Goal: Contribute content: Contribute content

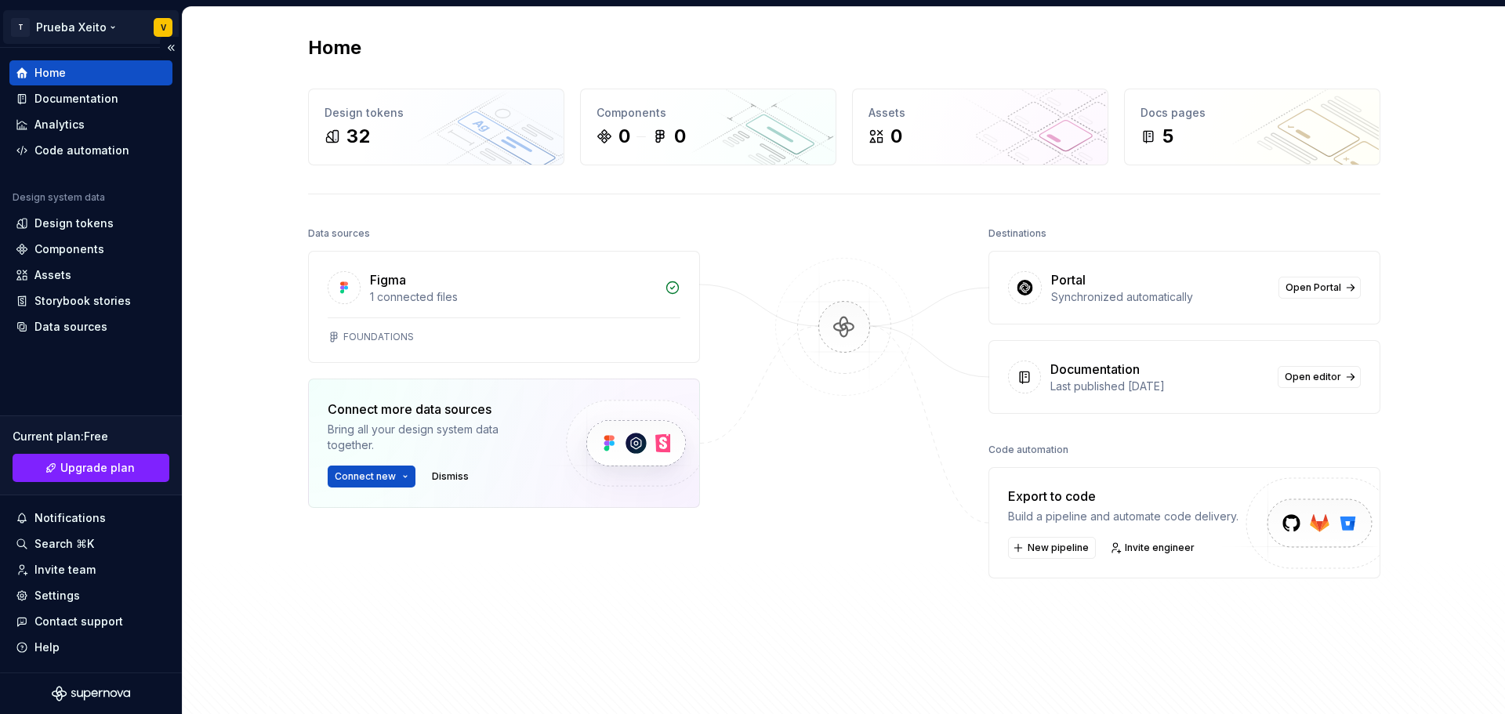
click at [158, 29] on html "T Prueba Xeito V Home Documentation Analytics Code automation Design system dat…" at bounding box center [752, 357] width 1505 height 714
click at [272, 320] on html "T Prueba Xeito V Home Documentation Analytics Code automation Design system dat…" at bounding box center [752, 357] width 1505 height 714
click at [85, 81] on div "Home" at bounding box center [90, 72] width 163 height 25
click at [83, 100] on div "Documentation" at bounding box center [76, 99] width 84 height 16
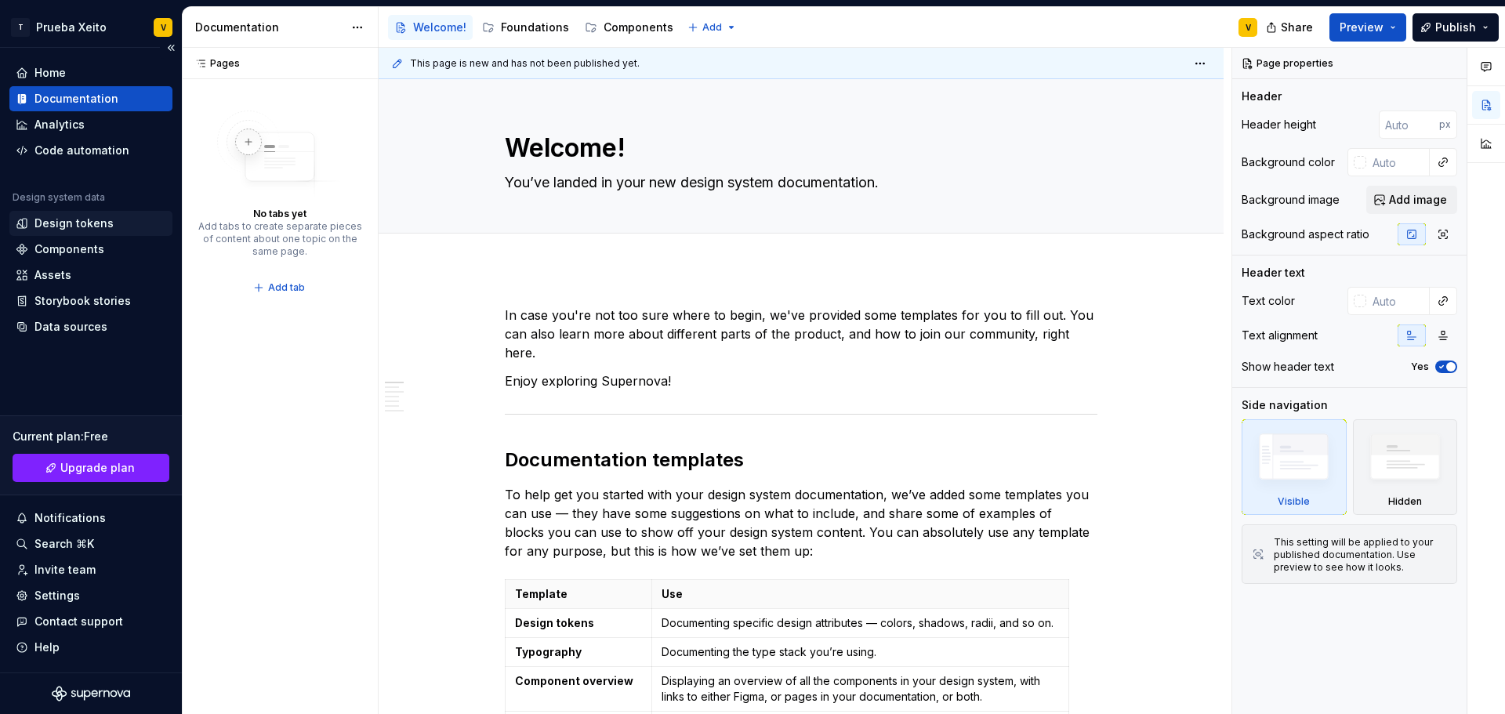
click at [70, 229] on div "Design tokens" at bounding box center [73, 224] width 79 height 16
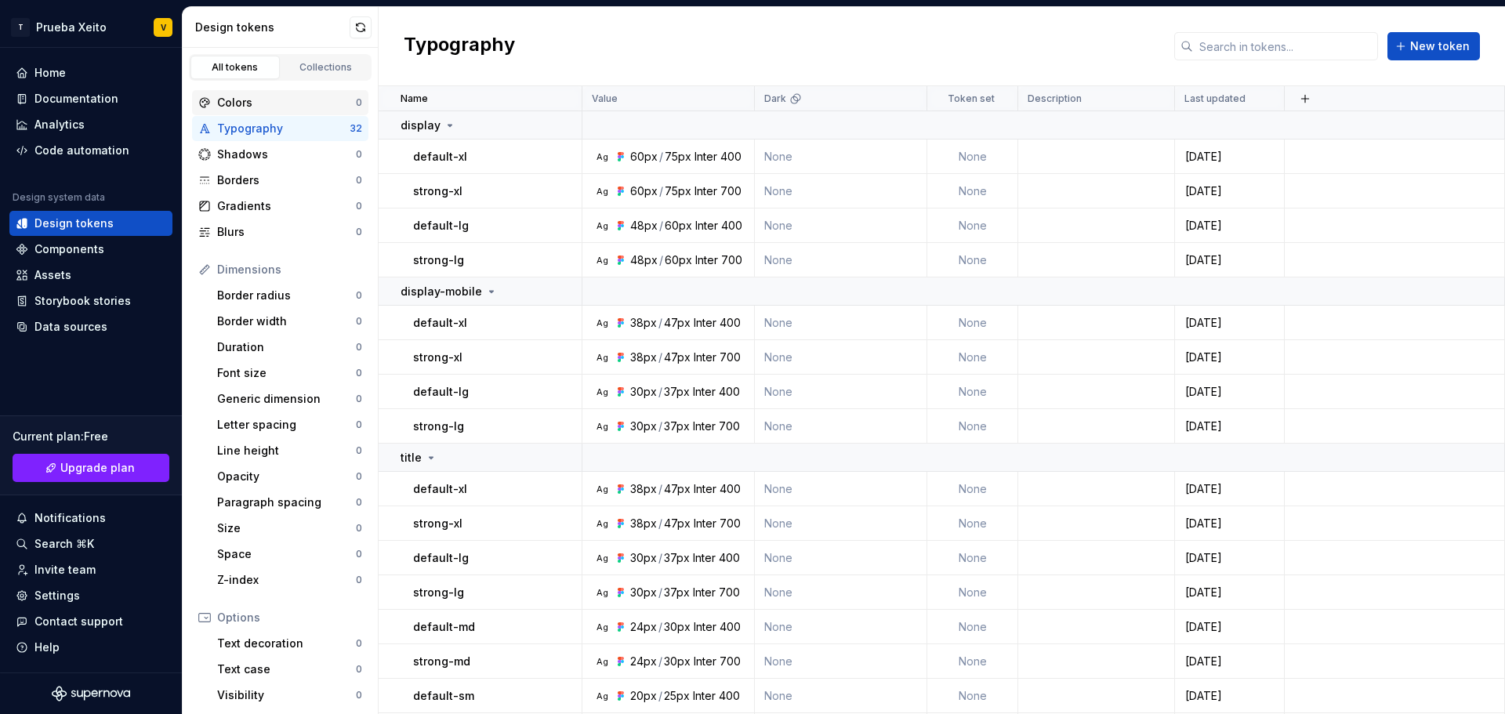
click at [235, 107] on div "Colors" at bounding box center [286, 103] width 139 height 16
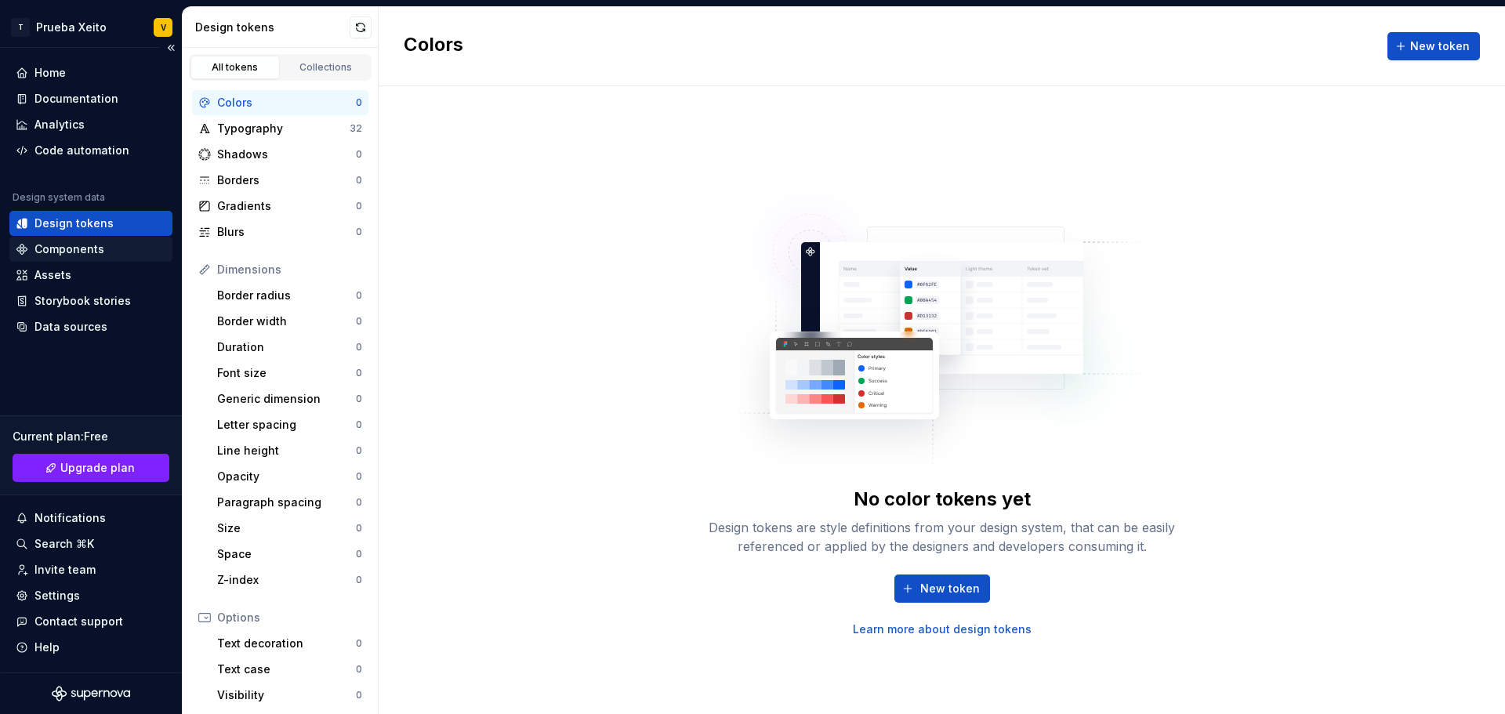
click at [72, 245] on div "Components" at bounding box center [69, 249] width 70 height 16
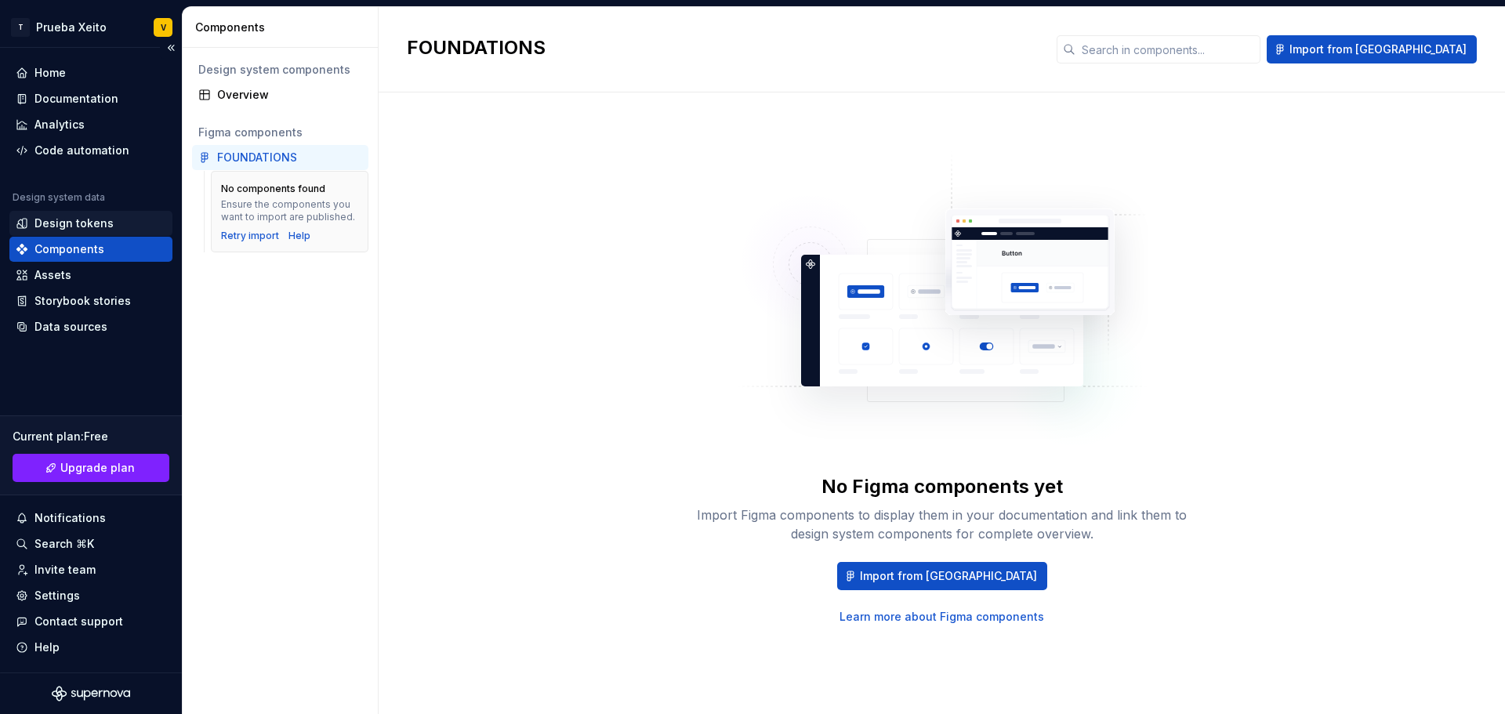
click at [53, 215] on div "Design tokens" at bounding box center [90, 223] width 163 height 25
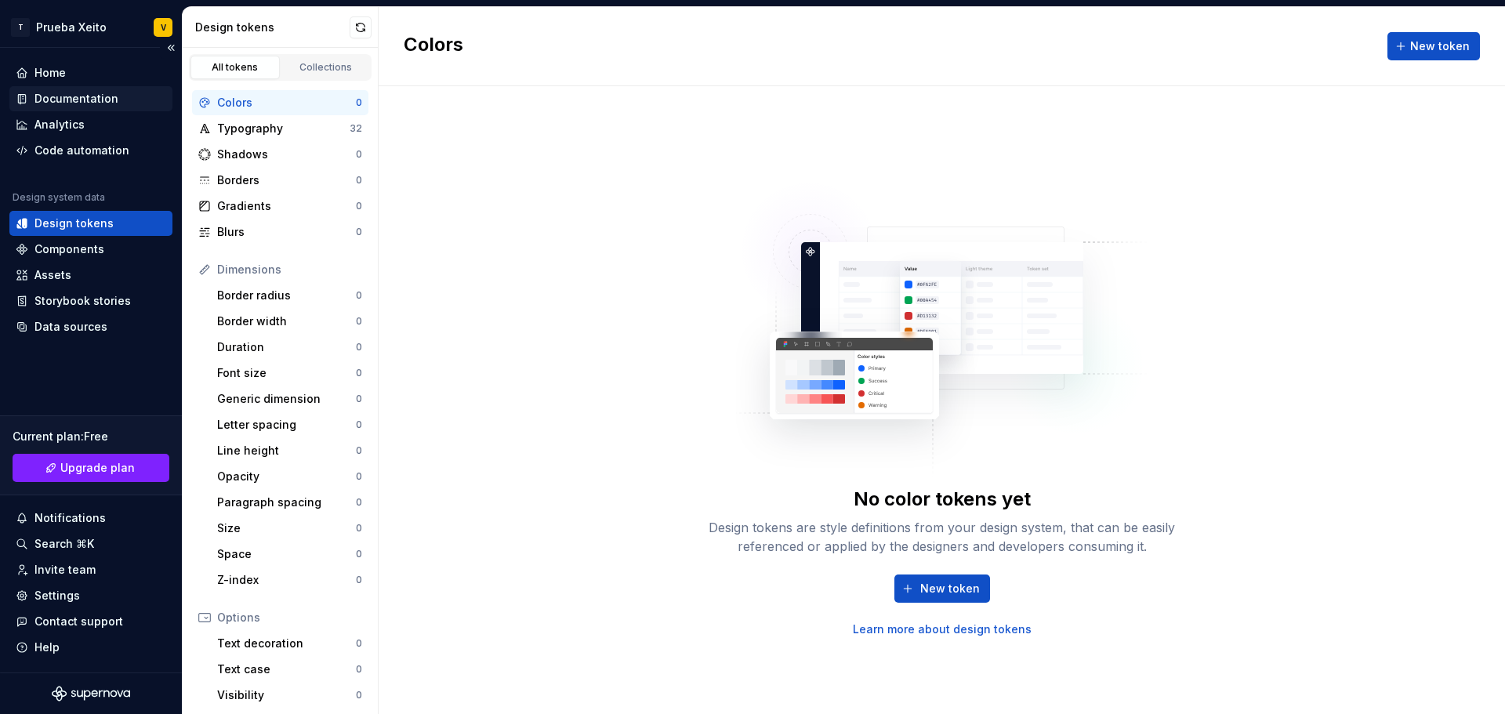
click at [65, 105] on div "Documentation" at bounding box center [76, 99] width 84 height 16
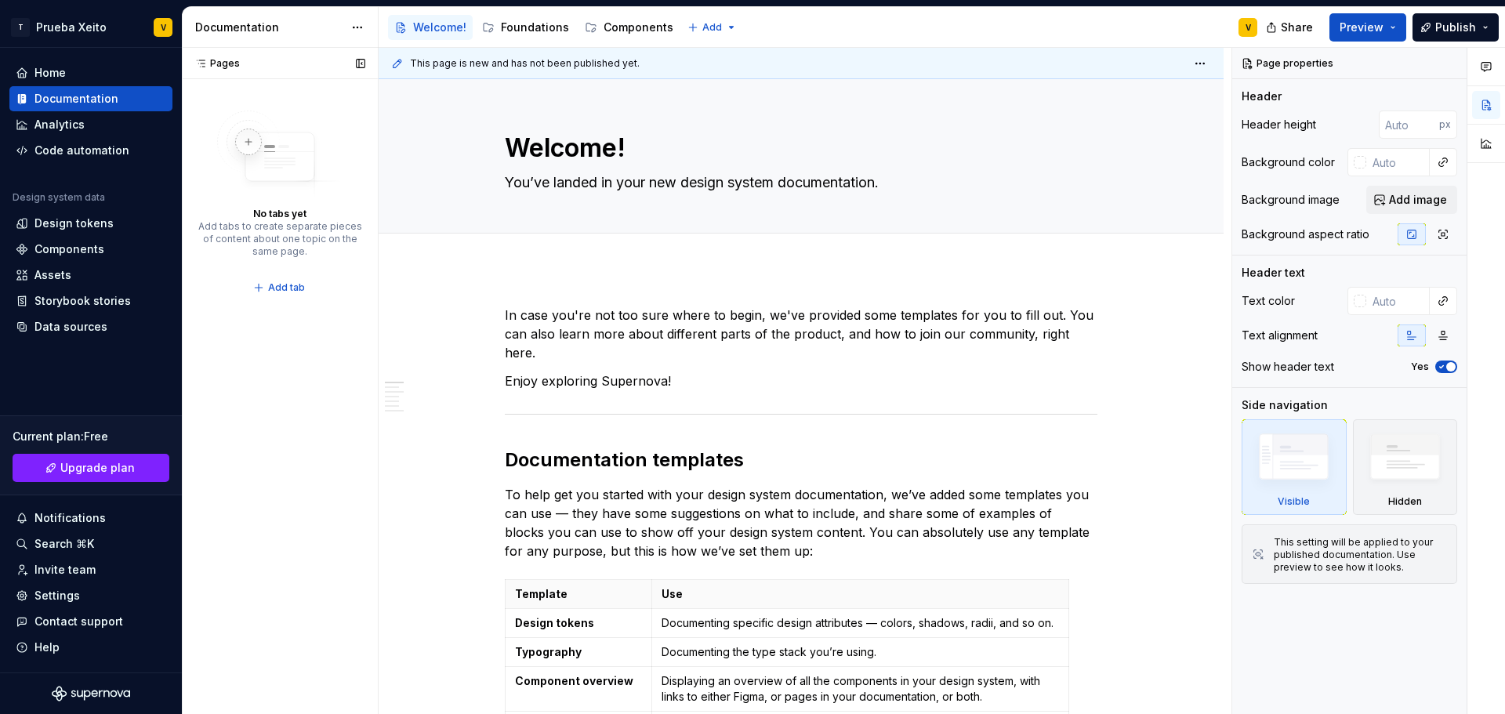
click at [198, 67] on icon at bounding box center [200, 63] width 13 height 13
click at [208, 61] on div "Pages" at bounding box center [214, 63] width 52 height 13
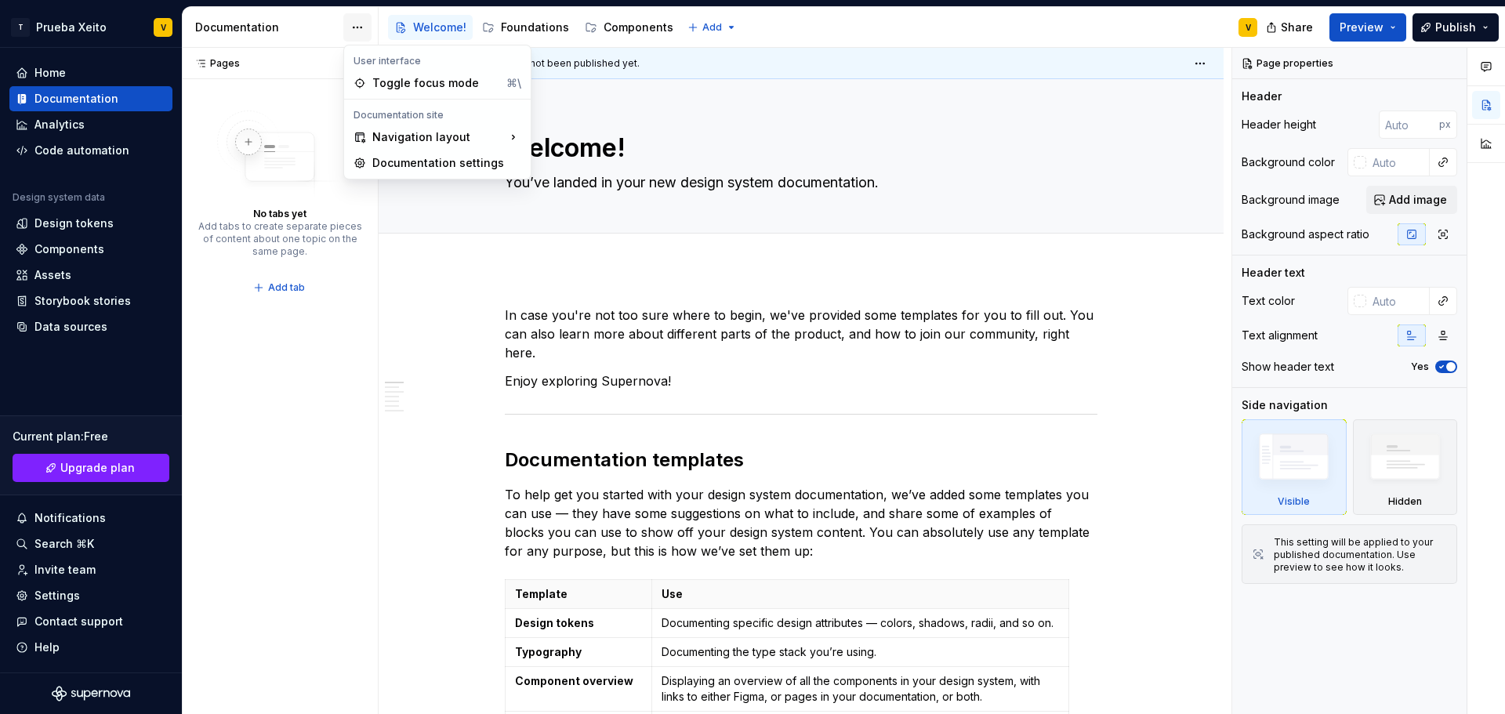
click at [350, 30] on html "T Prueba Xeito V Home Documentation Analytics Code automation Design system dat…" at bounding box center [752, 357] width 1505 height 714
click at [303, 289] on div "Pages Pages No tabs yet Add tabs to create separate pieces of content about one…" at bounding box center [280, 381] width 196 height 667
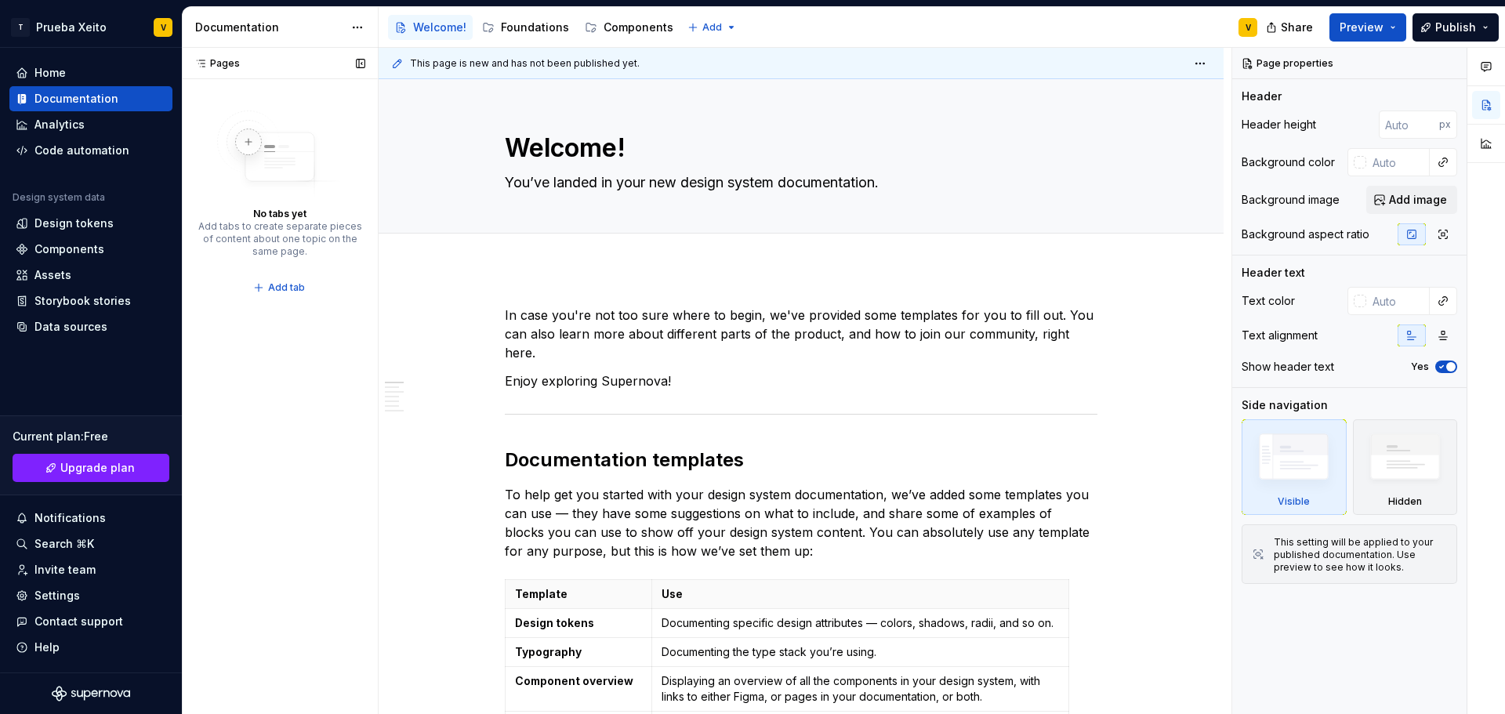
click at [207, 62] on div "Pages" at bounding box center [214, 63] width 52 height 13
click at [261, 30] on div "Documentation" at bounding box center [269, 28] width 148 height 16
click at [297, 234] on div "Add tabs to create separate pieces of content about one topic on the same page." at bounding box center [280, 239] width 165 height 38
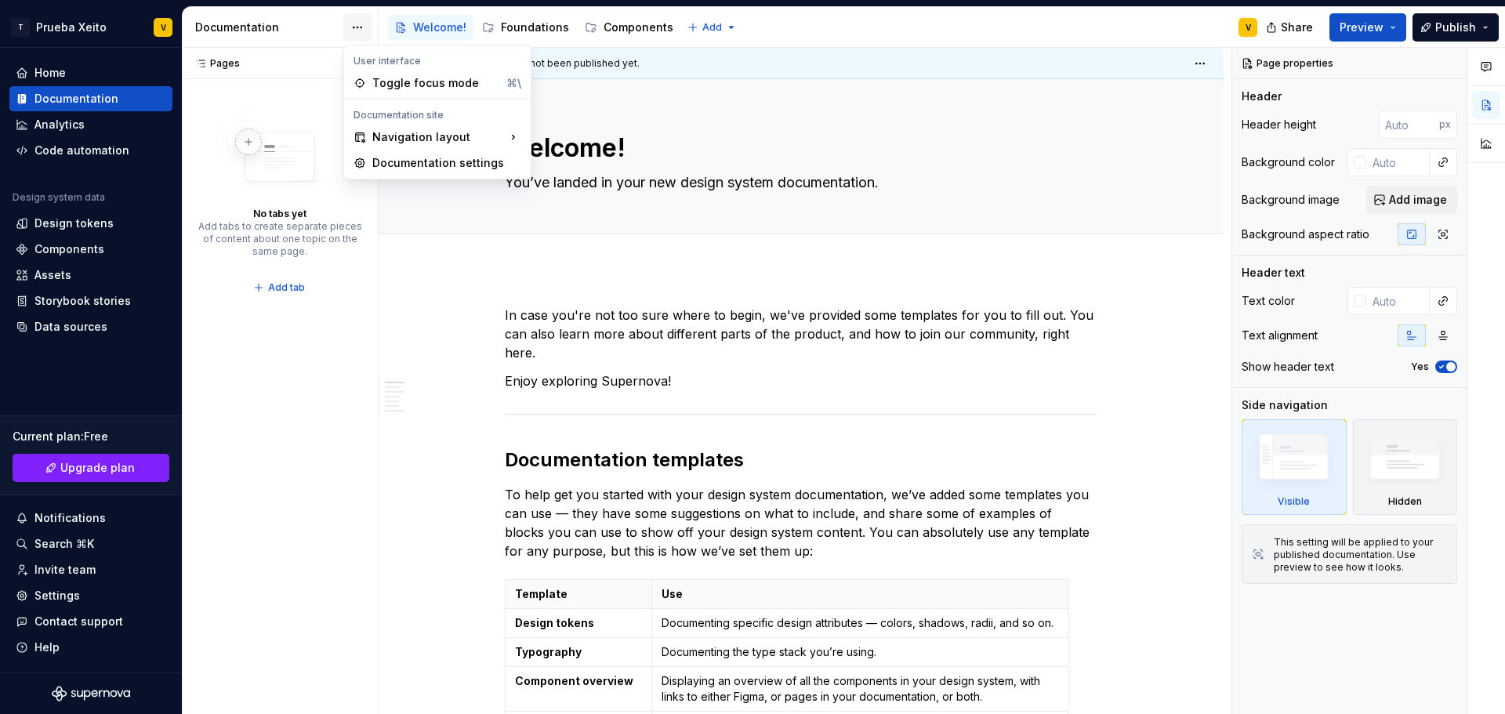
click at [361, 23] on html "T Prueba Xeito V Home Documentation Analytics Code automation Design system dat…" at bounding box center [752, 357] width 1505 height 714
click at [525, 16] on html "T Prueba Xeito V Home Documentation Analytics Code automation Design system dat…" at bounding box center [752, 357] width 1505 height 714
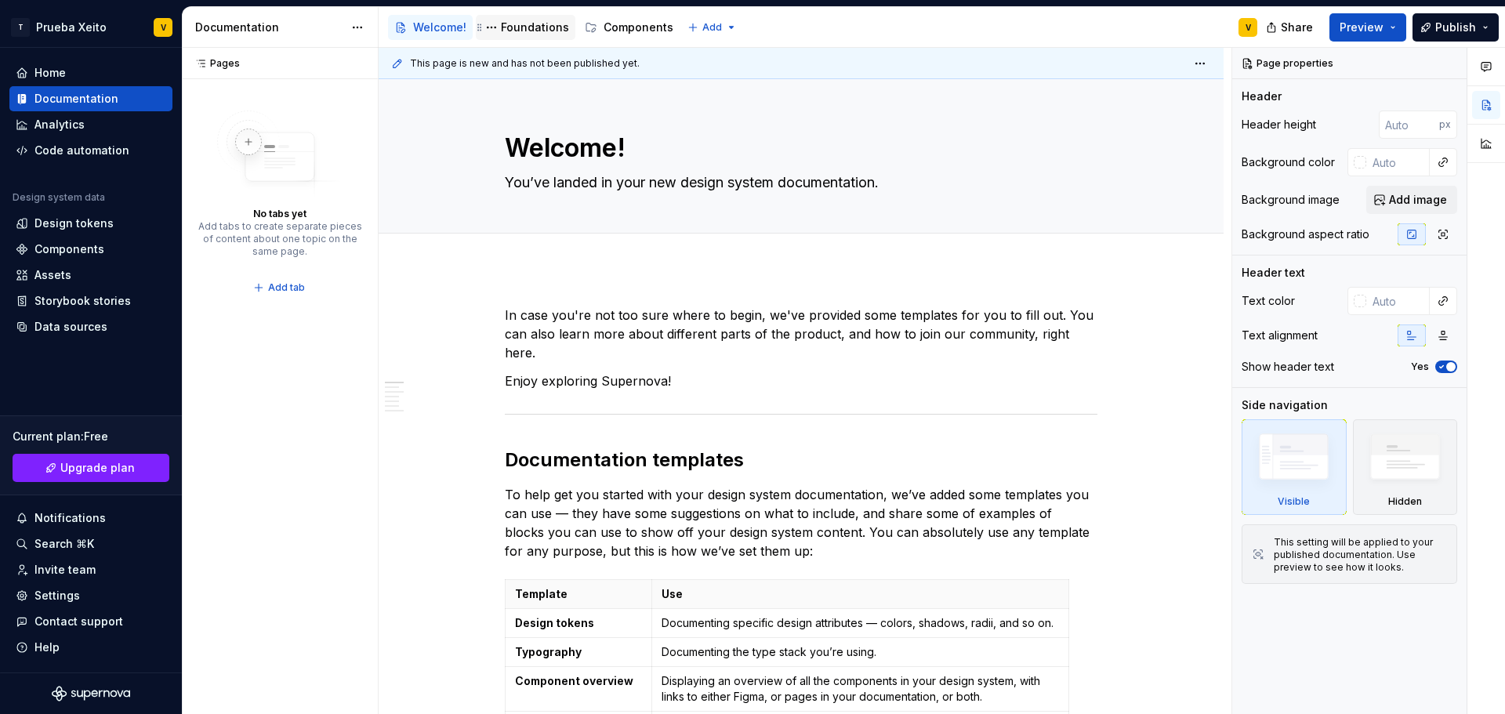
click at [525, 16] on div "Foundations" at bounding box center [526, 27] width 100 height 25
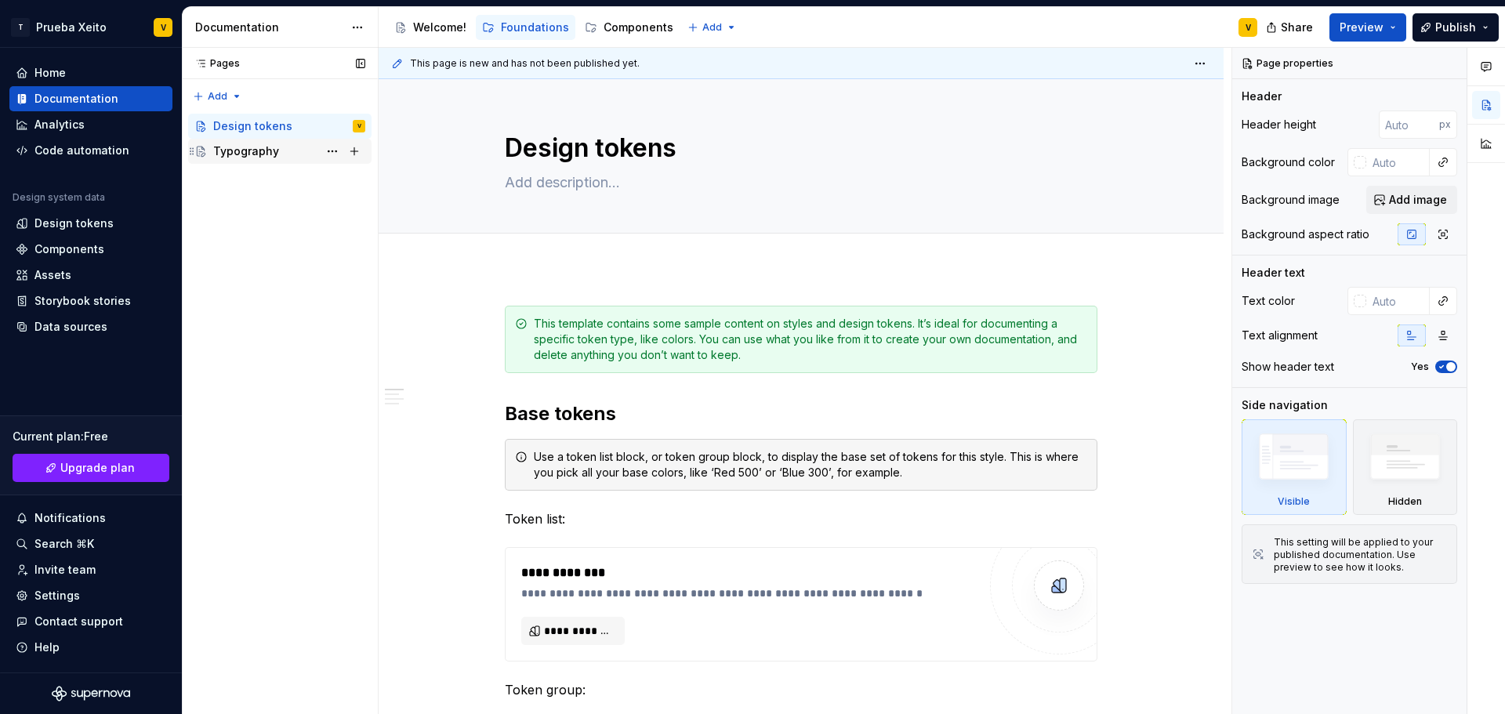
click at [235, 154] on div "Typography" at bounding box center [246, 151] width 66 height 16
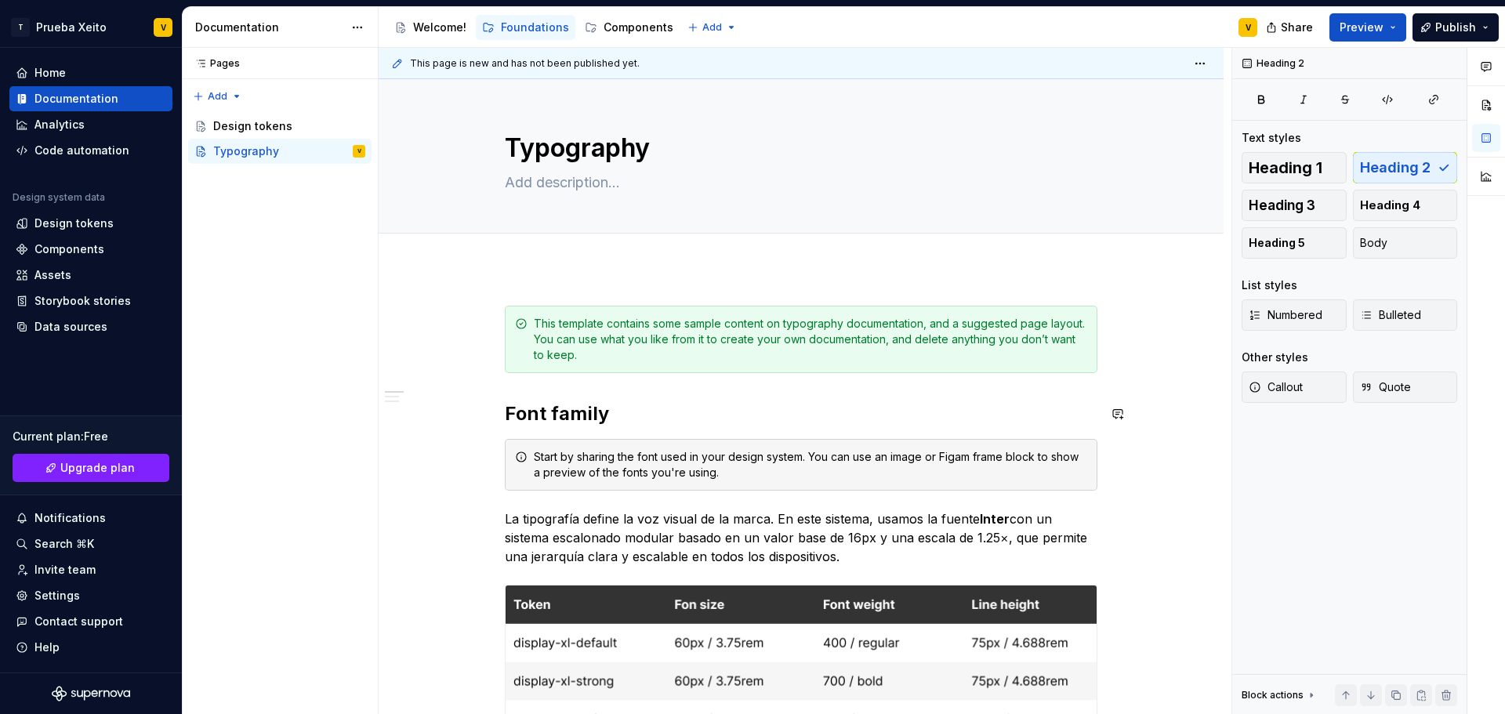
drag, startPoint x: 541, startPoint y: 412, endPoint x: 960, endPoint y: 377, distance: 420.2
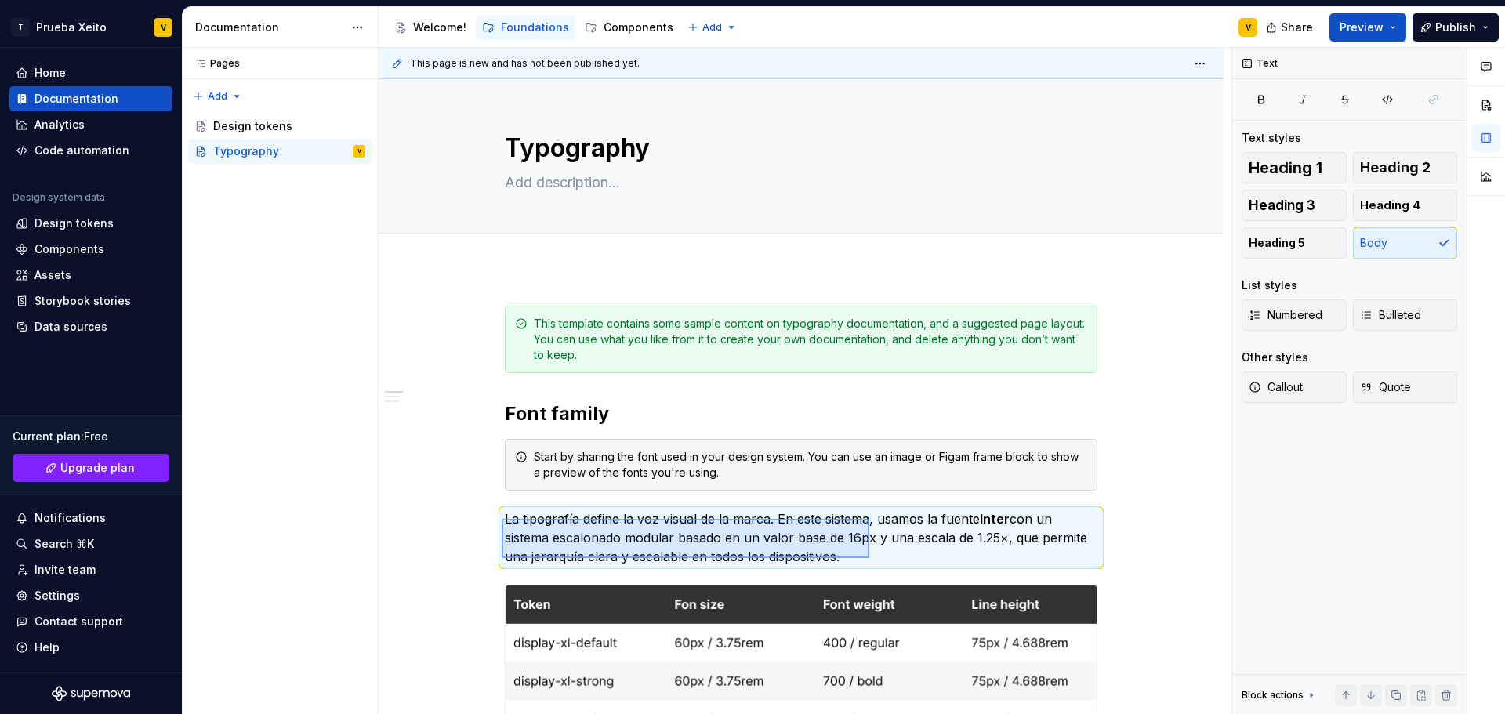
drag, startPoint x: 502, startPoint y: 519, endPoint x: 838, endPoint y: 534, distance: 336.7
click at [866, 554] on div "**********" at bounding box center [805, 381] width 853 height 667
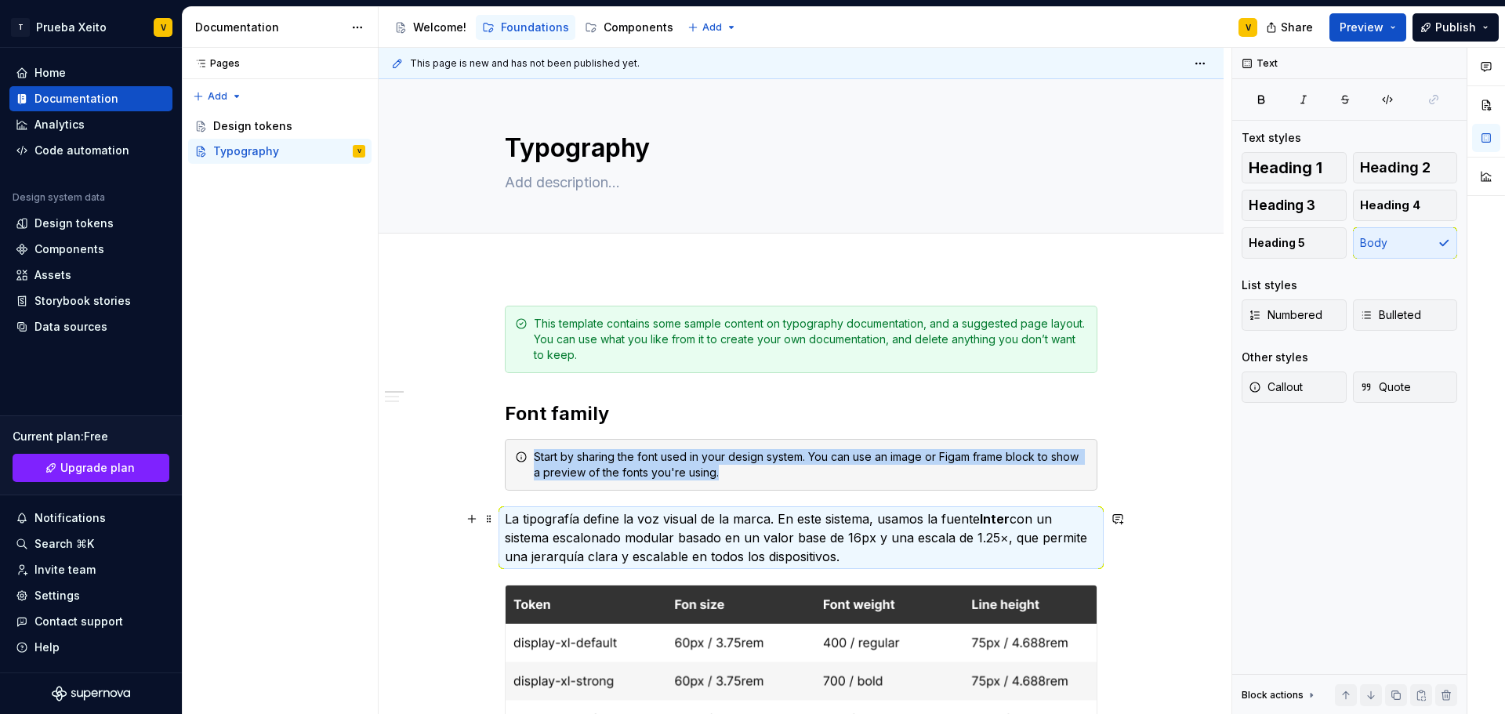
click at [781, 525] on p "La tipografía define la voz visual de la marca. En este sistema, usamos la fuen…" at bounding box center [801, 538] width 593 height 56
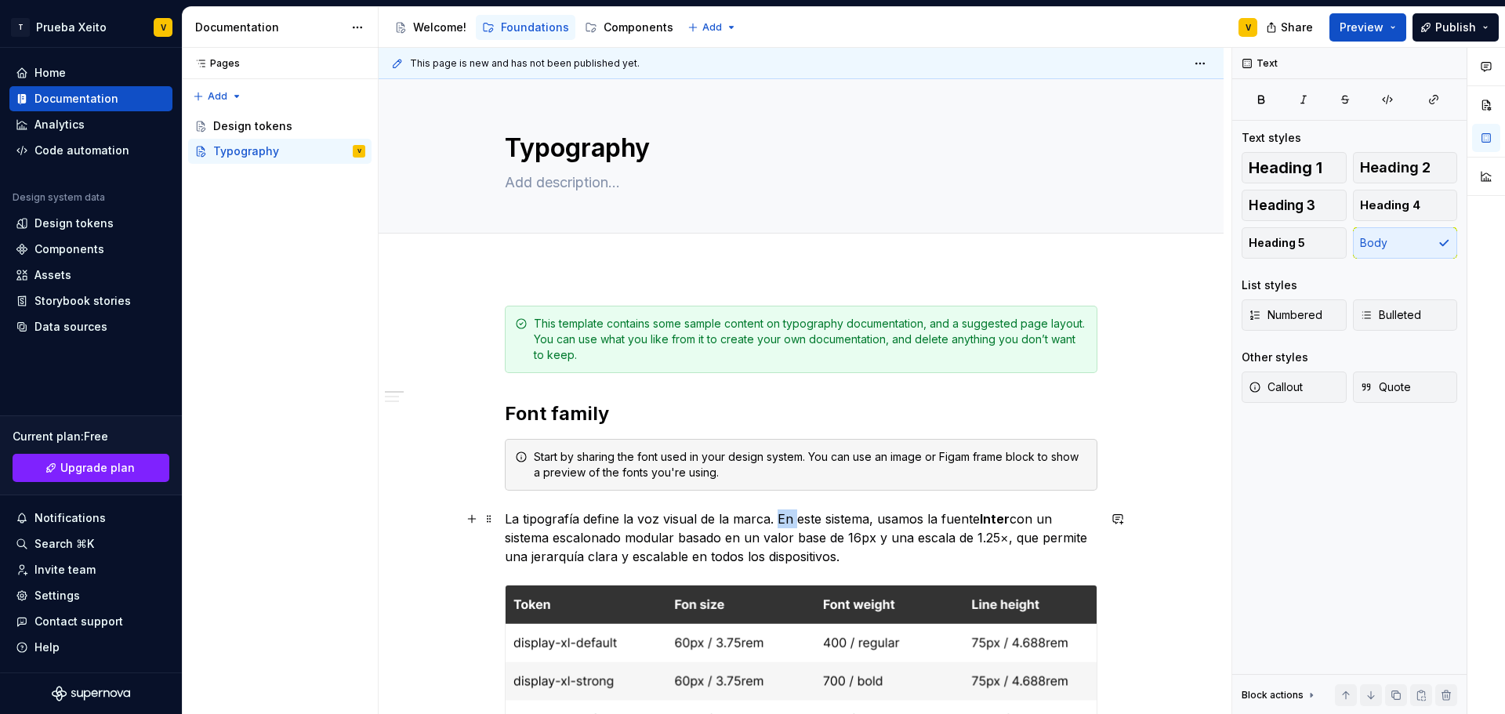
click at [781, 525] on p "La tipografía define la voz visual de la marca. En este sistema, usamos la fuen…" at bounding box center [801, 538] width 593 height 56
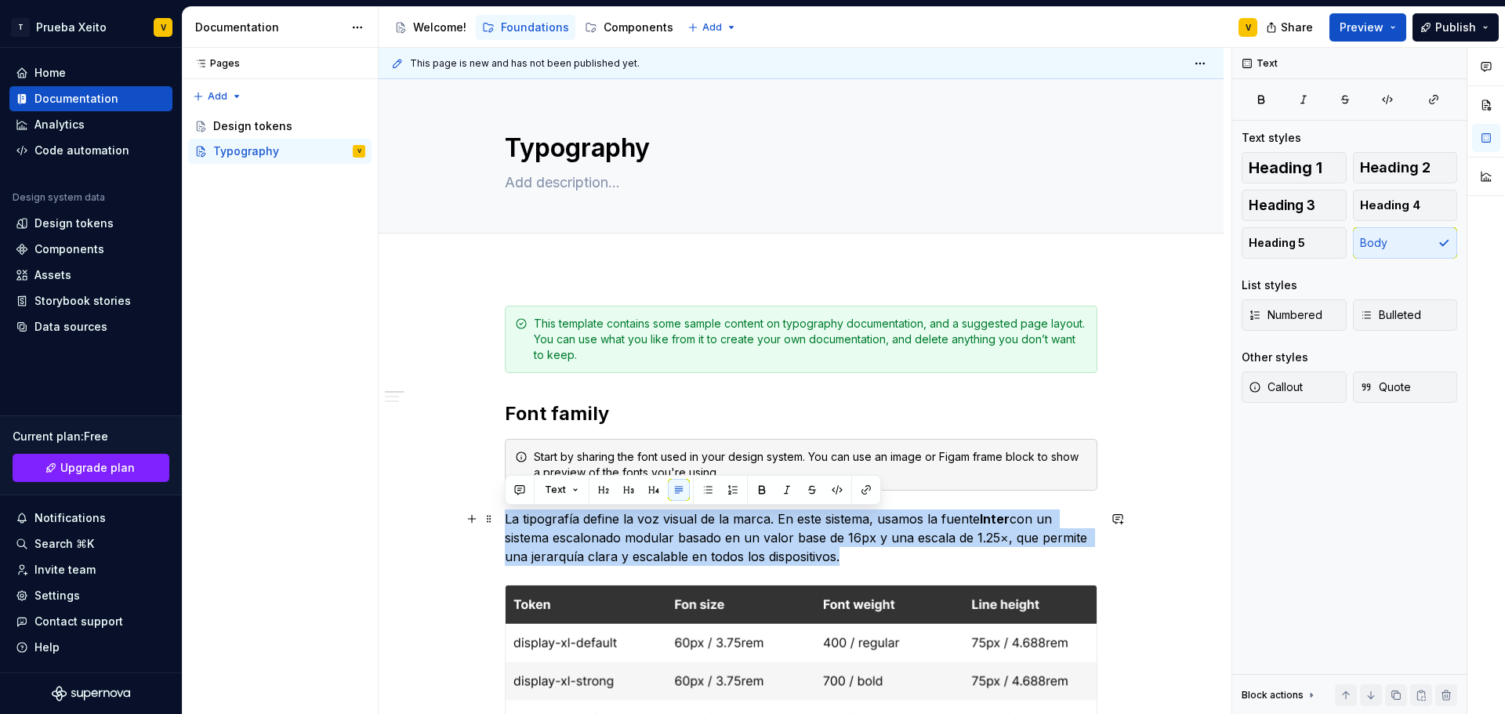
click at [781, 525] on p "La tipografía define la voz visual de la marca. En este sistema, usamos la fuen…" at bounding box center [801, 538] width 593 height 56
copy p "La tipografía define la voz visual de la marca. En este sistema, usamos la fuen…"
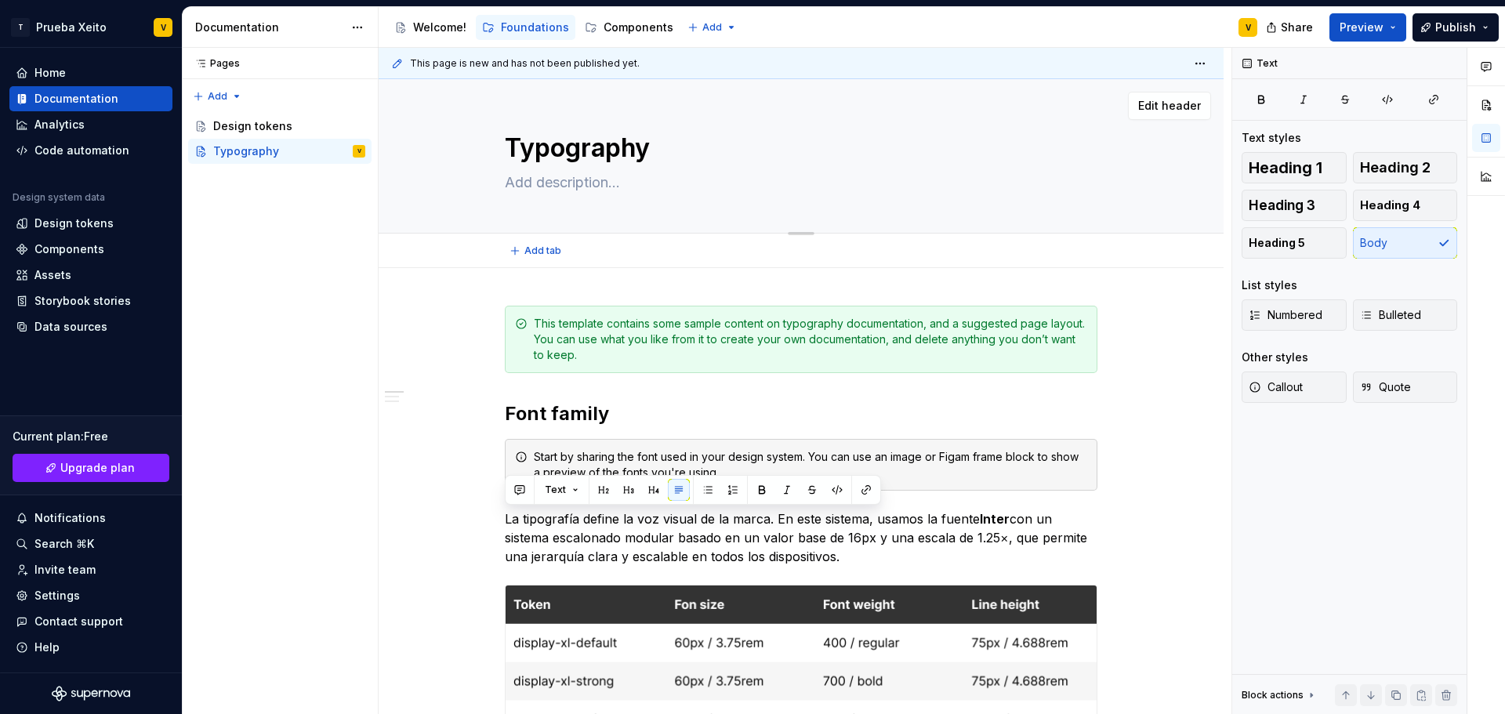
click at [575, 190] on textarea at bounding box center [798, 182] width 593 height 25
paste textarea "La tipografía define la voz visual de la marca. En este sistema, usamos la fuen…"
type textarea "*"
type textarea "La tipografía define la voz visual de la marca. En este sistema, usamos la fuen…"
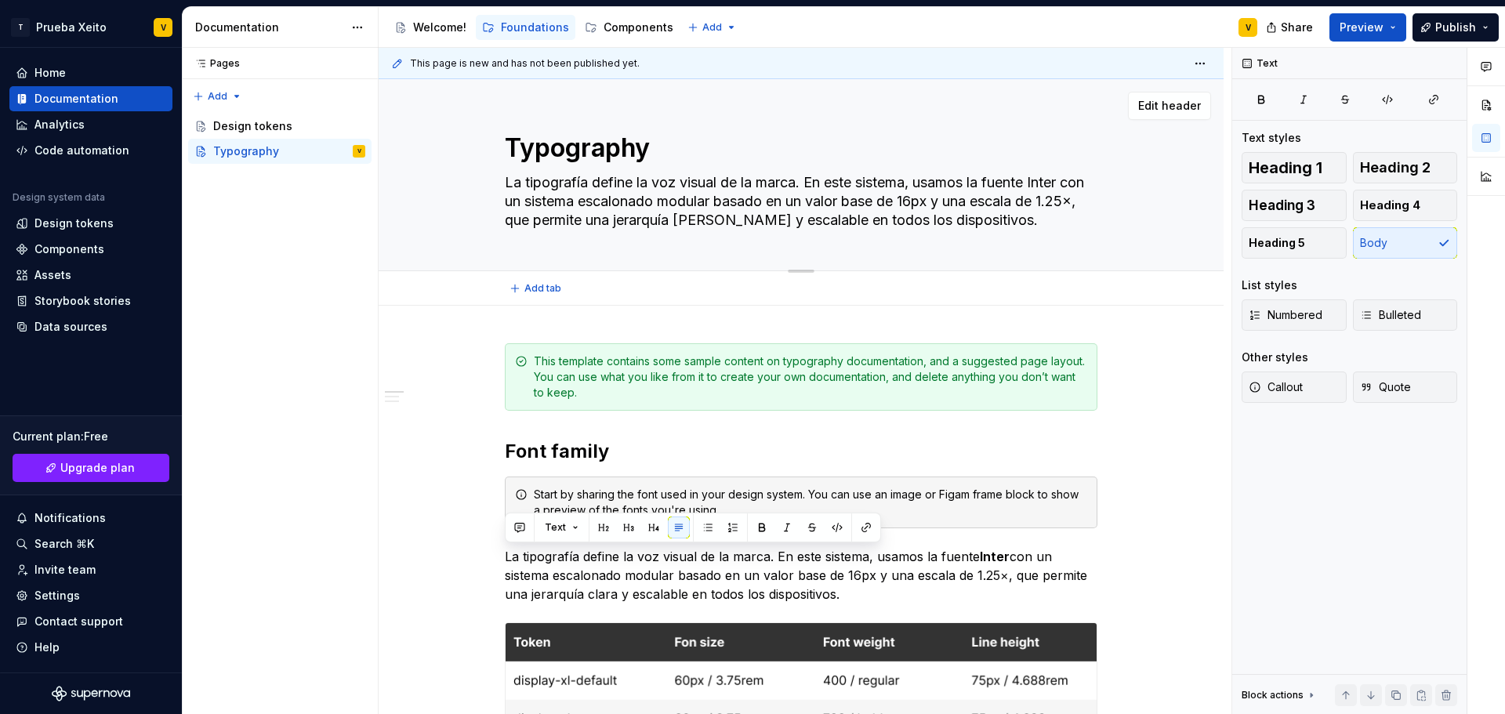
drag, startPoint x: 990, startPoint y: 180, endPoint x: 1075, endPoint y: 176, distance: 84.8
click at [1075, 176] on textarea "La tipografía define la voz visual de la marca. En este sistema, usamos la fuen…" at bounding box center [798, 201] width 593 height 63
type textarea "*"
click at [998, 186] on textarea "La tipografía define la voz visual de la marca. En este sistema, usamos la fuen…" at bounding box center [798, 201] width 593 height 63
click at [1010, 178] on textarea "La tipografía define la voz visual de la marca. En este sistema, usamos la fuen…" at bounding box center [798, 201] width 593 height 63
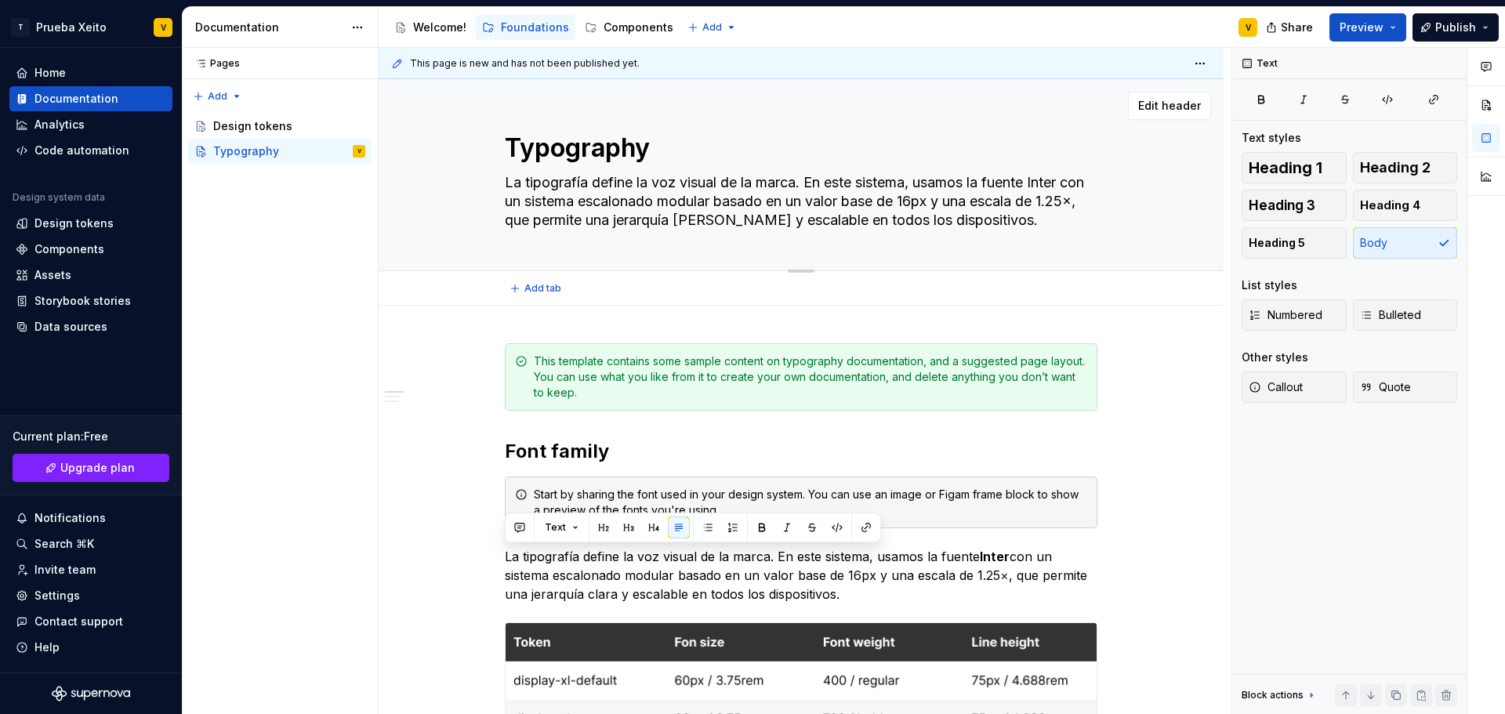
click at [1010, 178] on textarea "La tipografía define la voz visual de la marca. En este sistema, usamos la fuen…" at bounding box center [798, 201] width 593 height 63
click at [1043, 179] on textarea "La tipografía define la voz visual de la marca. En este sistema, usamos la fuen…" at bounding box center [798, 201] width 593 height 63
type textarea "La tipografía define la voz visual de la marca. En este sistema, usamos la fuen…"
click at [1176, 104] on span "Edit header" at bounding box center [1169, 106] width 63 height 16
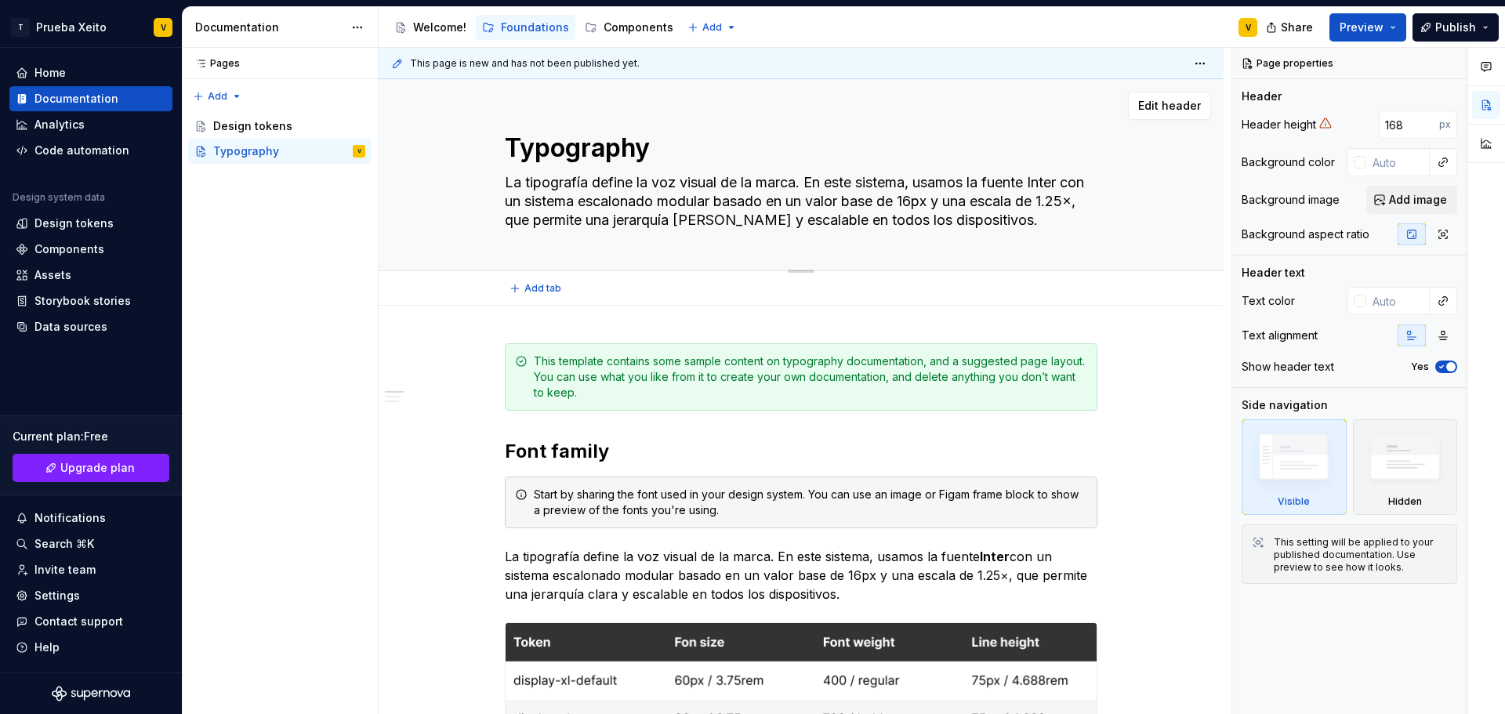
click at [1011, 176] on textarea "La tipografía define la voz visual de la marca. En este sistema, usamos la fuen…" at bounding box center [798, 201] width 593 height 63
click at [990, 183] on textarea "La tipografía define la voz visual de la marca. En este sistema, usamos la fuen…" at bounding box center [798, 201] width 593 height 63
drag, startPoint x: 996, startPoint y: 180, endPoint x: 1087, endPoint y: 176, distance: 91.9
click at [1087, 176] on textarea "La tipografía define la voz visual de la marca. En este sistema, usamos la fuen…" at bounding box center [798, 201] width 593 height 63
click at [808, 292] on div "Add tab" at bounding box center [801, 289] width 593 height 22
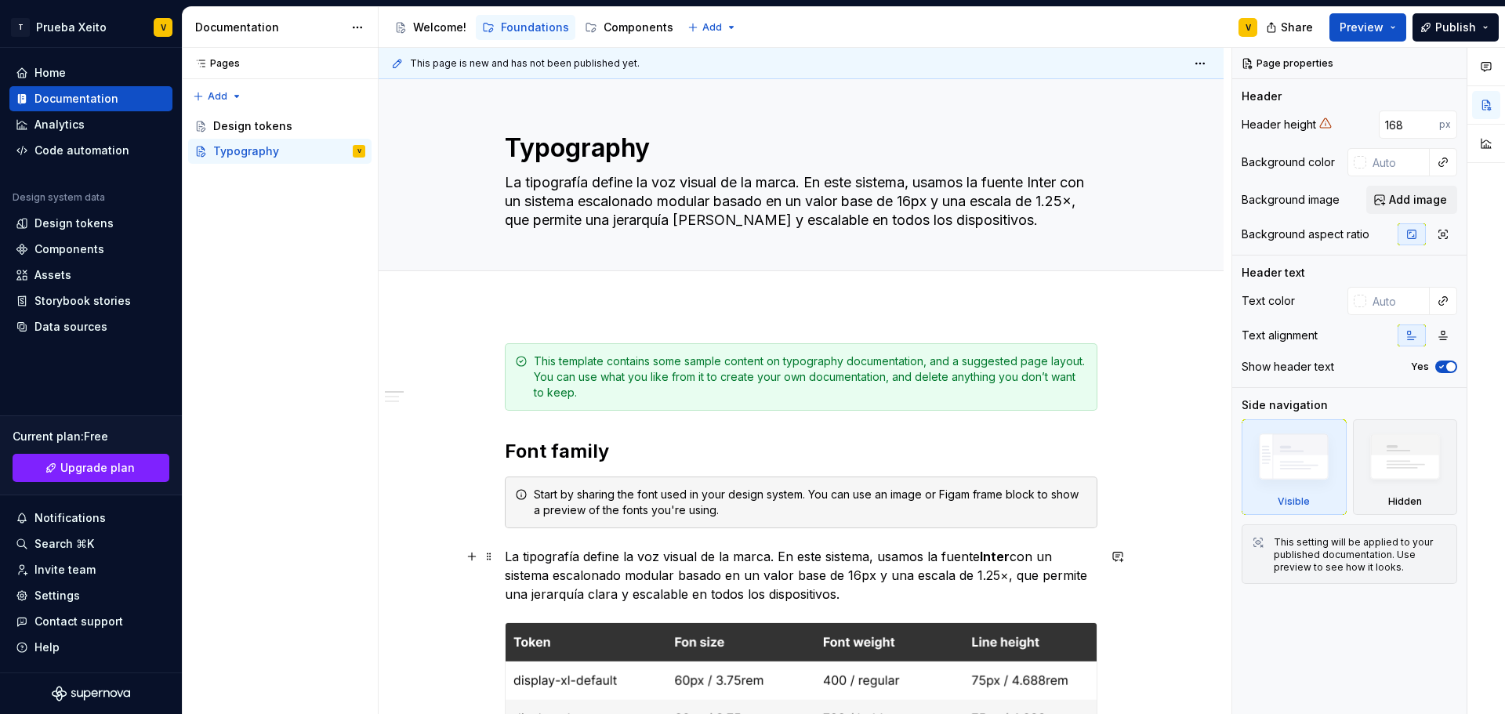
click at [982, 556] on strong "Inter" at bounding box center [995, 557] width 30 height 16
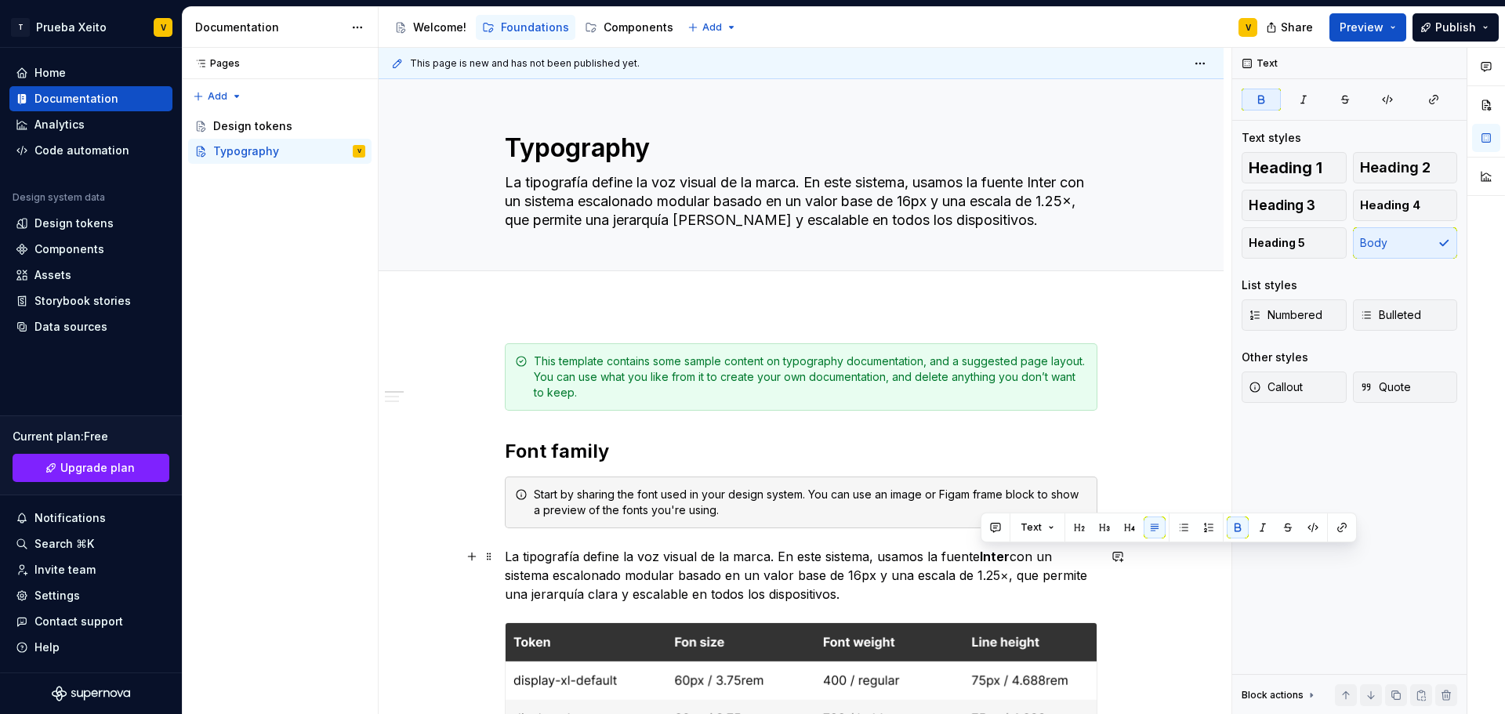
click at [991, 559] on strong "Inter" at bounding box center [995, 557] width 30 height 16
click at [652, 191] on textarea "La tipografía define la voz visual de la marca. En este sistema, usamos la fuen…" at bounding box center [798, 201] width 593 height 63
type textarea "*"
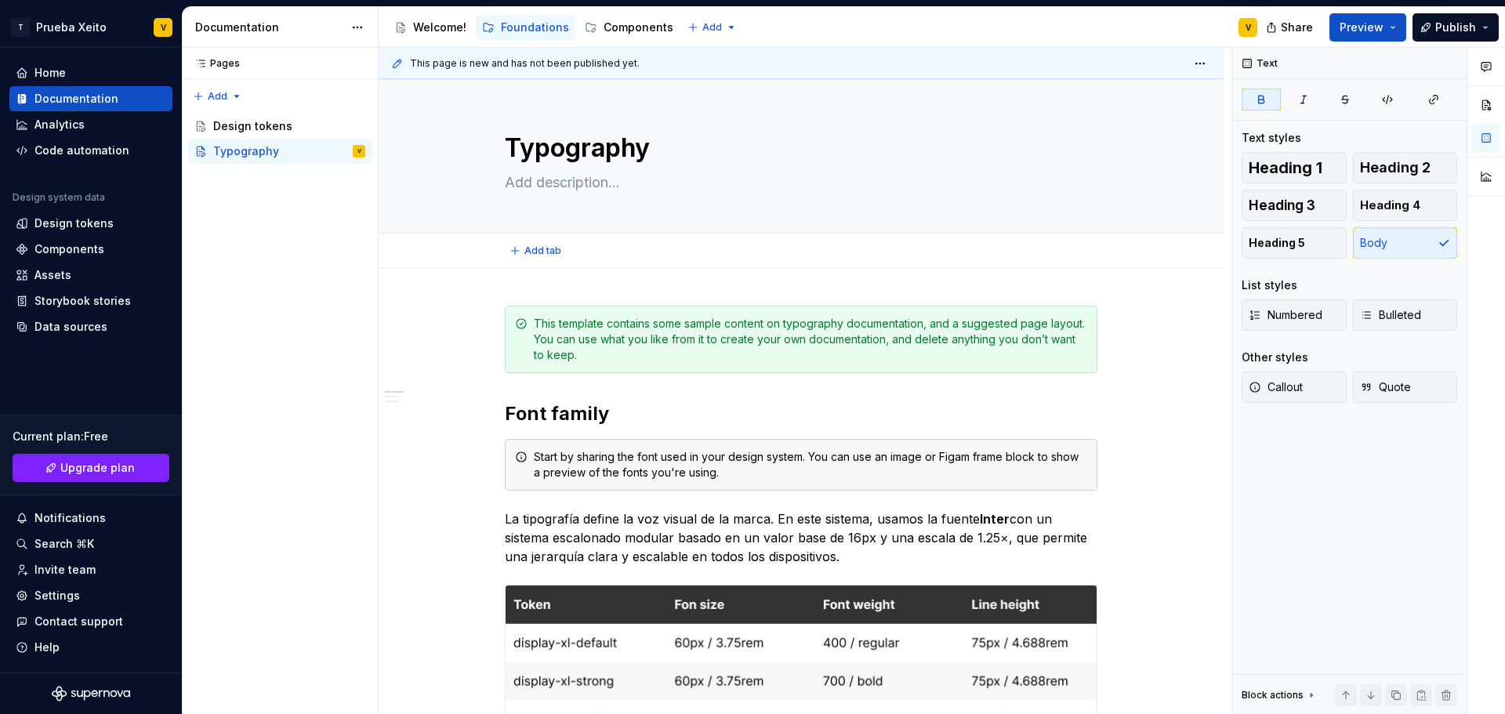
type textarea "*"
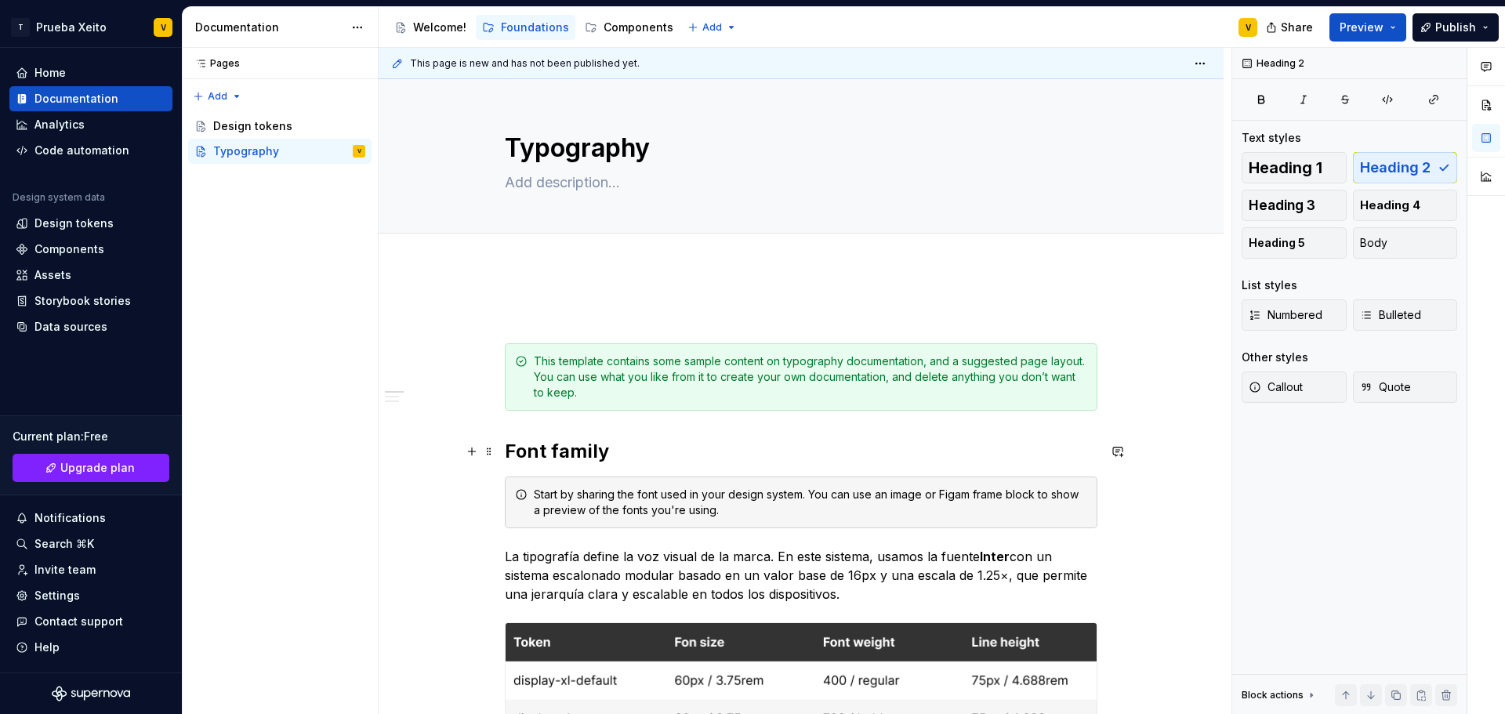
click at [594, 448] on h2 "Font family" at bounding box center [801, 451] width 593 height 25
click at [618, 553] on p "La tipografía define la voz visual de la marca. En este sistema, usamos la fuen…" at bounding box center [801, 575] width 593 height 56
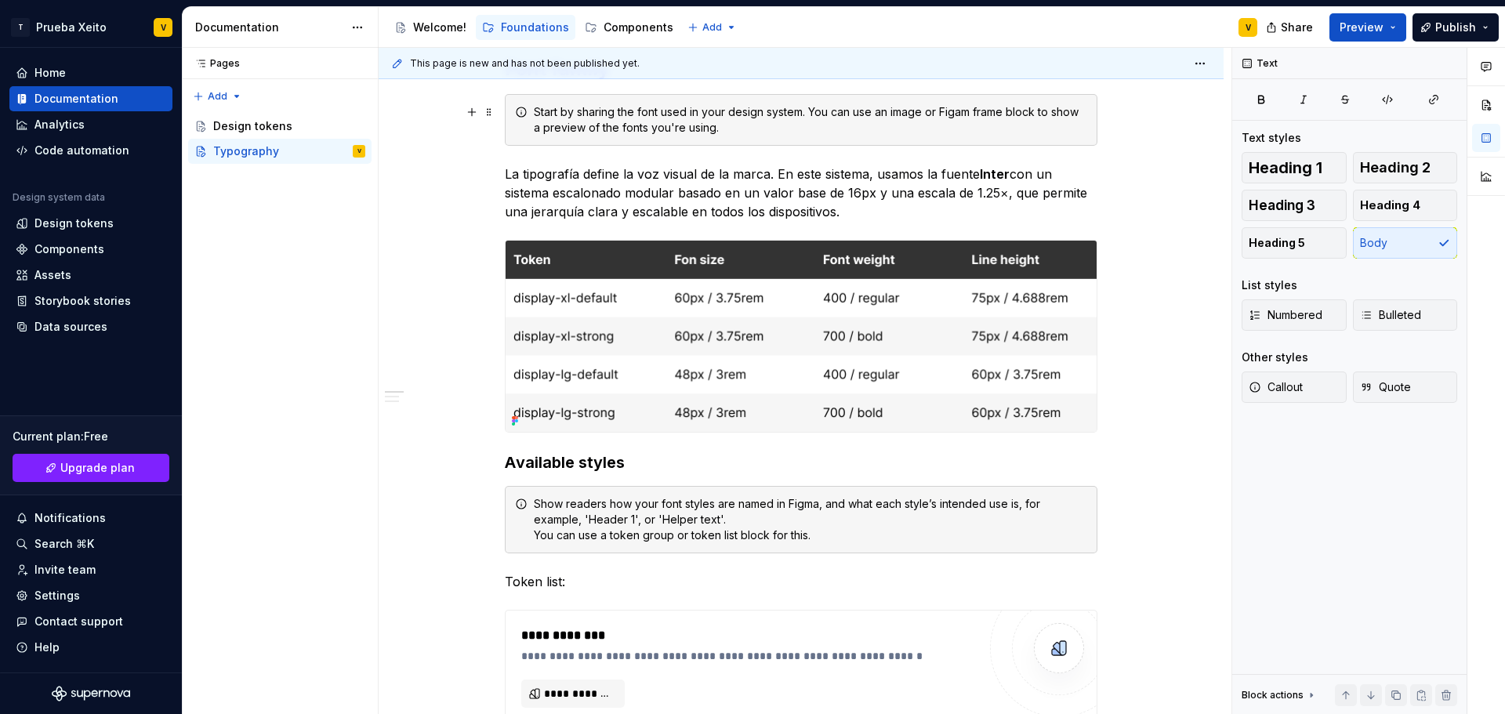
scroll to position [470, 0]
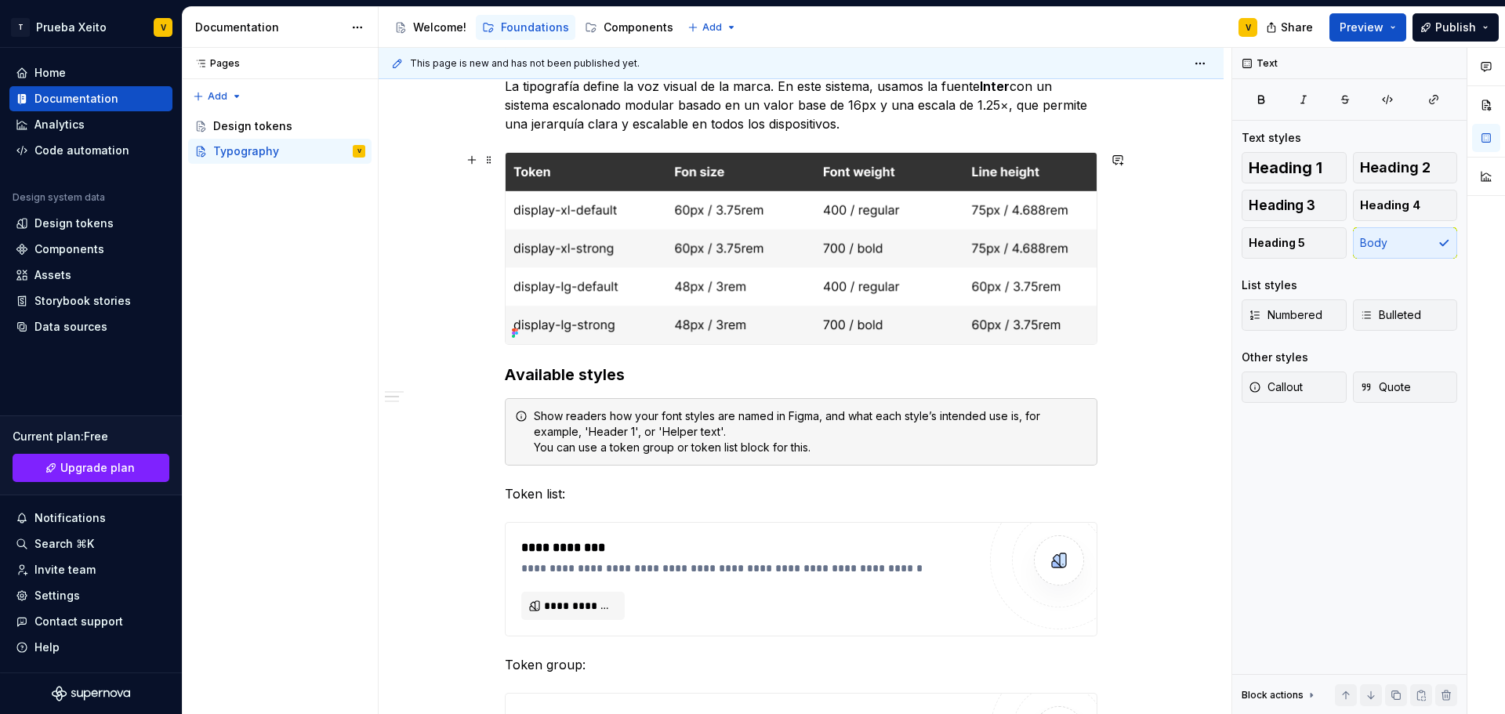
type textarea "*"
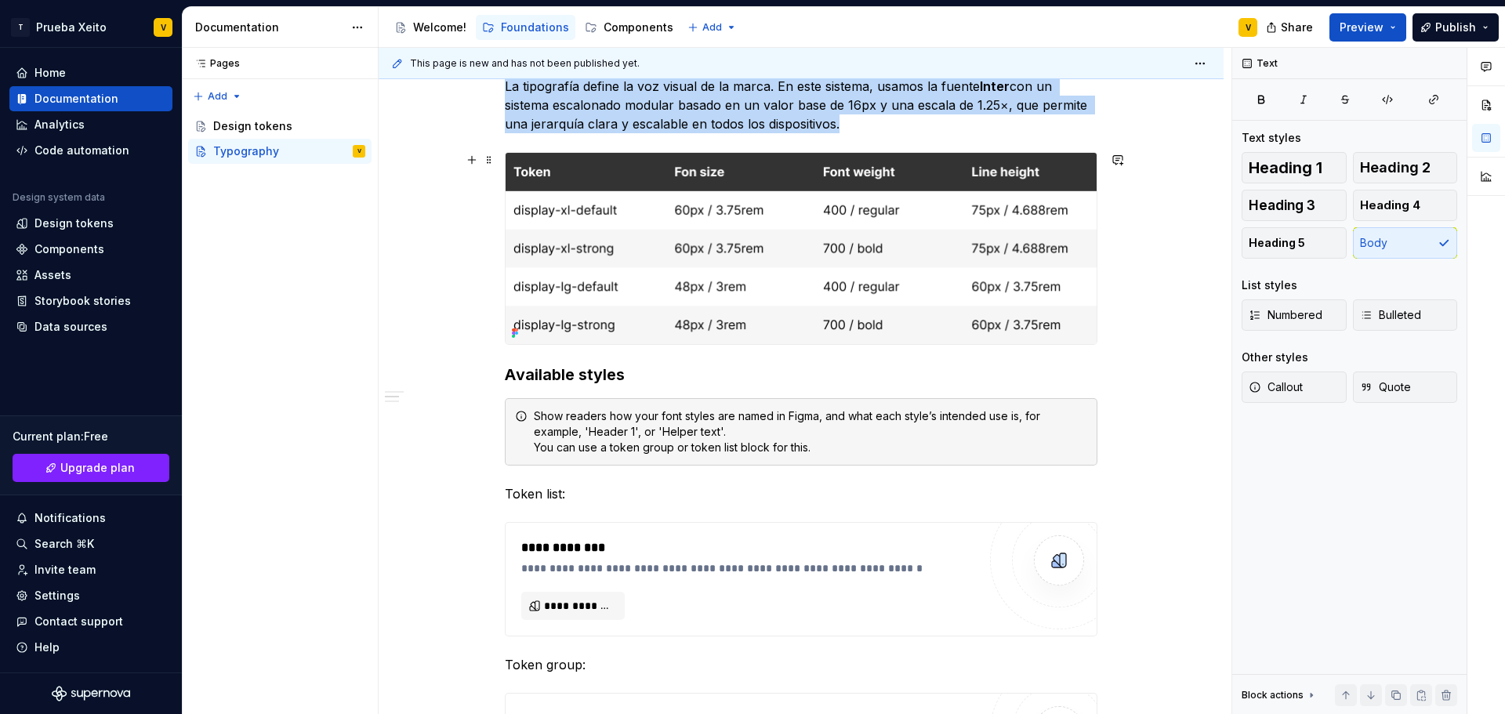
click at [652, 249] on img at bounding box center [801, 248] width 591 height 191
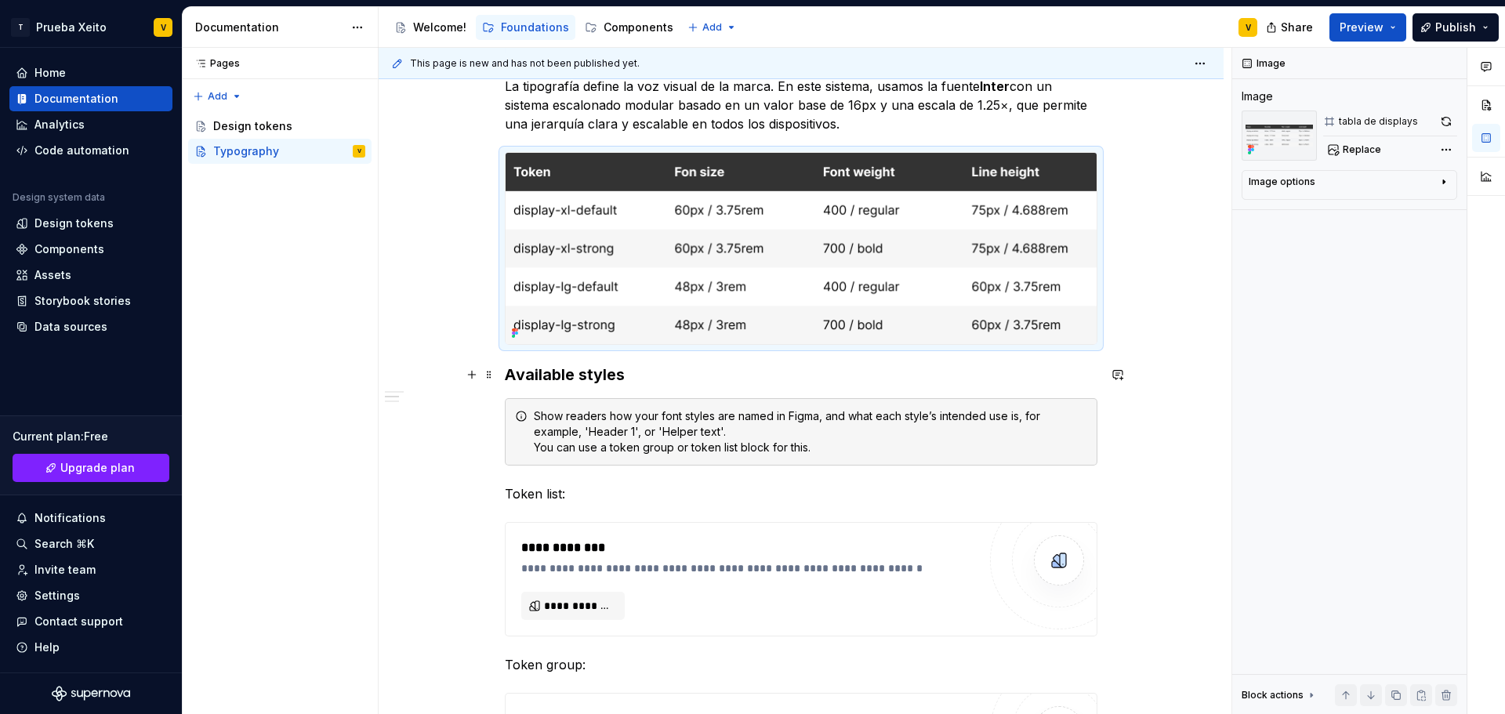
click at [536, 376] on h3 "Available styles" at bounding box center [801, 375] width 593 height 22
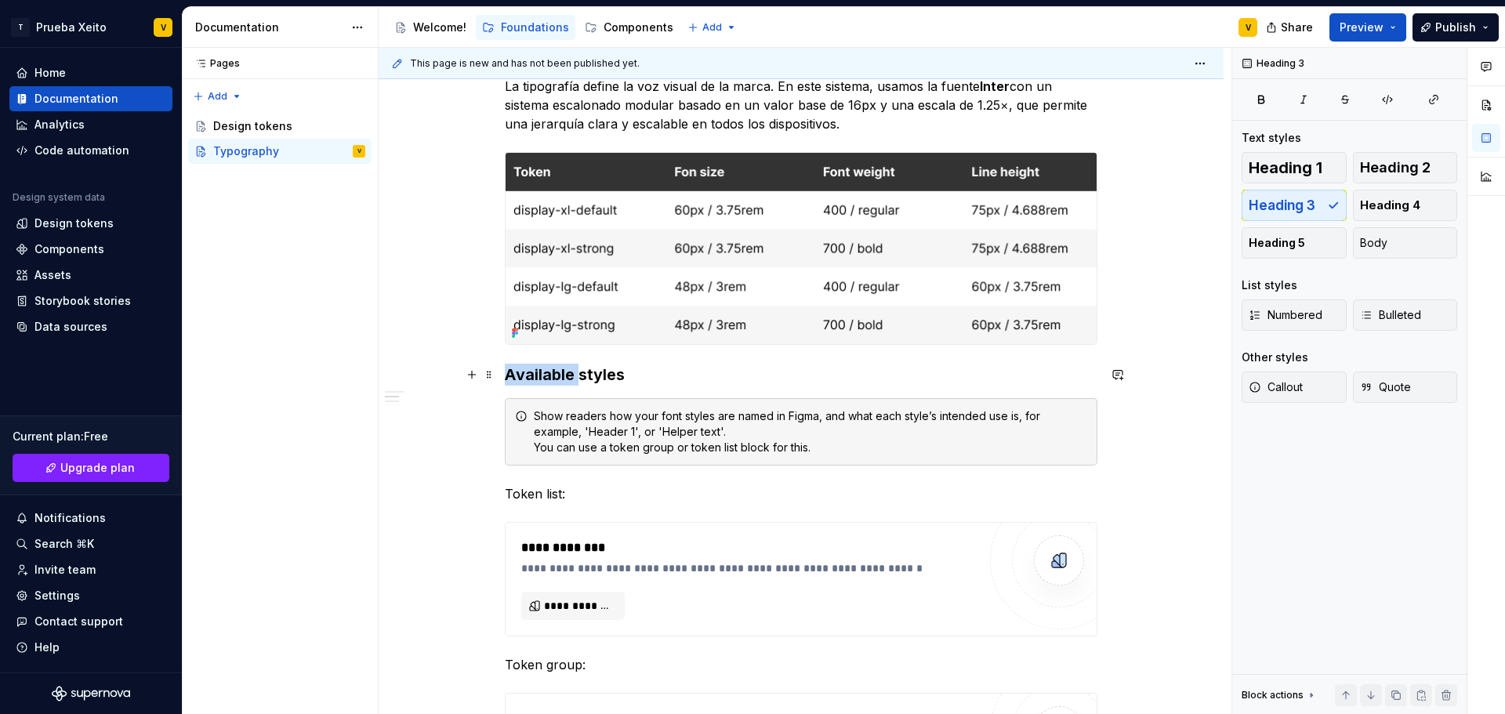
click at [536, 376] on h3 "Available styles" at bounding box center [801, 375] width 593 height 22
click at [567, 375] on h3 "Available styles" at bounding box center [801, 375] width 593 height 22
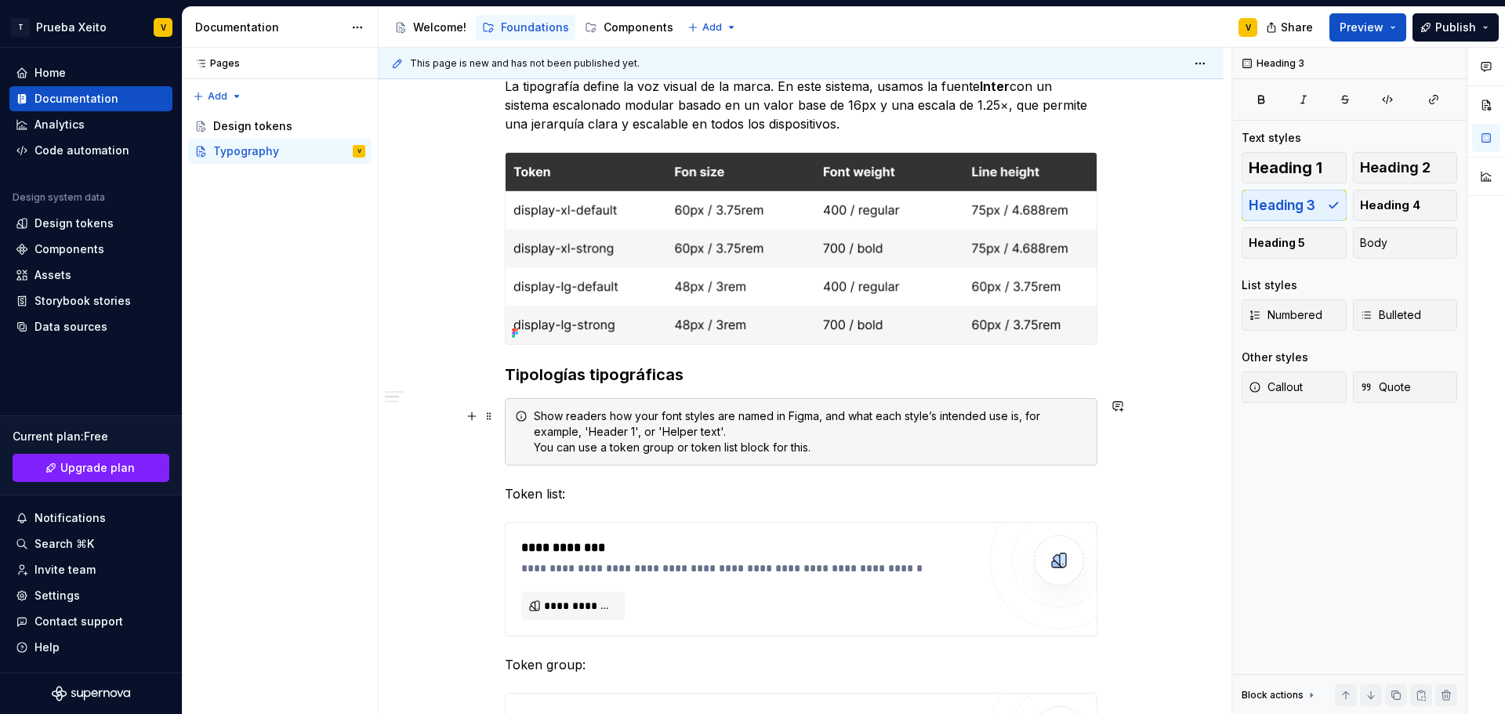
click at [612, 447] on div "Show readers how your font styles are named in Figma, and what each style’s int…" at bounding box center [811, 431] width 554 height 47
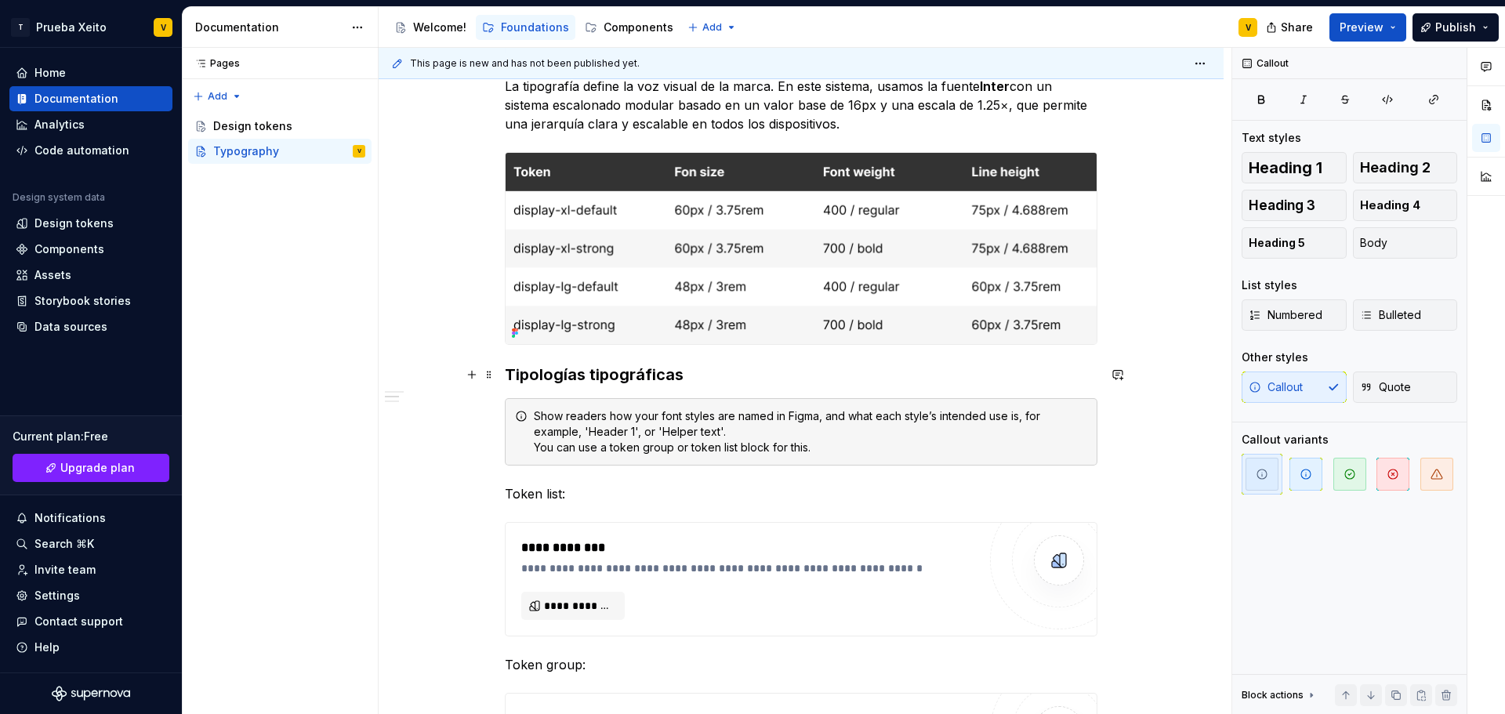
click at [722, 371] on h3 "Tipologías tipográficas" at bounding box center [801, 375] width 593 height 22
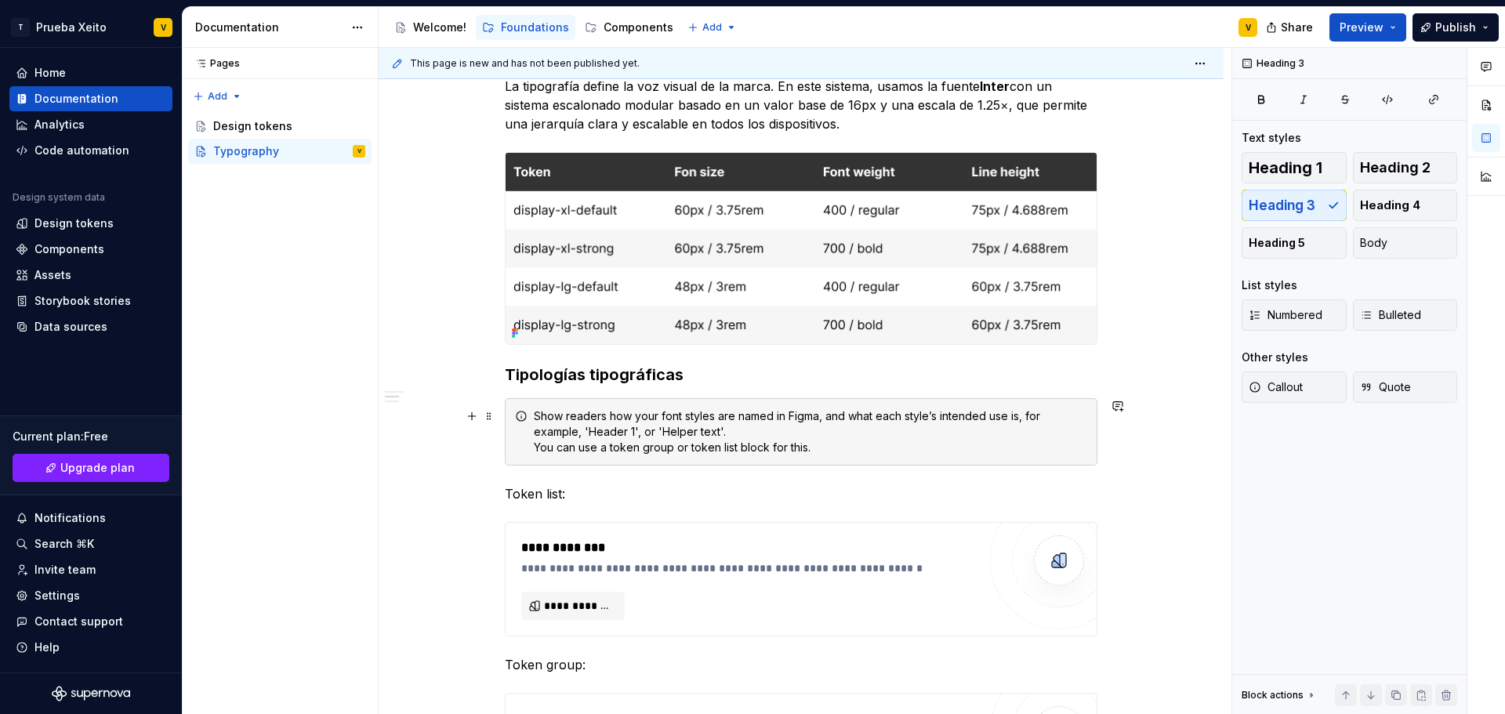
click at [729, 426] on div "Show readers how your font styles are named in Figma, and what each style’s int…" at bounding box center [811, 431] width 554 height 47
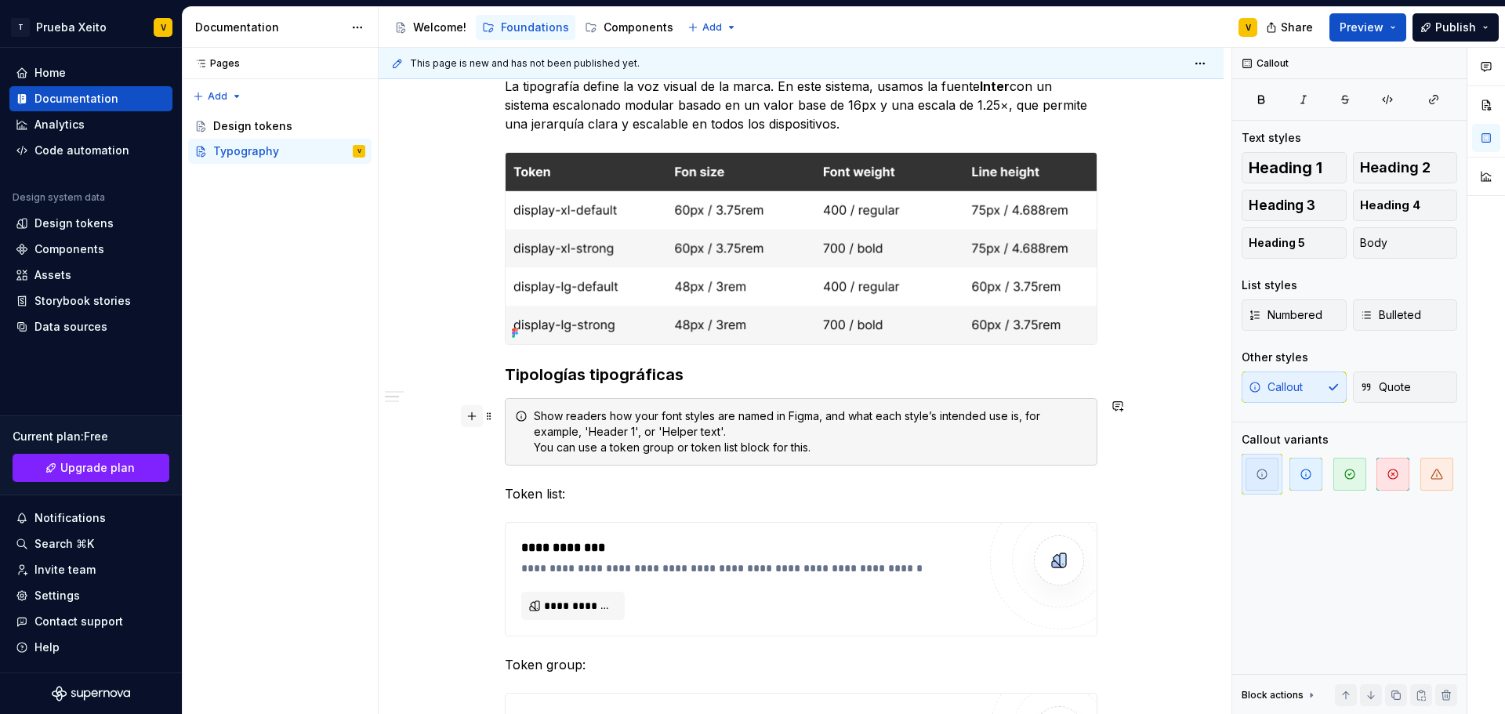
click at [463, 414] on button "button" at bounding box center [472, 416] width 22 height 22
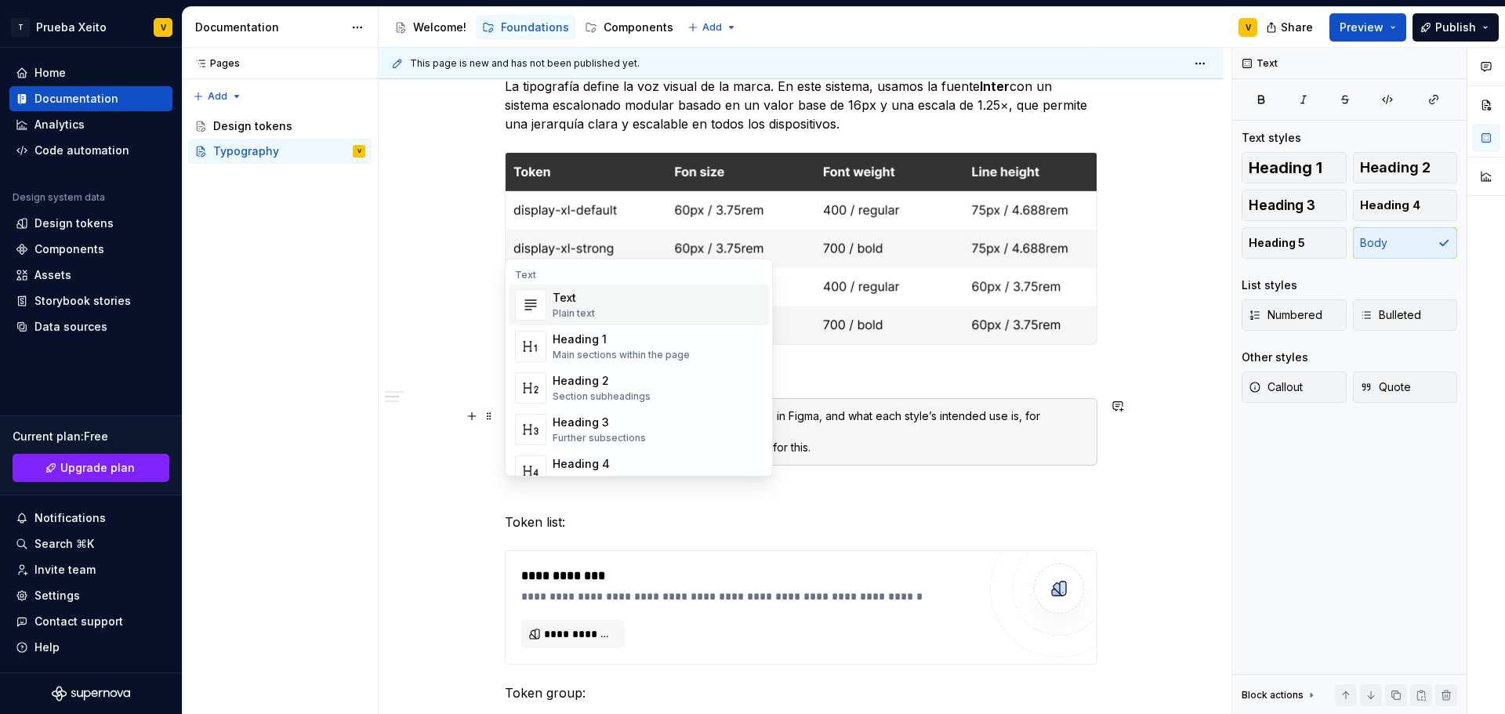
click at [602, 291] on div "Text Plain text" at bounding box center [658, 304] width 210 height 31
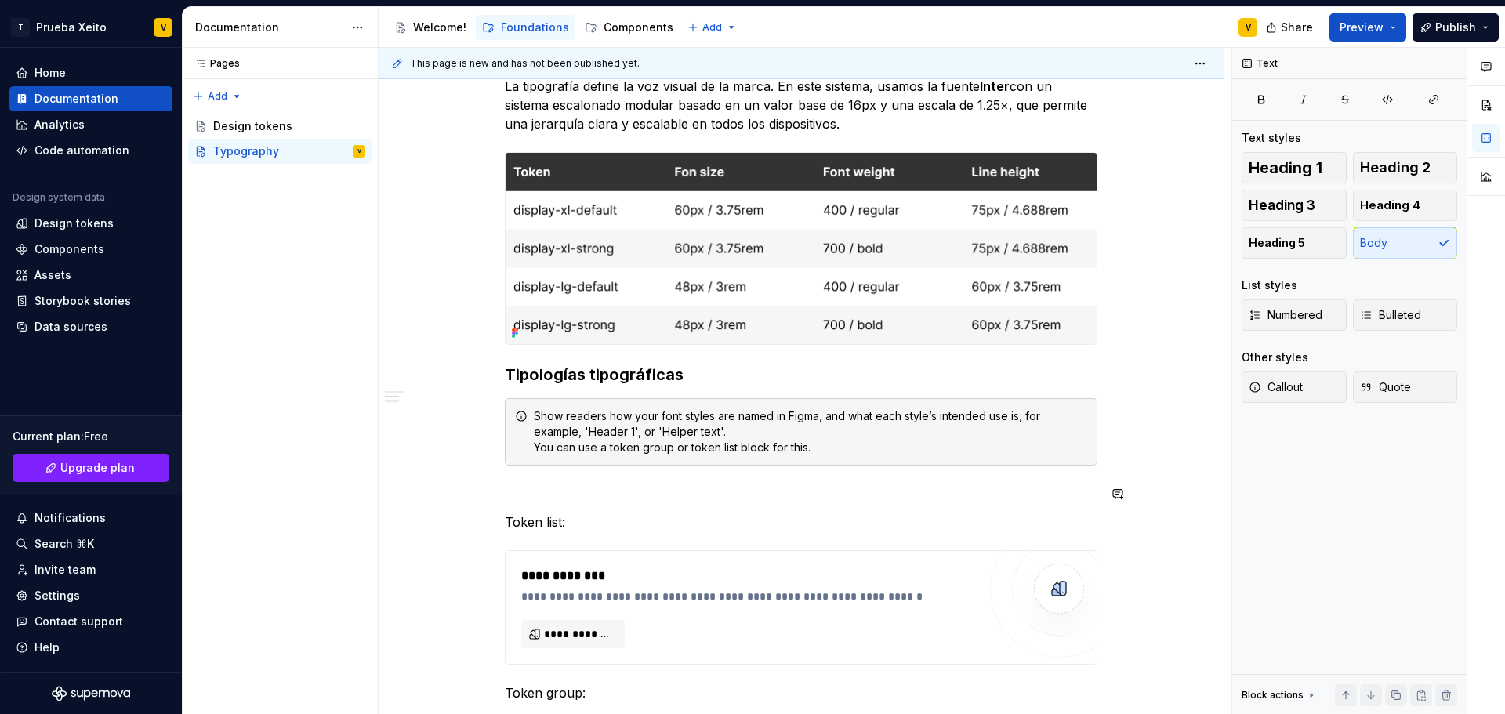
click at [536, 479] on div "**********" at bounding box center [801, 589] width 593 height 1508
click at [561, 472] on div "**********" at bounding box center [801, 589] width 593 height 1508
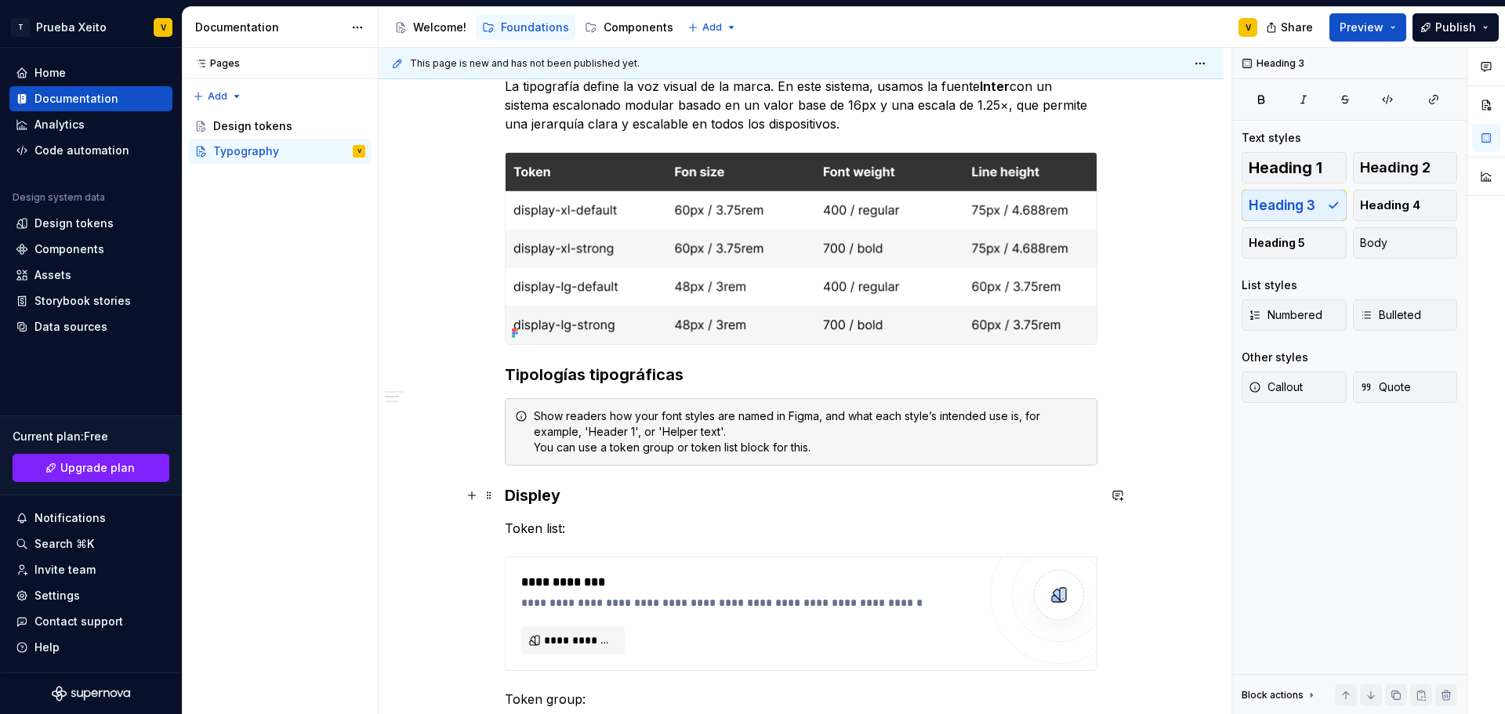
click at [545, 496] on h3 "Displey" at bounding box center [801, 496] width 593 height 22
click at [1388, 205] on span "Heading 4" at bounding box center [1390, 206] width 60 height 16
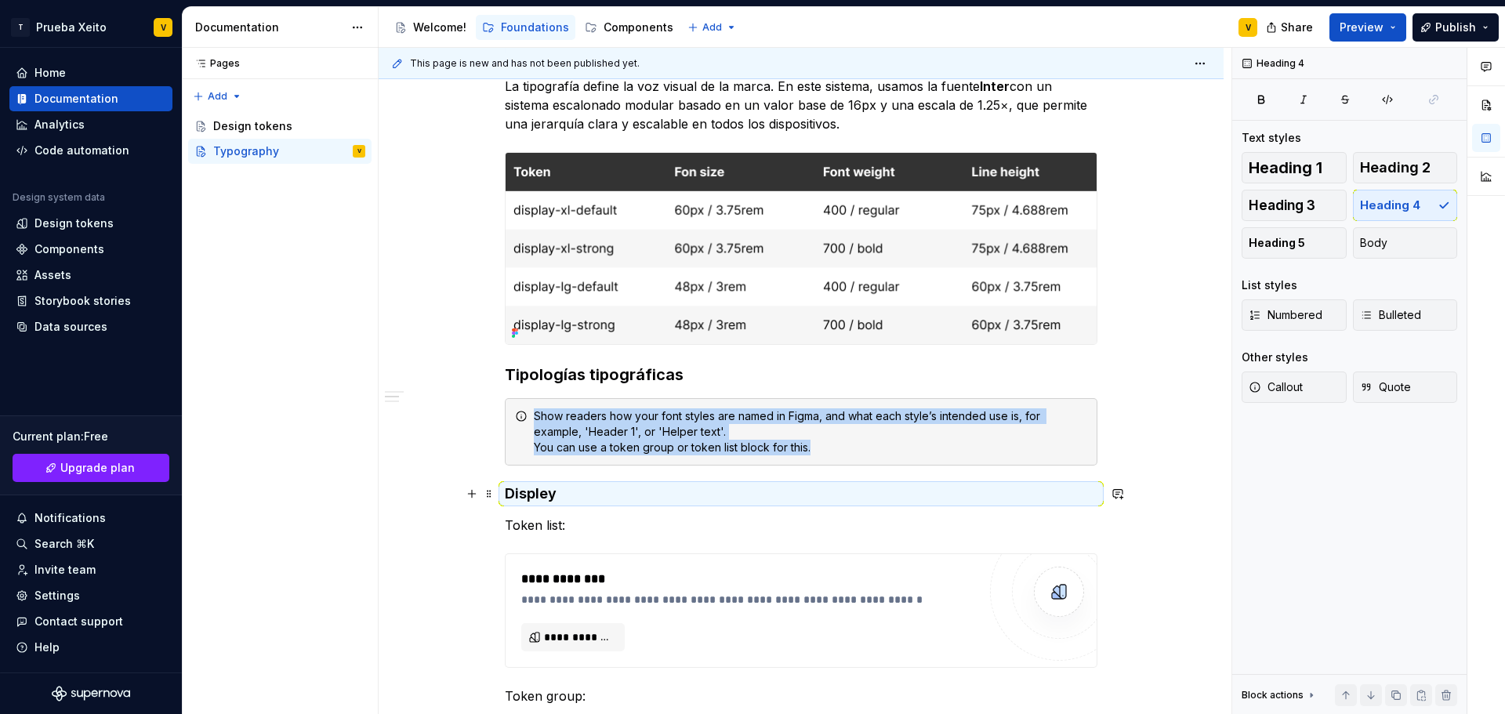
click at [543, 496] on h4 "Displey" at bounding box center [801, 494] width 593 height 19
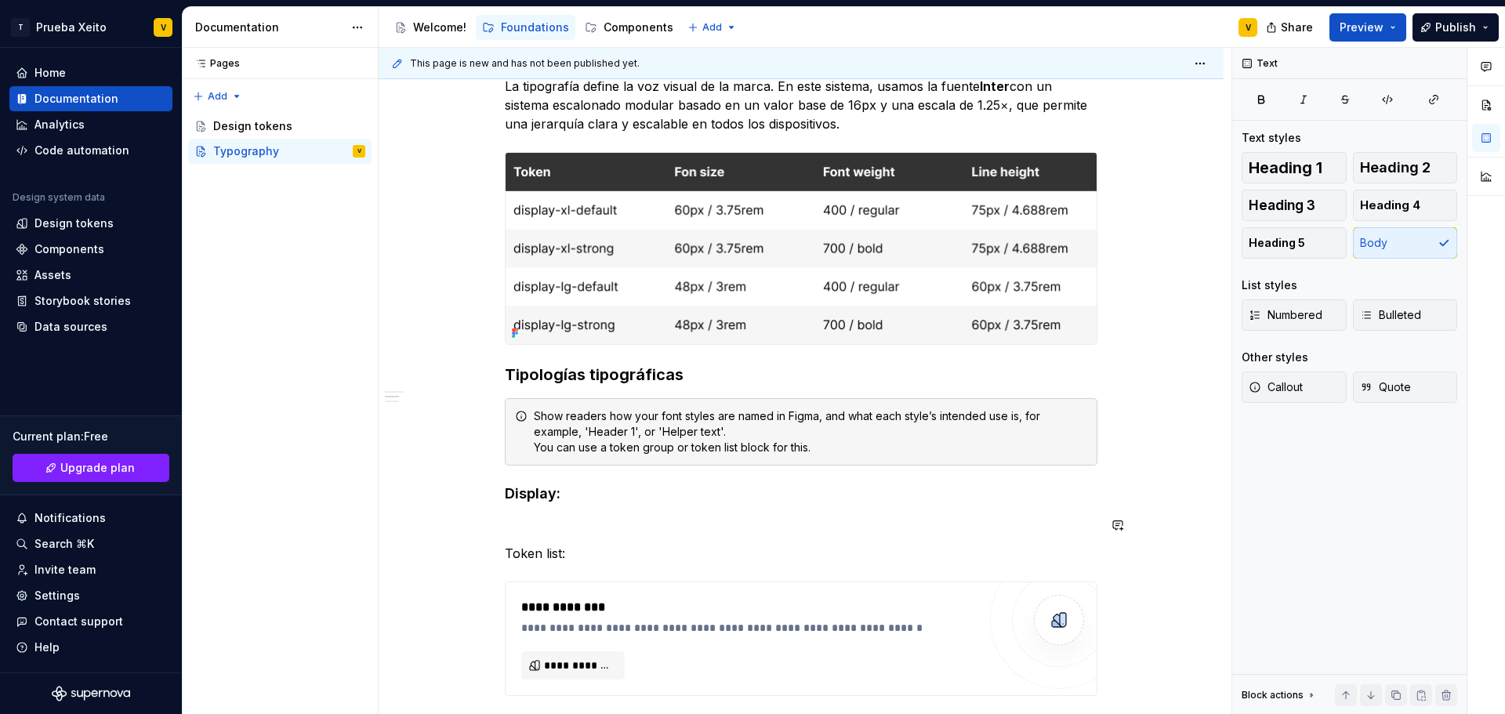
click at [554, 506] on div "**********" at bounding box center [801, 604] width 593 height 1539
click at [570, 515] on div "**********" at bounding box center [801, 604] width 593 height 1539
click at [522, 516] on p at bounding box center [801, 525] width 593 height 19
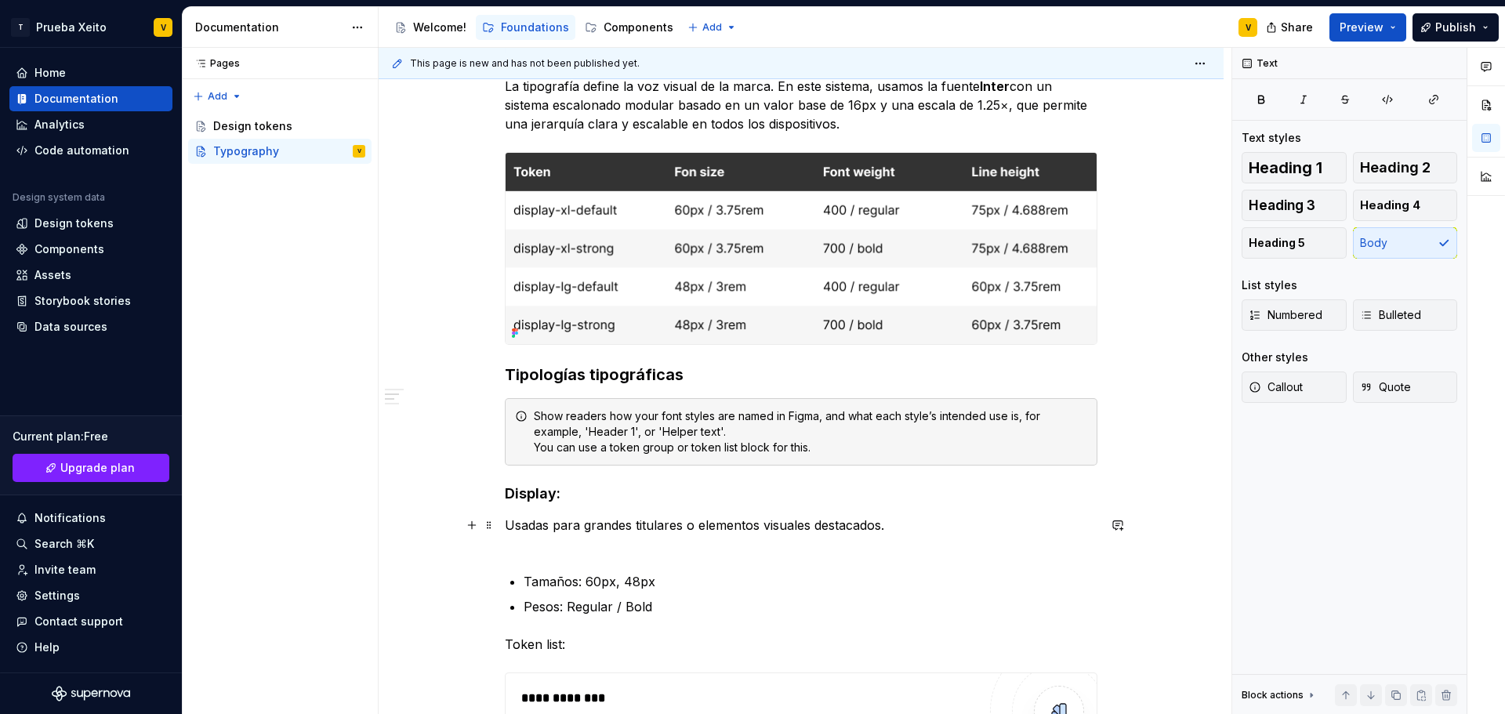
click at [550, 549] on p "Usadas para grandes titulares o elementos visuales destacados." at bounding box center [801, 535] width 593 height 38
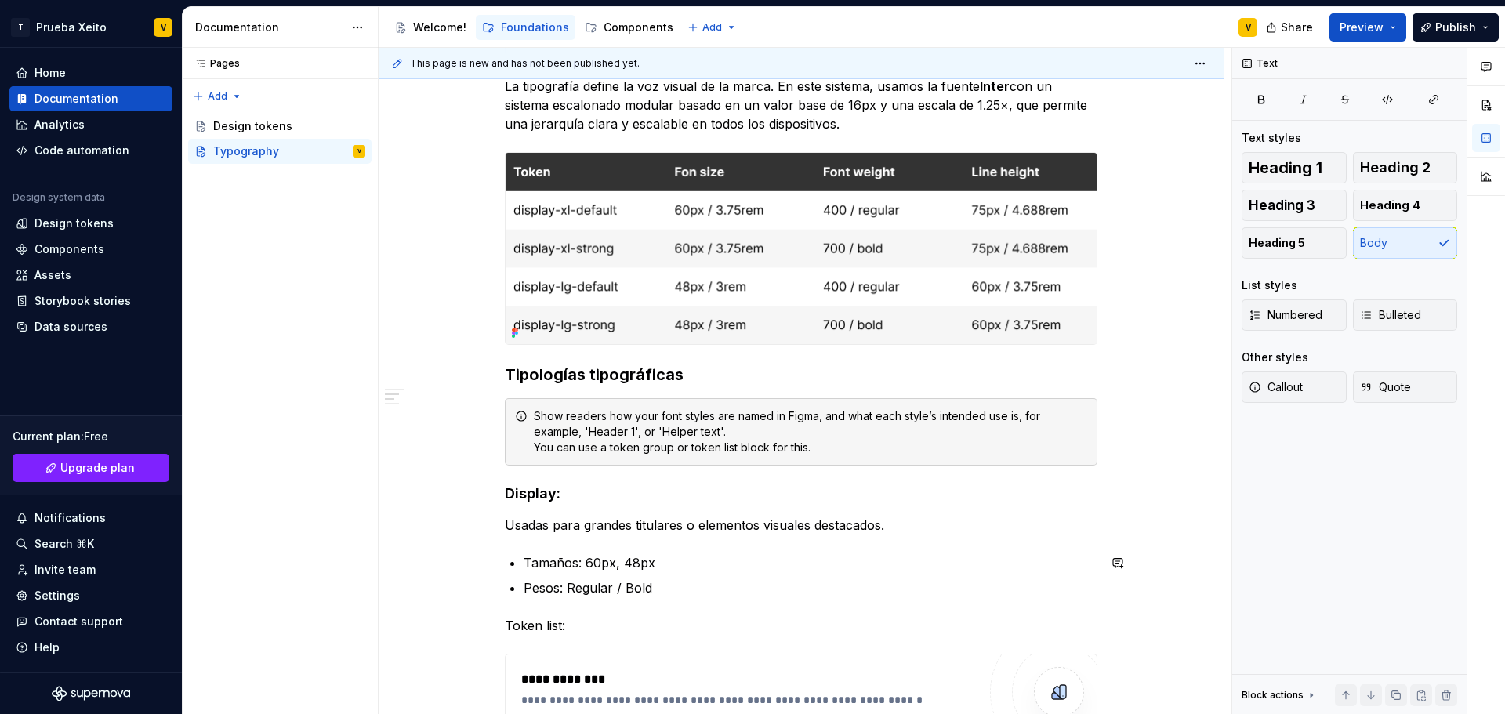
click at [544, 538] on div "**********" at bounding box center [801, 640] width 593 height 1611
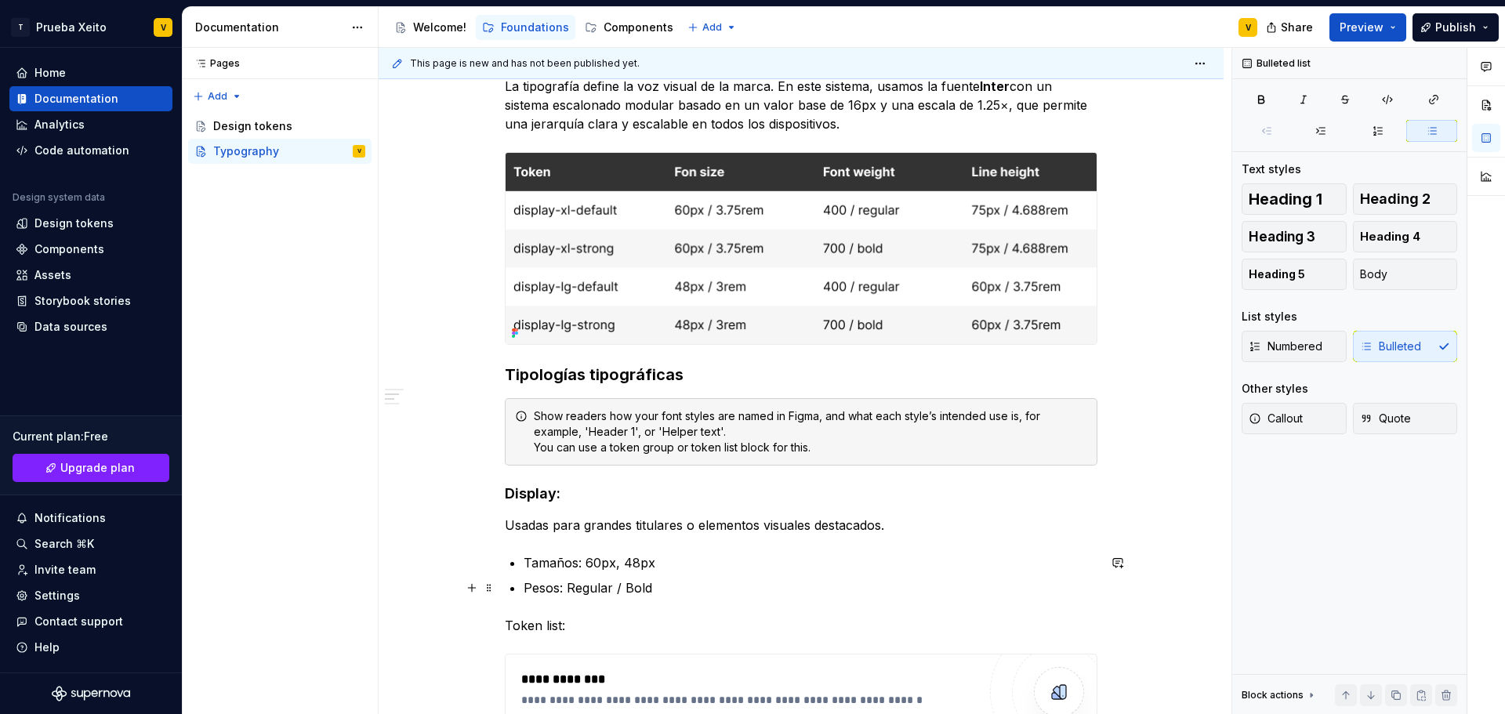
click at [684, 595] on p "Pesos: Regular / Bold" at bounding box center [811, 588] width 574 height 19
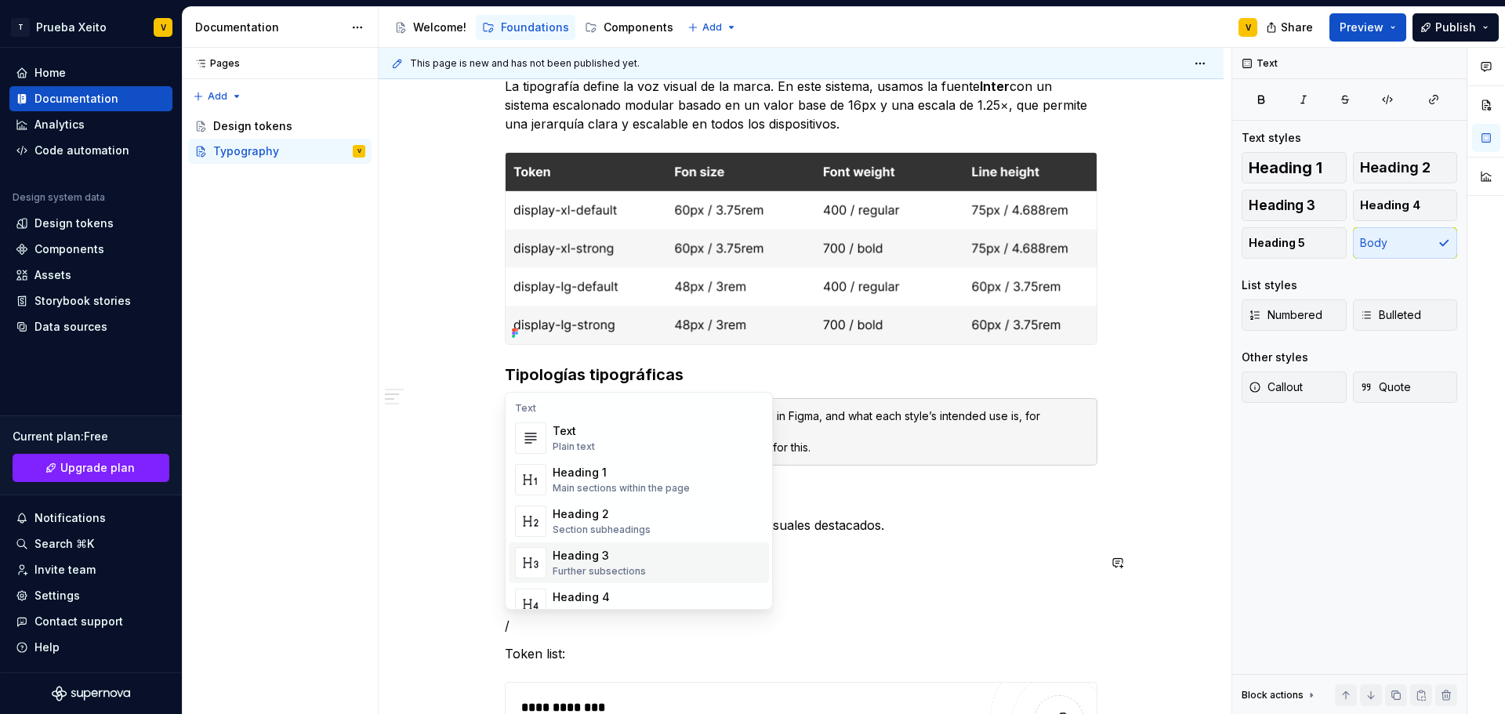
scroll to position [28, 0]
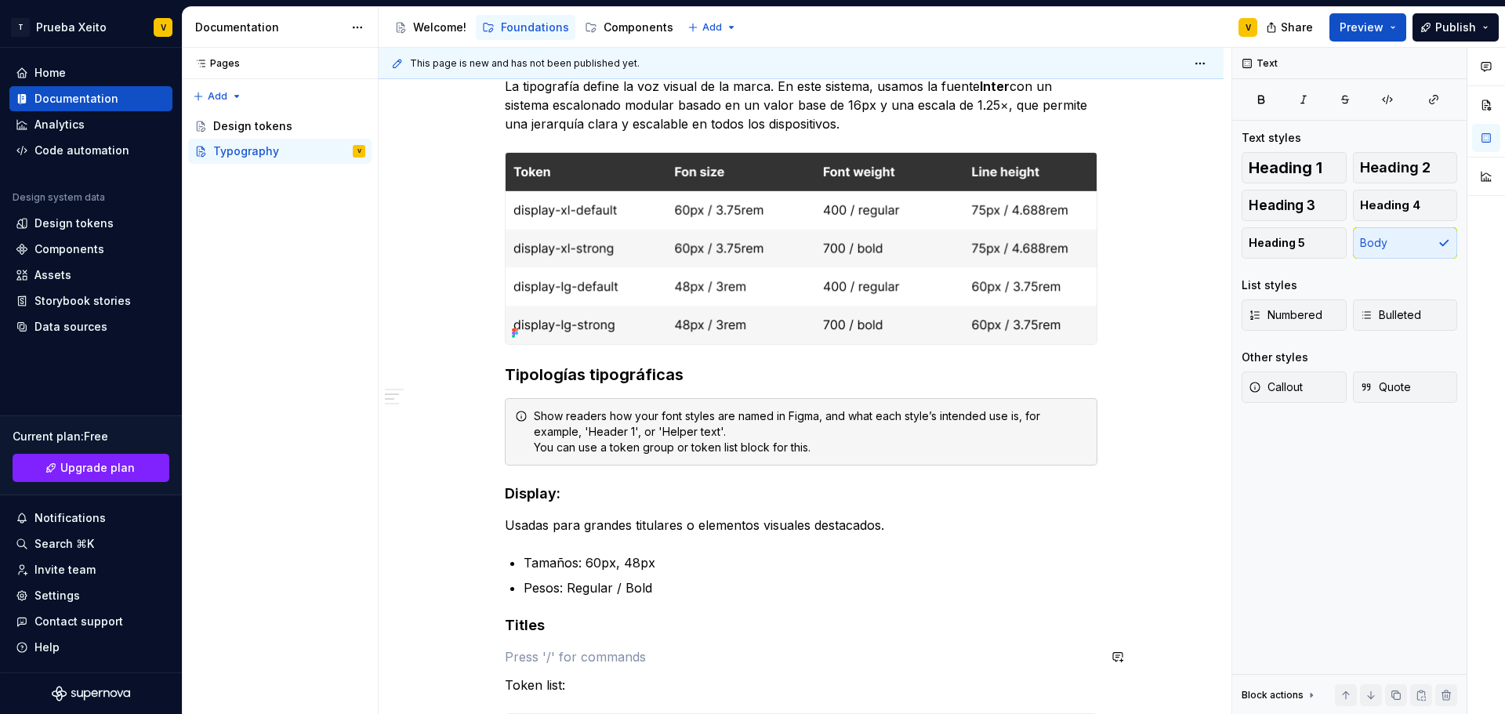
click at [539, 645] on div "**********" at bounding box center [801, 670] width 593 height 1671
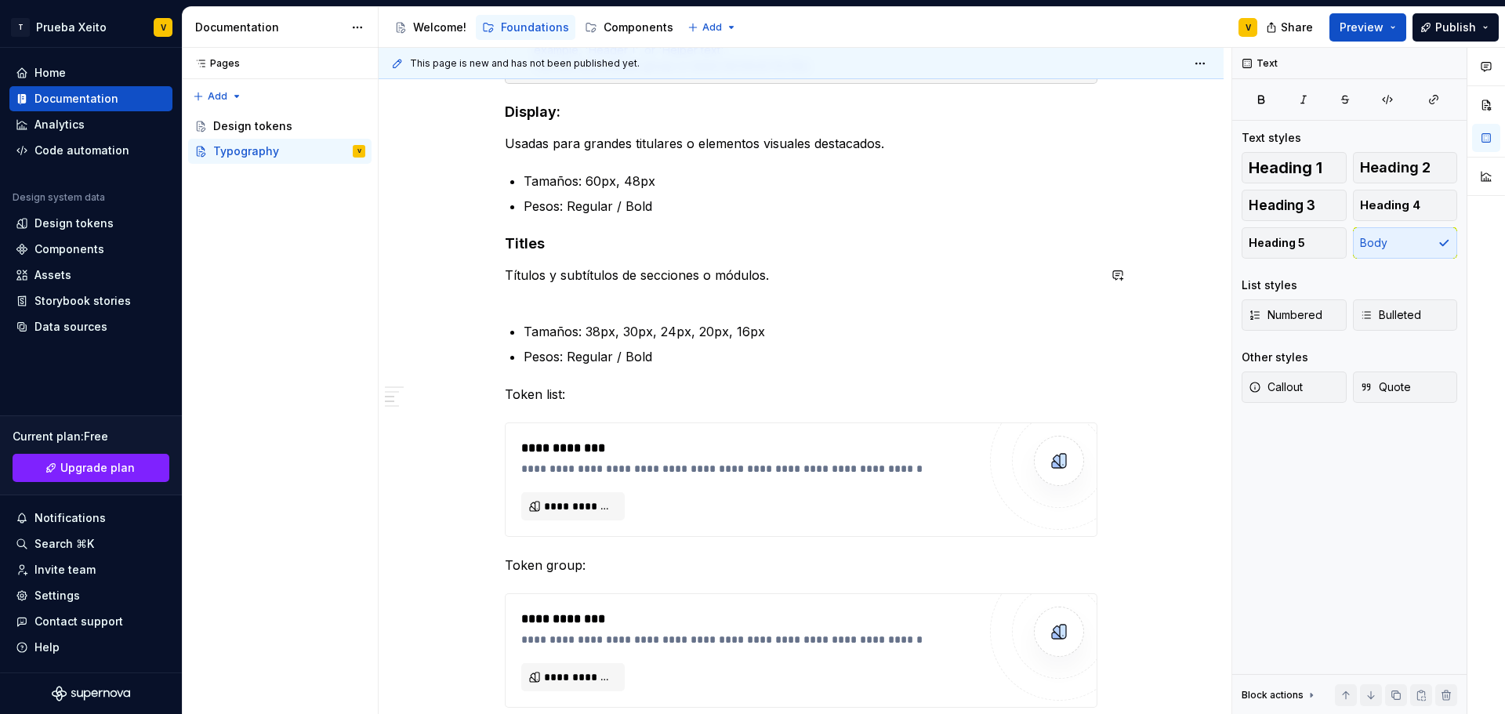
scroll to position [862, 0]
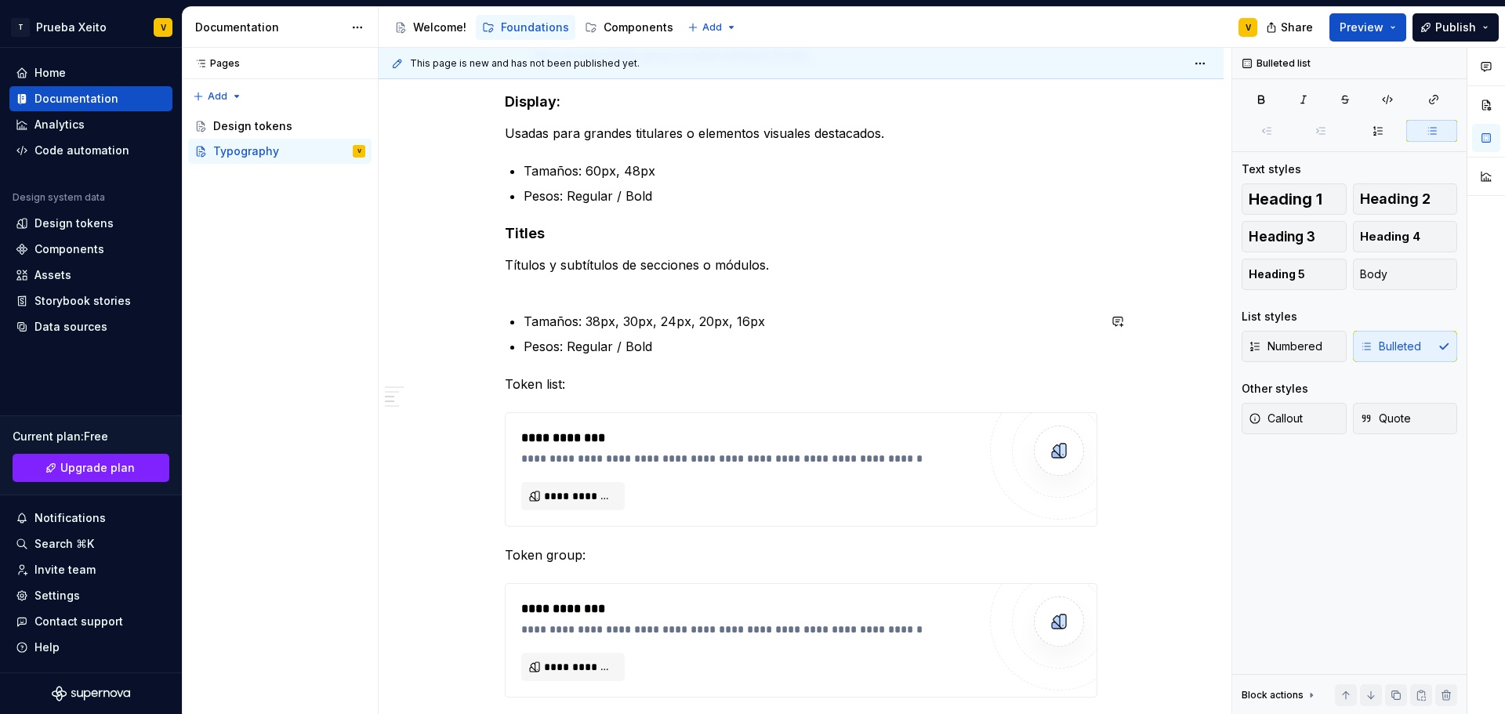
click at [510, 300] on div "This template contains some sample content on typography documentation, and a s…" at bounding box center [801, 324] width 593 height 1762
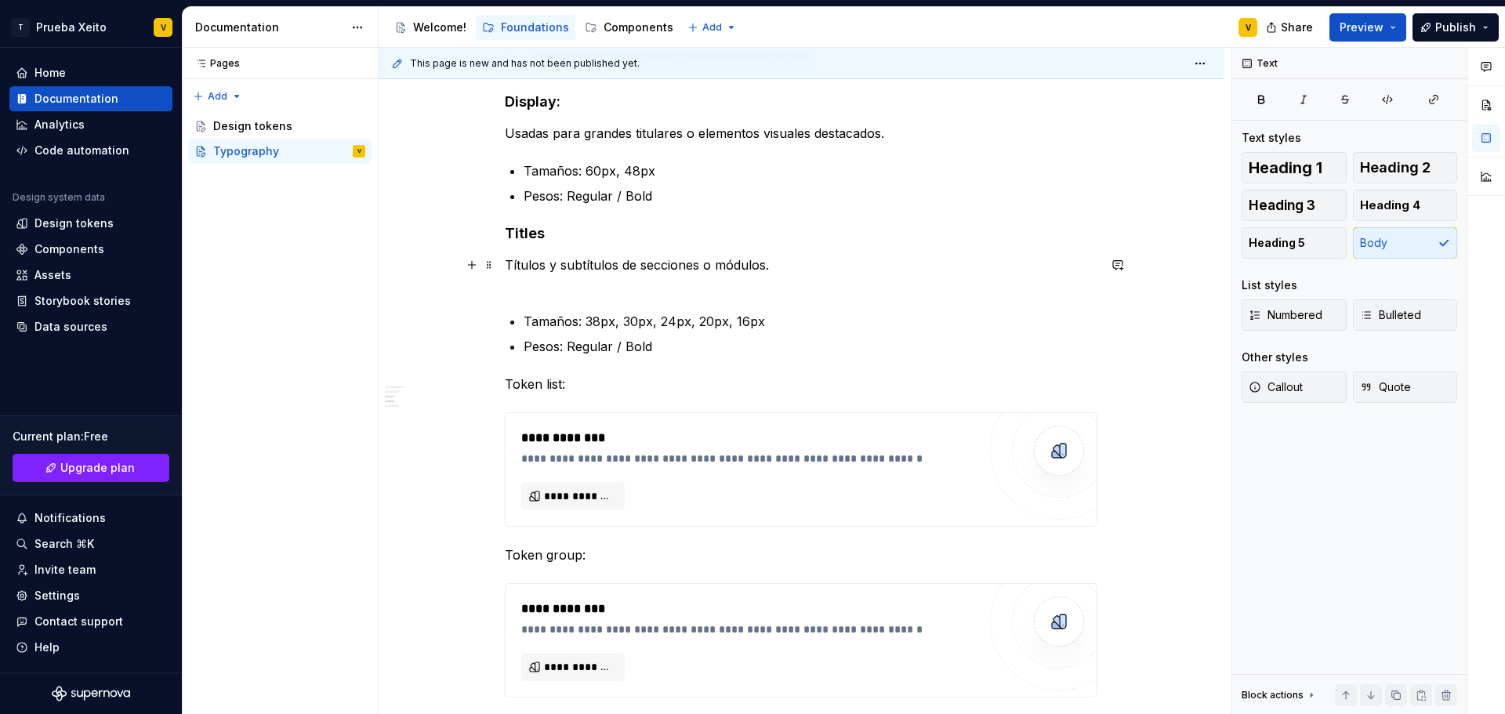
click at [511, 283] on p "Títulos y subtítulos de secciones o módulos." at bounding box center [801, 275] width 593 height 38
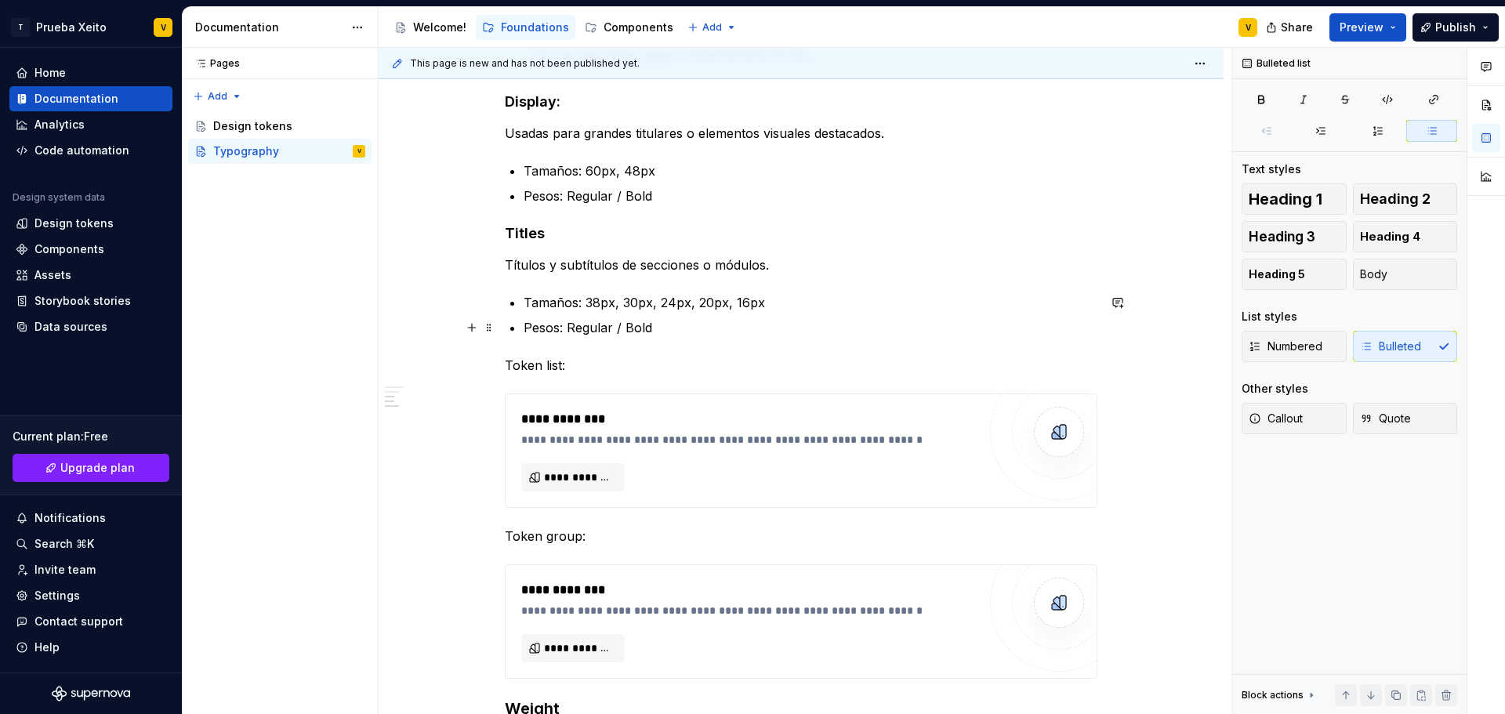
click at [691, 330] on p "Pesos: Regular / Bold" at bounding box center [811, 327] width 574 height 19
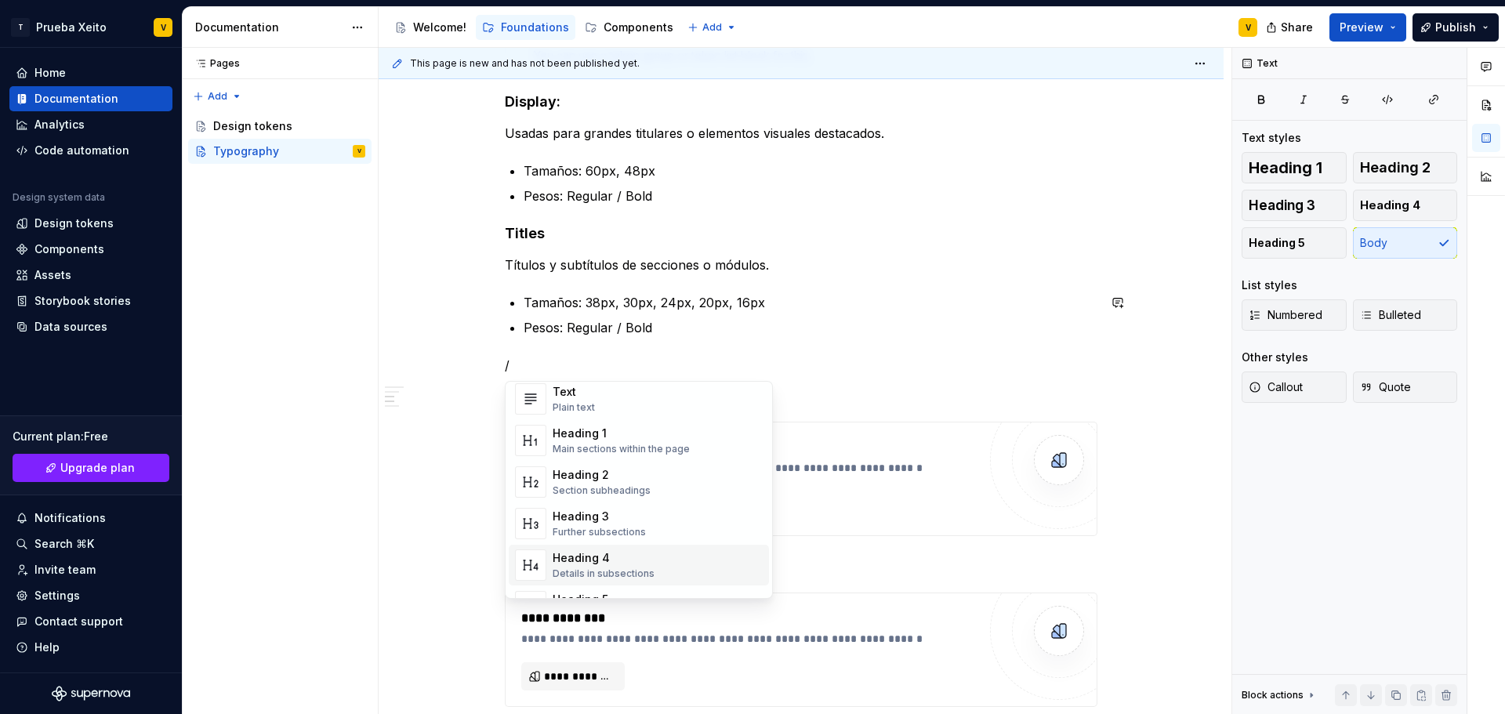
scroll to position [70, 0]
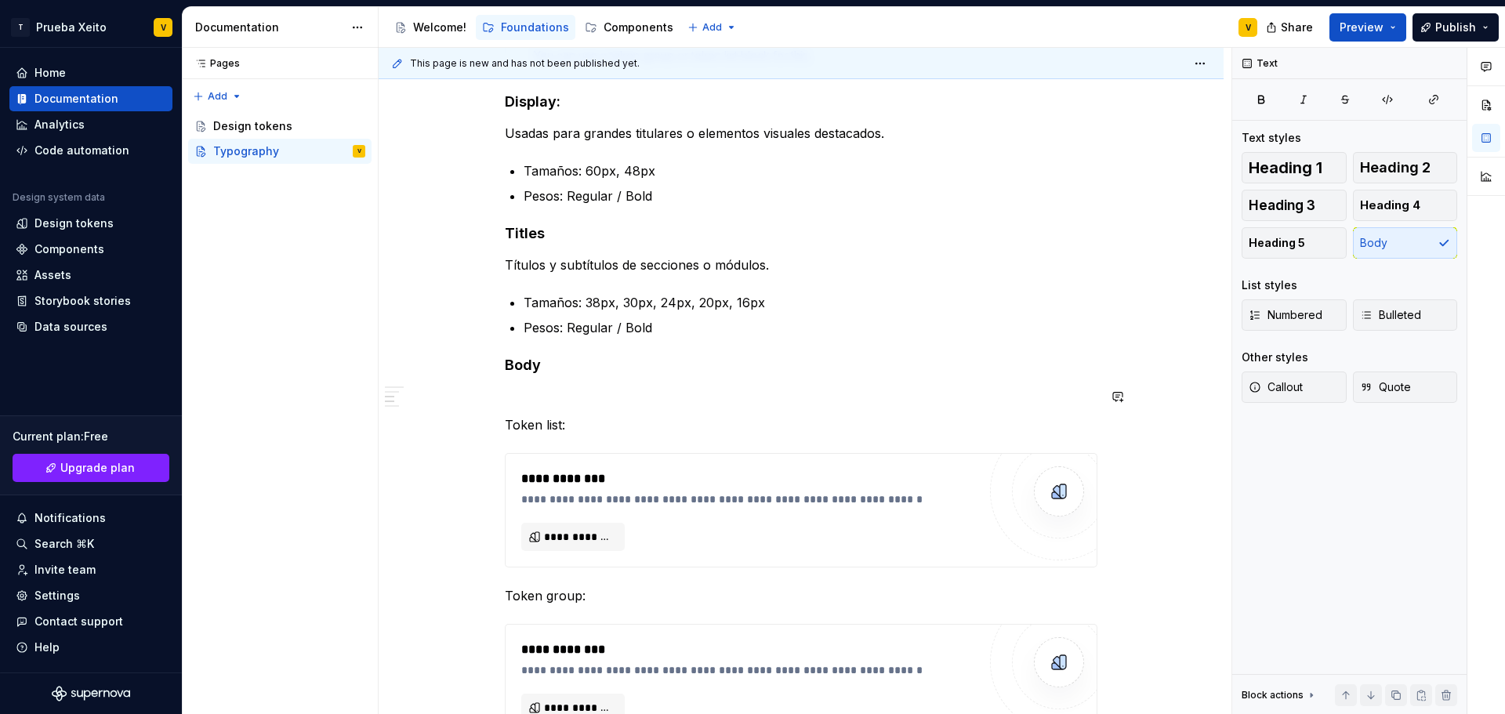
click at [527, 385] on div "This template contains some sample content on typography documentation, and a s…" at bounding box center [801, 344] width 593 height 1802
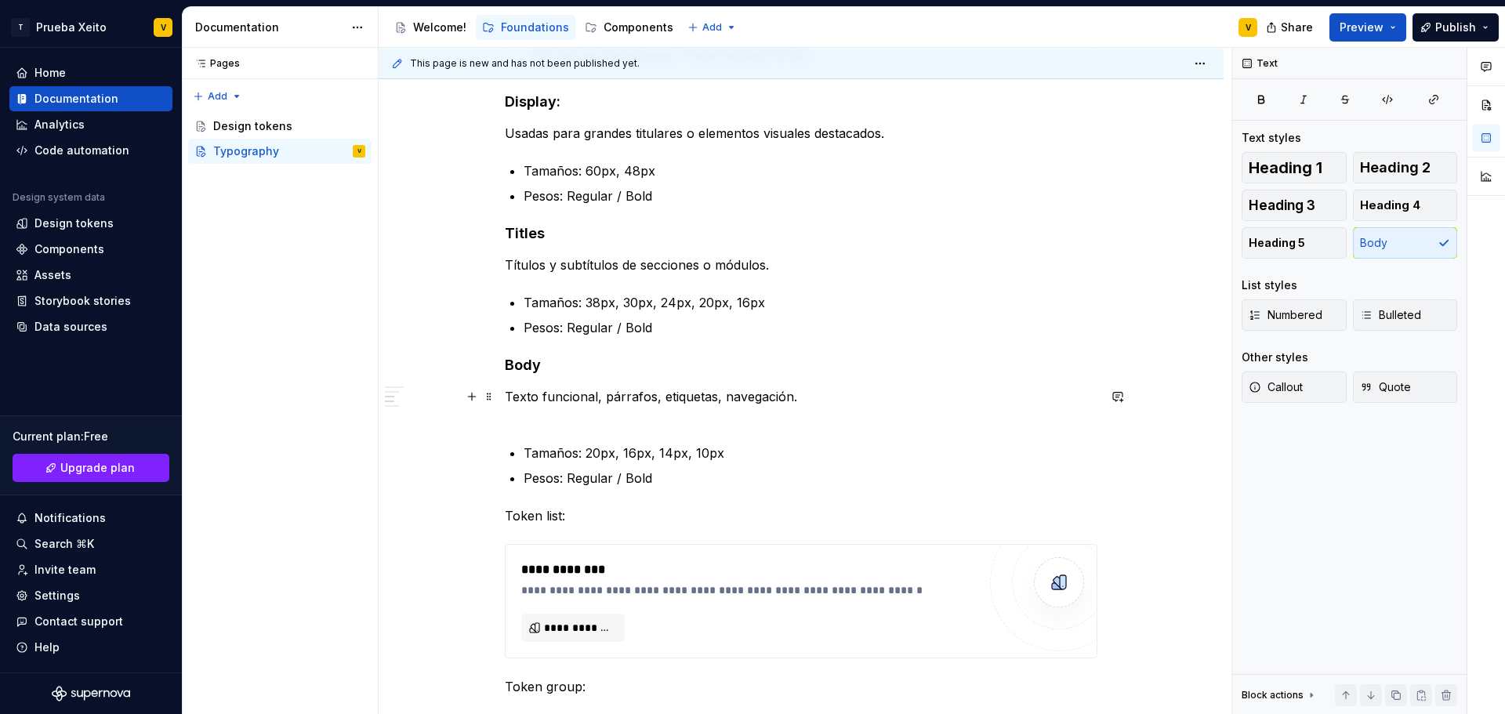
click at [567, 426] on div "This template contains some sample content on typography documentation, and a s…" at bounding box center [801, 389] width 593 height 1893
click at [554, 419] on p "Texto funcional, párrafos, etiquetas, navegación." at bounding box center [801, 406] width 593 height 38
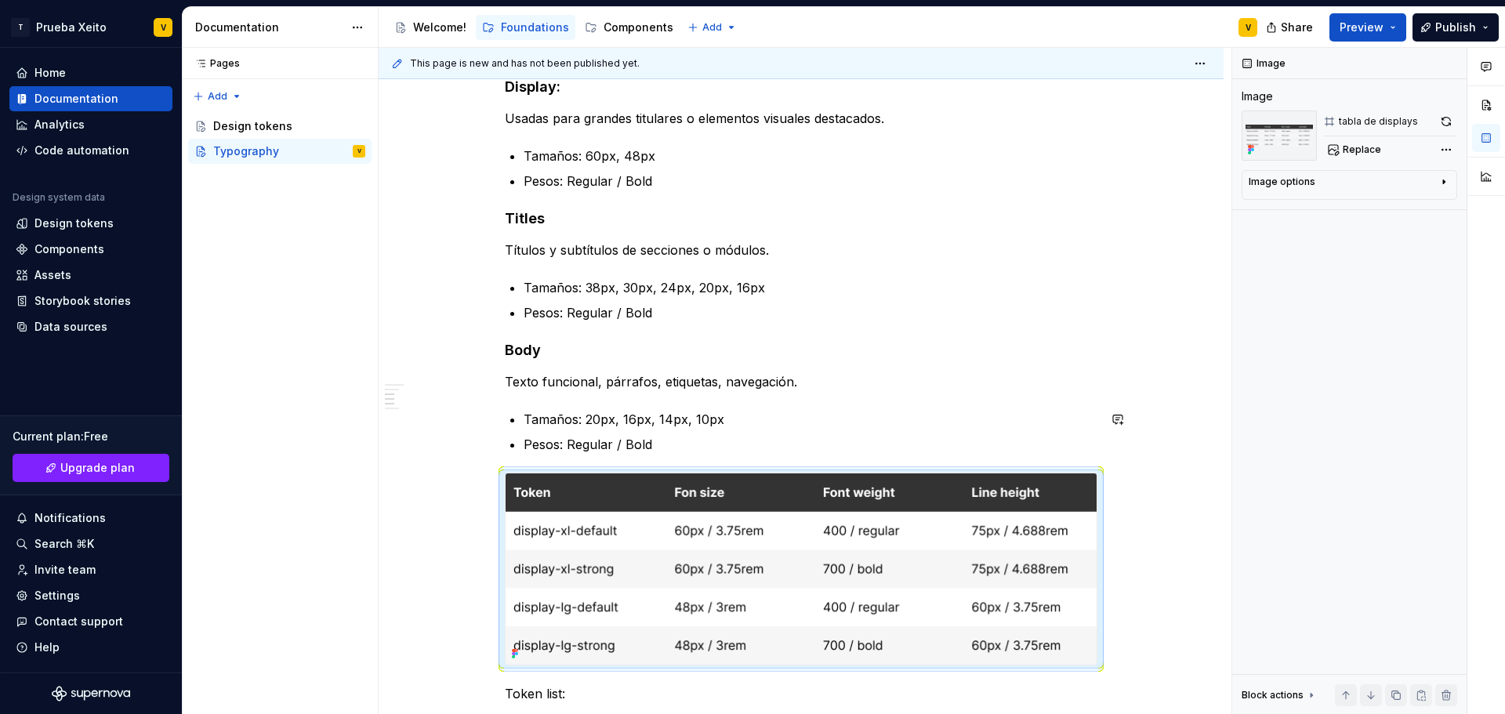
scroll to position [703, 0]
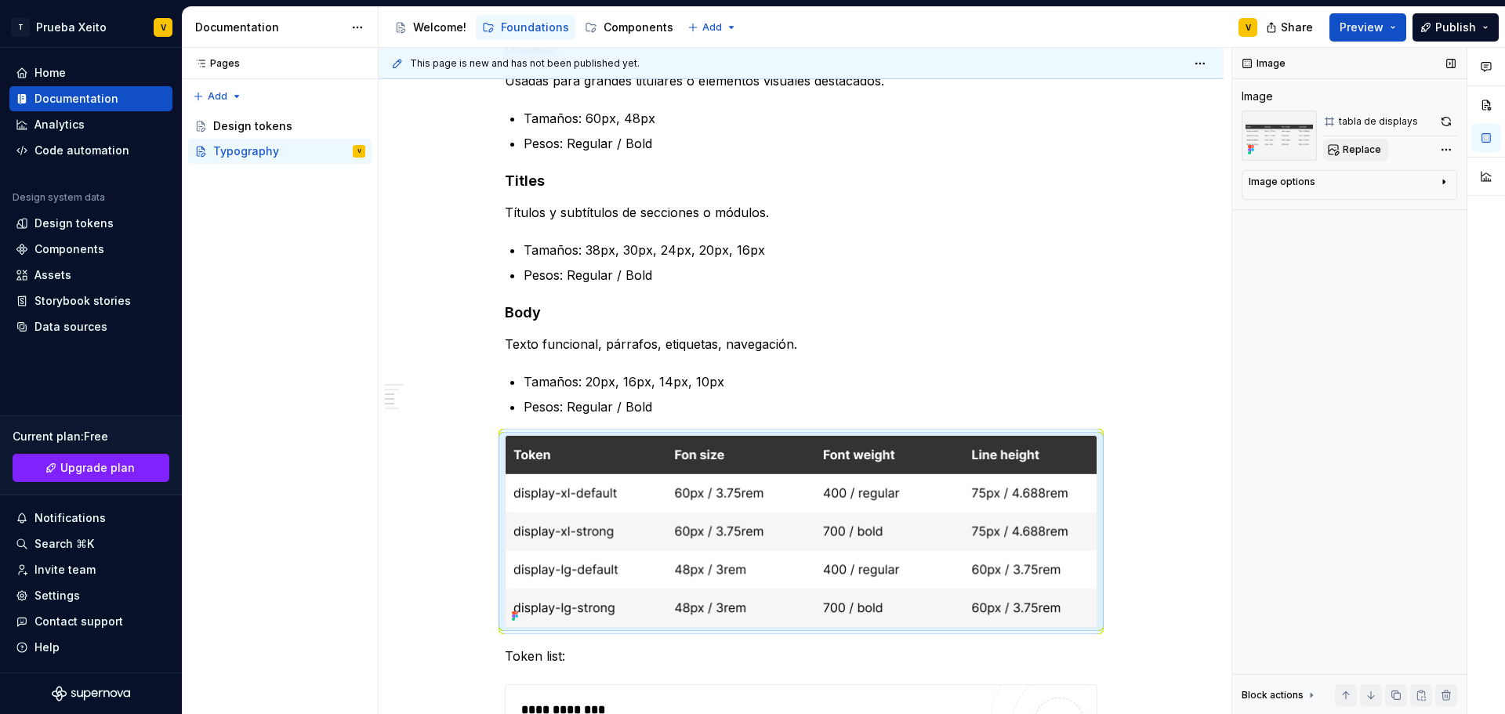
click at [1364, 146] on span "Replace" at bounding box center [1362, 149] width 38 height 13
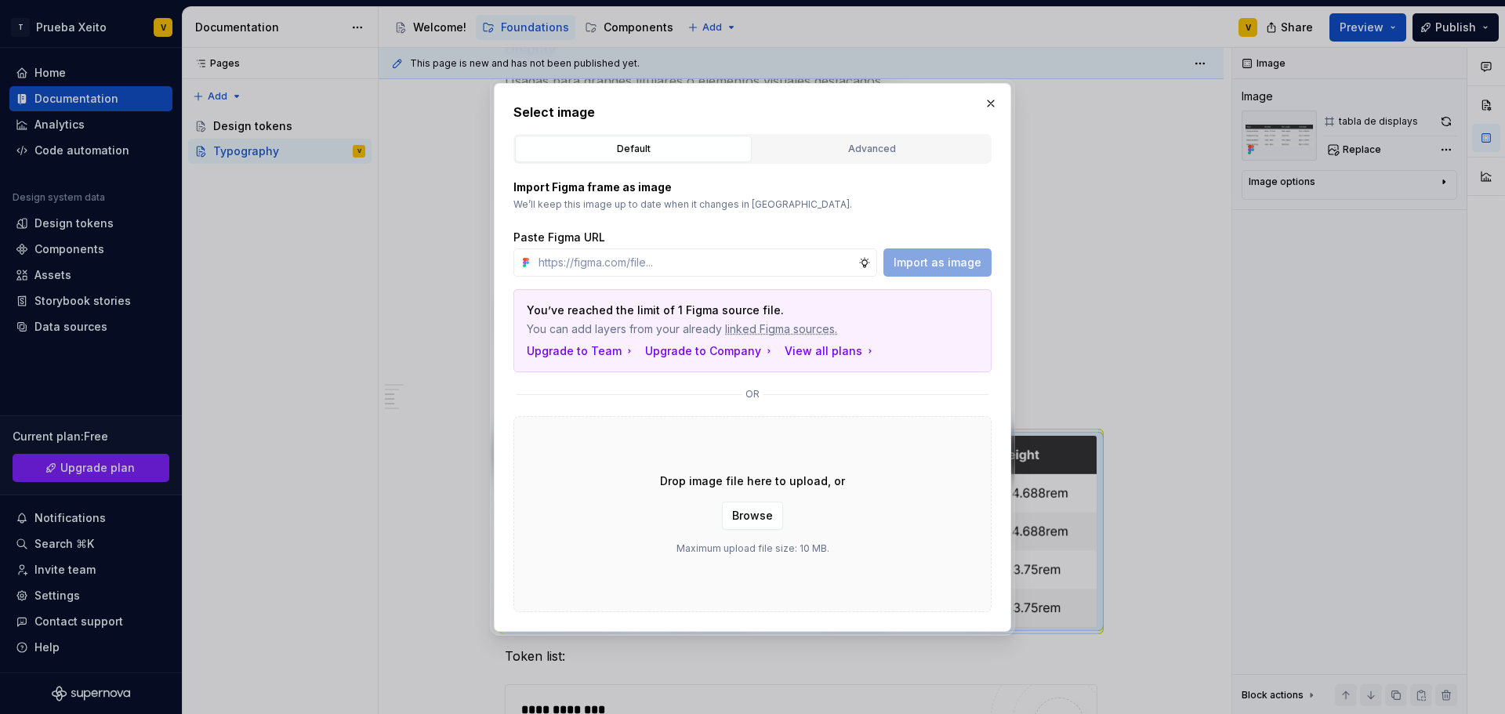
type textarea "*"
click at [581, 256] on input "text" at bounding box center [695, 263] width 326 height 28
click at [880, 190] on p "Import Figma frame as image" at bounding box center [753, 188] width 478 height 16
click at [892, 143] on div "Advanced" at bounding box center [872, 149] width 226 height 16
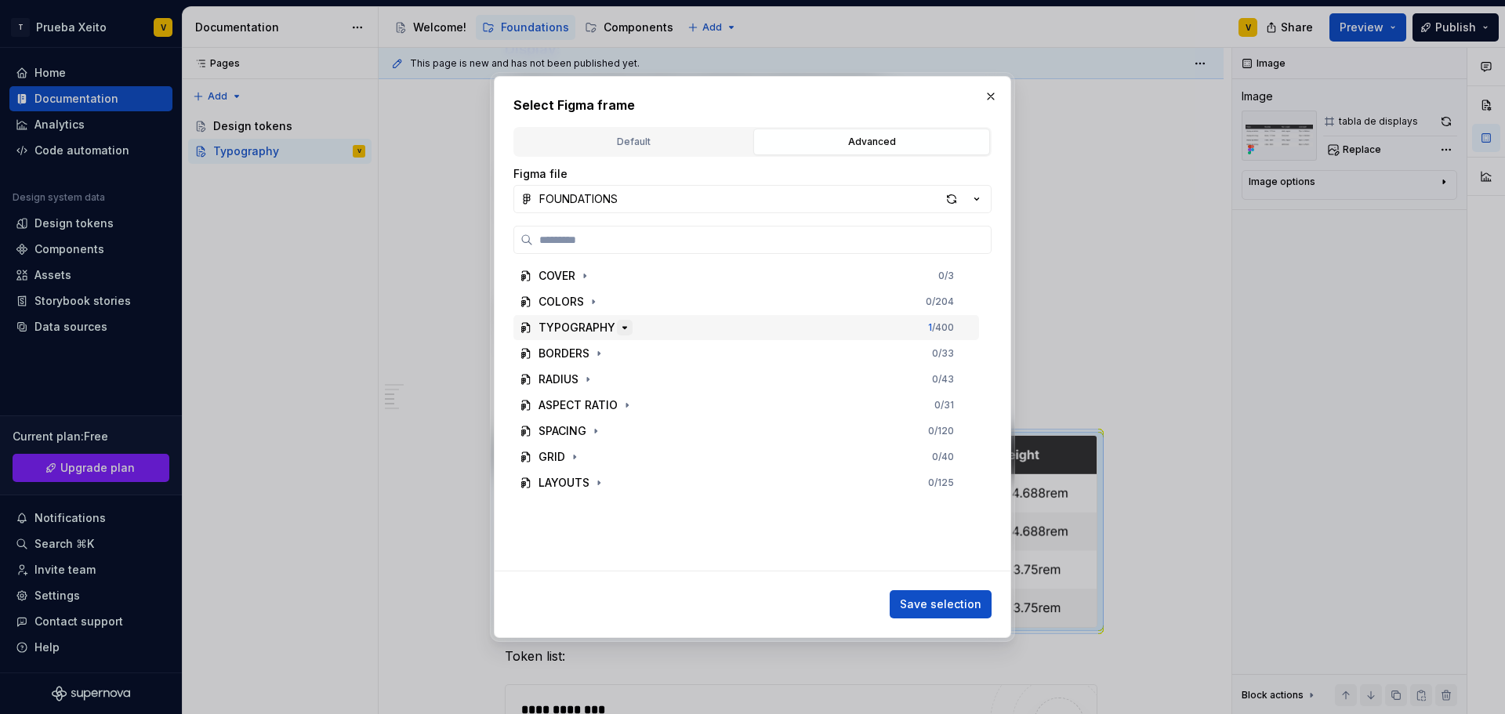
click at [621, 327] on icon "button" at bounding box center [625, 327] width 13 height 13
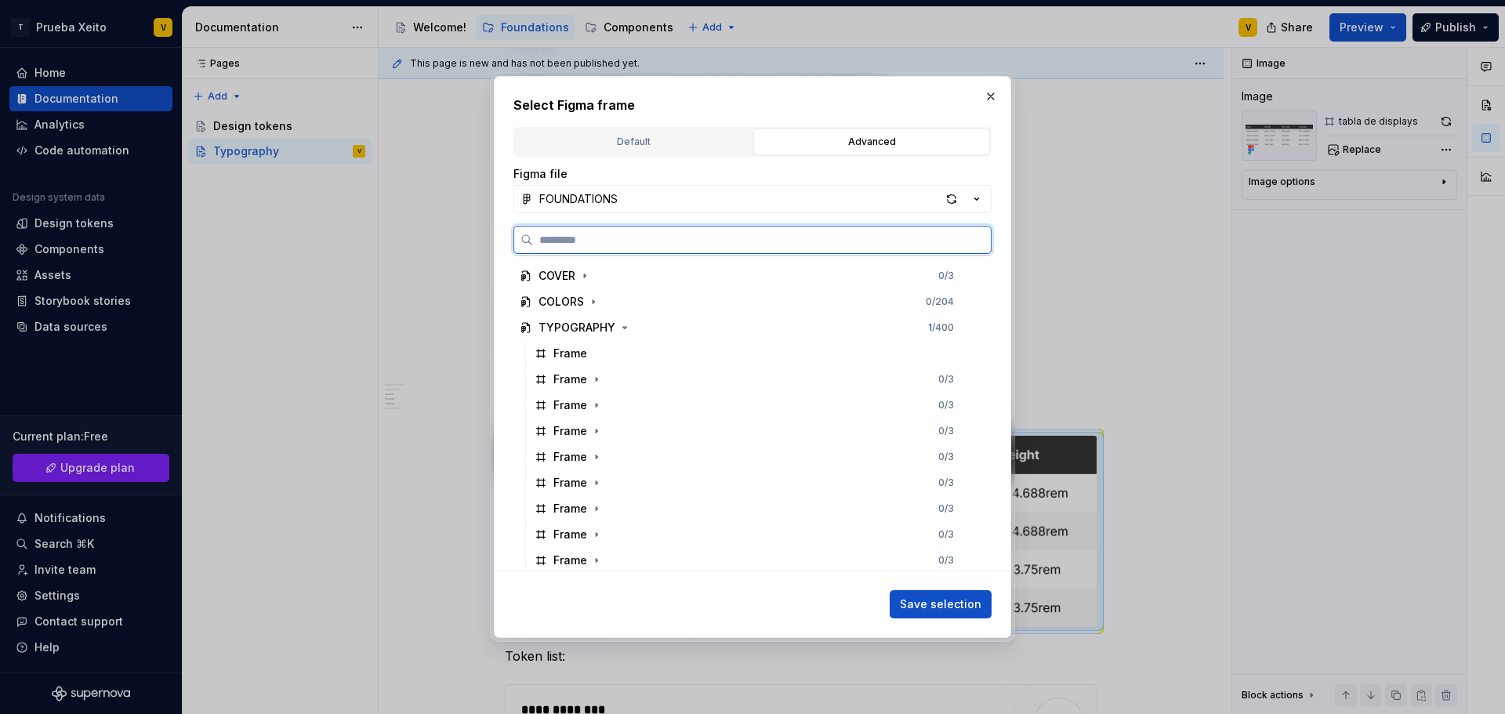
click at [630, 242] on input "search" at bounding box center [762, 240] width 458 height 16
type input "*****"
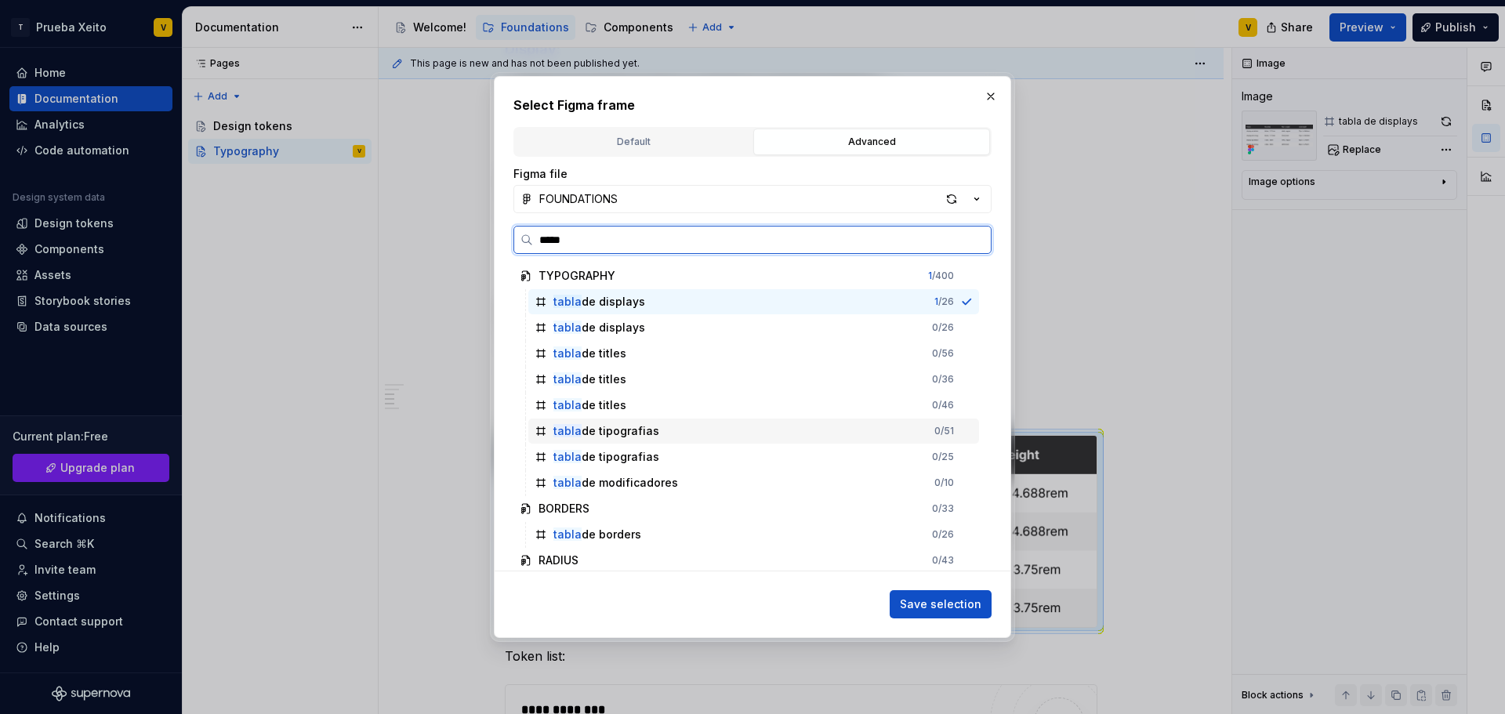
click at [547, 431] on div "tabla de tipografias" at bounding box center [597, 431] width 125 height 16
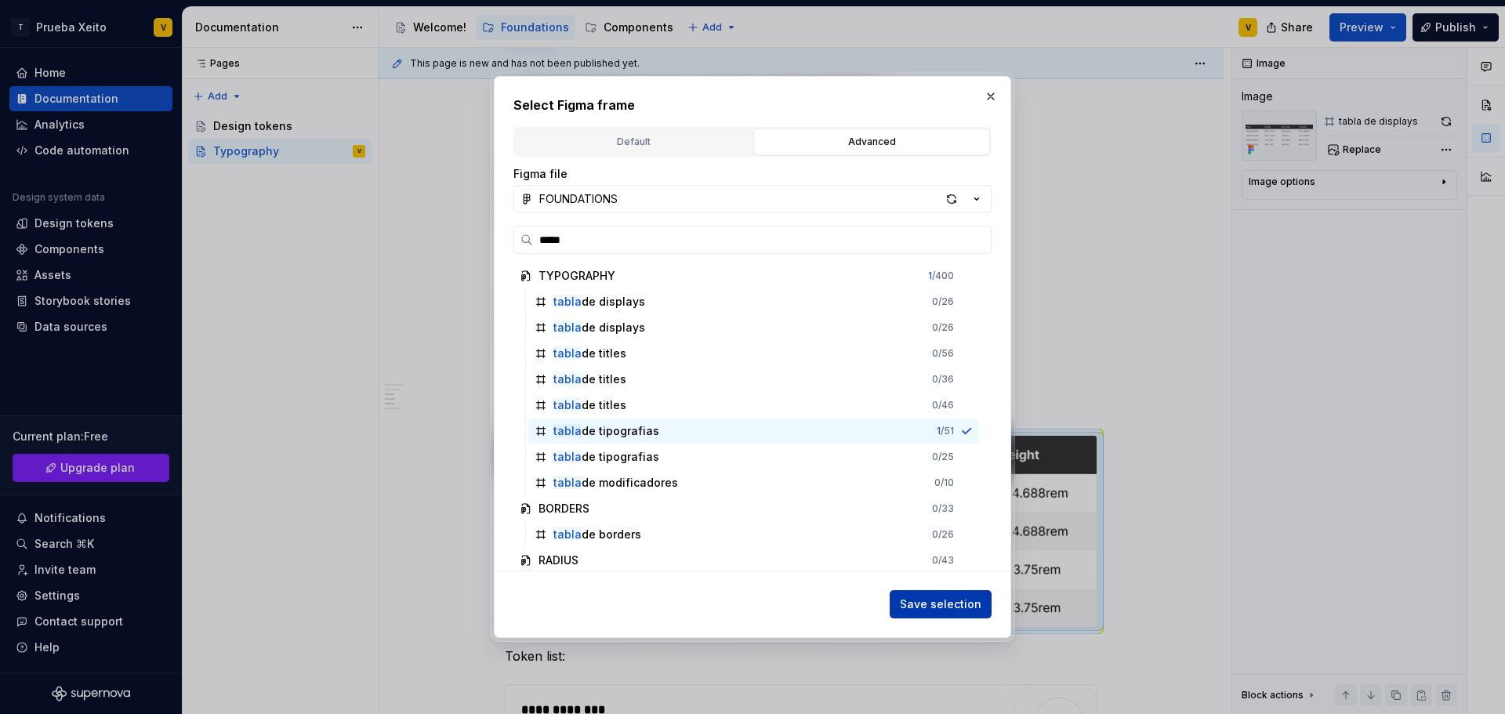
click at [953, 608] on span "Save selection" at bounding box center [941, 605] width 82 height 16
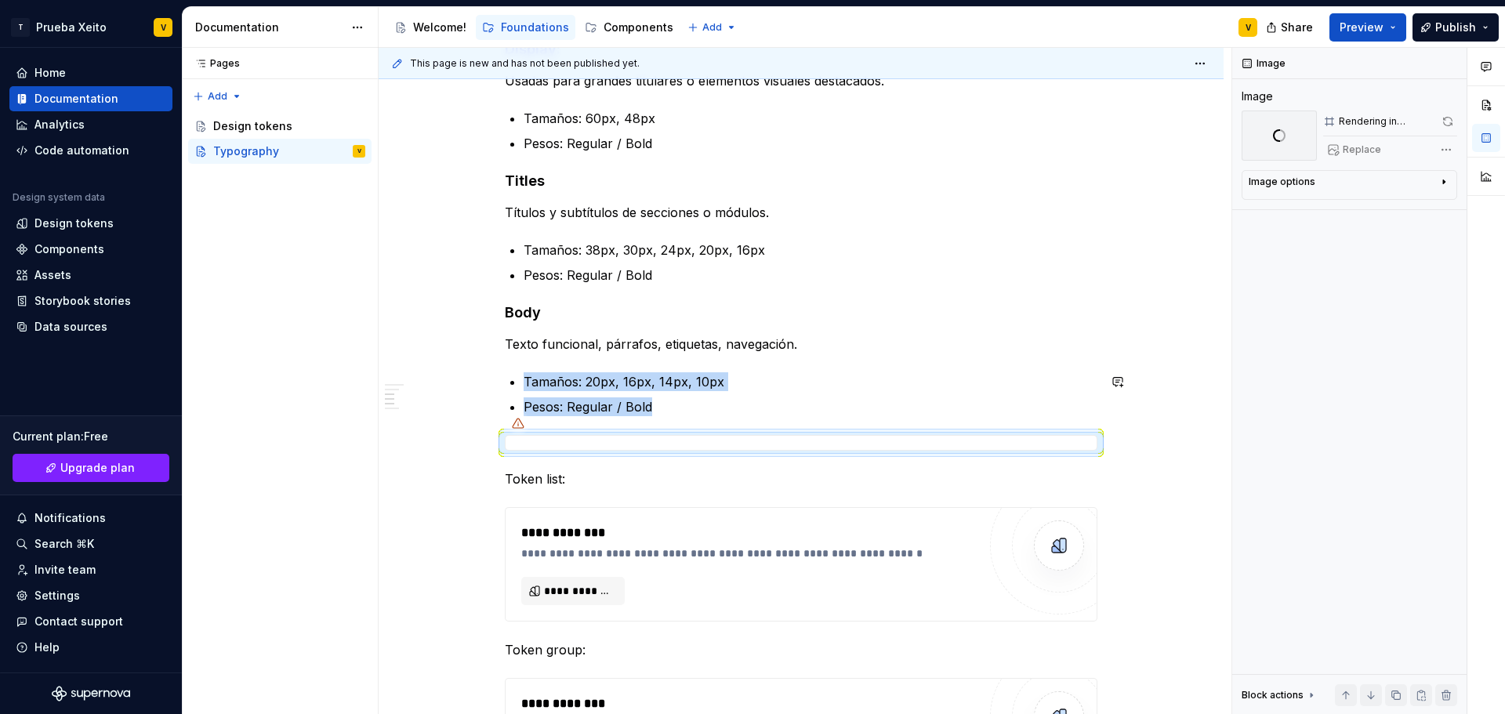
click at [520, 423] on icon at bounding box center [518, 423] width 13 height 13
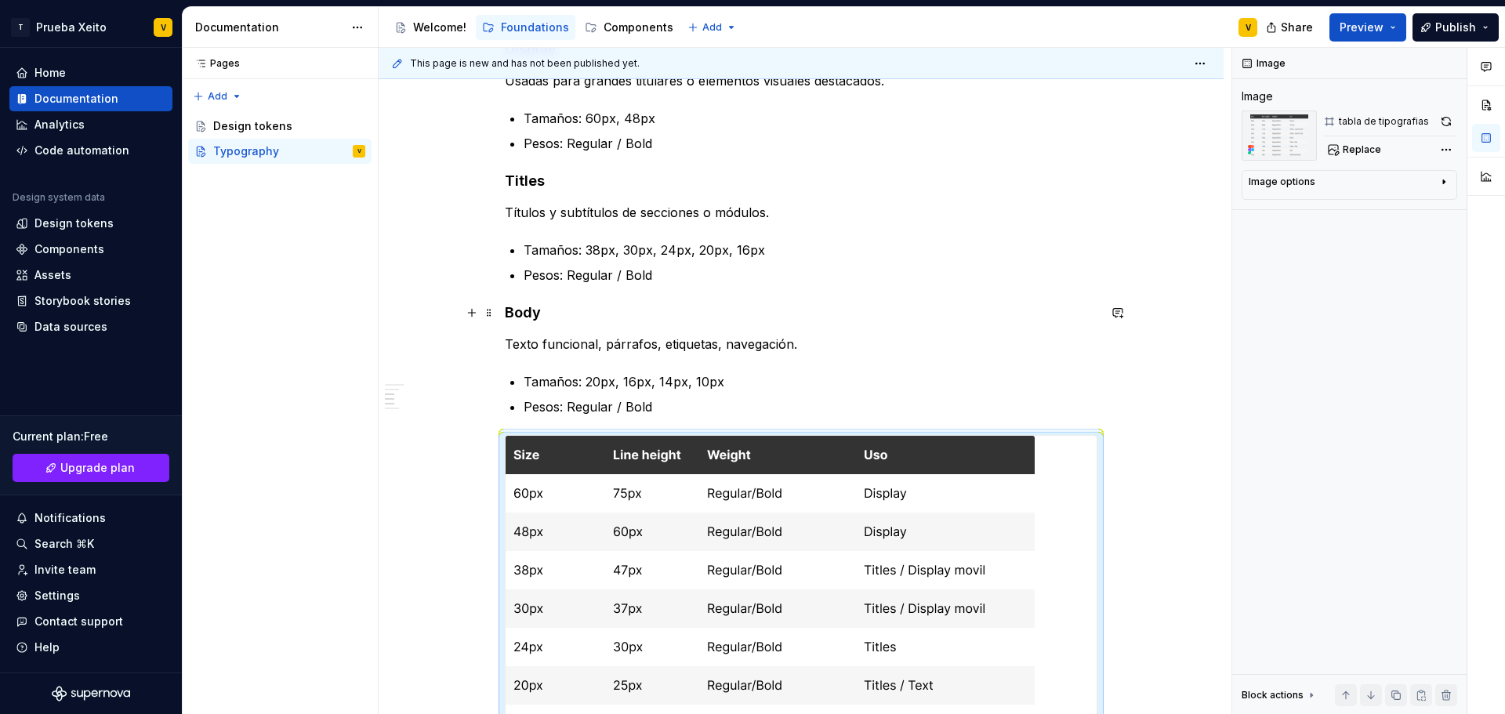
click at [942, 314] on h4 "Body" at bounding box center [801, 312] width 593 height 19
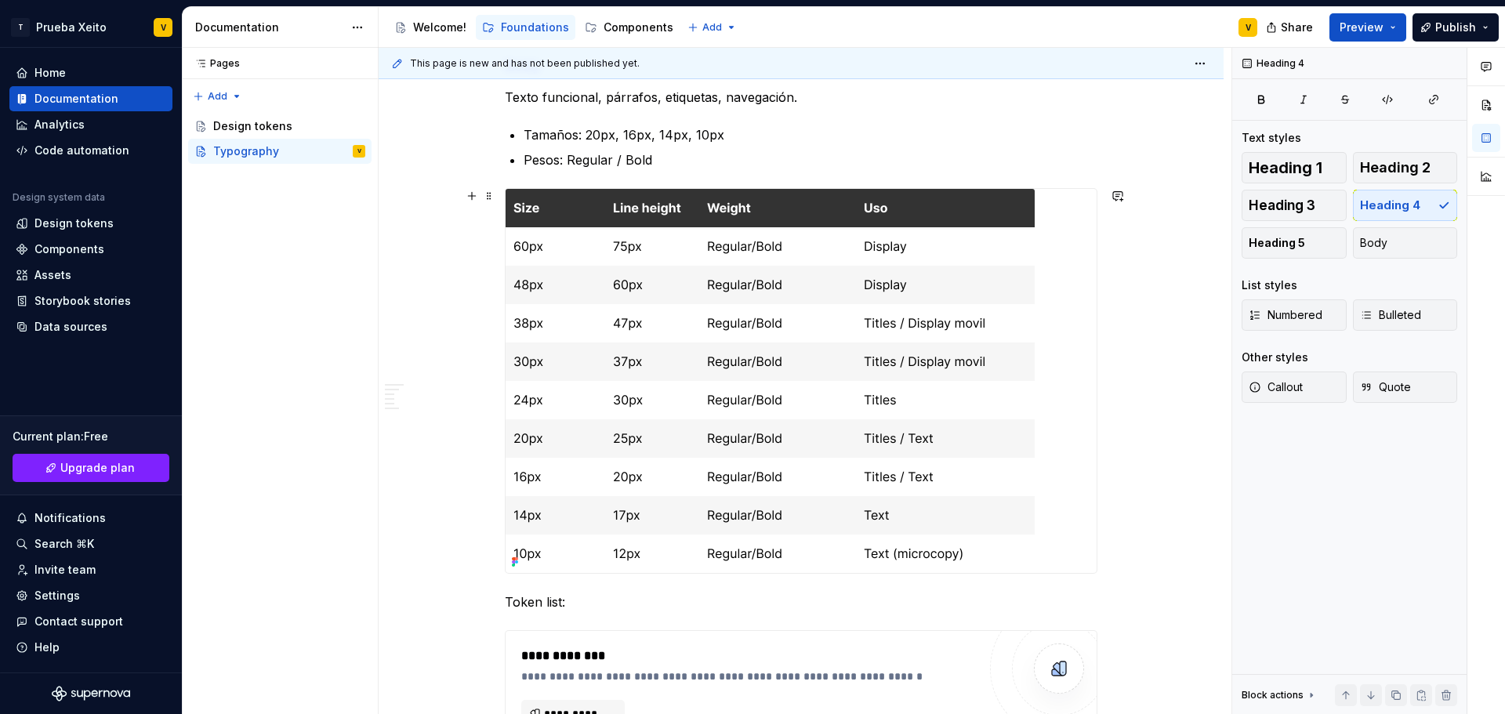
scroll to position [782, 0]
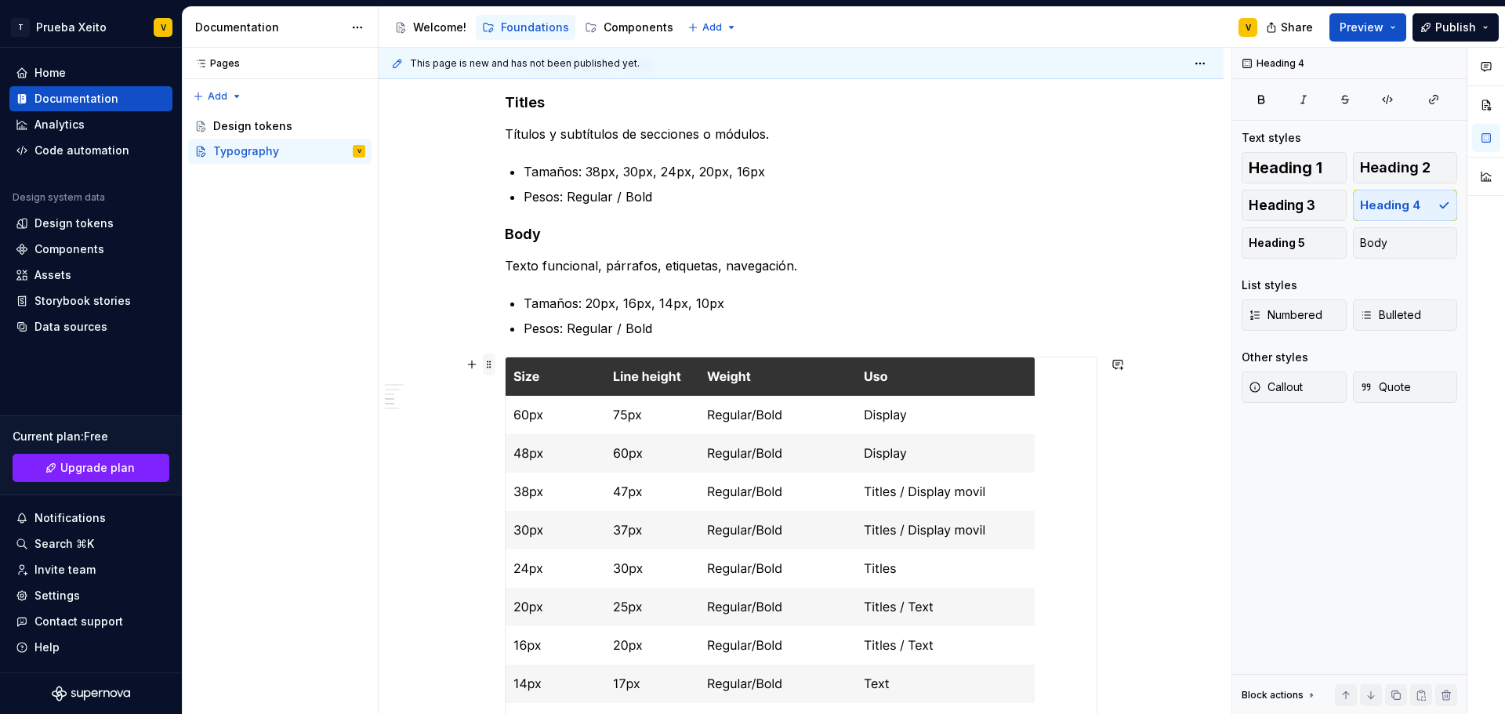
click at [488, 370] on span at bounding box center [489, 365] width 13 height 22
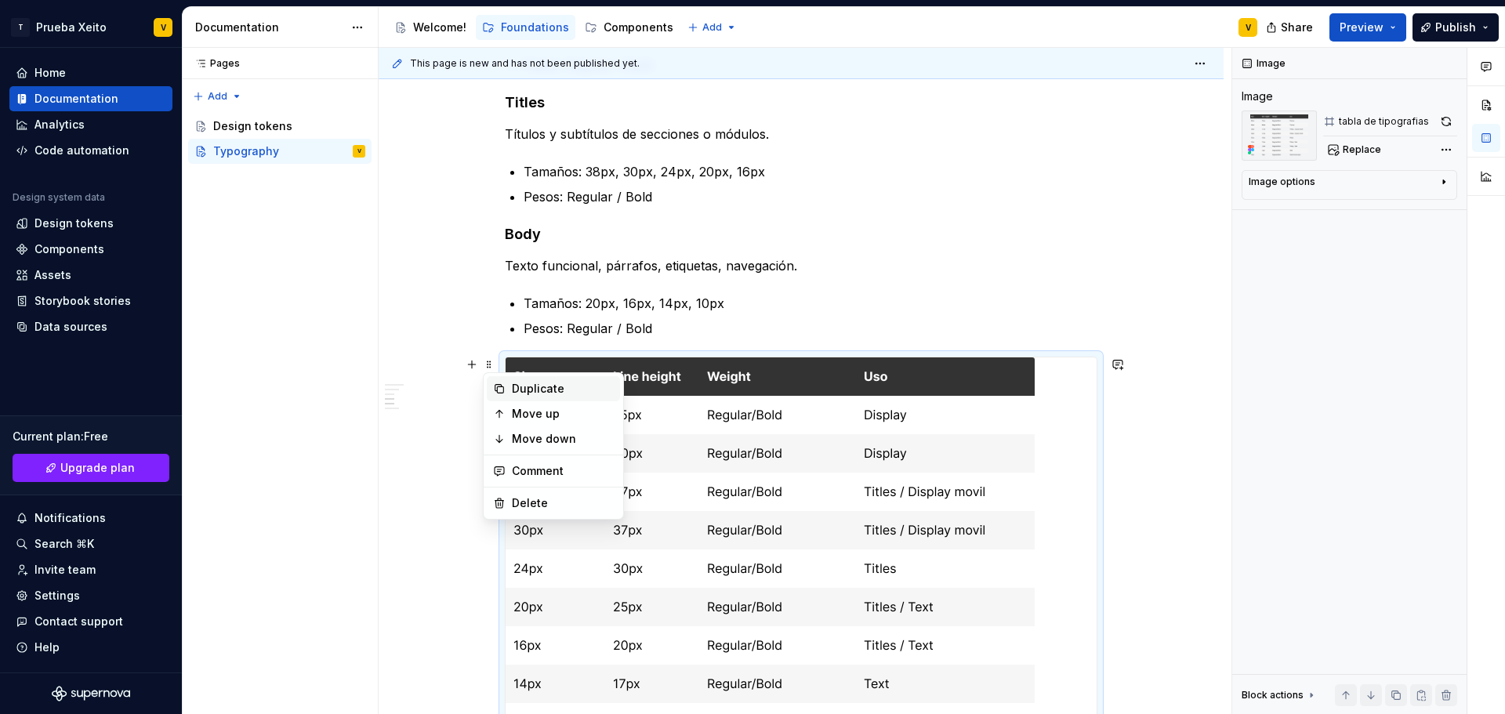
click at [525, 390] on div "Duplicate" at bounding box center [563, 389] width 102 height 16
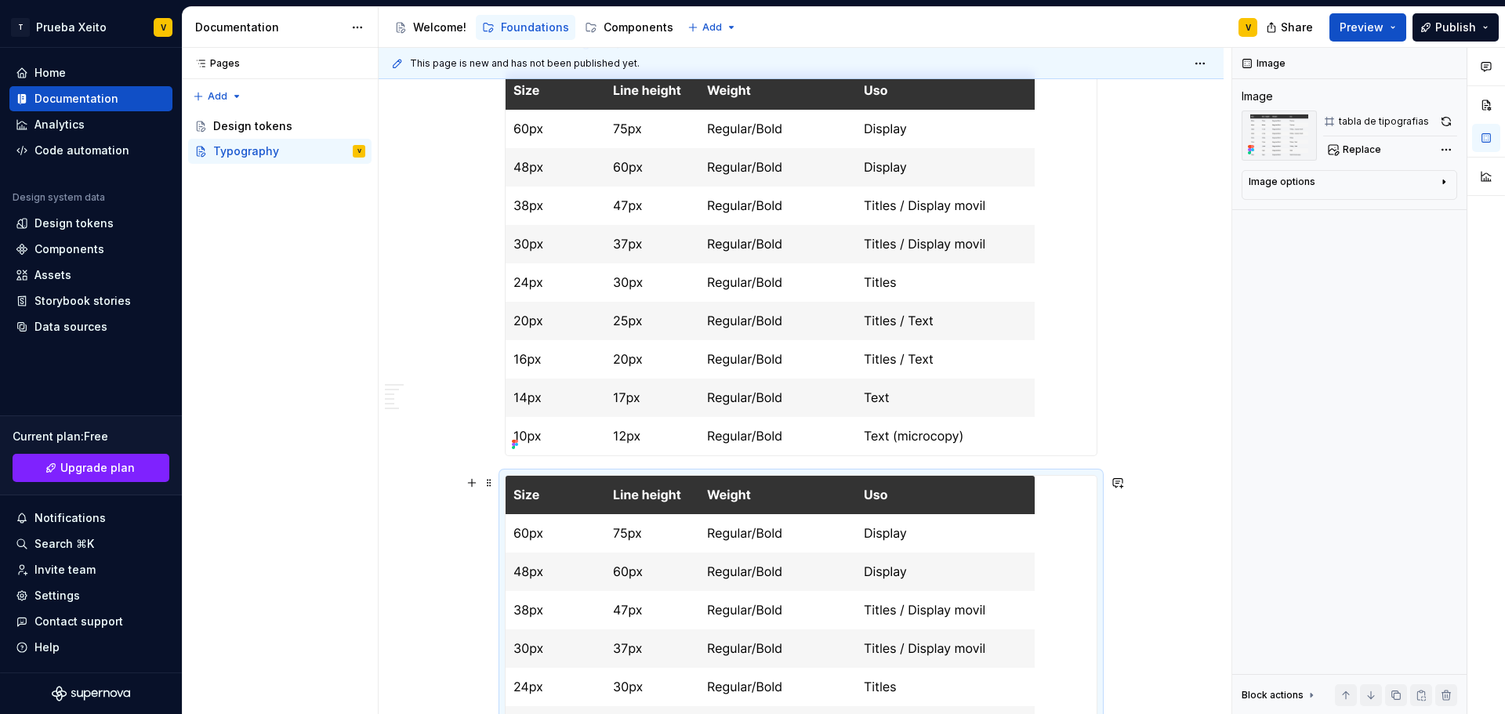
scroll to position [1057, 0]
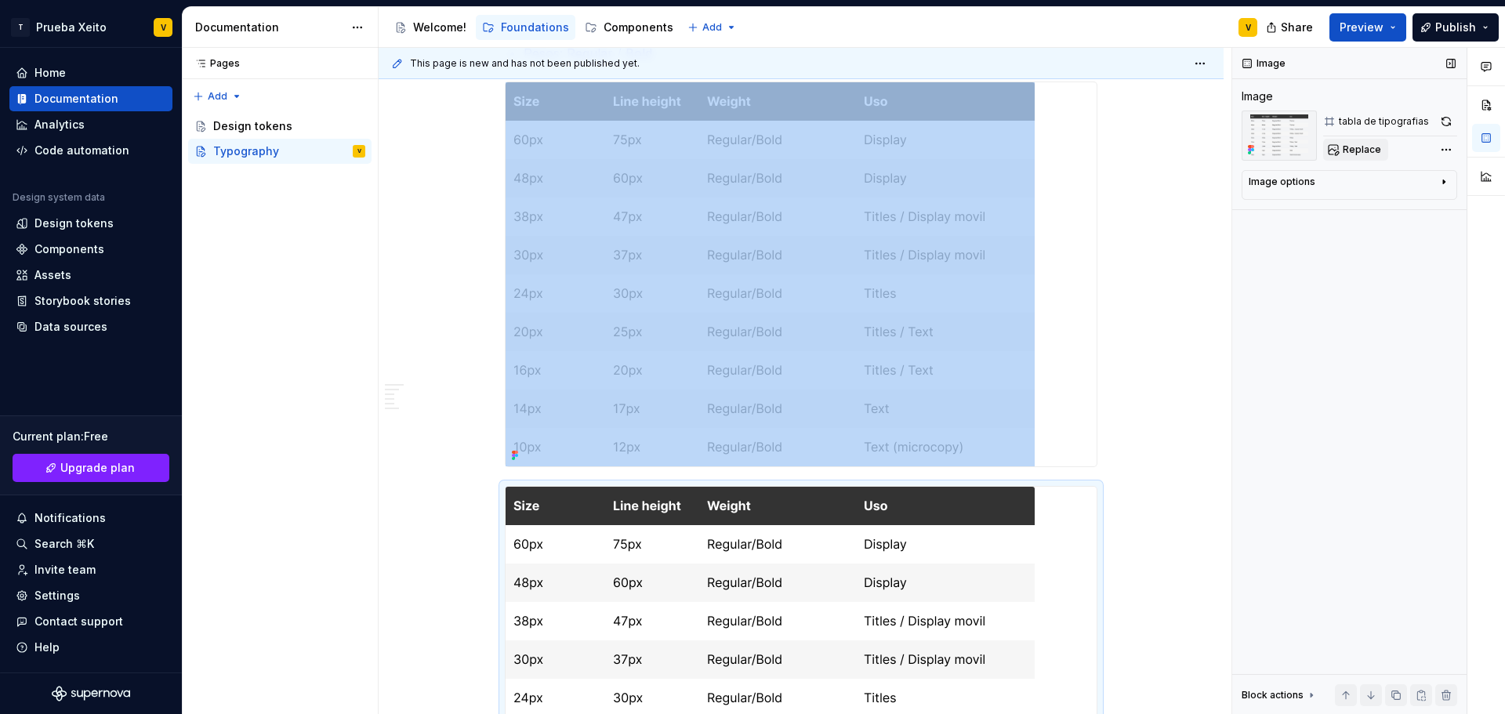
click at [1357, 158] on button "Replace" at bounding box center [1355, 150] width 65 height 22
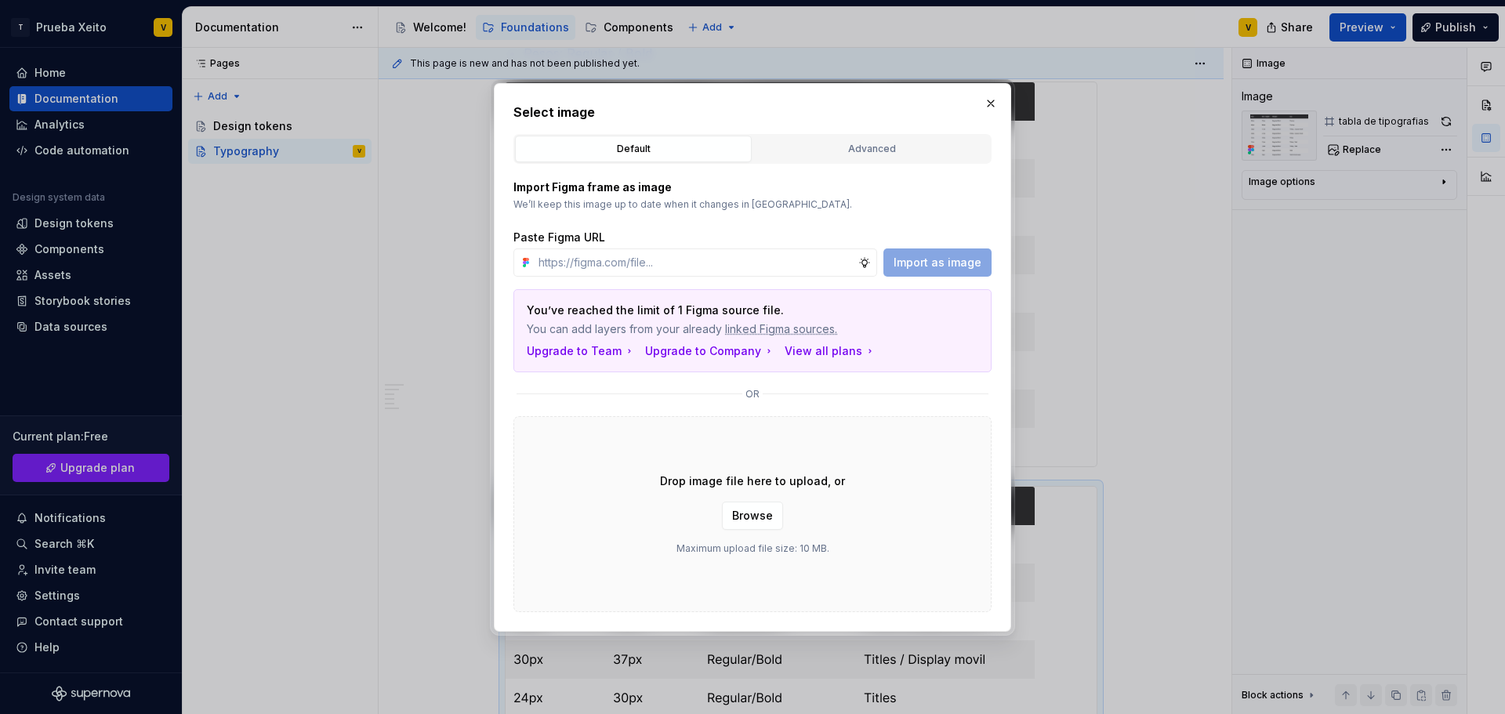
type textarea "*"
click at [802, 144] on div "Advanced" at bounding box center [872, 149] width 226 height 16
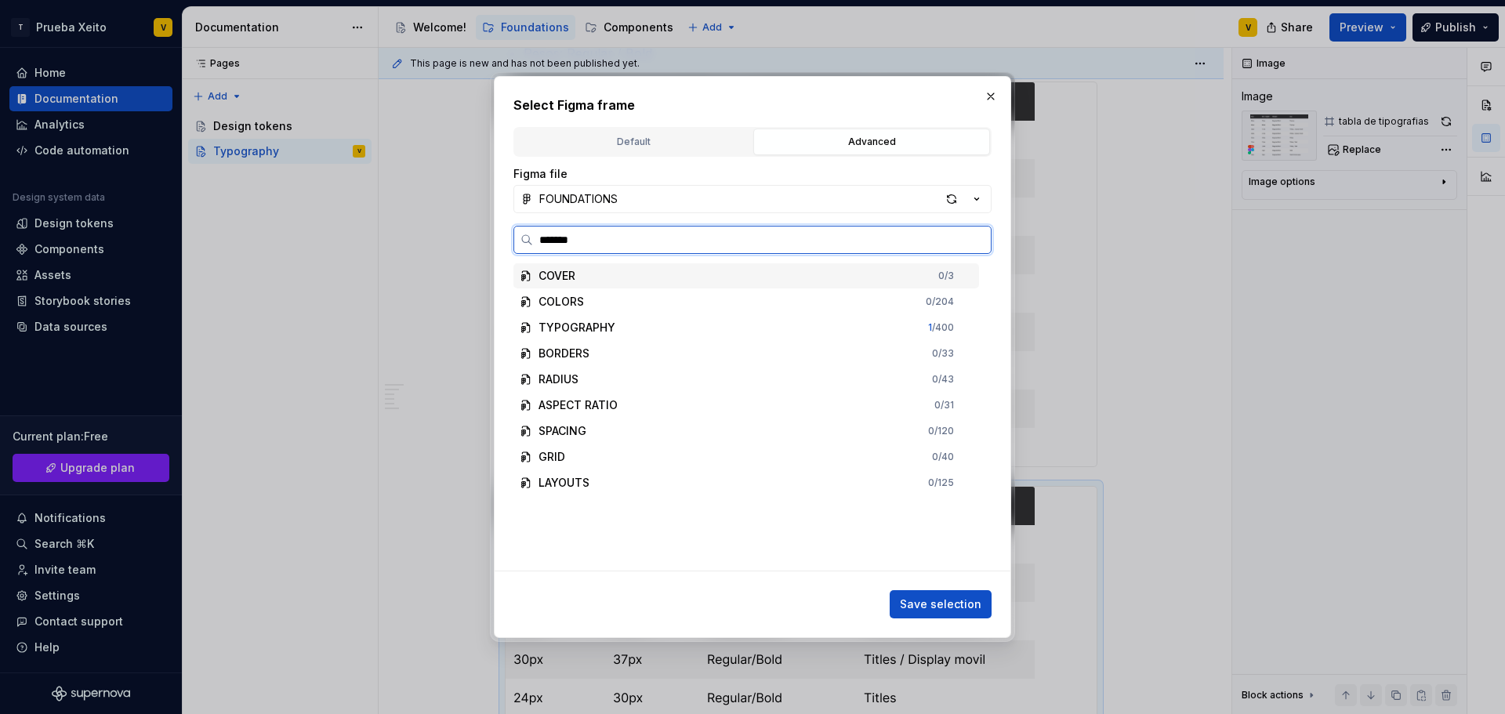
type input "********"
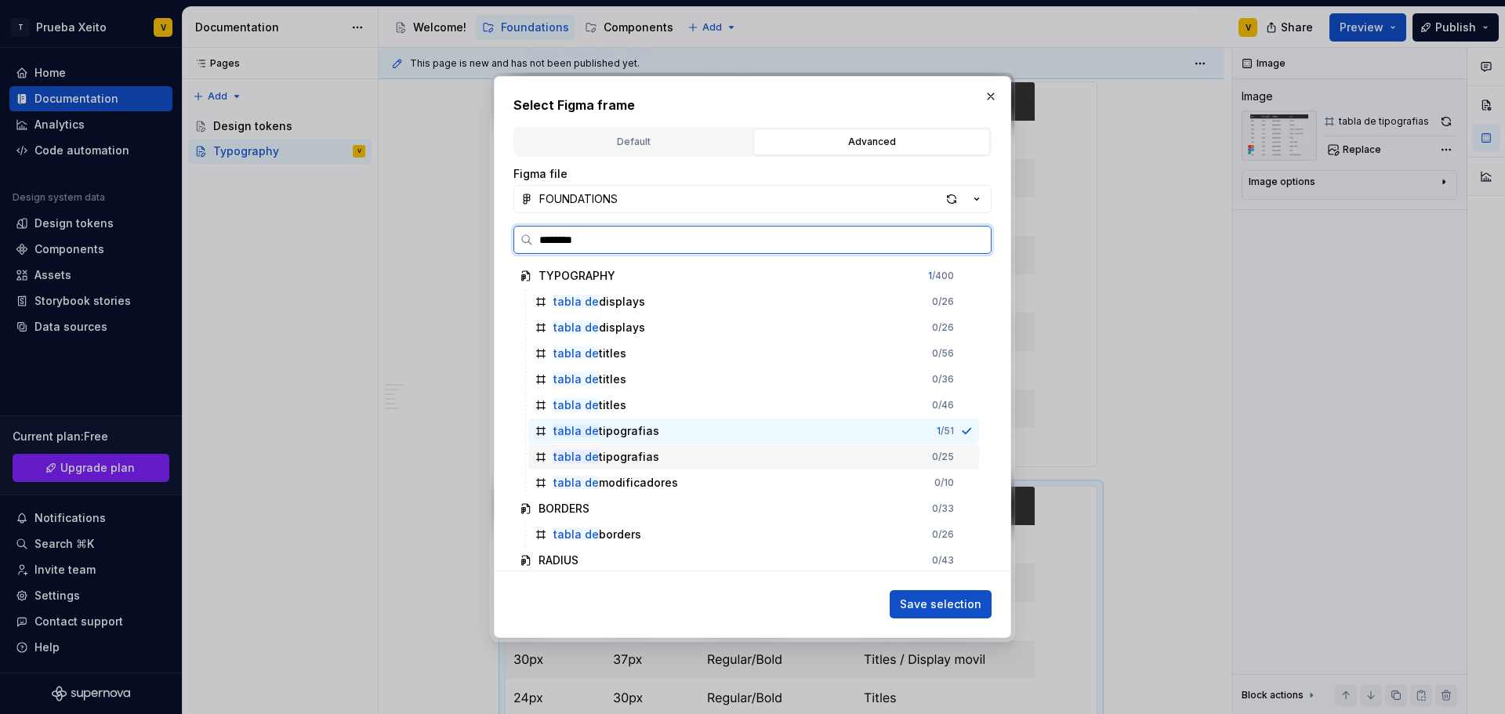
click at [725, 462] on div "tabla de tipografias 0 / 25" at bounding box center [753, 457] width 451 height 25
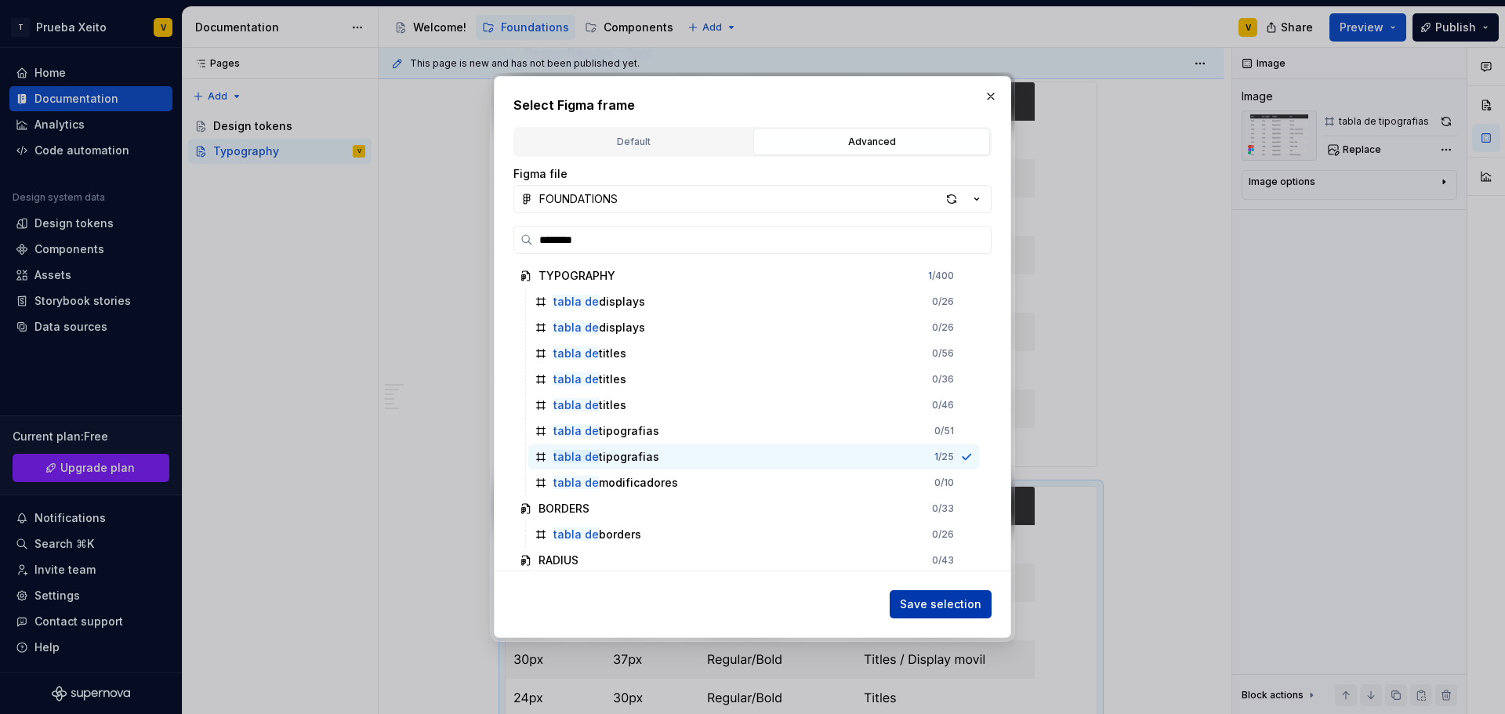
click at [942, 601] on span "Save selection" at bounding box center [941, 605] width 82 height 16
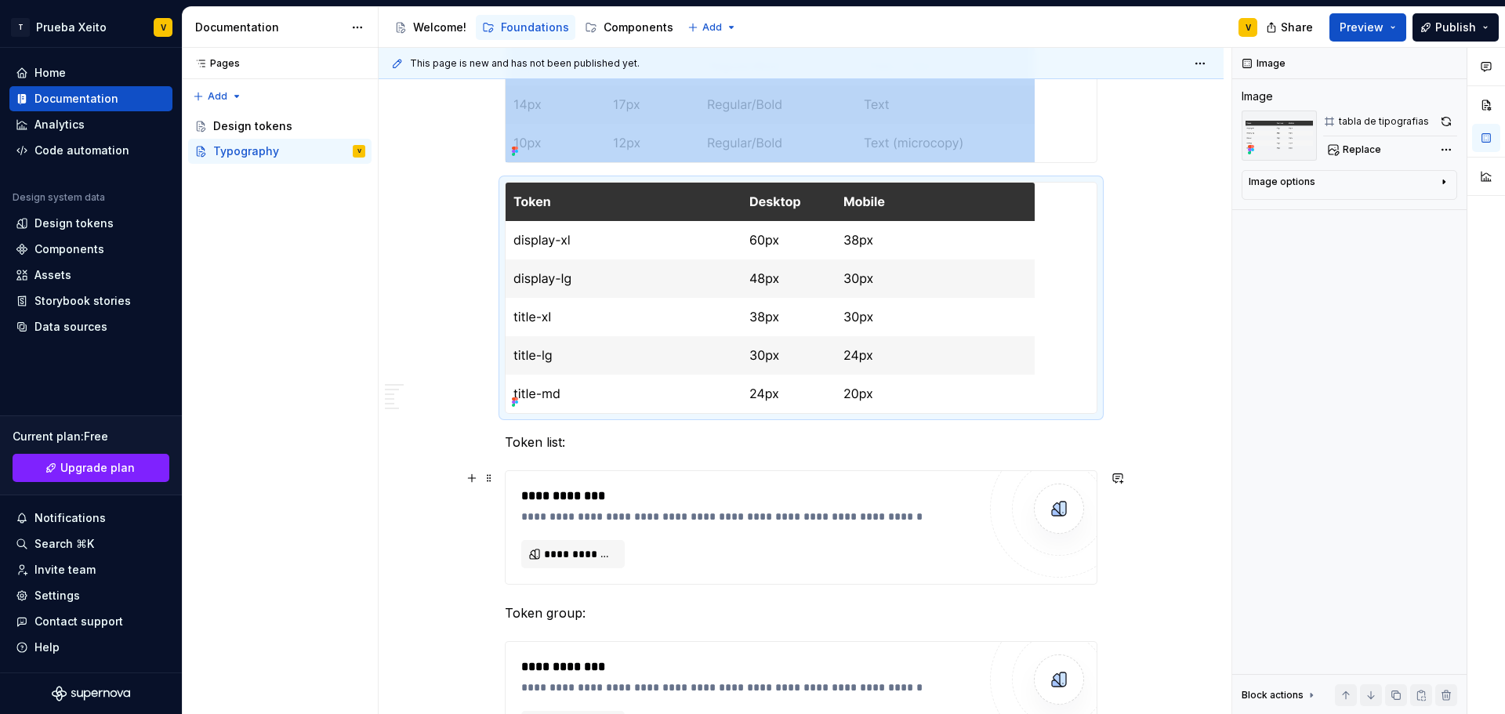
scroll to position [1370, 0]
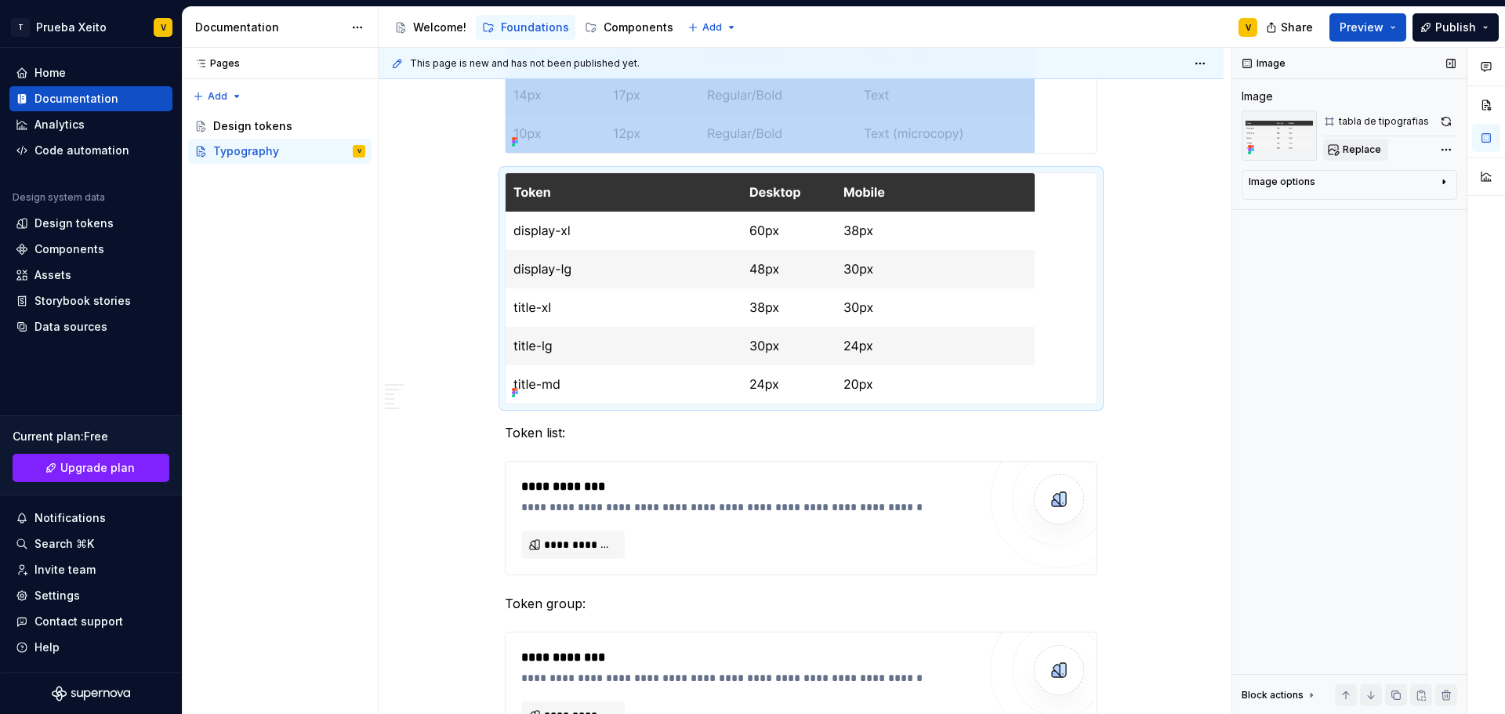
click at [1357, 151] on span "Replace" at bounding box center [1362, 149] width 38 height 13
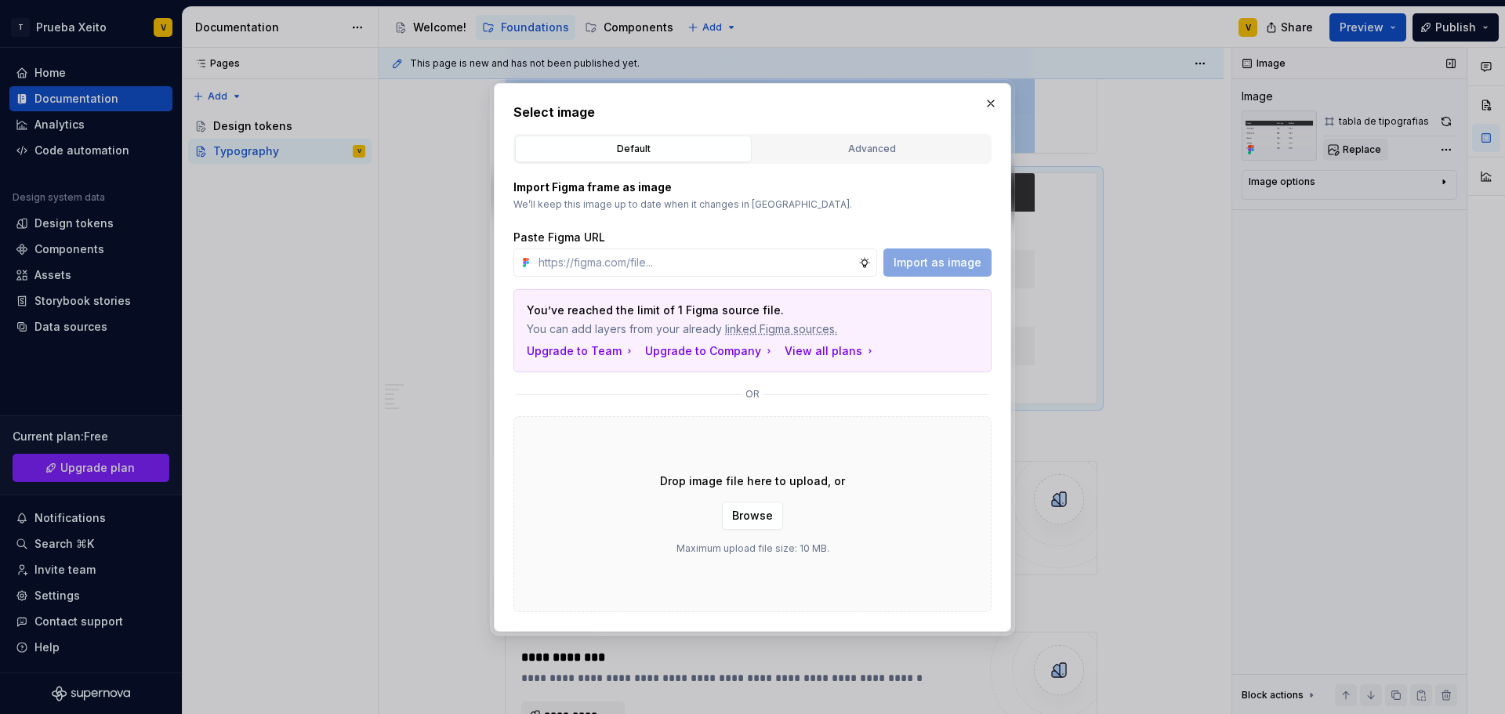
type textarea "*"
click at [858, 141] on div "Advanced" at bounding box center [872, 149] width 226 height 16
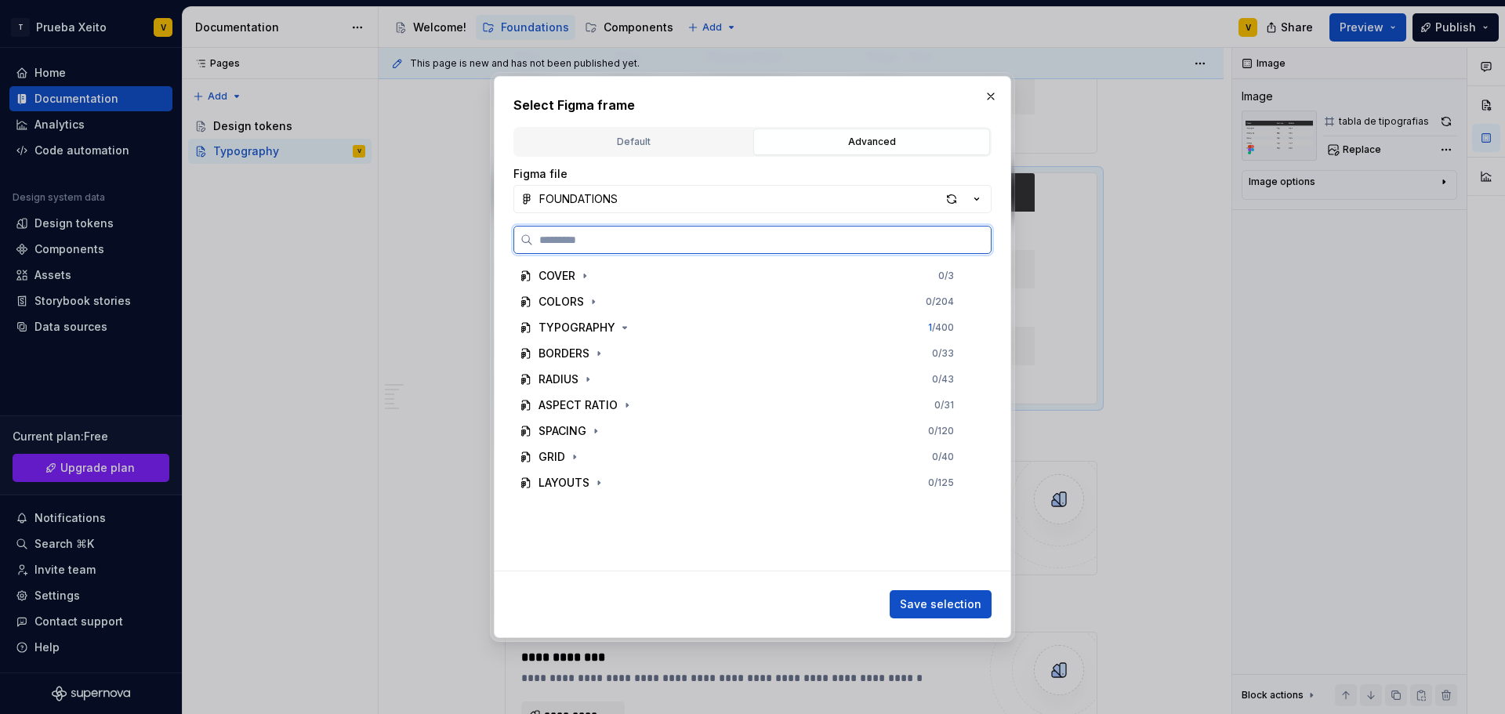
click at [608, 240] on input "search" at bounding box center [762, 240] width 458 height 16
type input "**********"
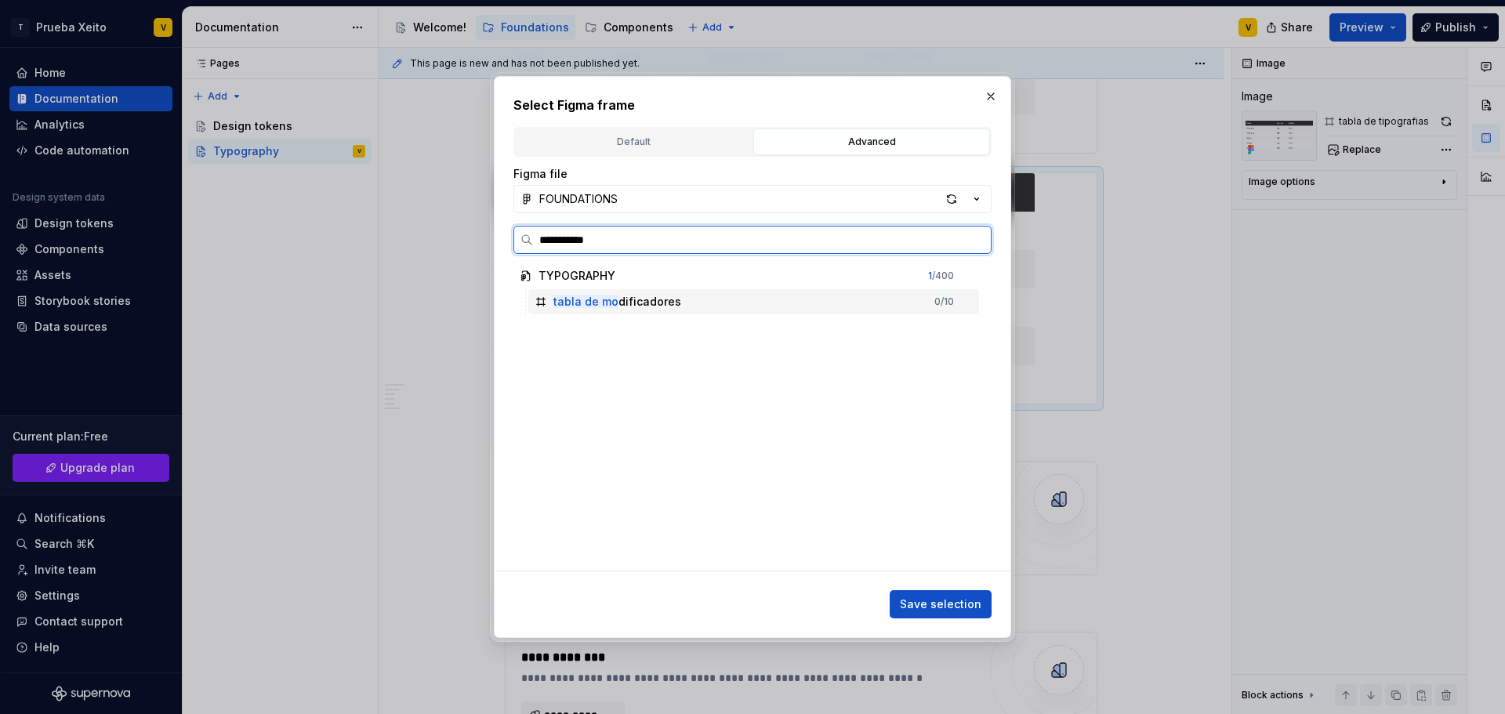
click at [563, 302] on mark "tabla de mo" at bounding box center [586, 301] width 65 height 13
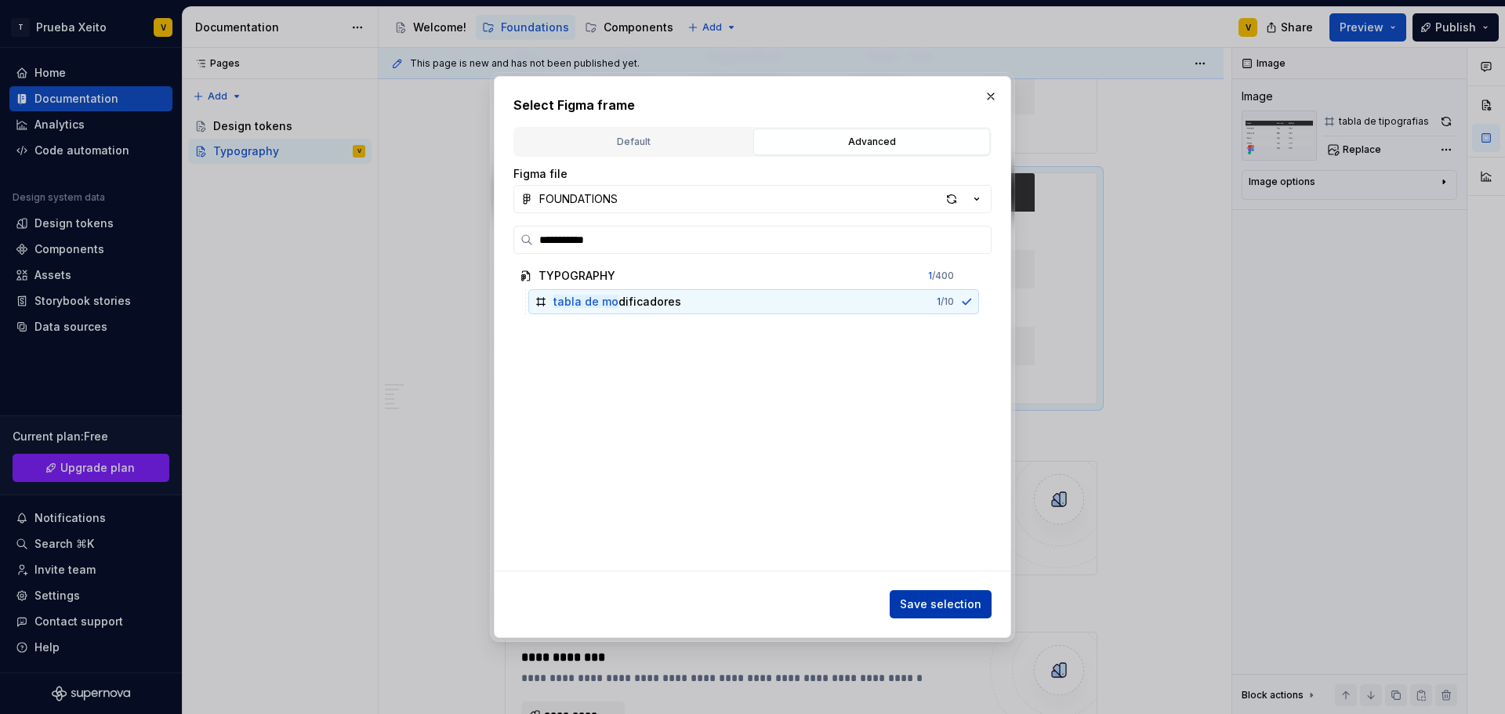
click at [940, 598] on span "Save selection" at bounding box center [941, 605] width 82 height 16
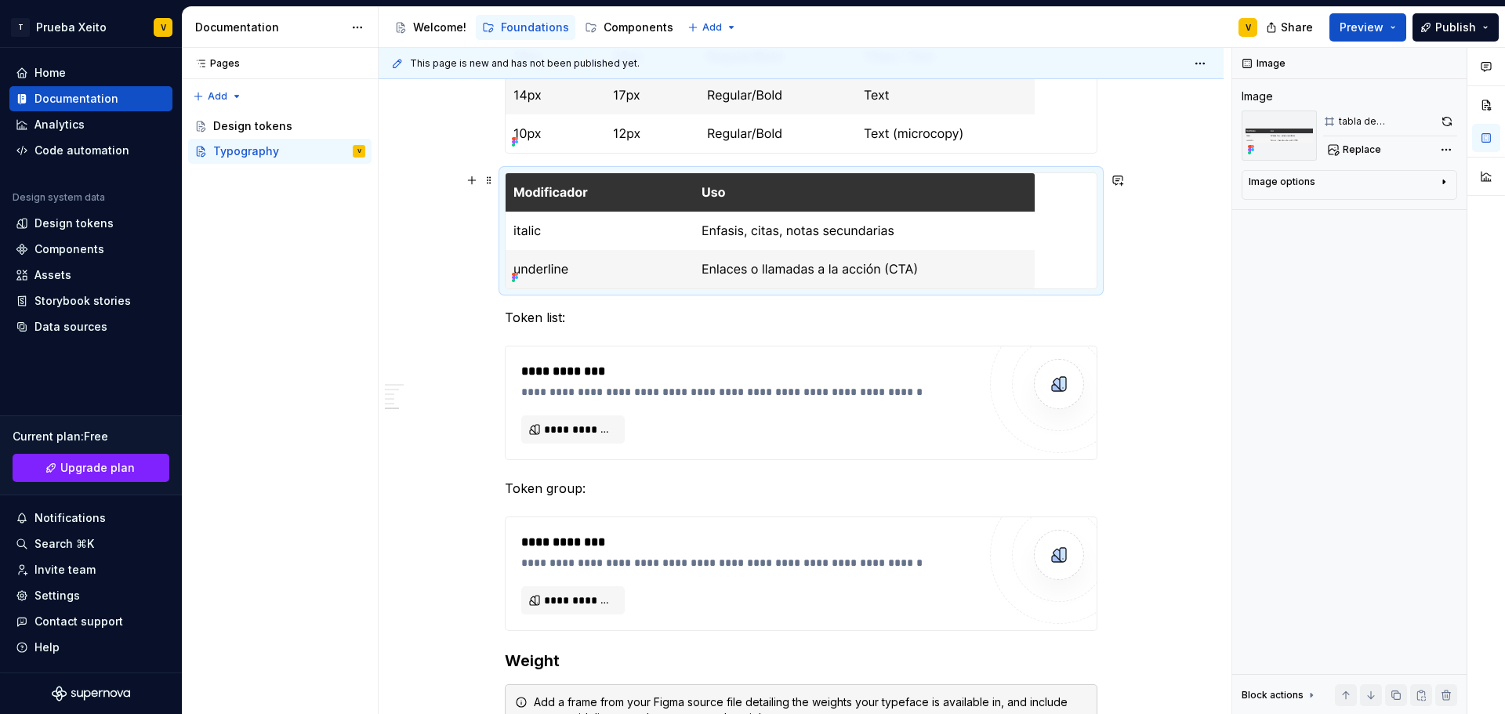
click at [463, 287] on div "This template contains some sample content on typography documentation, and a s…" at bounding box center [801, 135] width 845 height 2474
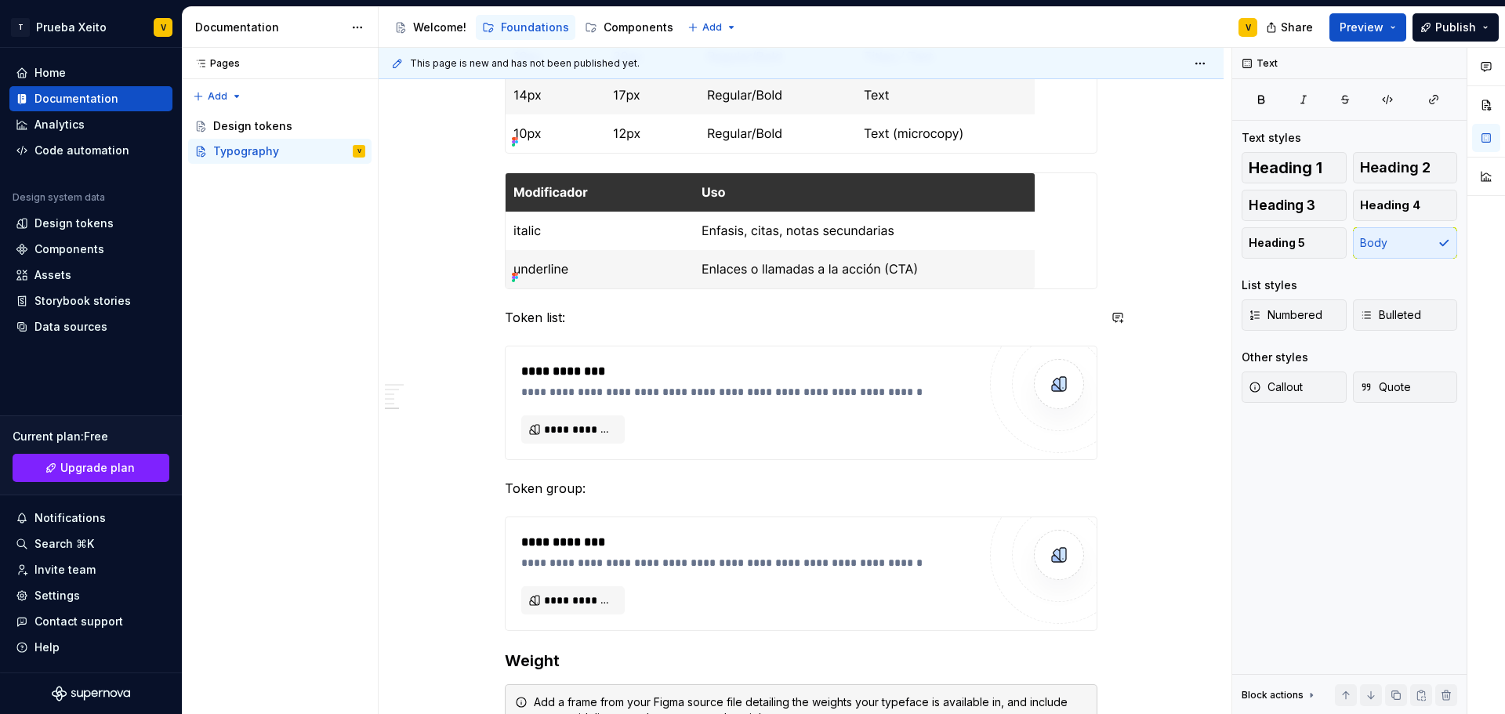
click at [409, 305] on div "This template contains some sample content on typography documentation, and a s…" at bounding box center [801, 135] width 845 height 2474
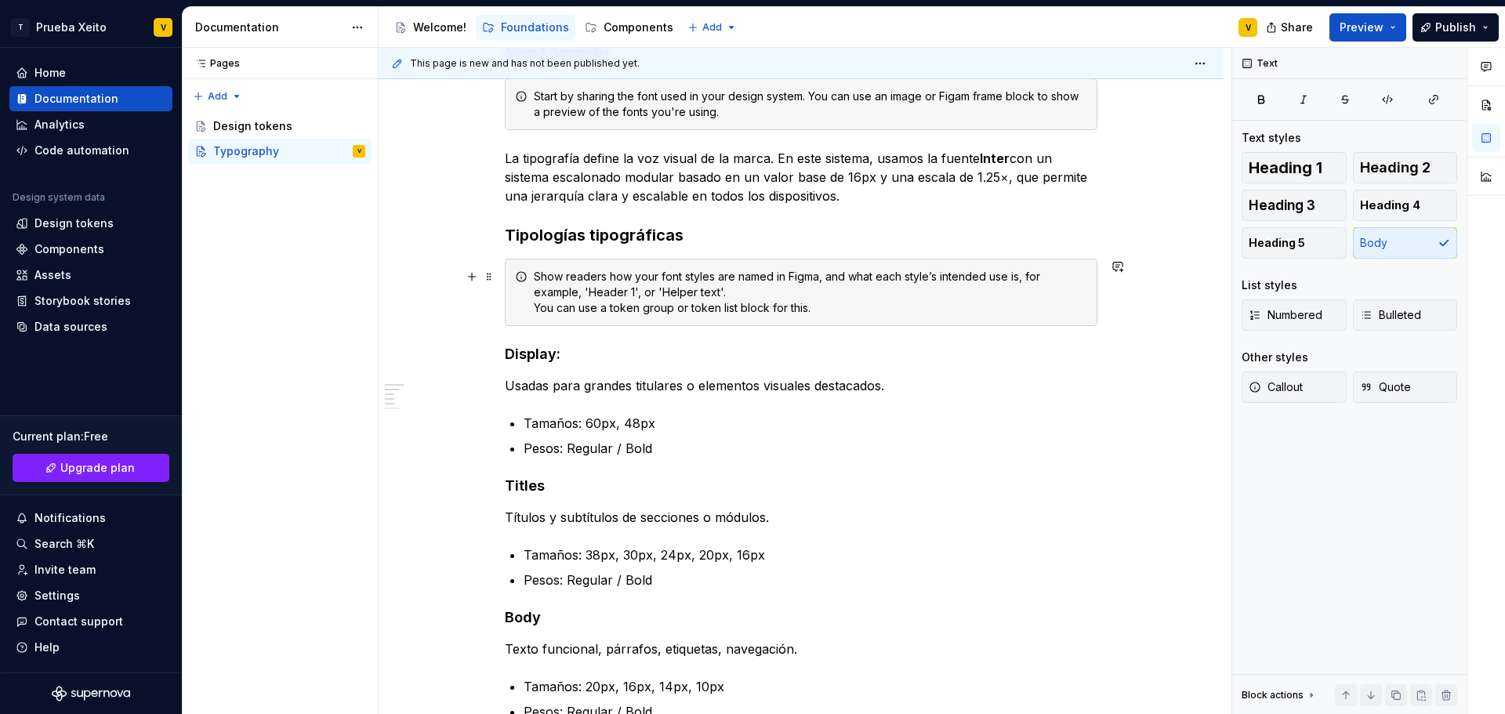
scroll to position [314, 0]
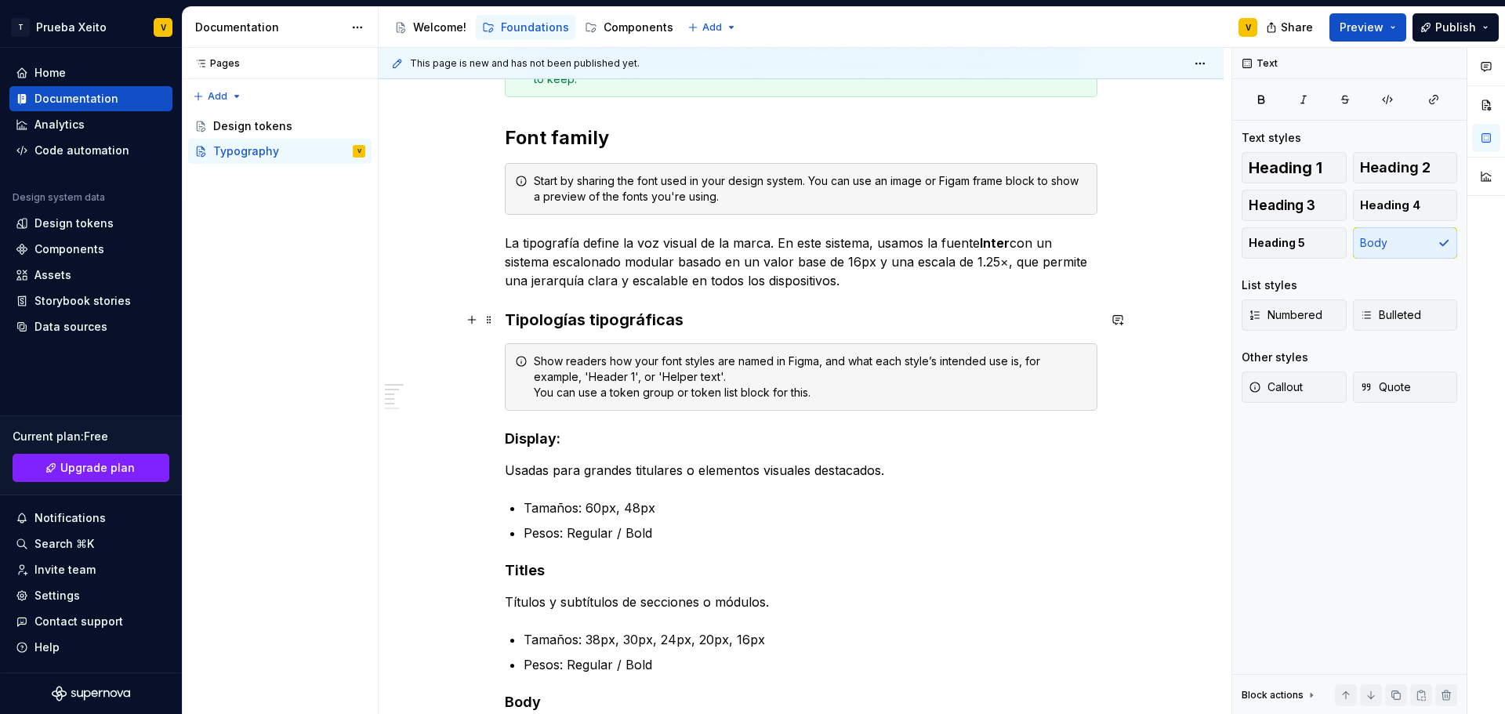
click at [564, 321] on h3 "Tipologías tipográficas" at bounding box center [801, 320] width 593 height 22
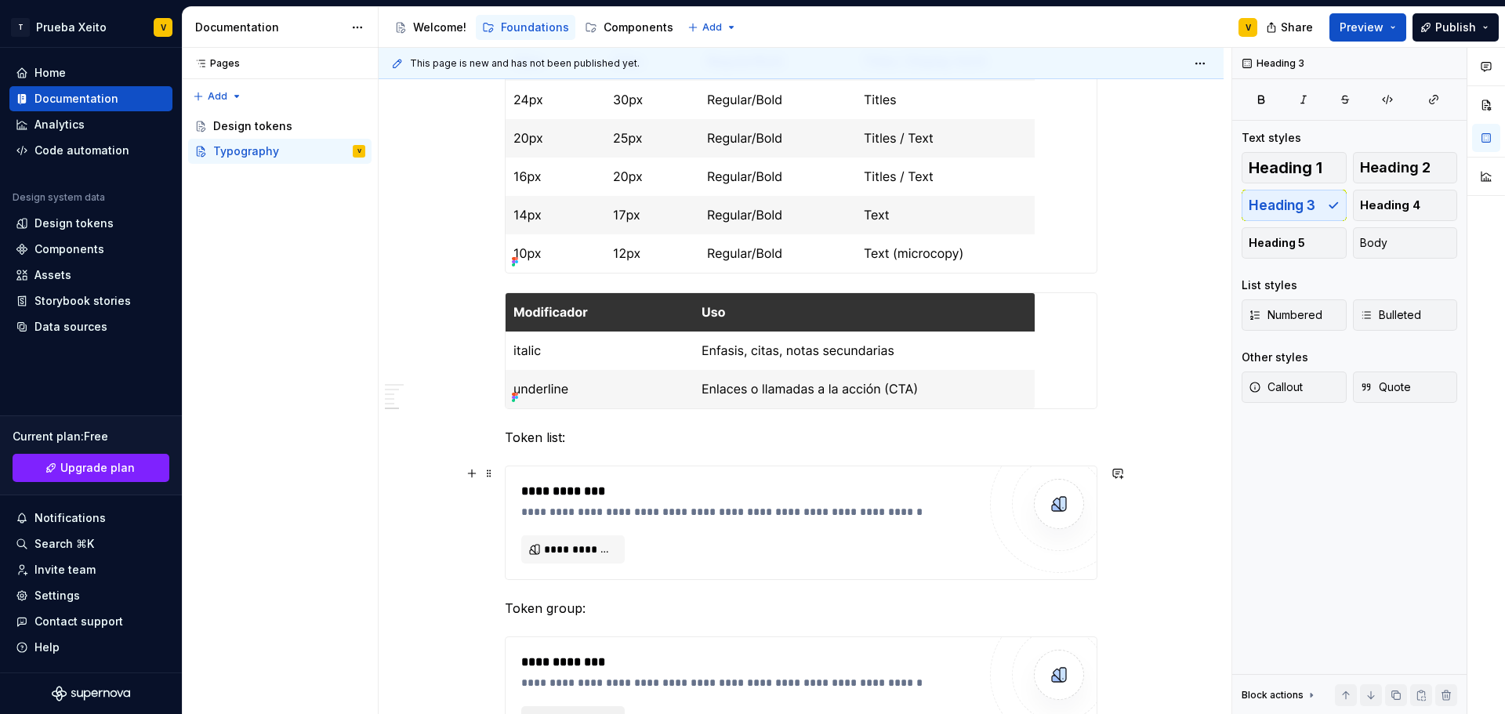
scroll to position [1243, 0]
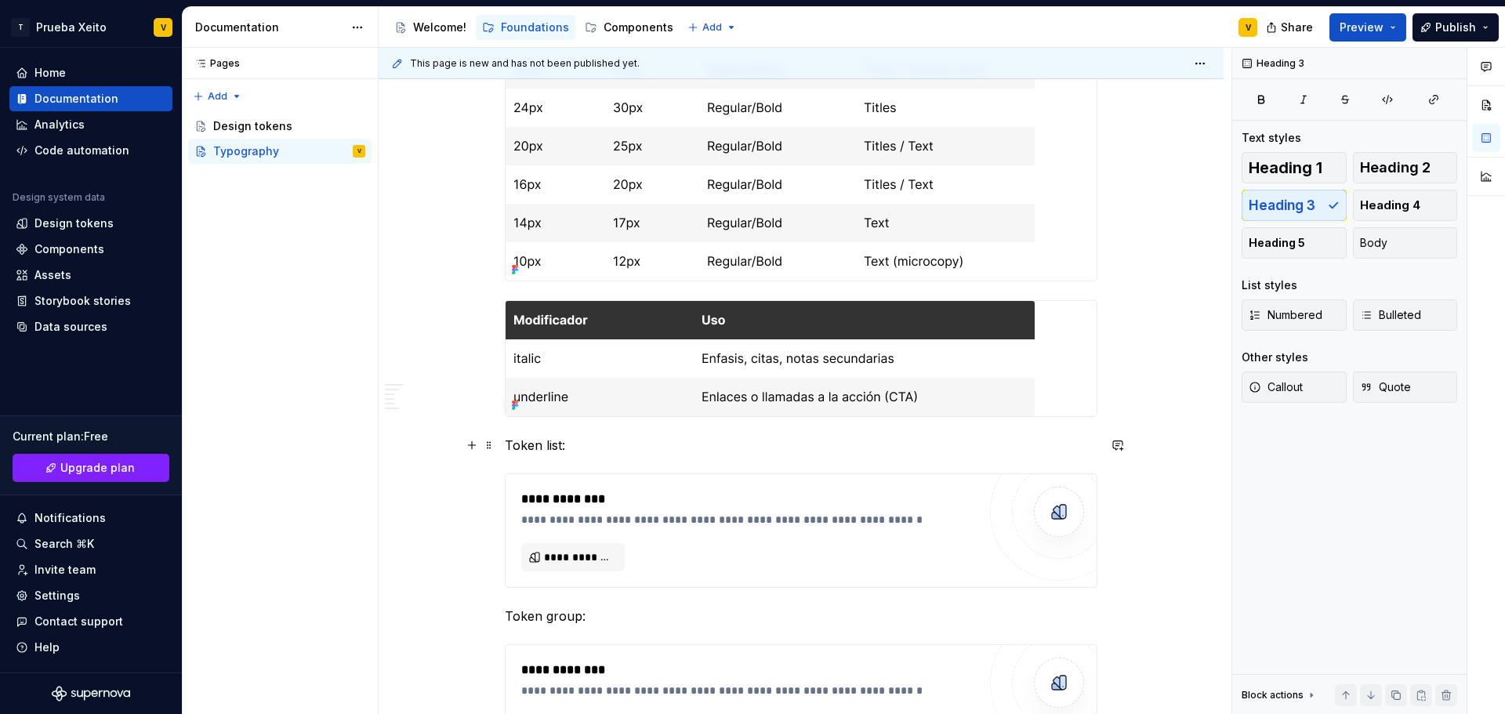
click at [534, 437] on p "Token list:" at bounding box center [801, 445] width 593 height 19
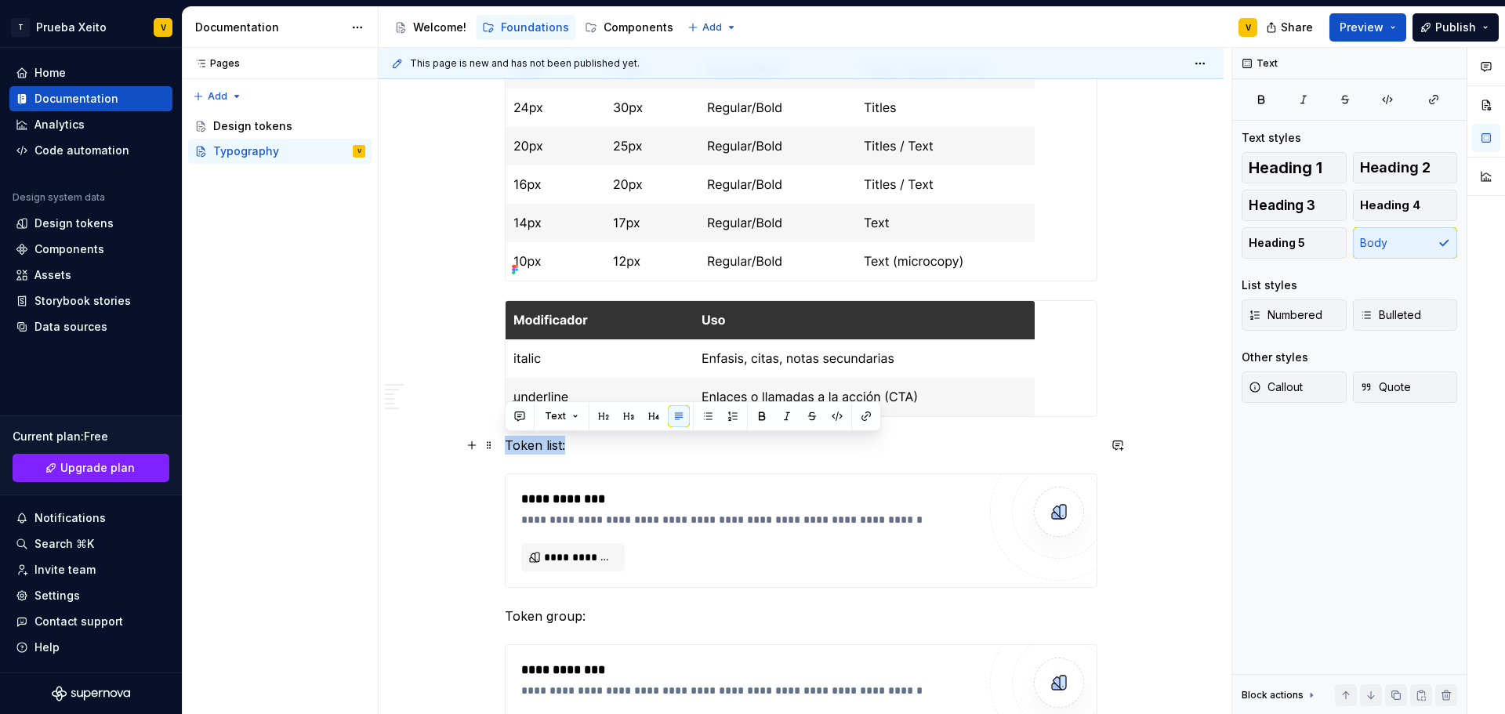
drag, startPoint x: 507, startPoint y: 444, endPoint x: 608, endPoint y: 443, distance: 100.4
click at [608, 443] on p "Token list:" at bounding box center [801, 445] width 593 height 19
click at [634, 416] on button "button" at bounding box center [629, 416] width 22 height 22
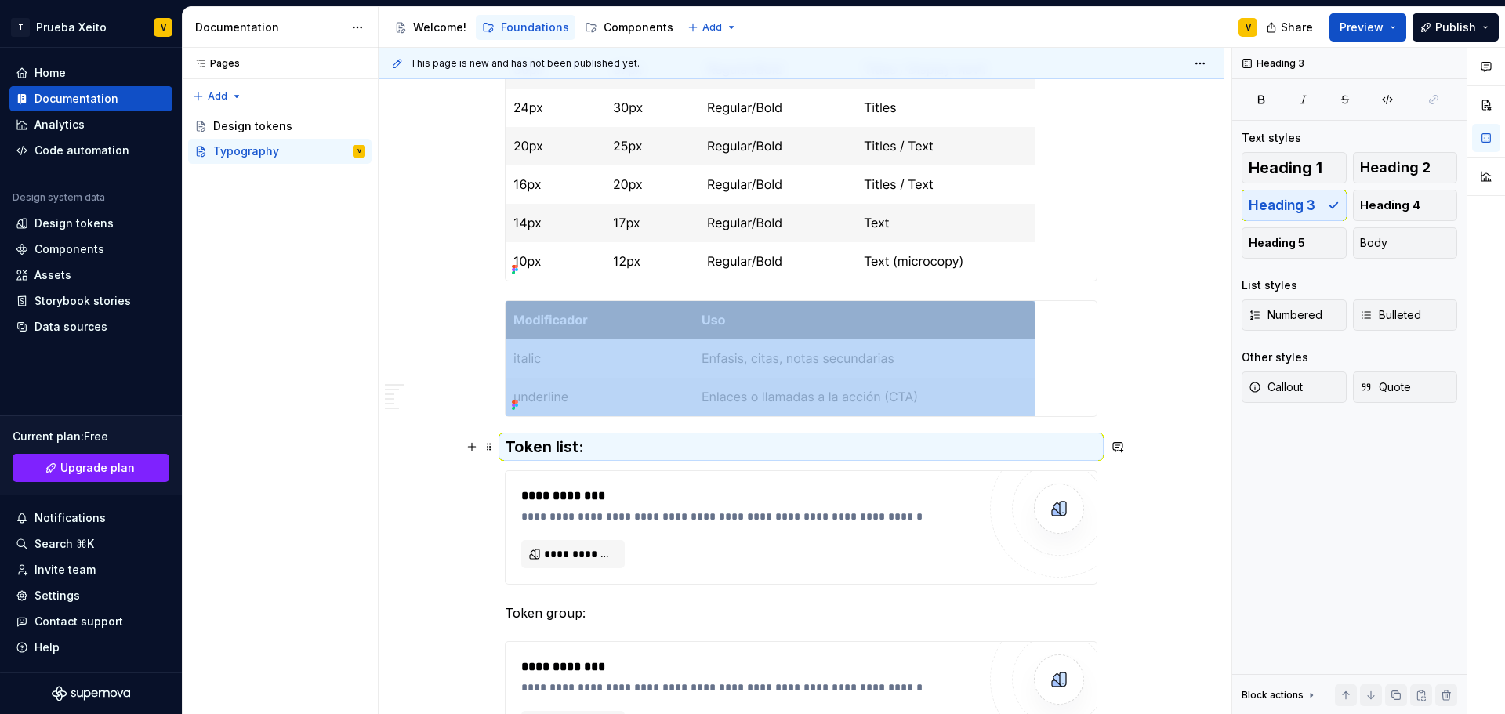
click at [564, 445] on h3 "Token list:" at bounding box center [801, 447] width 593 height 22
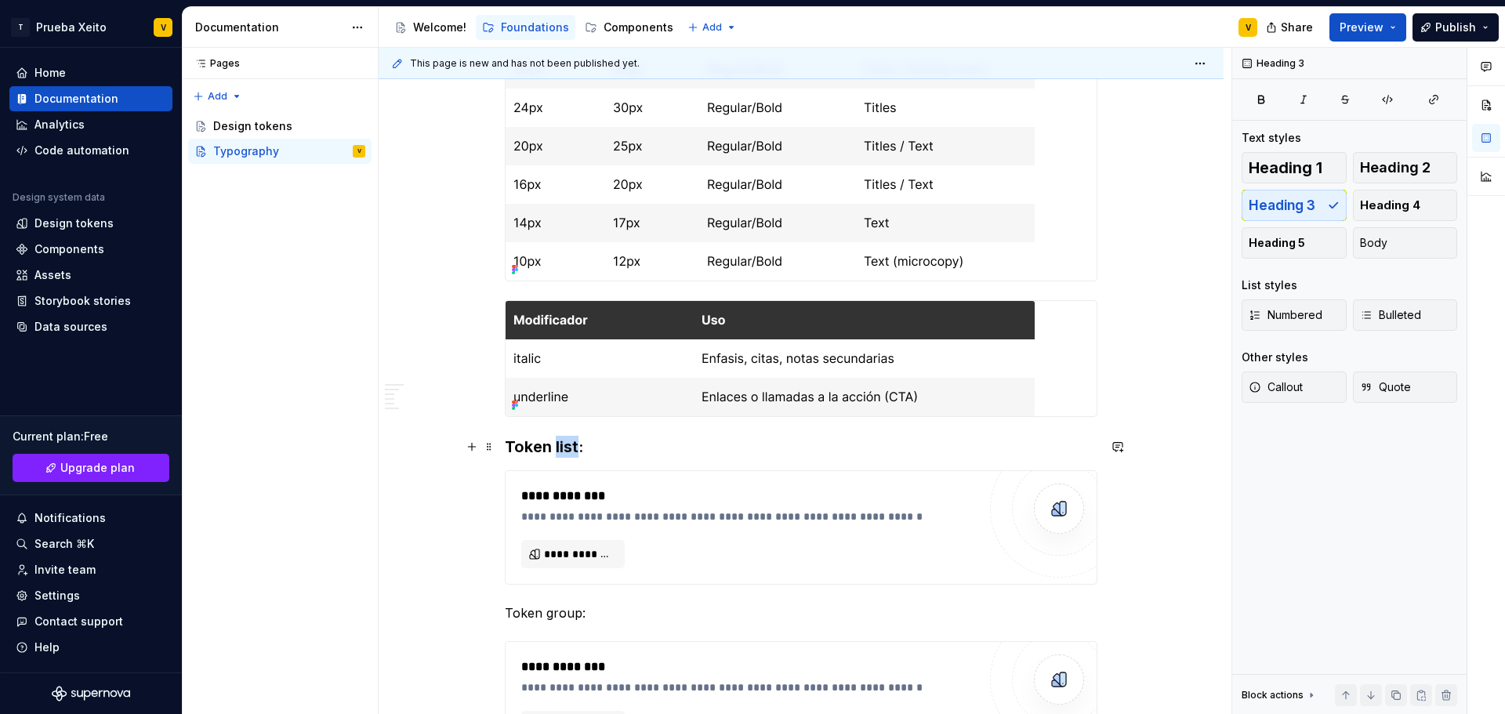
click at [564, 445] on h3 "Token list:" at bounding box center [801, 447] width 593 height 22
click at [552, 446] on h3 "Adaptación responsive" at bounding box center [801, 447] width 593 height 22
click at [695, 447] on h3 "Adaptación responsive" at bounding box center [801, 447] width 593 height 22
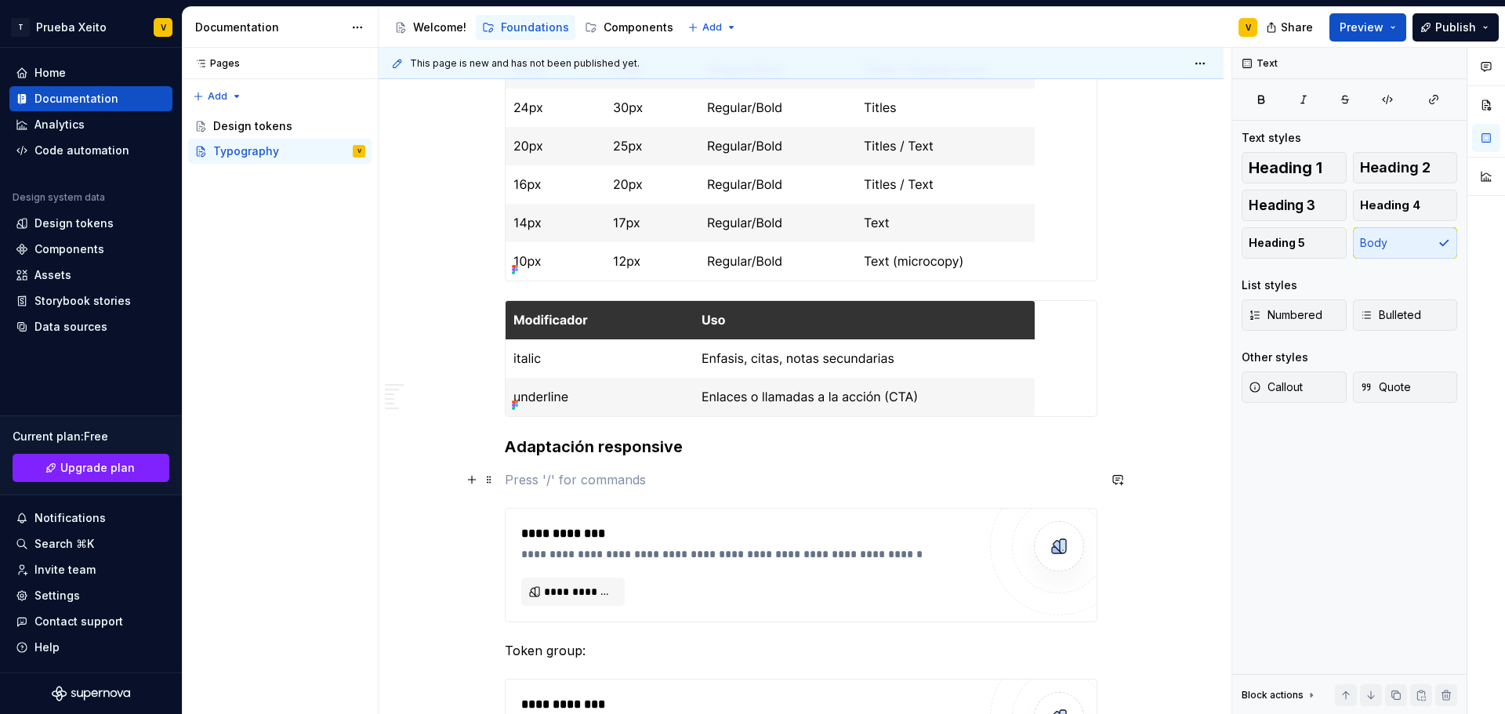
click at [537, 479] on p at bounding box center [801, 479] width 593 height 19
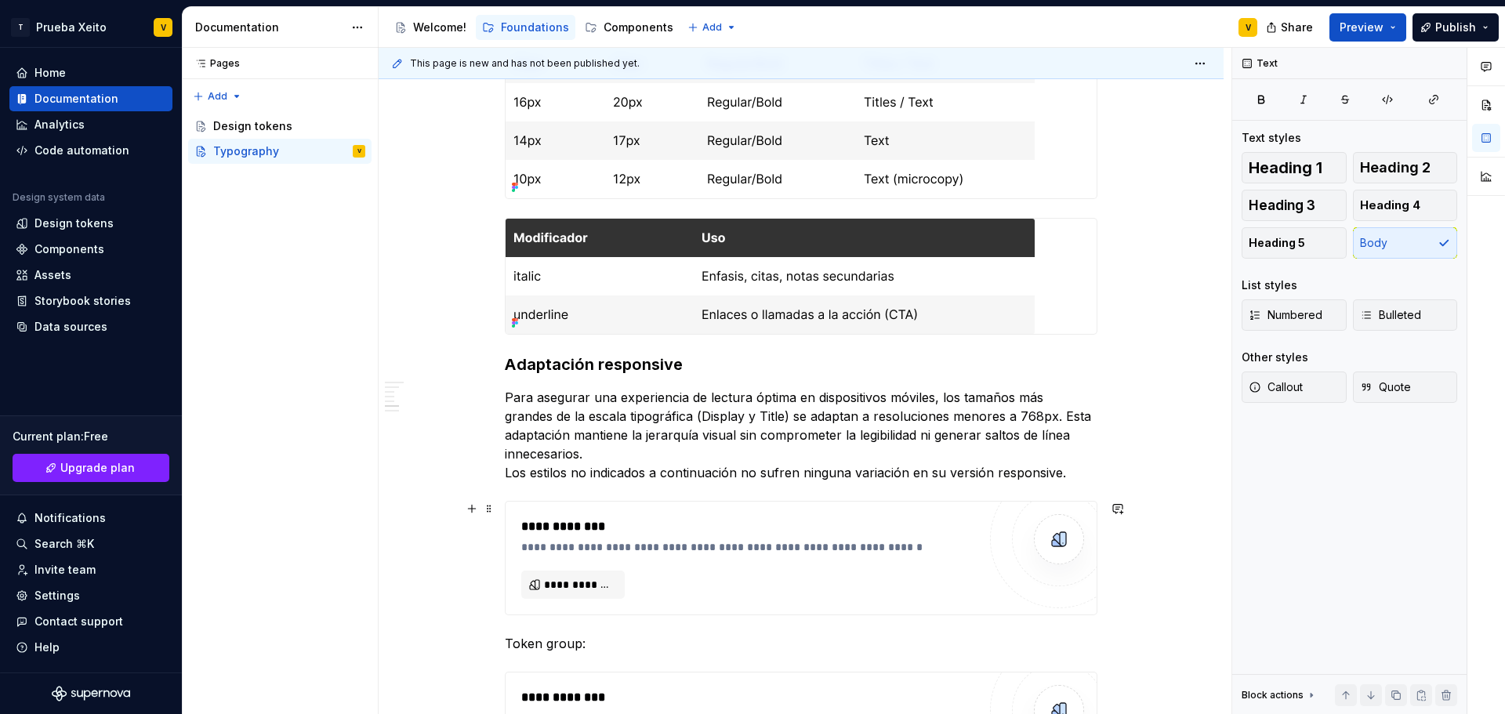
scroll to position [1321, 0]
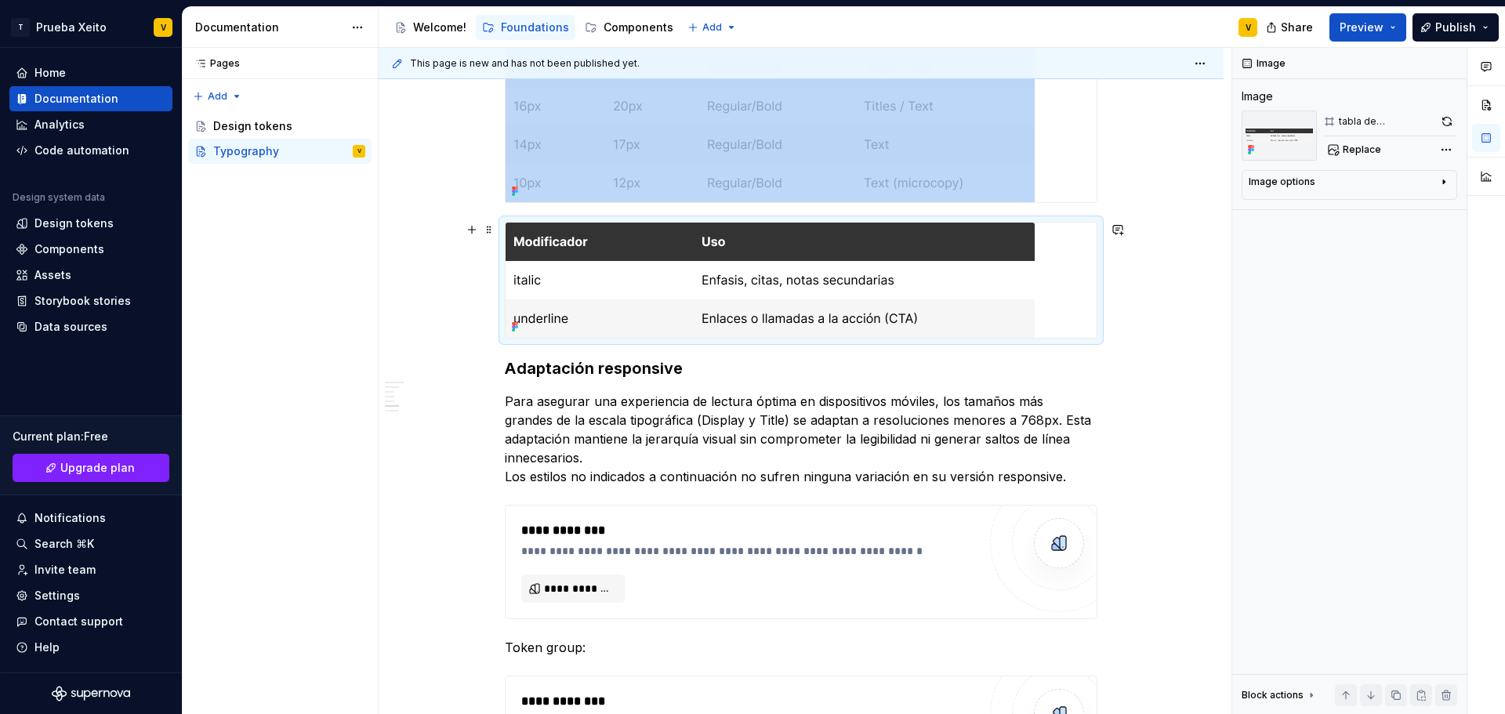
click at [737, 248] on img at bounding box center [770, 280] width 529 height 115
drag, startPoint x: 626, startPoint y: 245, endPoint x: 487, endPoint y: 230, distance: 139.6
click at [487, 230] on span at bounding box center [489, 230] width 13 height 22
click at [511, 256] on div "Duplicate" at bounding box center [553, 253] width 133 height 25
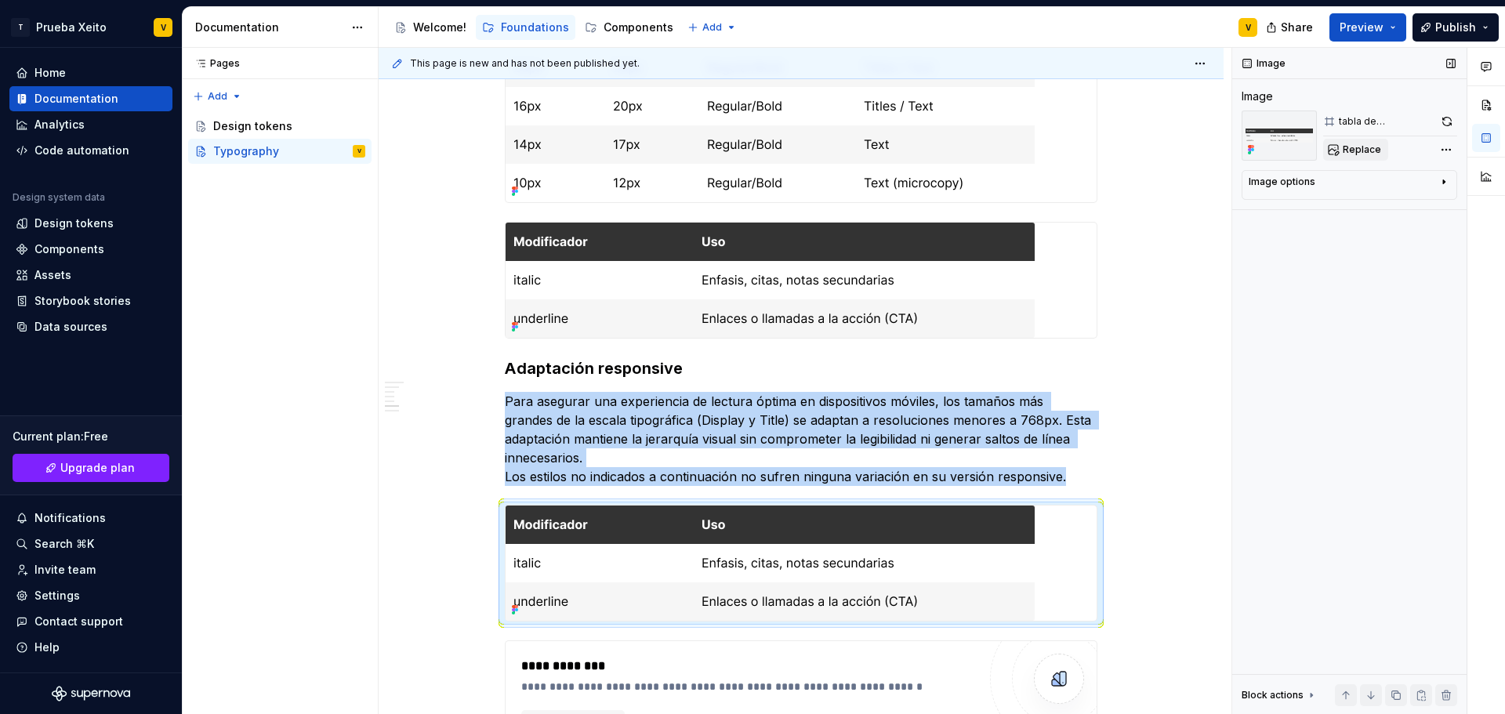
click at [1359, 148] on span "Replace" at bounding box center [1362, 149] width 38 height 13
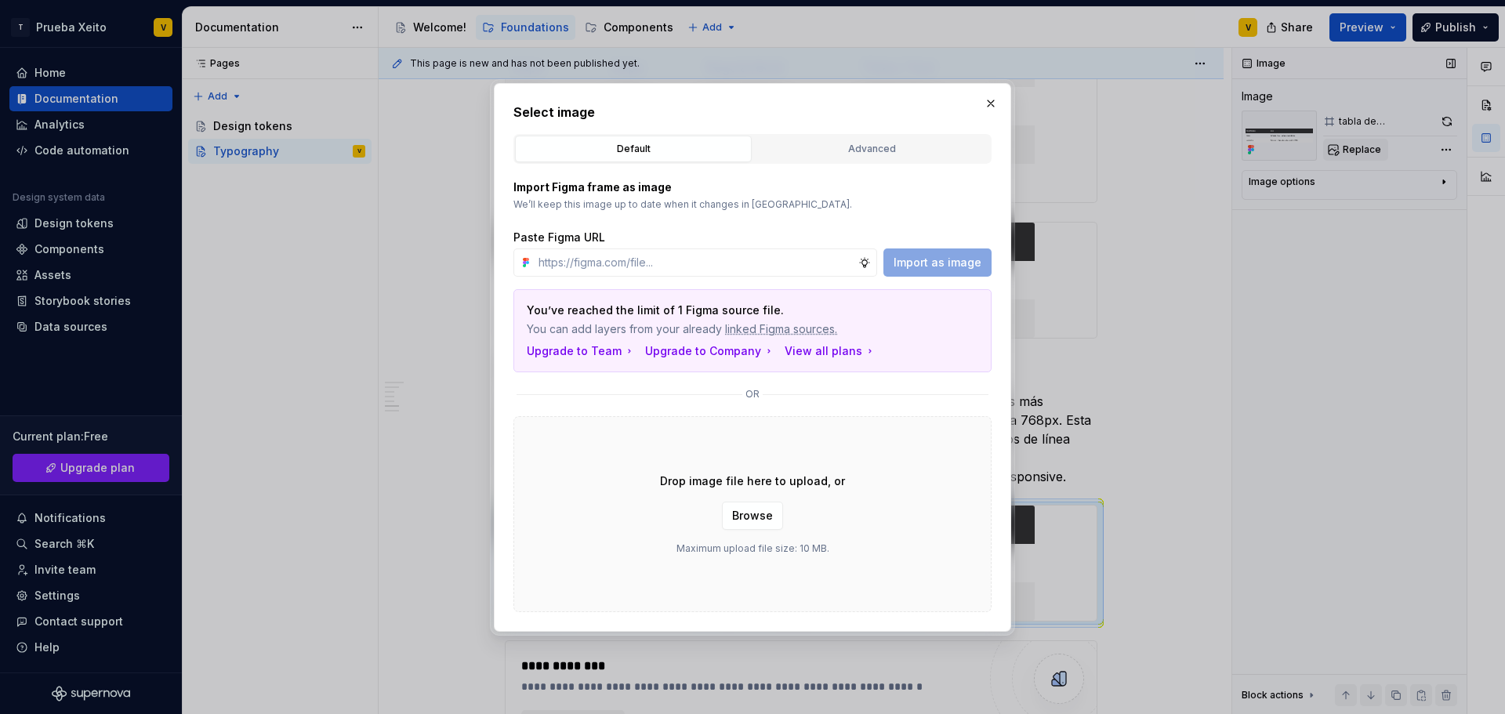
type textarea "*"
click at [875, 141] on div "Advanced" at bounding box center [872, 149] width 226 height 16
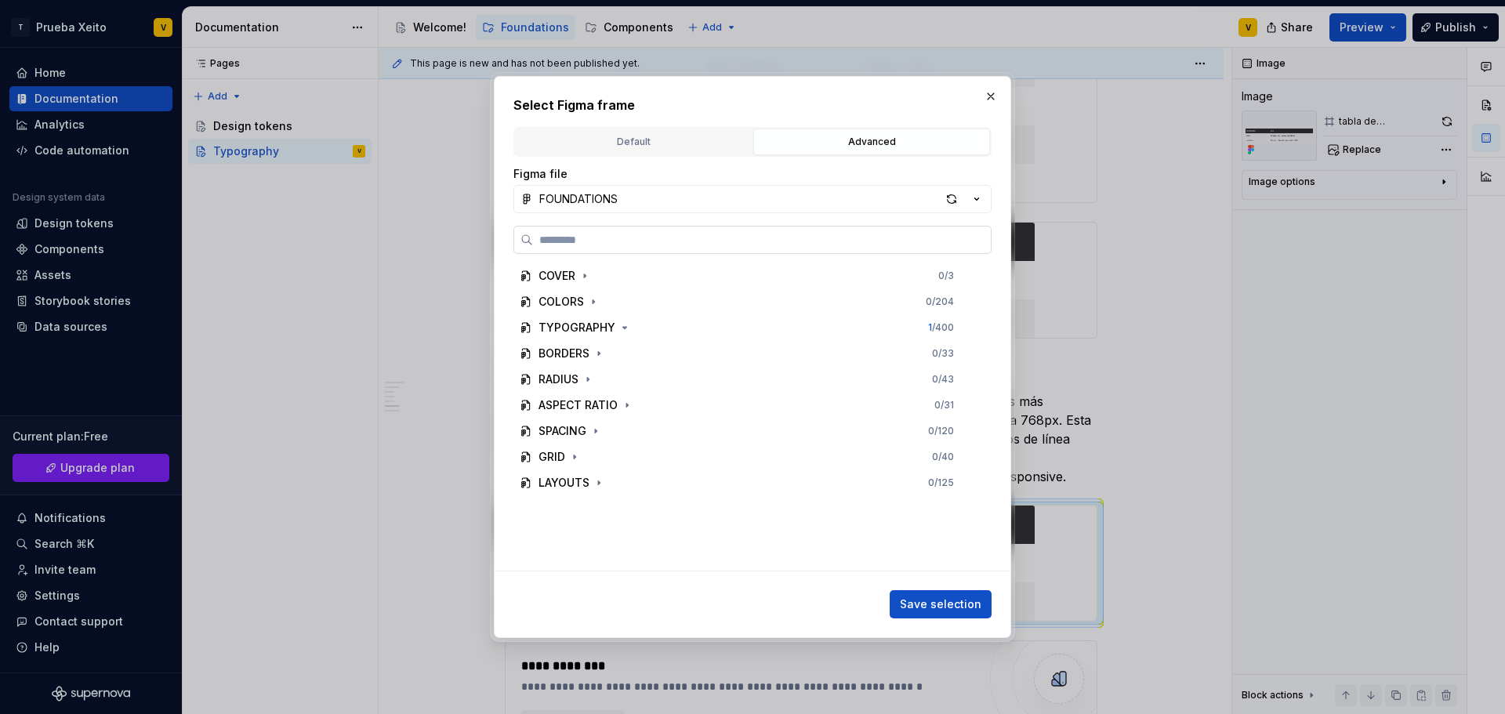
click at [597, 252] on label at bounding box center [753, 240] width 478 height 28
click at [597, 248] on input "search" at bounding box center [762, 240] width 458 height 16
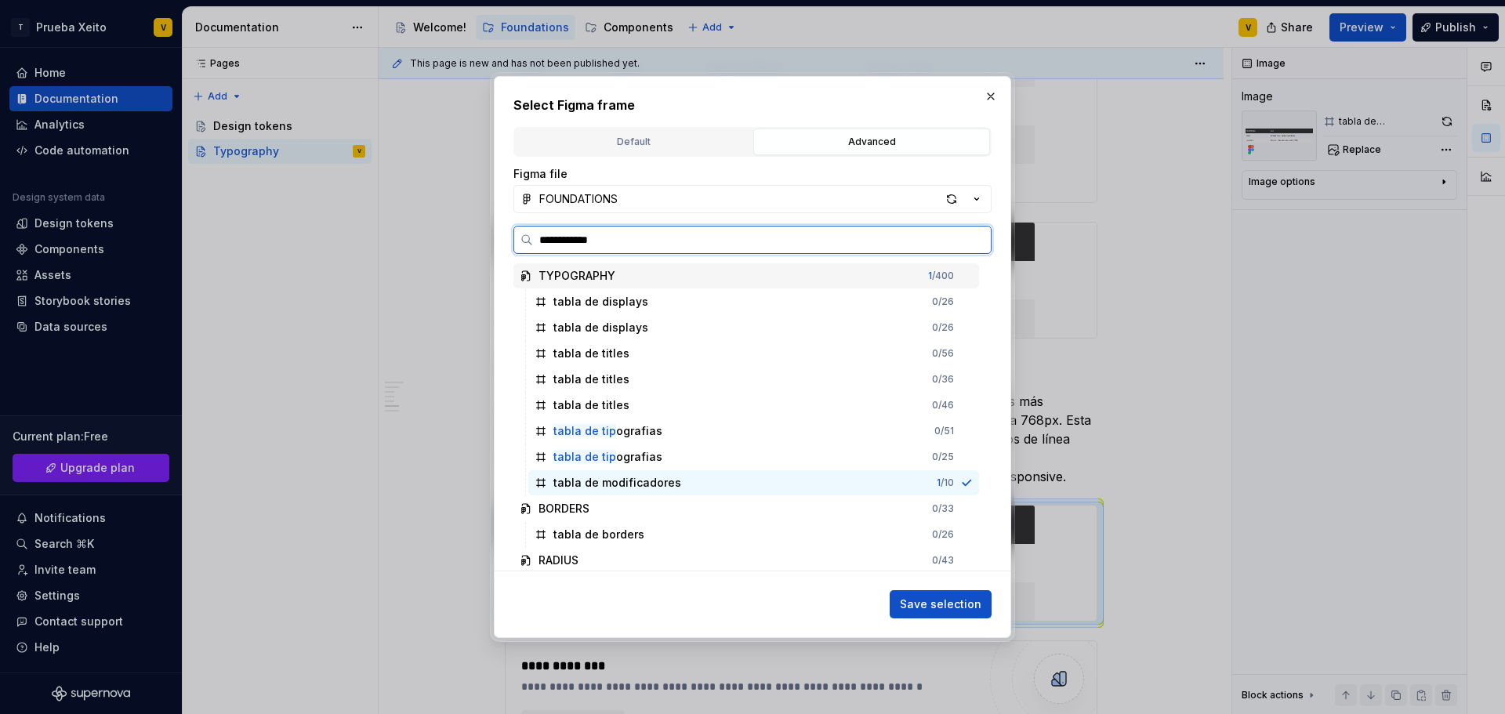
type input "**********"
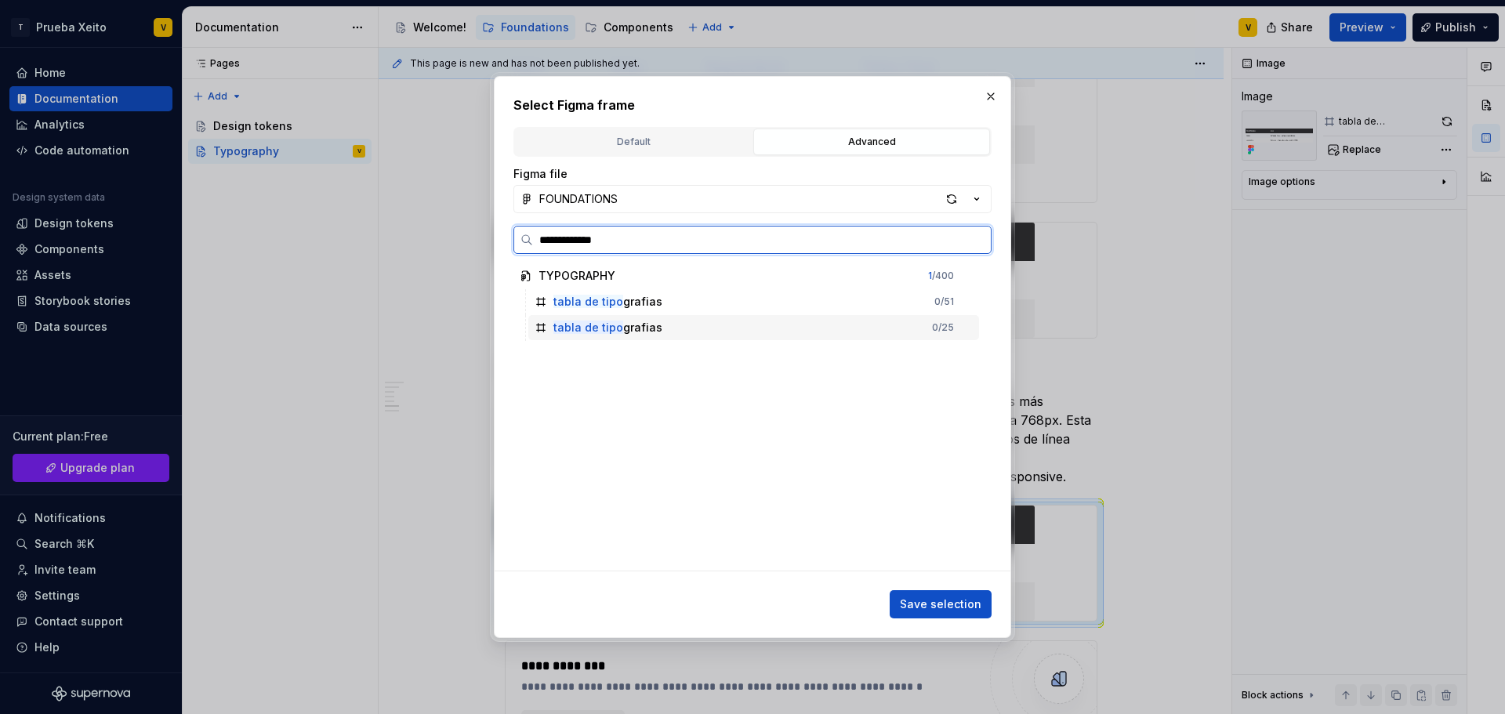
click at [628, 331] on div "tabla de tipo grafias" at bounding box center [608, 328] width 109 height 16
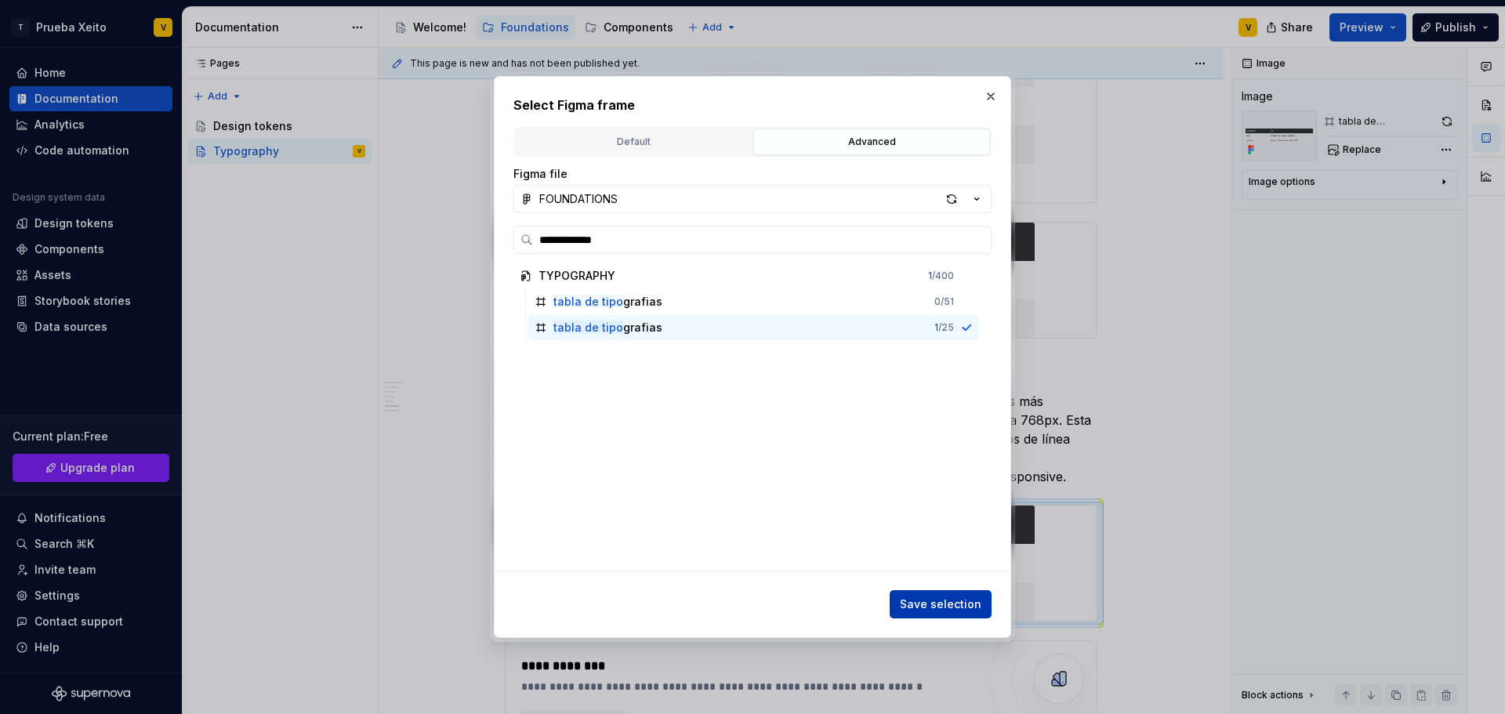
click at [956, 606] on span "Save selection" at bounding box center [941, 605] width 82 height 16
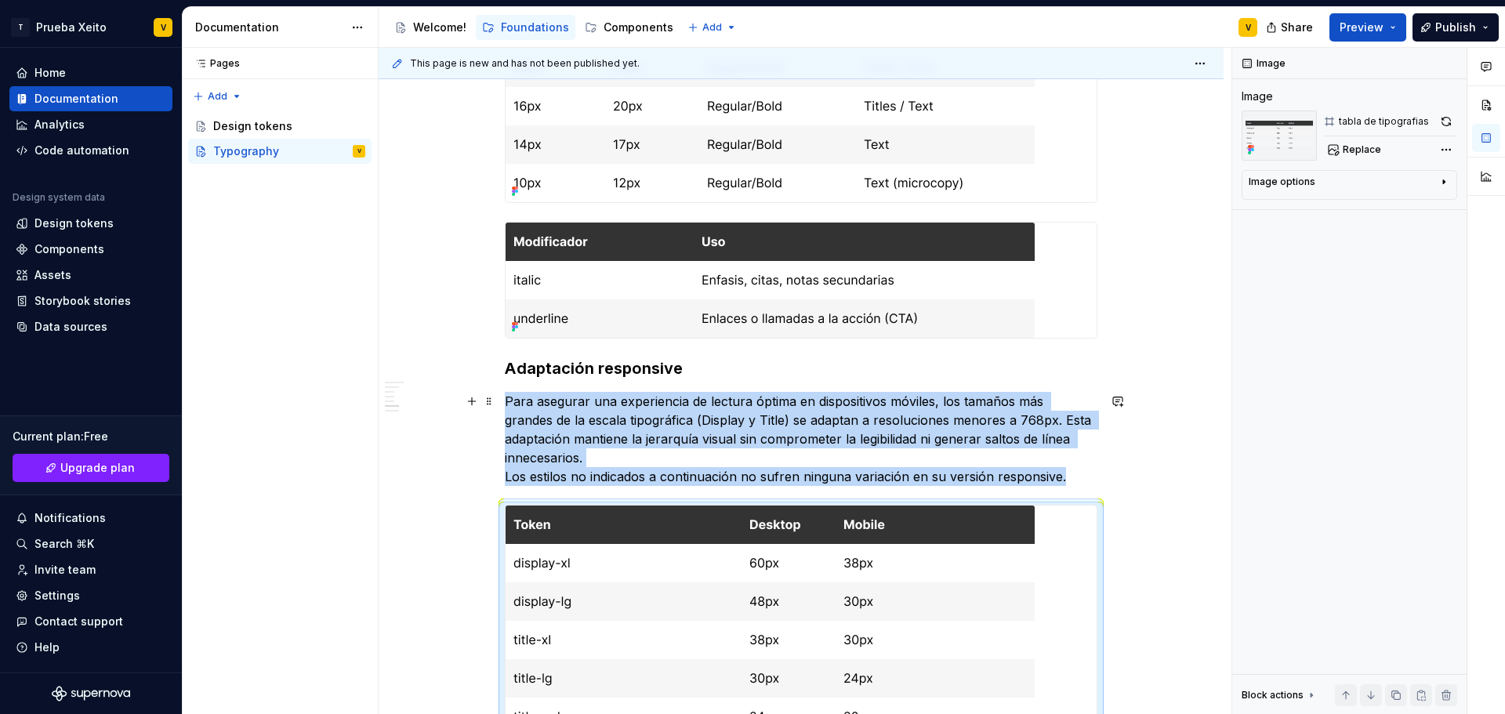
click at [431, 430] on div "This template contains some sample content on typography documentation, and a s…" at bounding box center [801, 364] width 845 height 2834
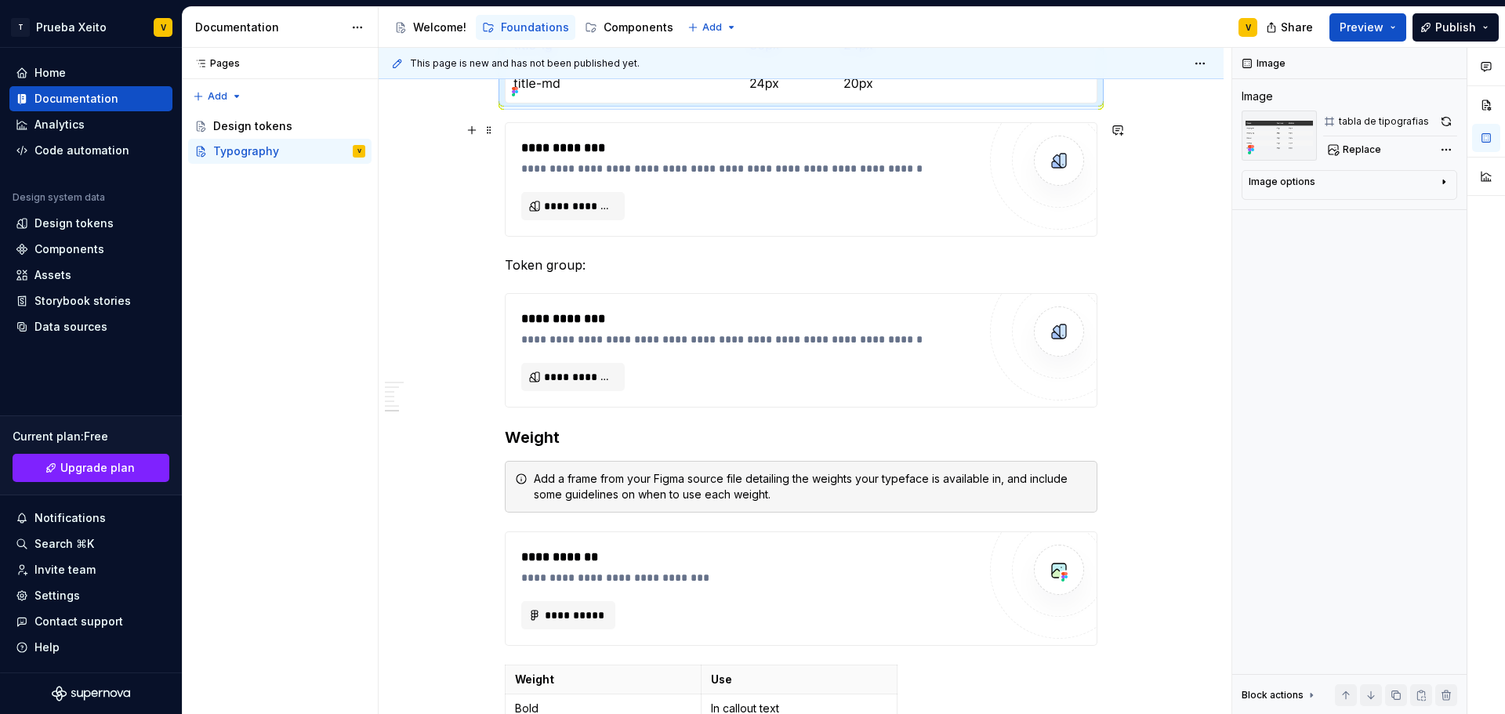
scroll to position [1960, 0]
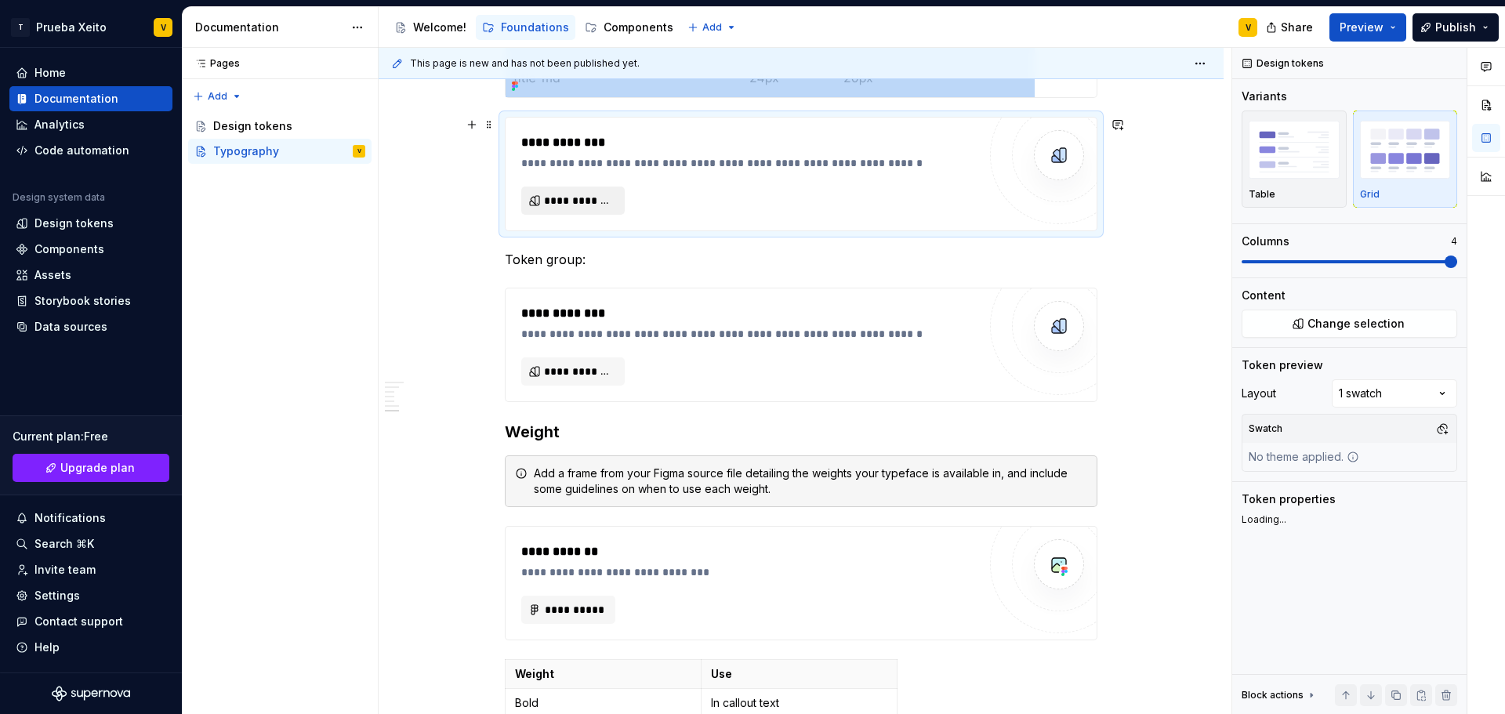
click at [583, 196] on span "**********" at bounding box center [579, 201] width 71 height 16
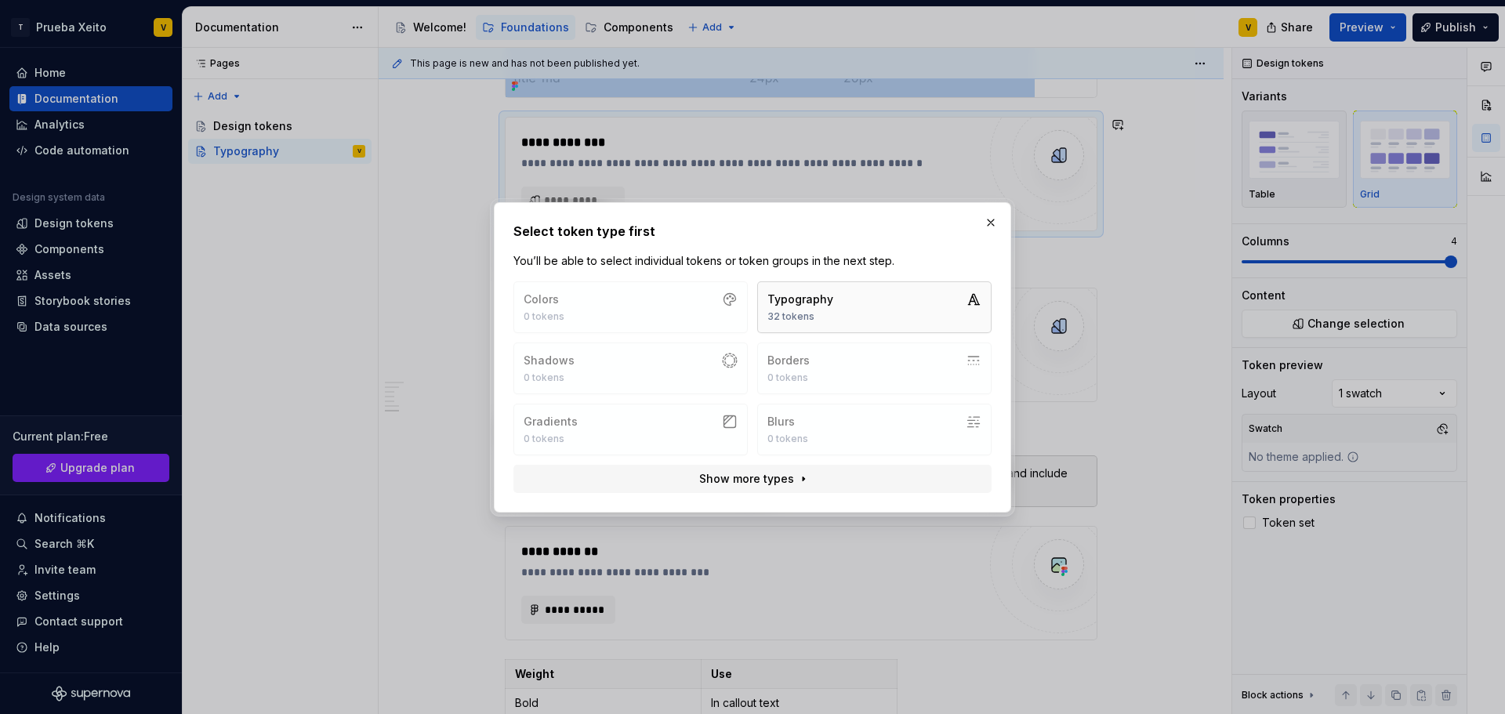
click at [869, 299] on button "Typography 32 tokens" at bounding box center [874, 307] width 234 height 52
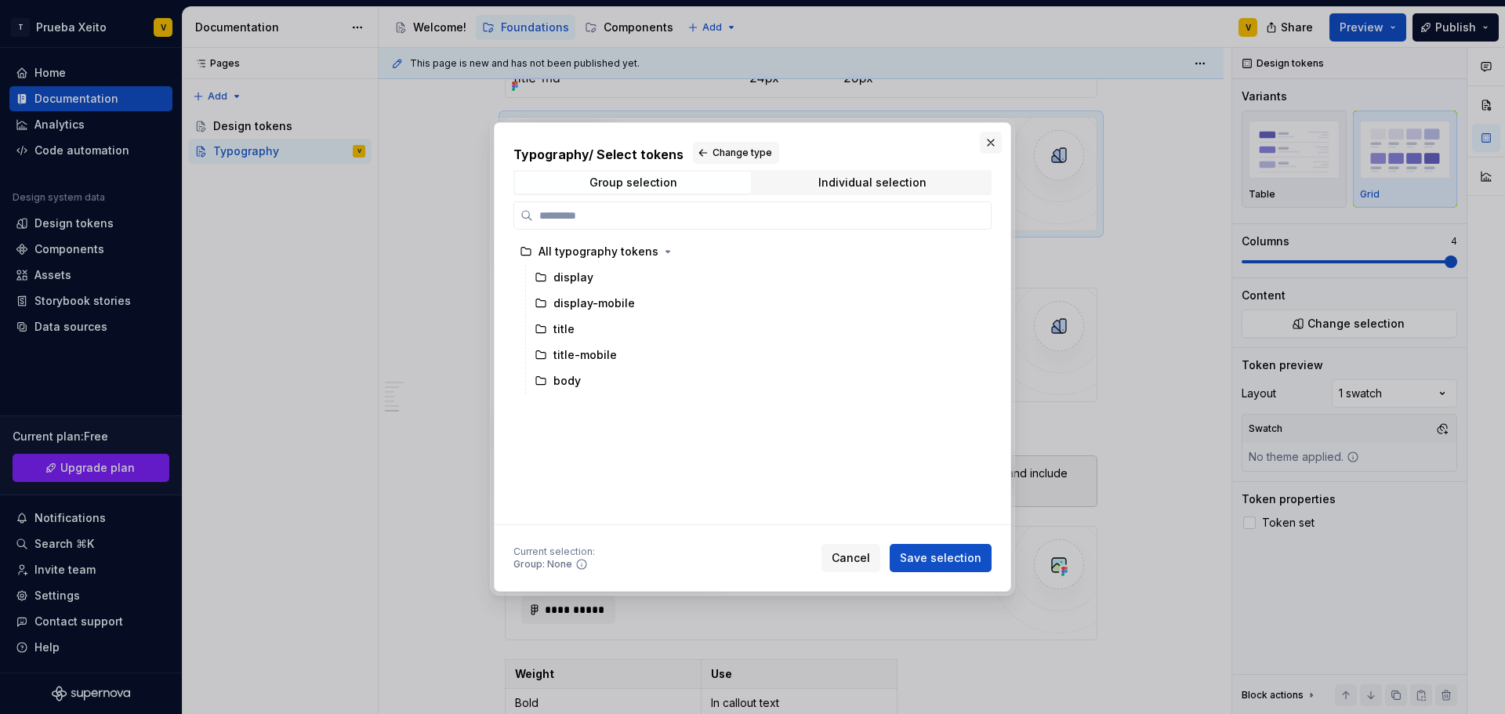
click at [998, 140] on button "button" at bounding box center [991, 143] width 22 height 22
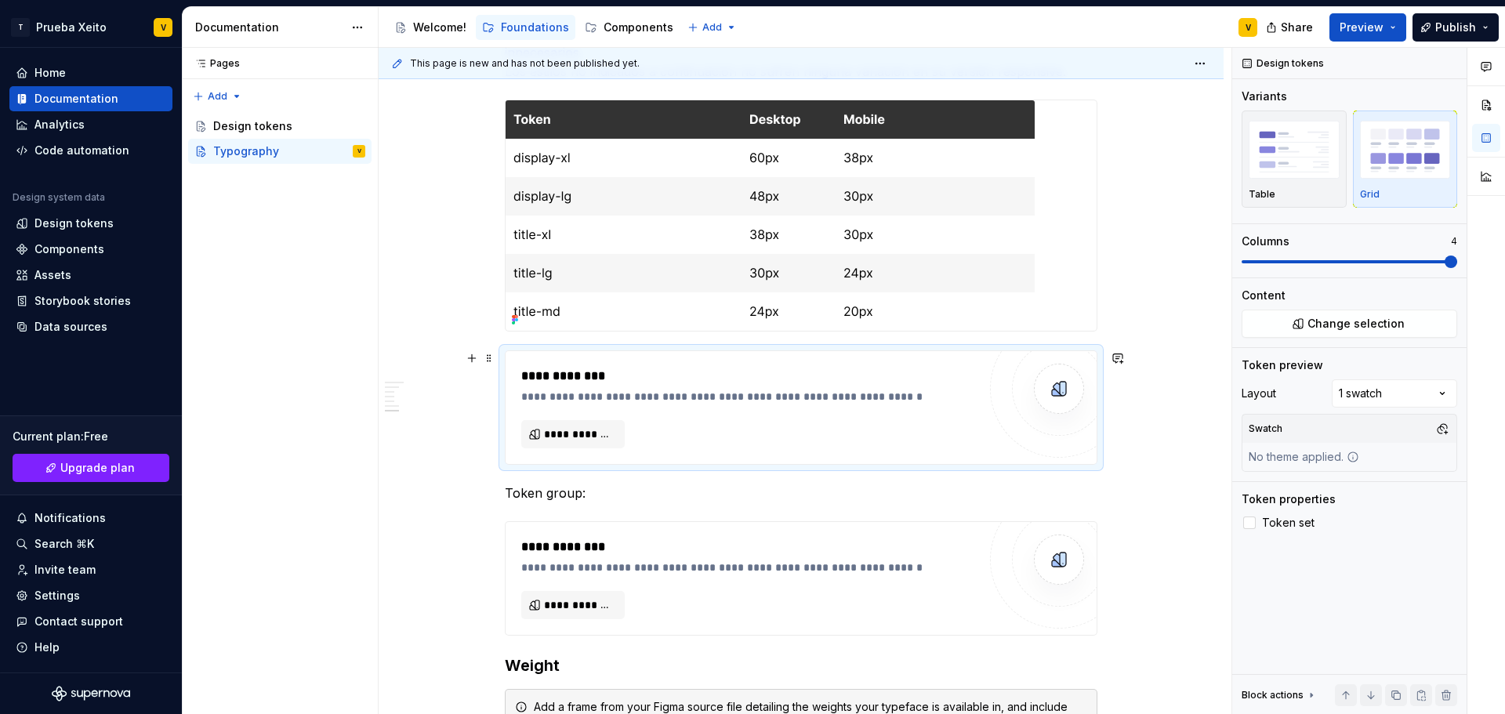
scroll to position [1725, 0]
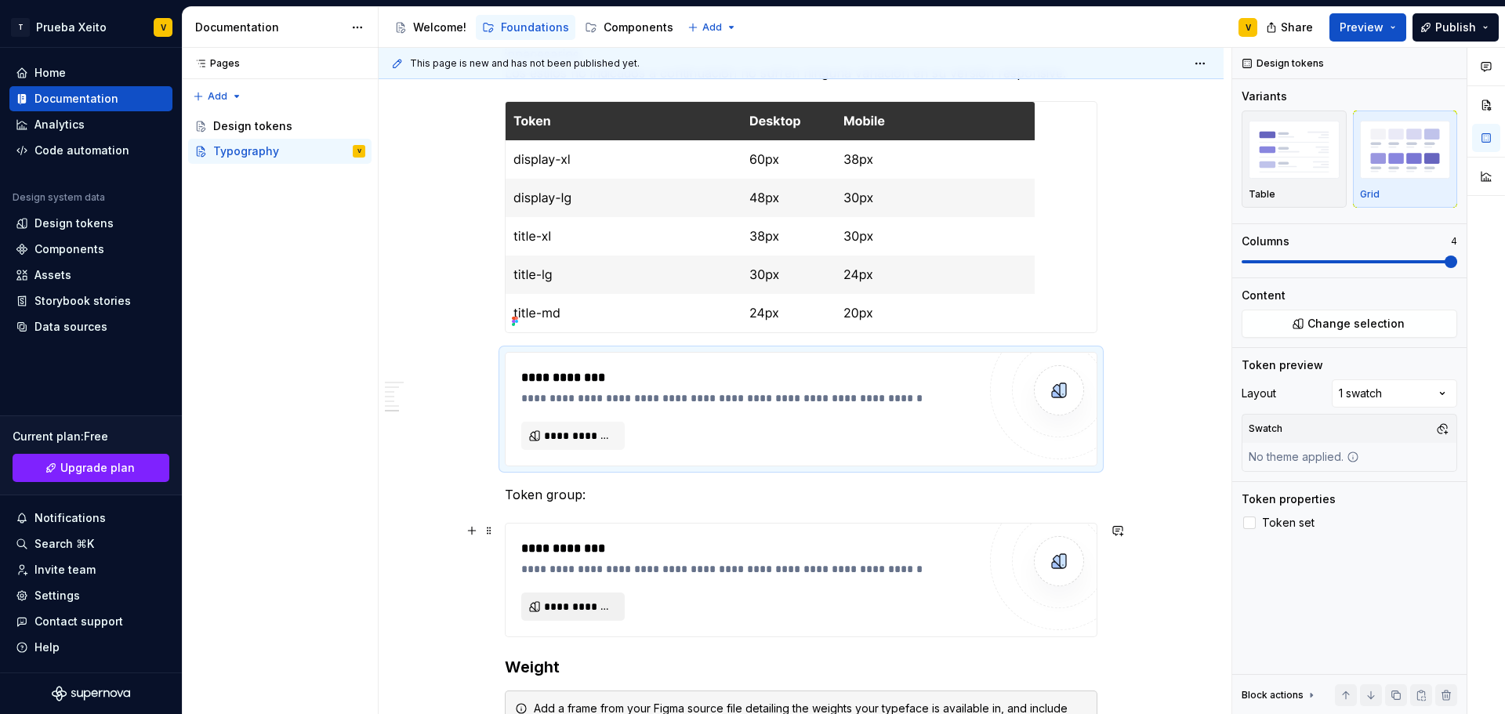
click at [581, 611] on span "**********" at bounding box center [579, 607] width 71 height 16
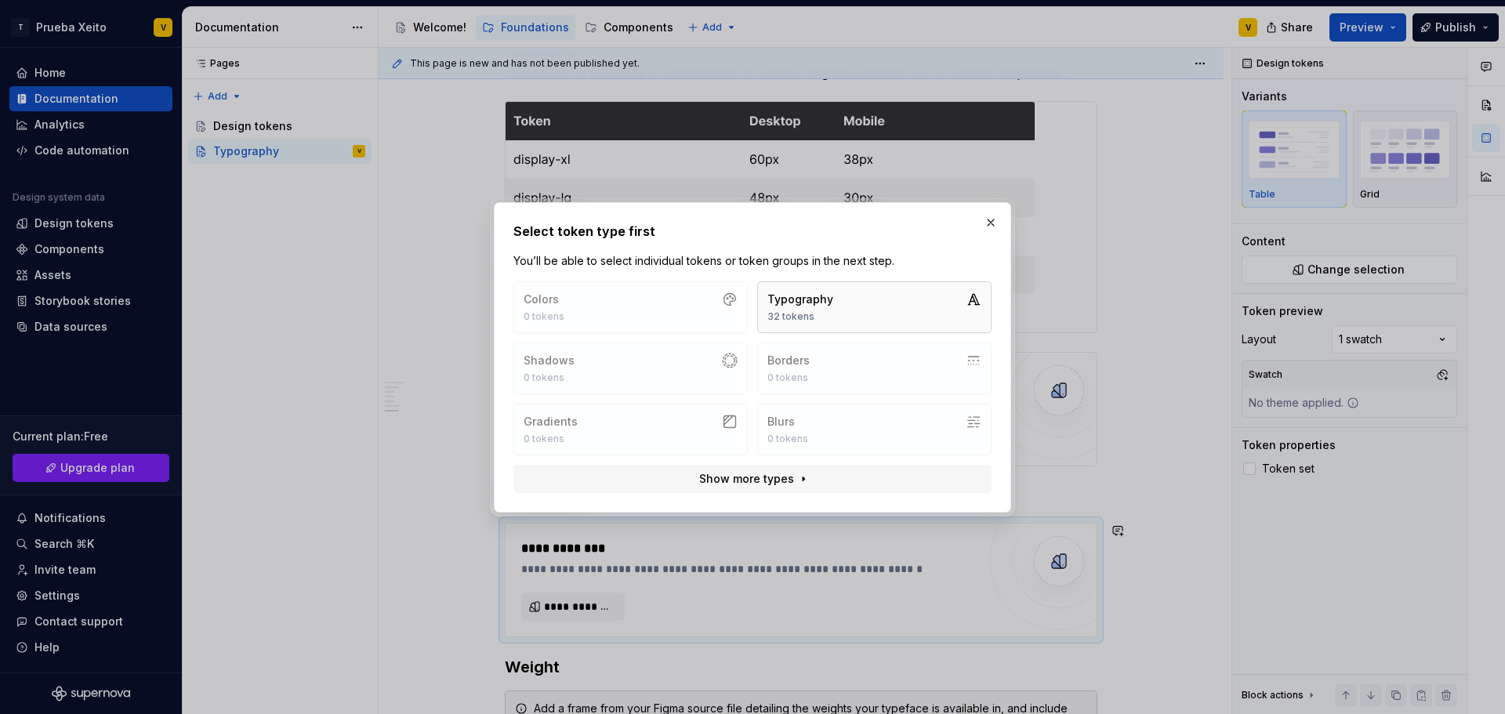
click at [880, 301] on button "Typography 32 tokens" at bounding box center [874, 307] width 234 height 52
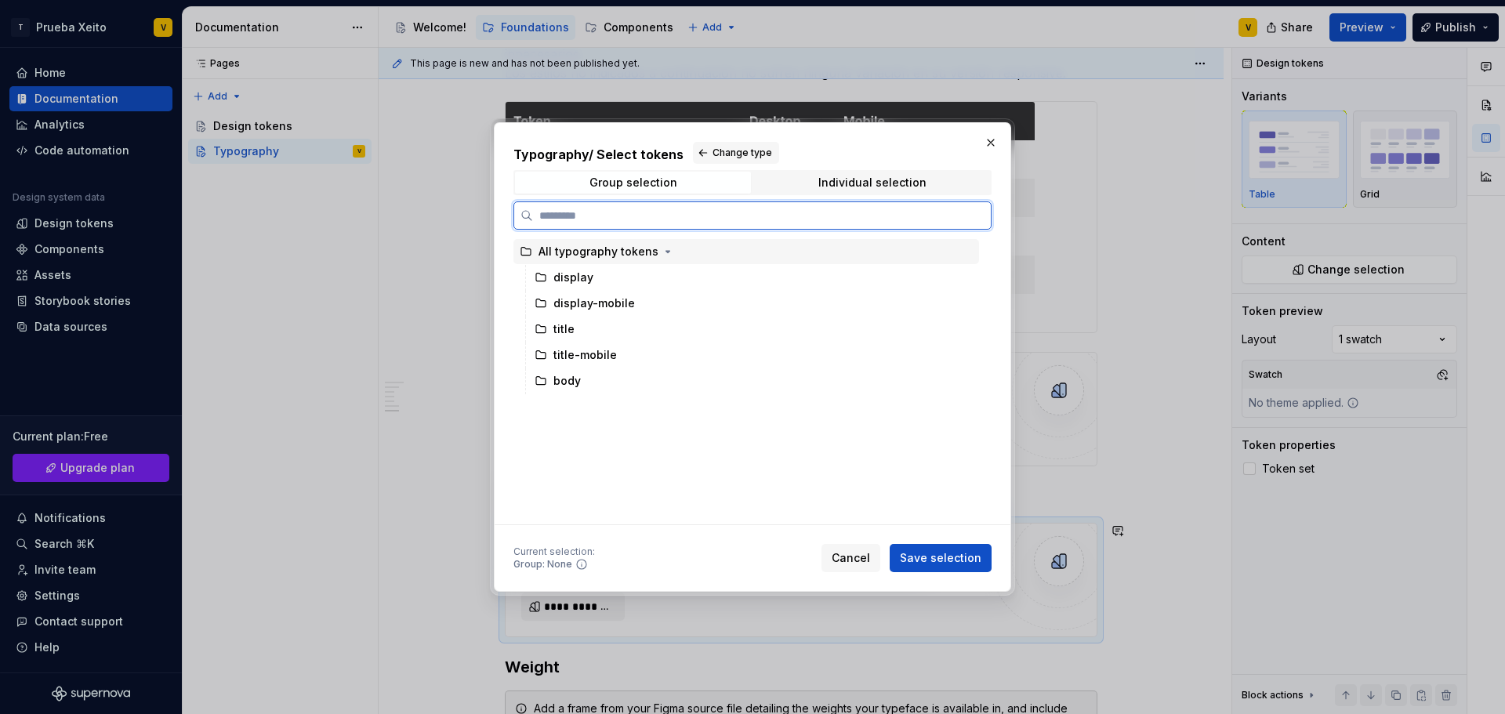
click at [616, 250] on div "All typography tokens" at bounding box center [599, 252] width 120 height 16
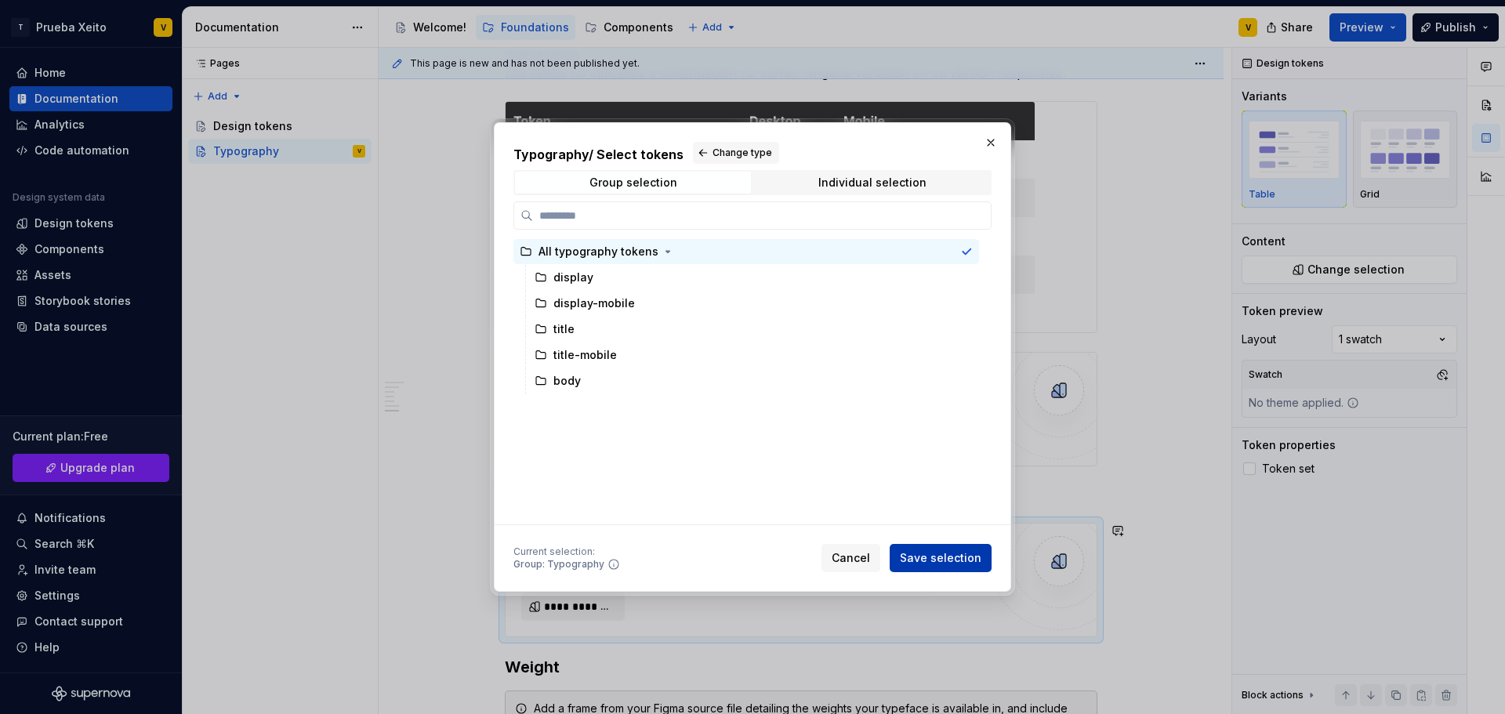
click at [966, 555] on span "Save selection" at bounding box center [941, 558] width 82 height 16
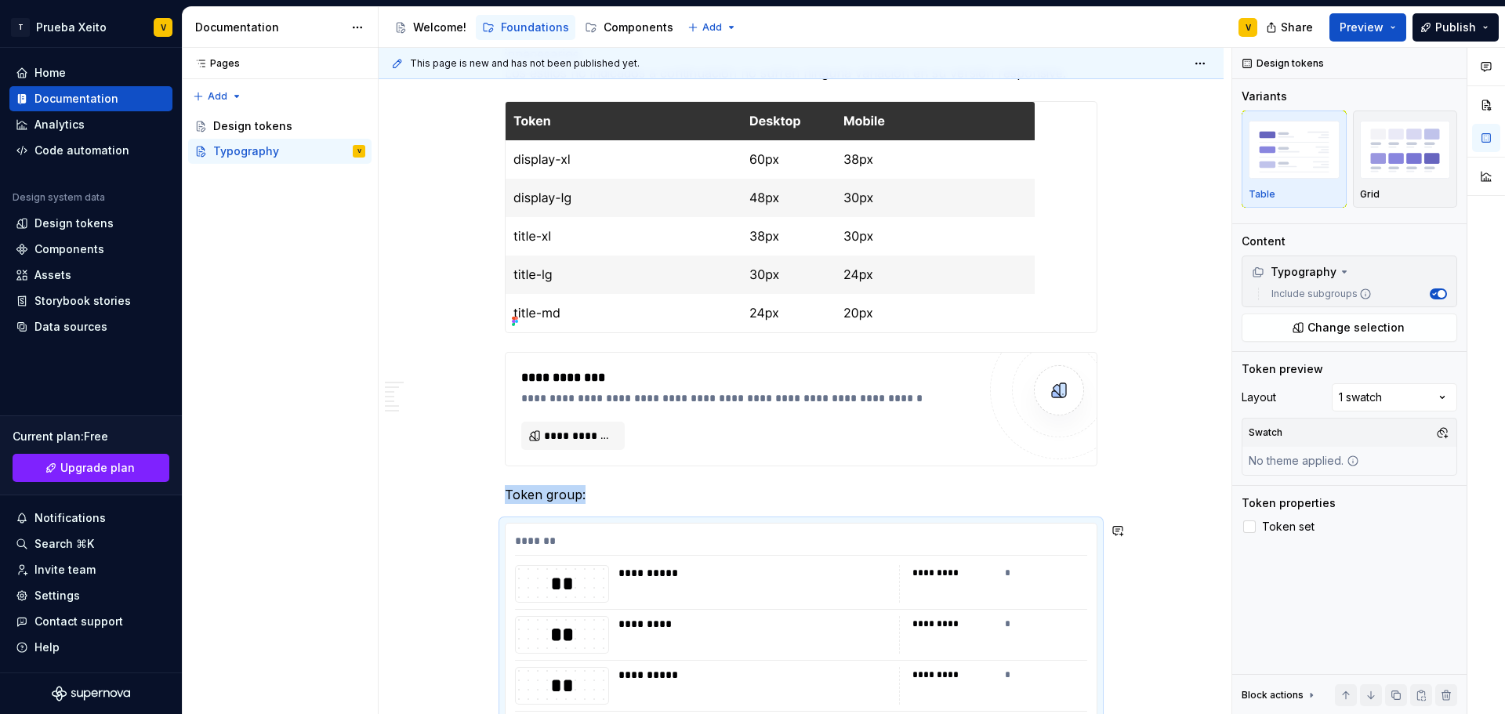
type textarea "*"
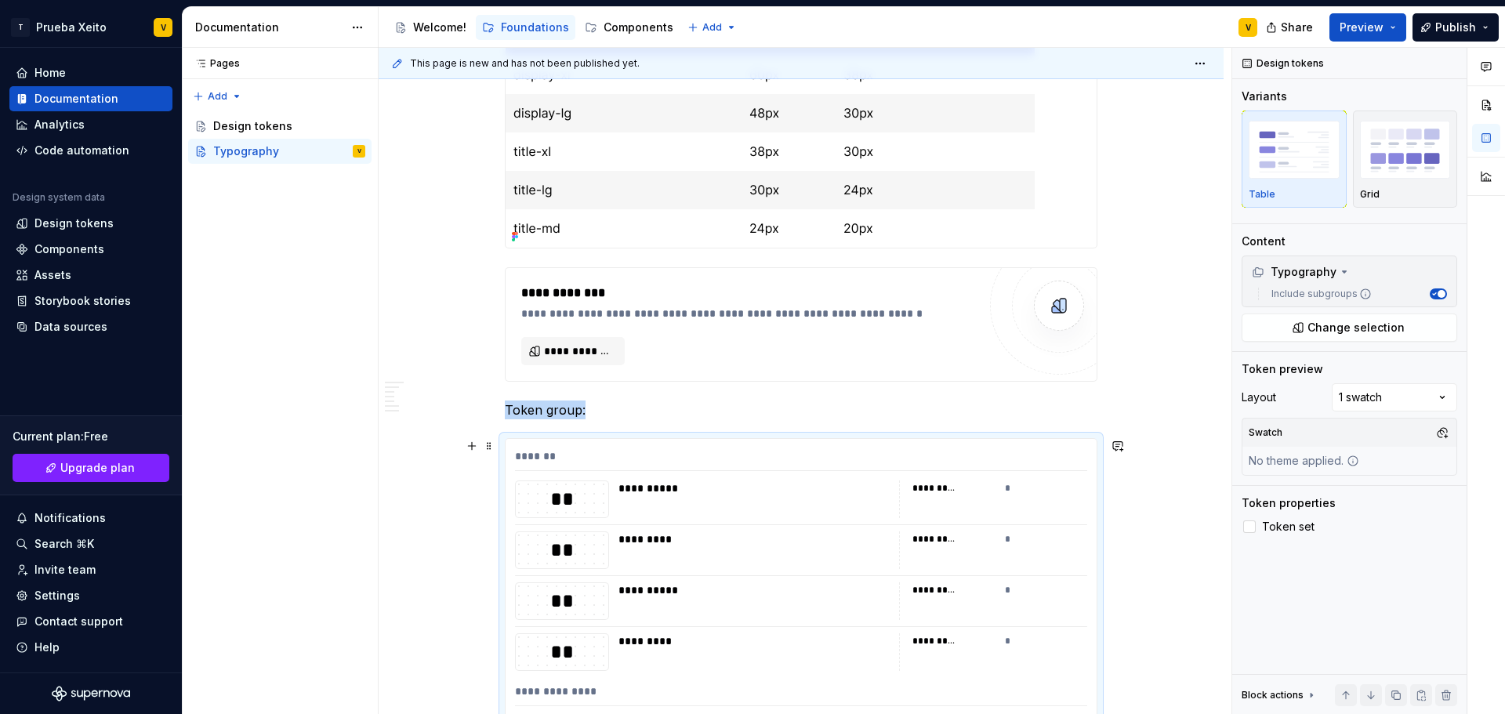
scroll to position [1808, 0]
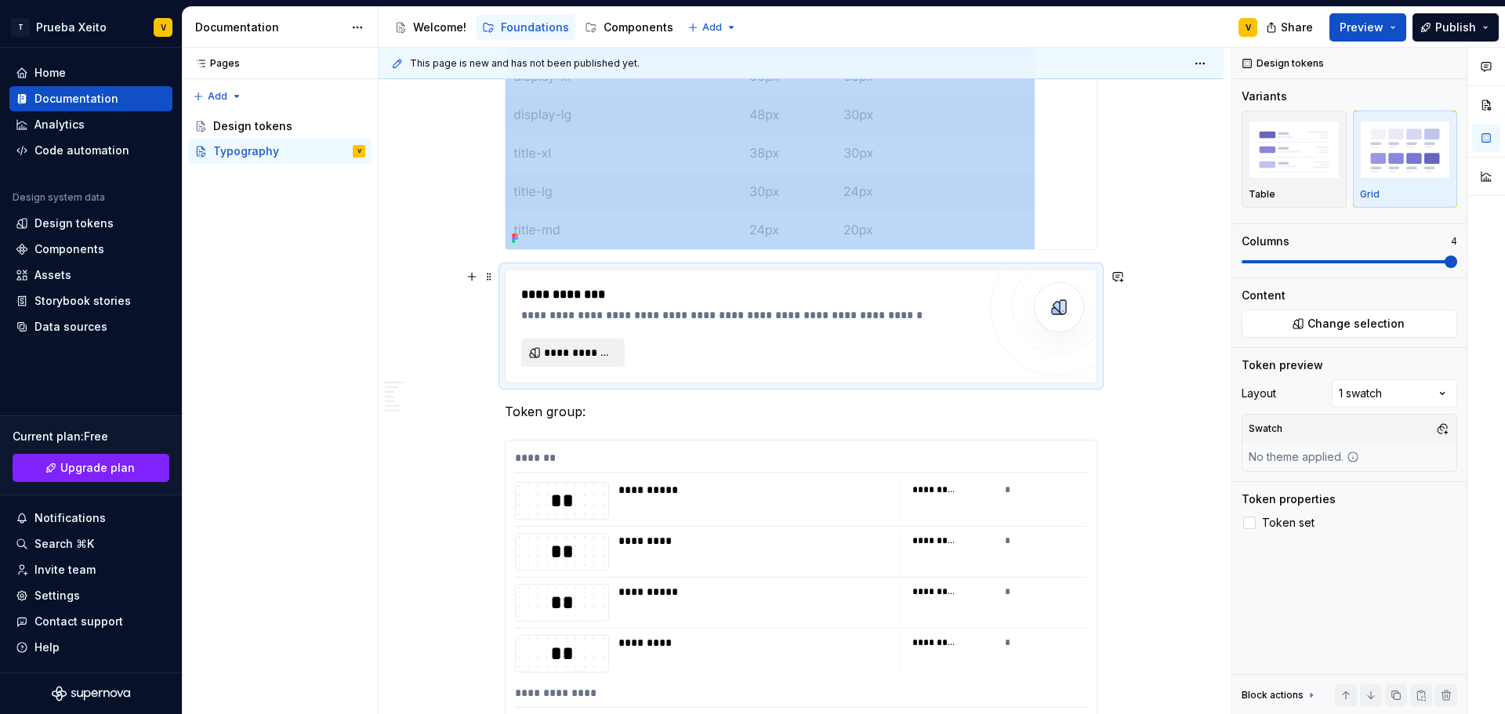
click at [577, 355] on span "**********" at bounding box center [579, 353] width 71 height 16
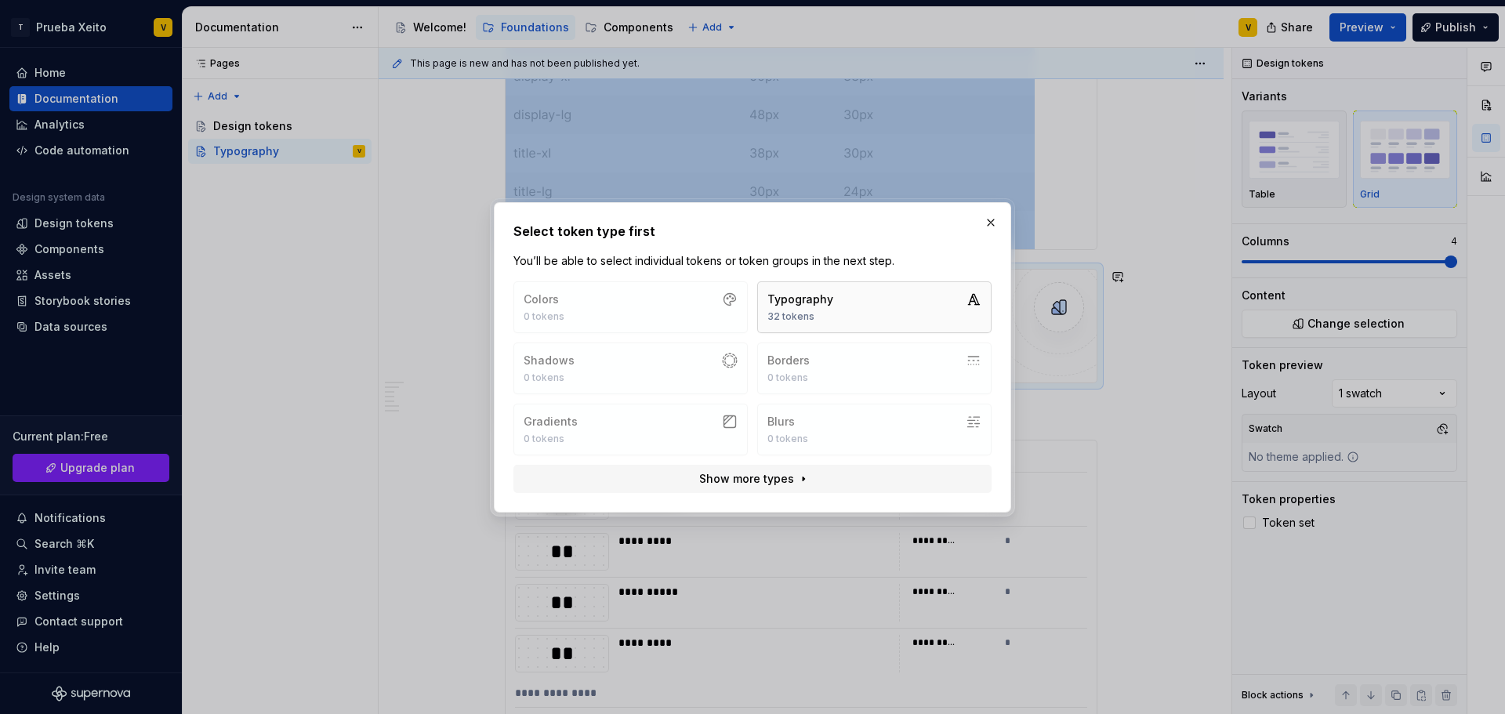
click at [810, 303] on div "Typography" at bounding box center [801, 300] width 66 height 16
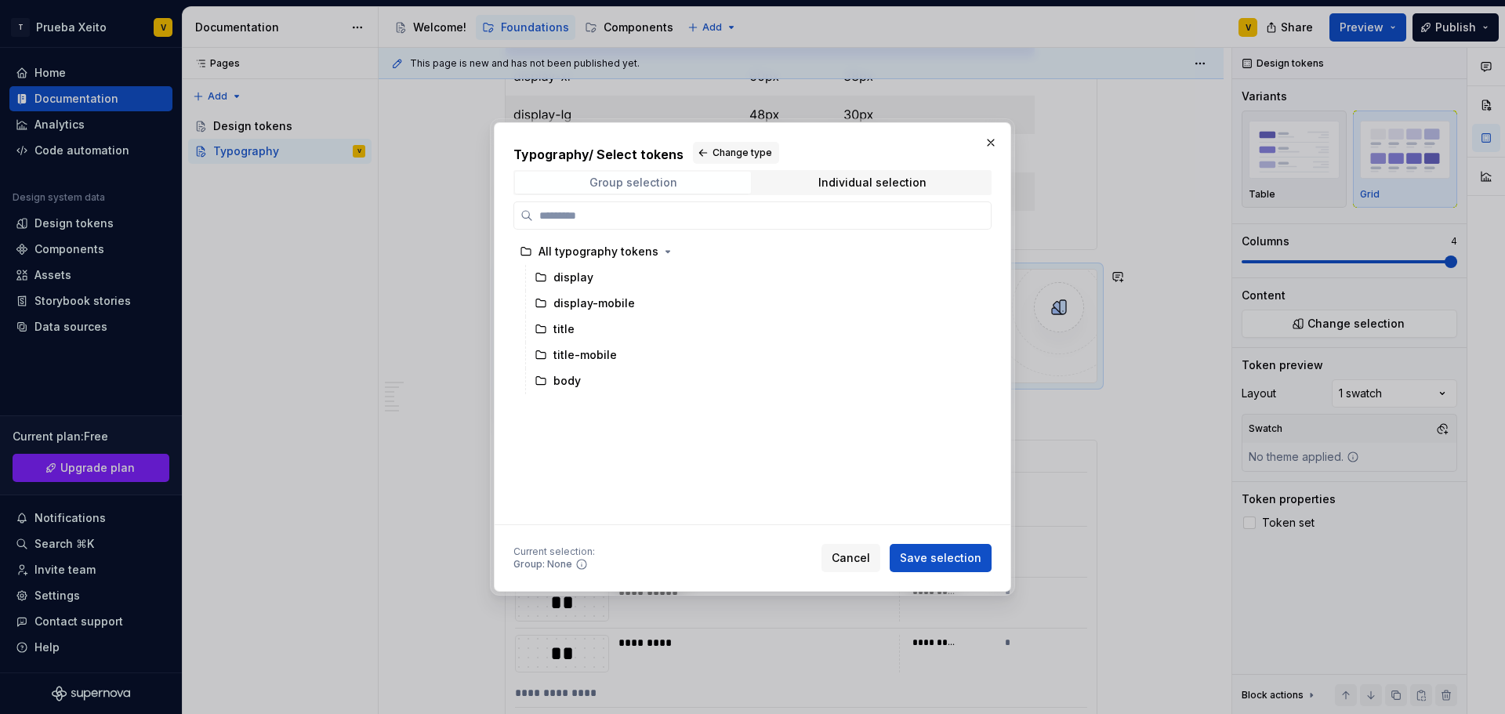
click at [604, 191] on span "Group selection" at bounding box center [633, 183] width 236 height 22
click at [662, 173] on span "Group selection" at bounding box center [633, 183] width 236 height 22
click at [826, 174] on span "Individual selection" at bounding box center [872, 183] width 236 height 22
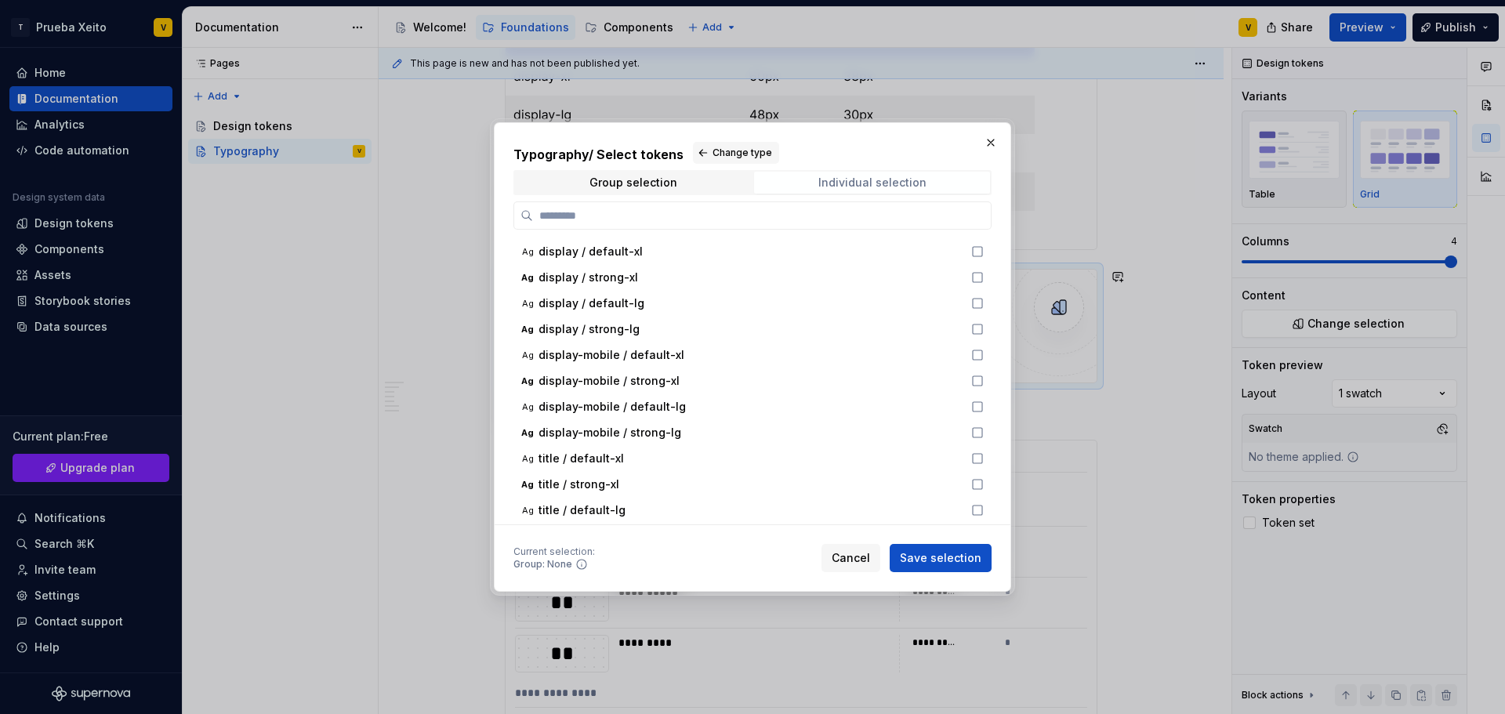
click at [882, 180] on div "Individual selection" at bounding box center [873, 182] width 108 height 13
click at [989, 140] on button "button" at bounding box center [991, 143] width 22 height 22
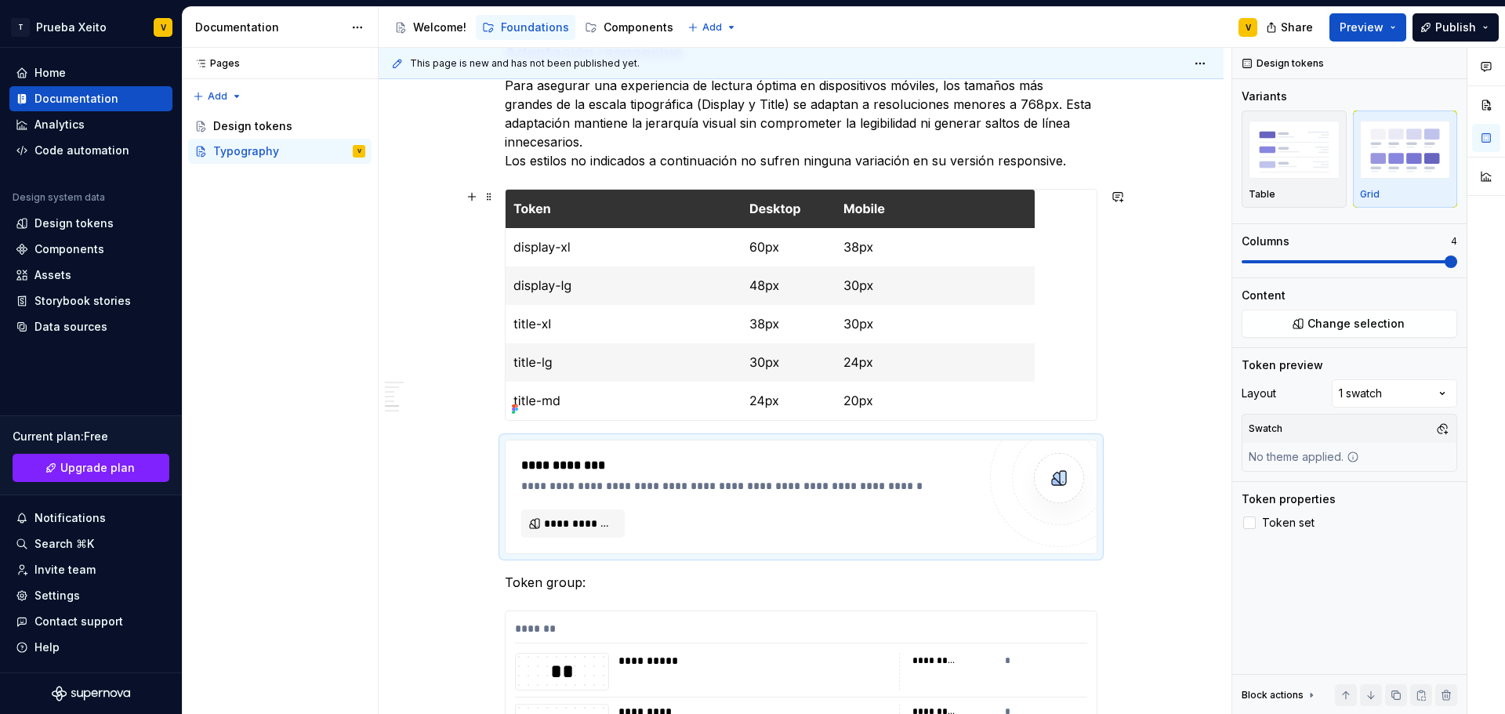
scroll to position [1638, 0]
click at [1367, 24] on span "Preview" at bounding box center [1362, 28] width 44 height 16
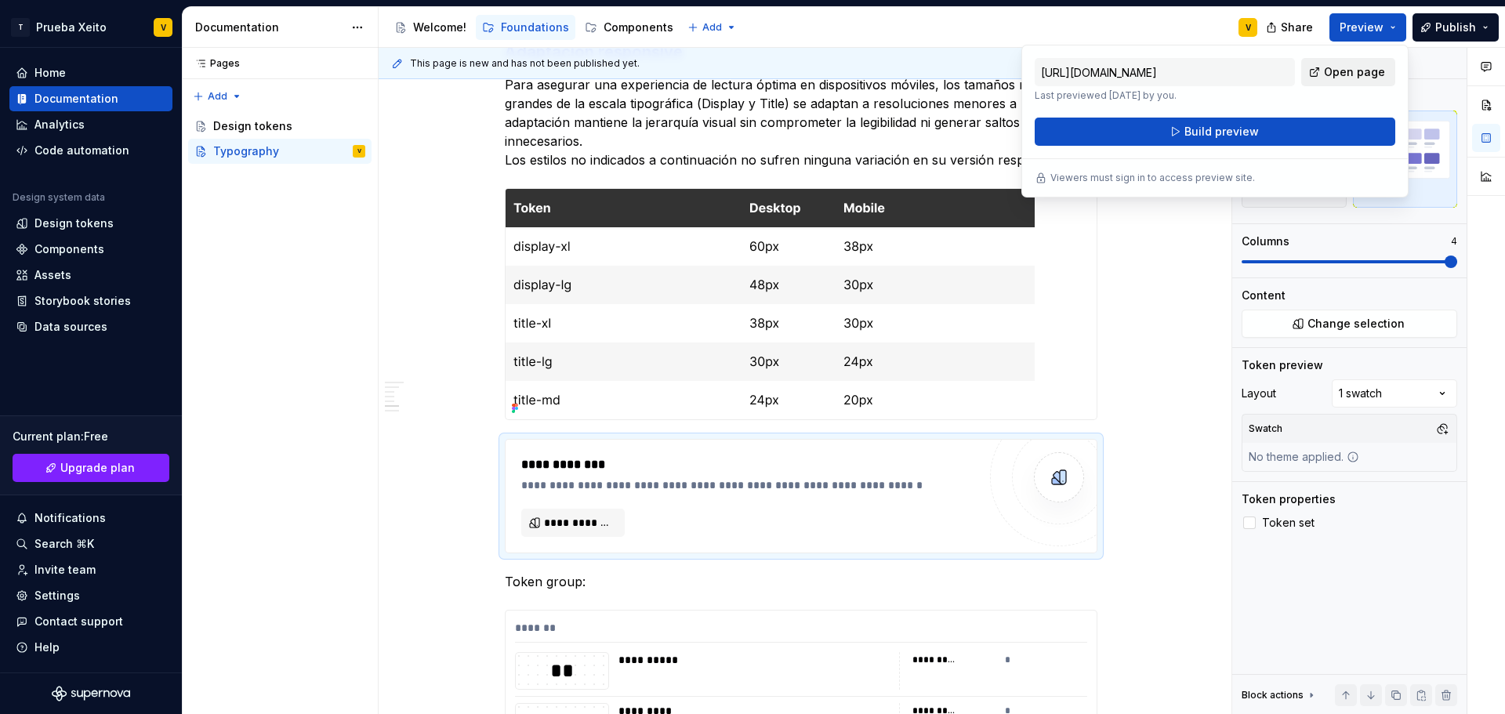
click at [1369, 71] on span "Open page" at bounding box center [1354, 72] width 61 height 16
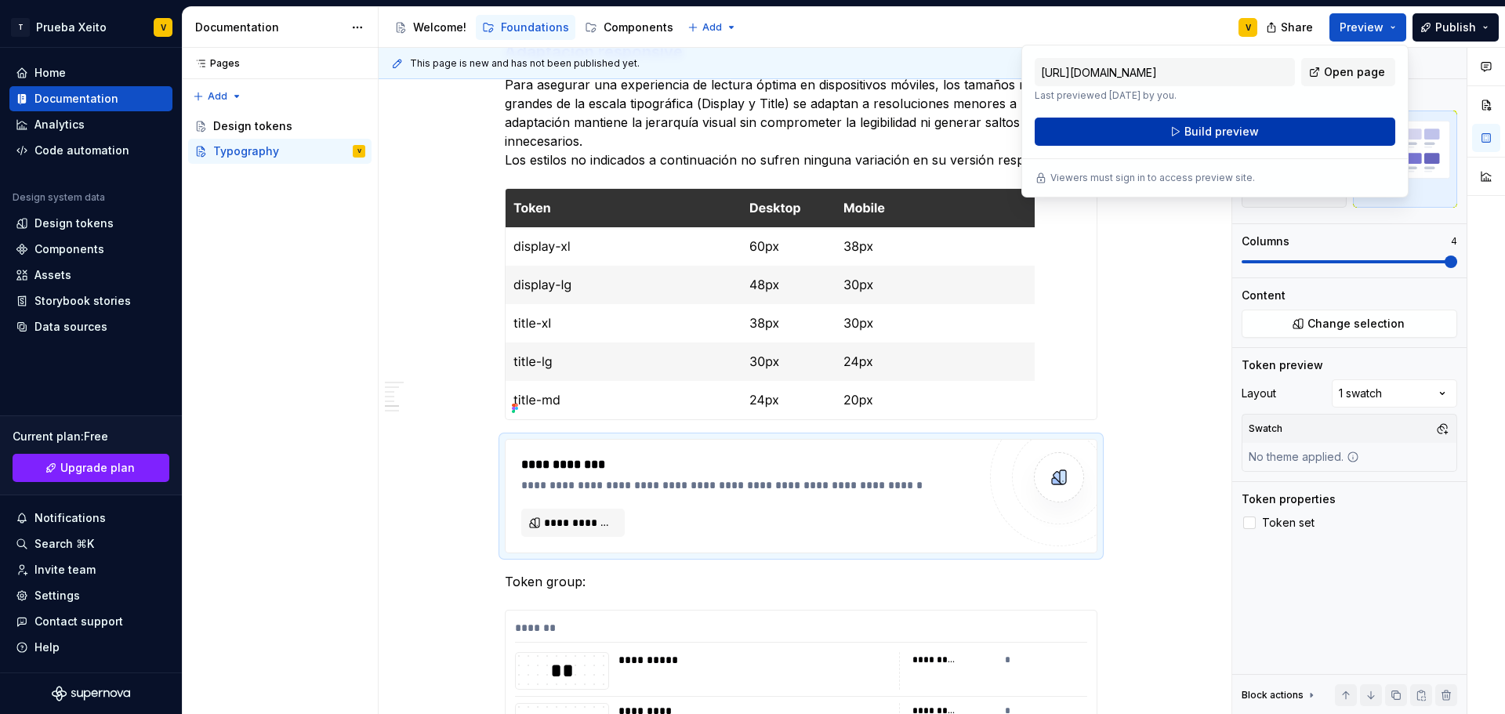
click at [1226, 132] on span "Build preview" at bounding box center [1222, 132] width 74 height 16
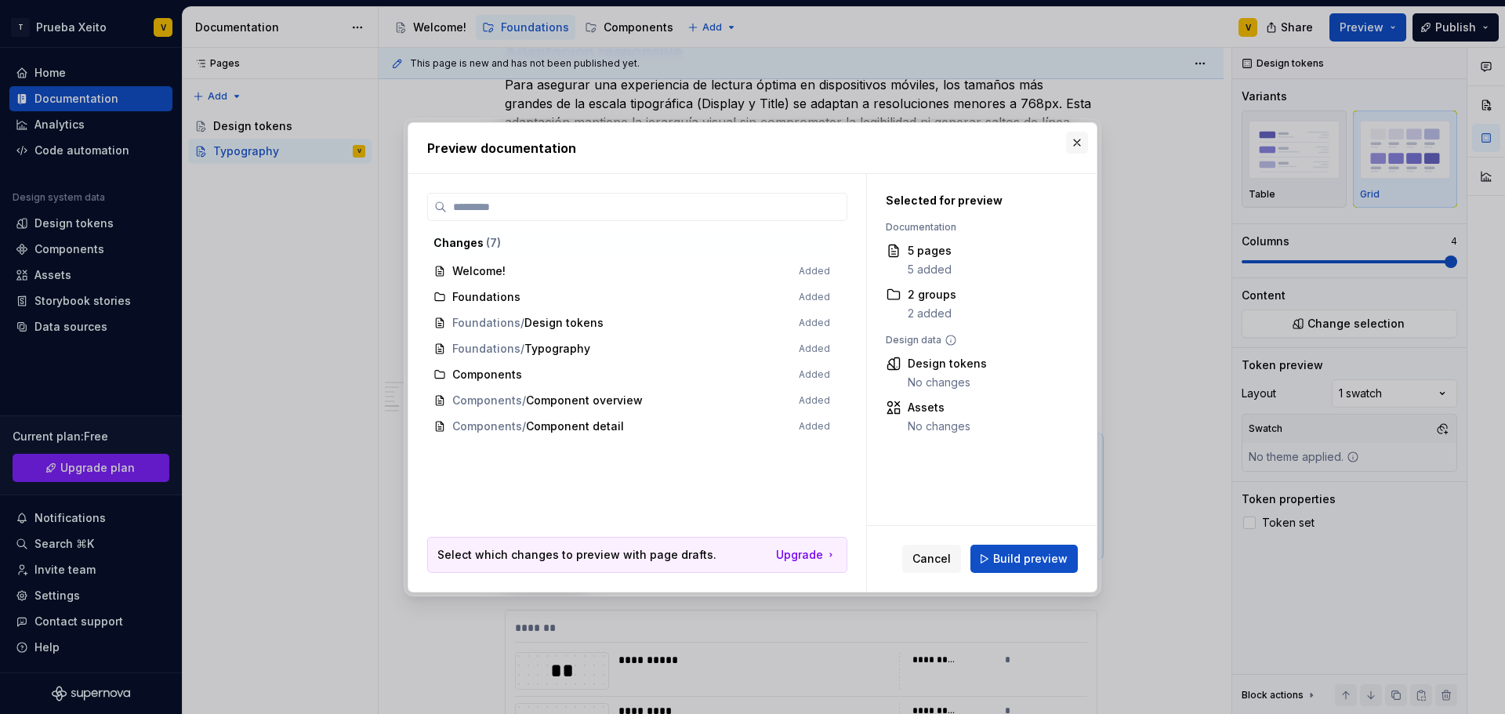
click at [1084, 144] on button "button" at bounding box center [1077, 143] width 22 height 22
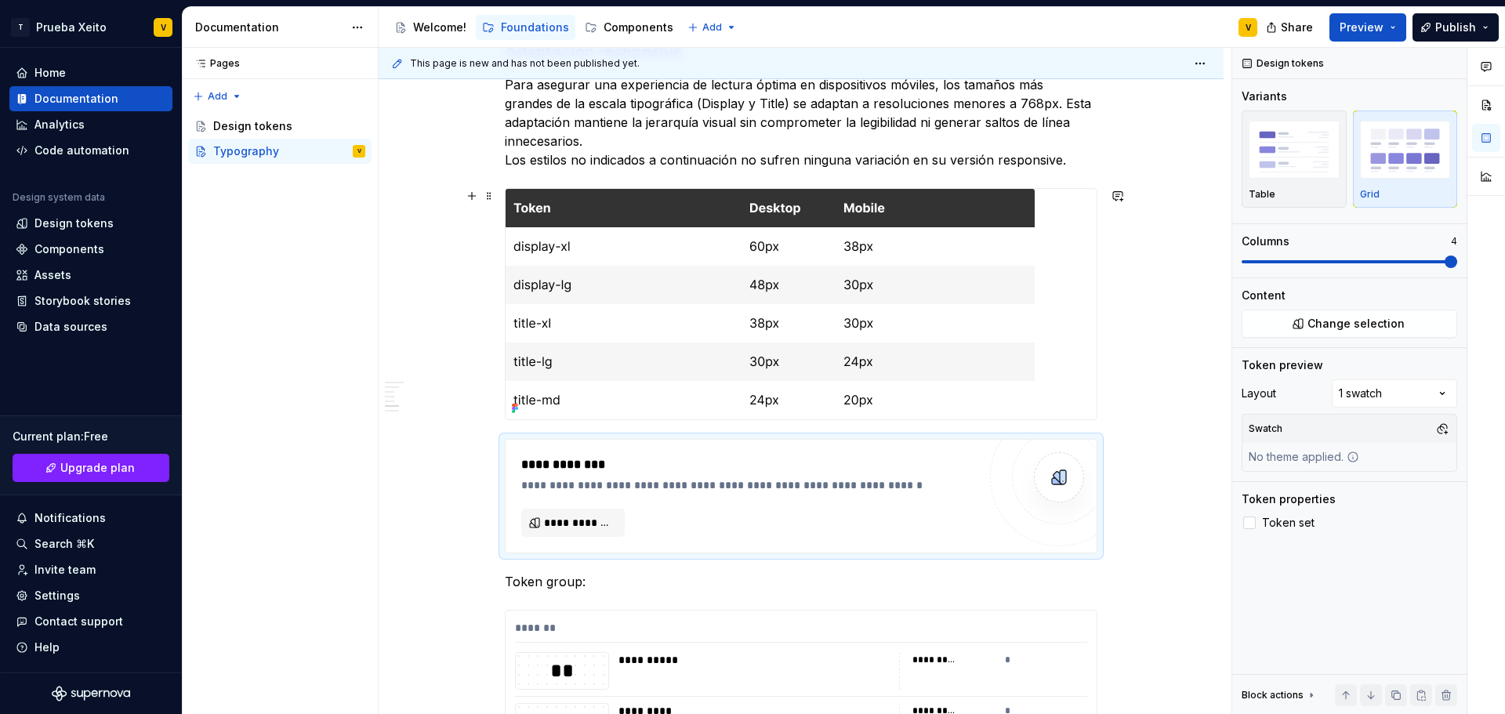
scroll to position [2343, 0]
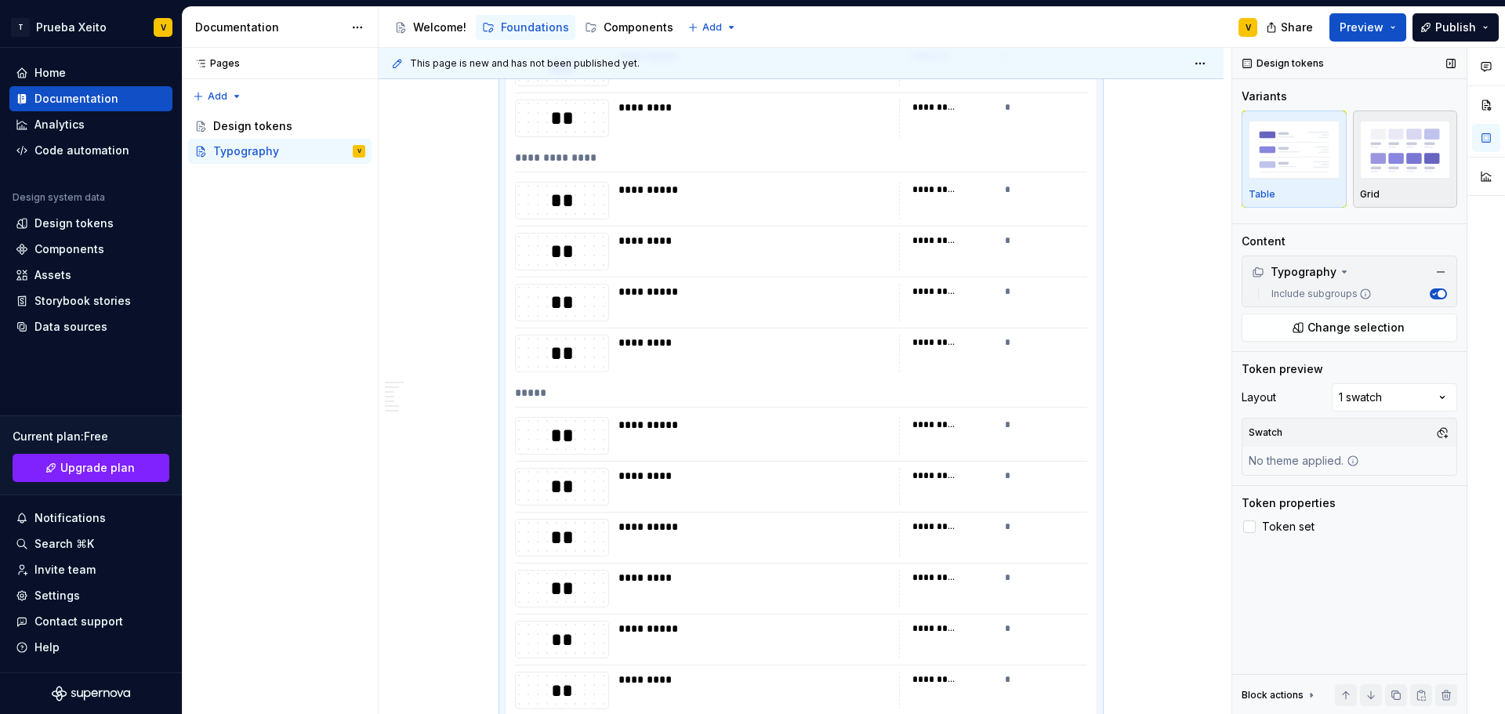
click at [1410, 176] on img "button" at bounding box center [1405, 149] width 91 height 57
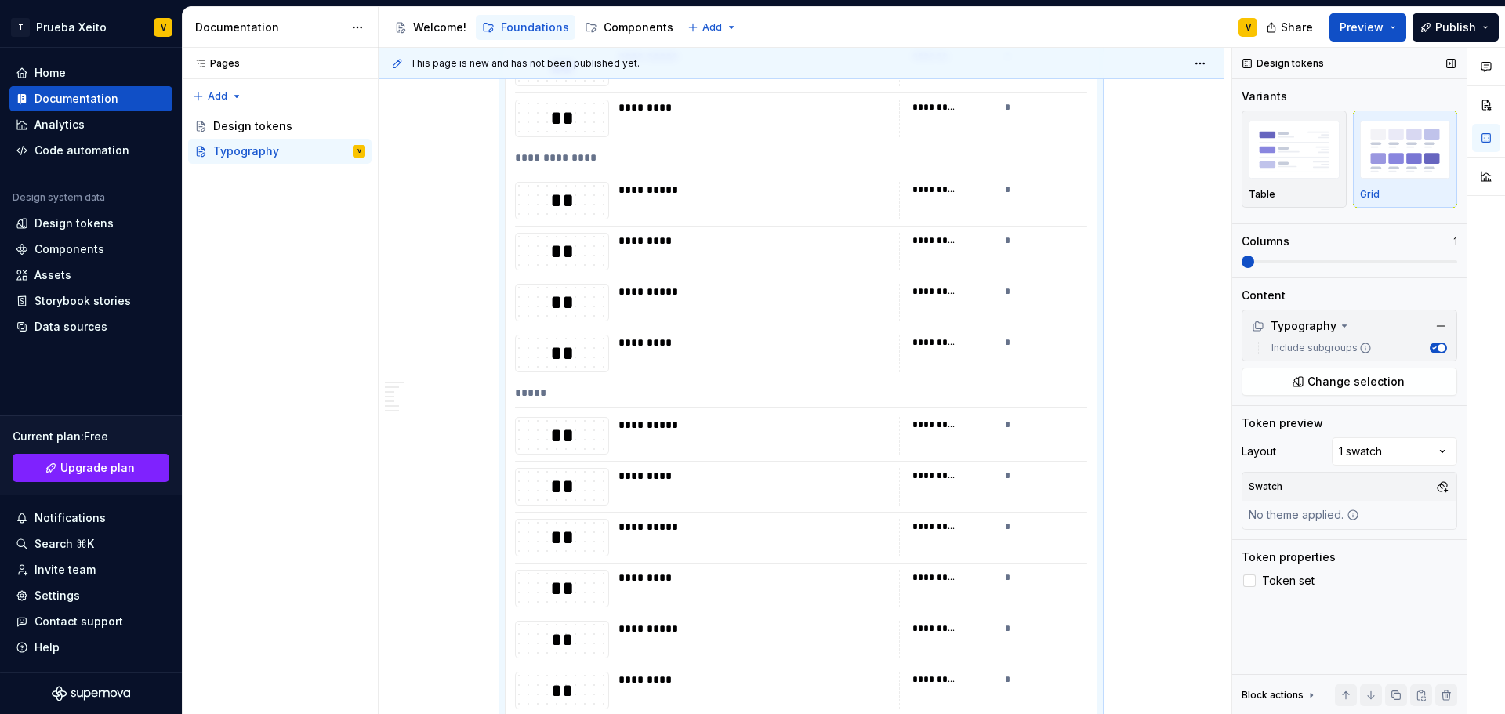
scroll to position [2200, 0]
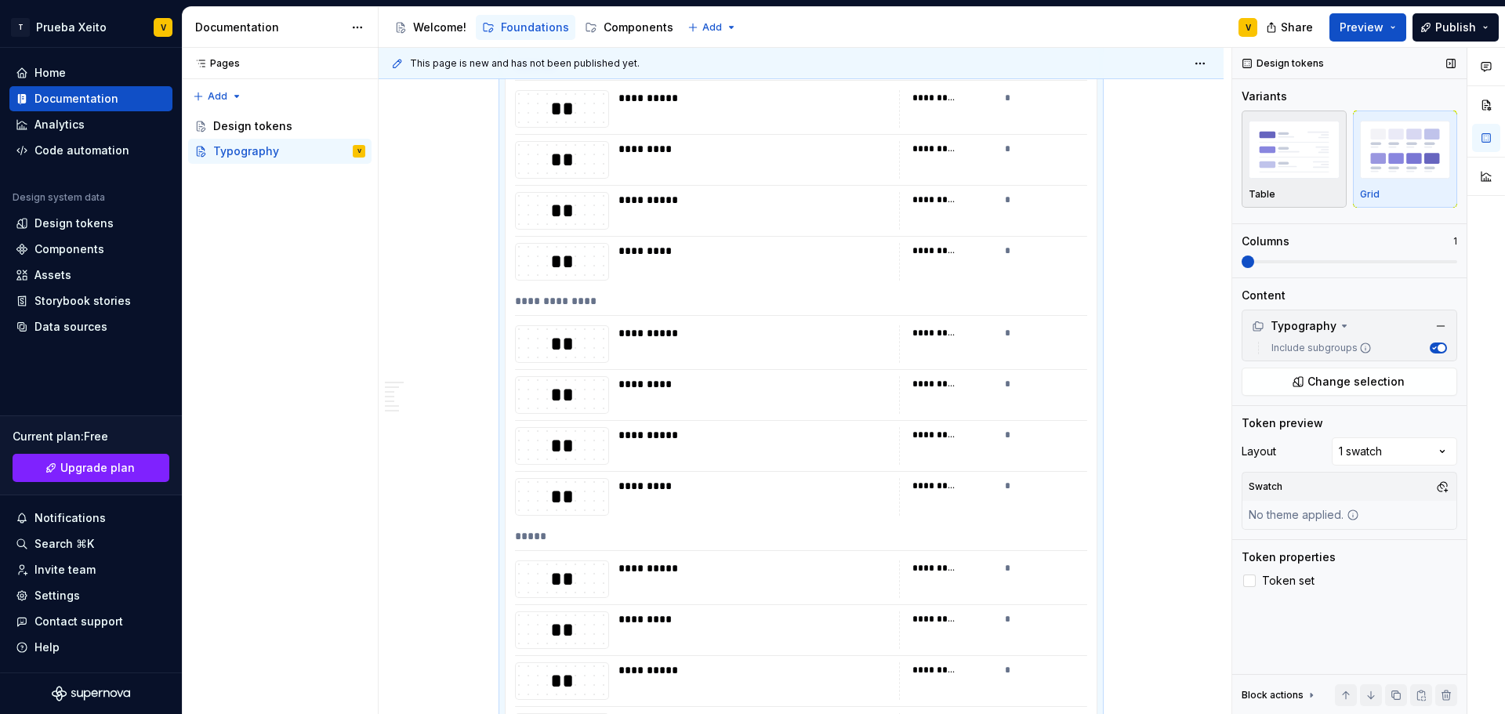
click at [1267, 154] on img "button" at bounding box center [1294, 149] width 91 height 57
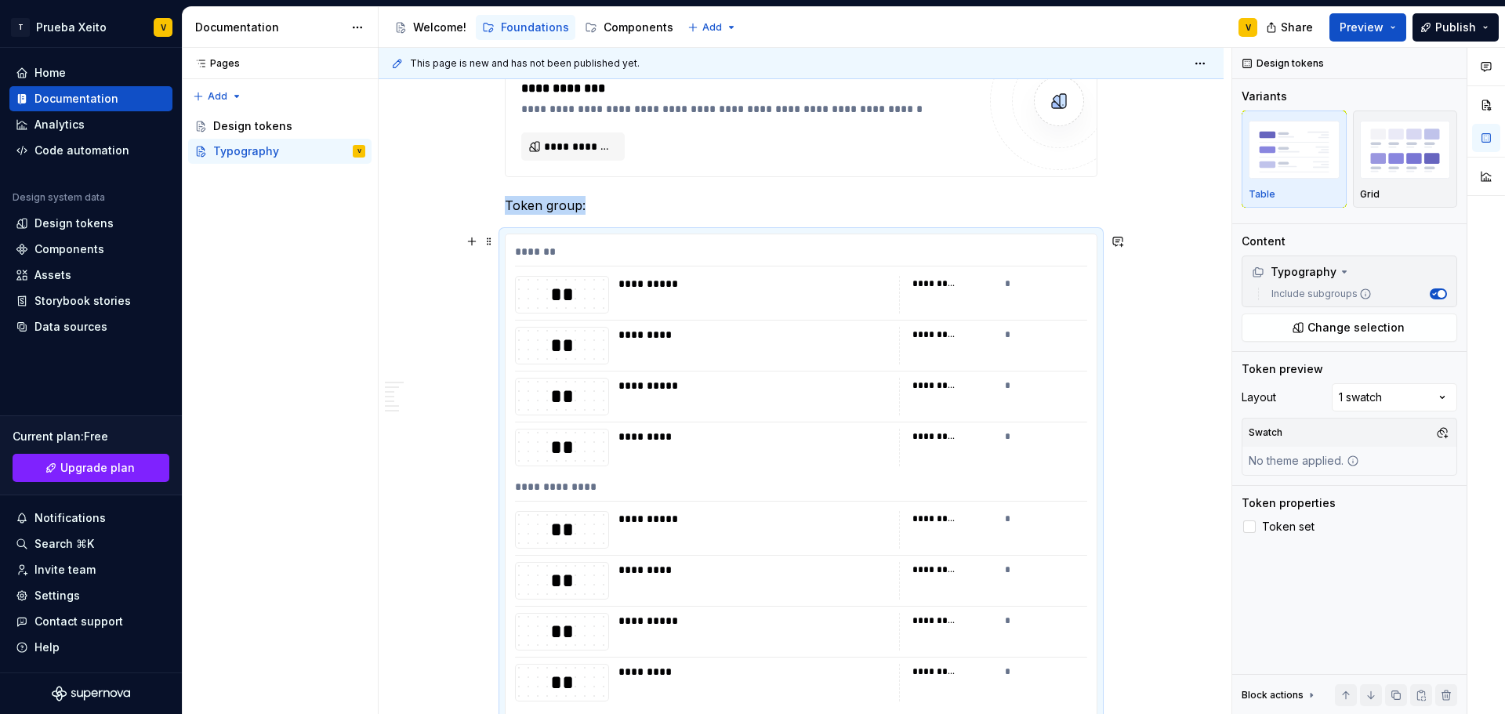
scroll to position [1886, 0]
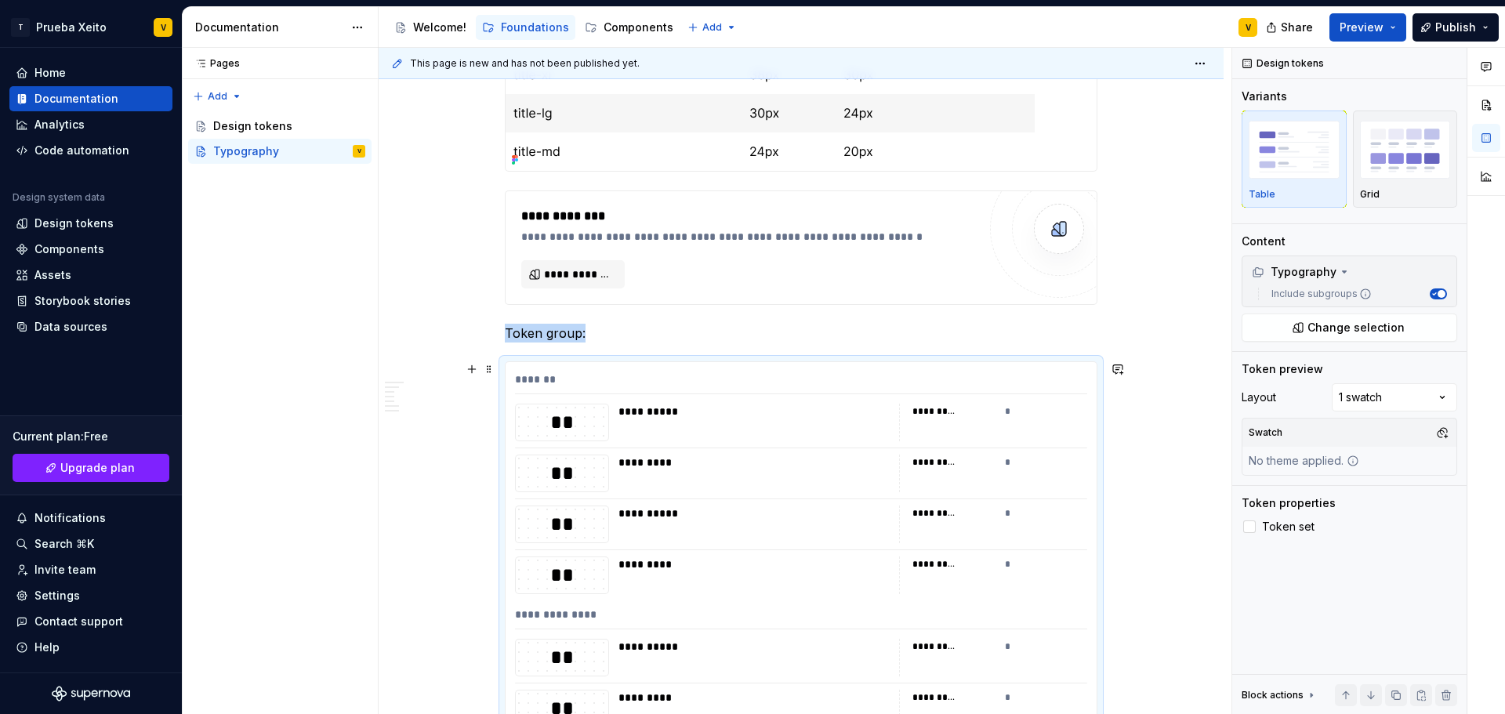
click at [585, 420] on div "**" at bounding box center [562, 422] width 93 height 27
click at [653, 411] on div "**********" at bounding box center [754, 412] width 271 height 16
click at [1371, 165] on img "button" at bounding box center [1405, 149] width 91 height 57
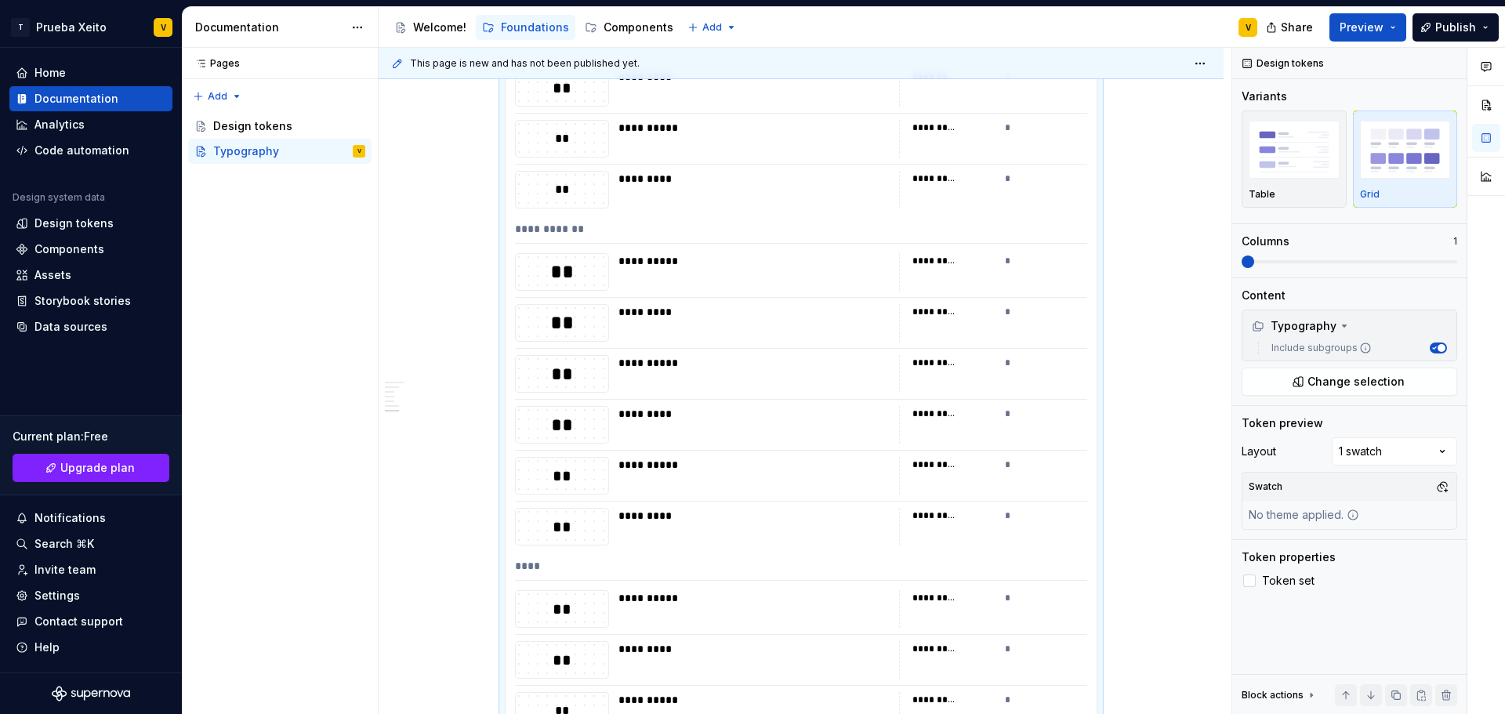
scroll to position [3376, 0]
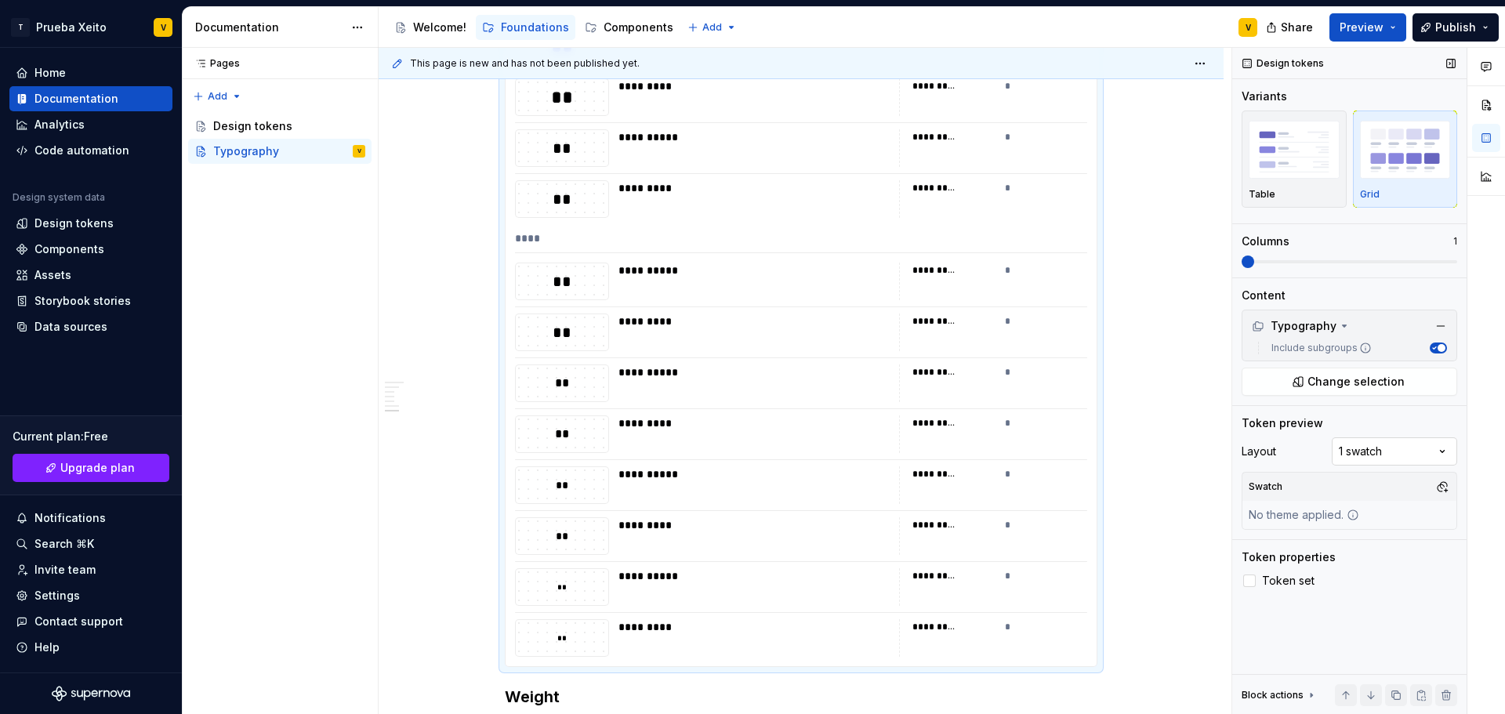
click at [1435, 449] on div "Comments Open comments No comments yet Select ‘Comment’ from the block context …" at bounding box center [1368, 381] width 273 height 667
click at [1435, 452] on div "Comments Open comments No comments yet Select ‘Comment’ from the block context …" at bounding box center [1368, 381] width 273 height 667
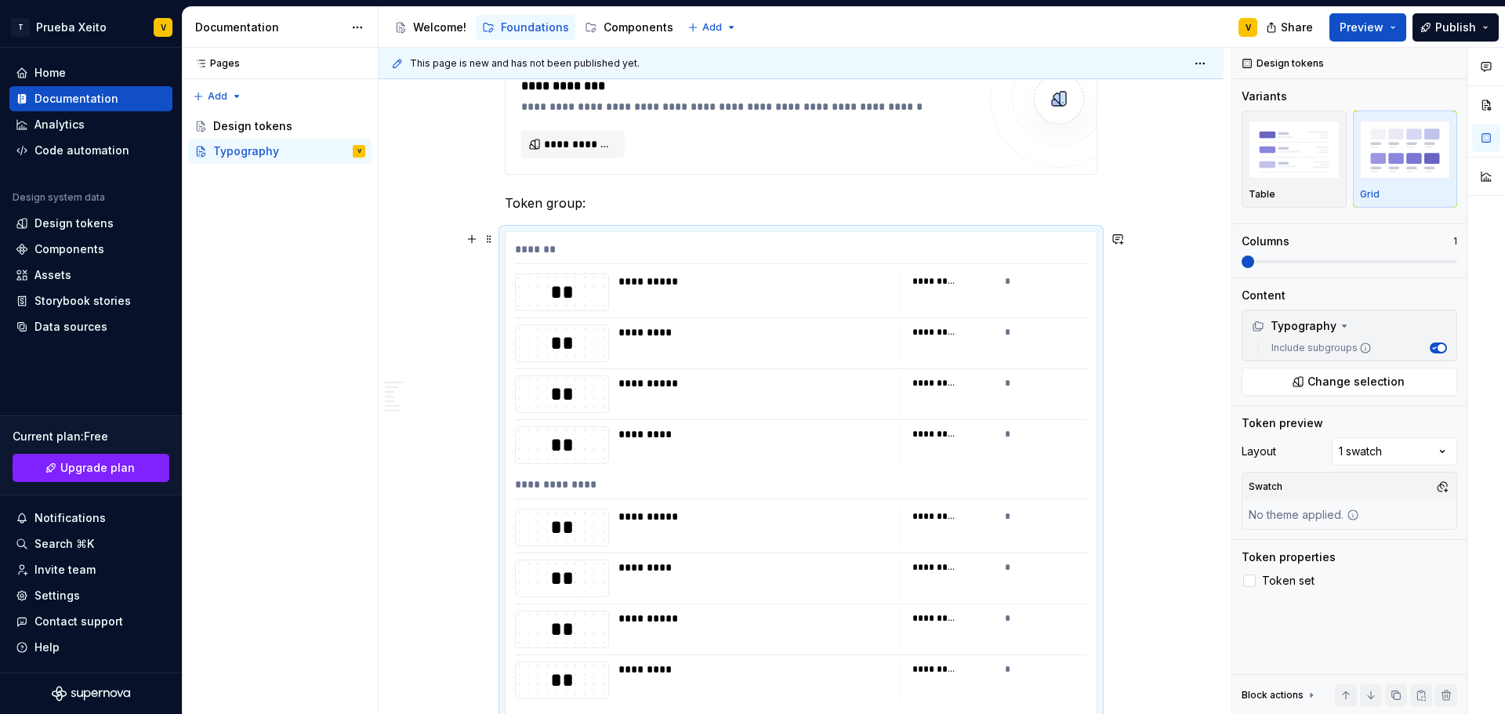
scroll to position [2043, 0]
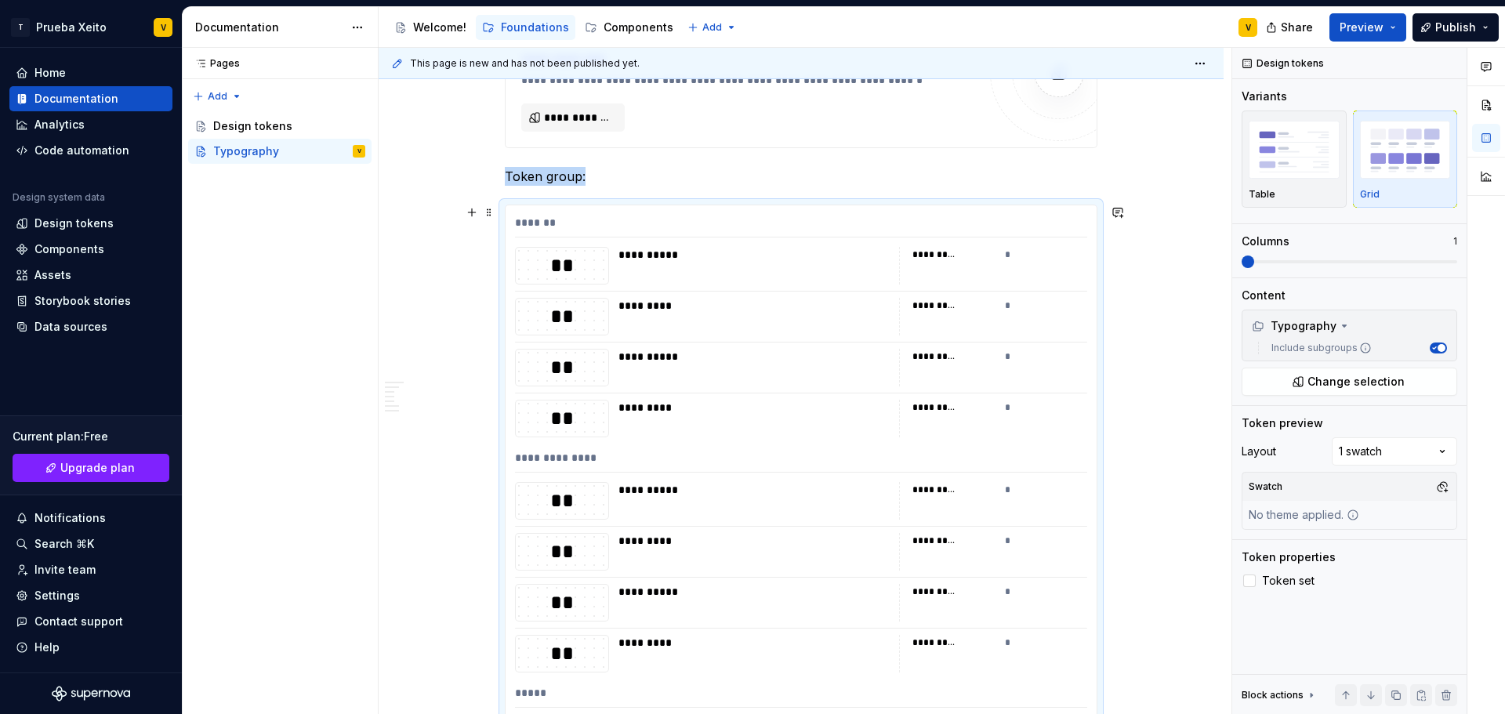
click at [615, 488] on div "**********" at bounding box center [801, 501] width 572 height 38
click at [941, 488] on div "*********" at bounding box center [935, 490] width 44 height 13
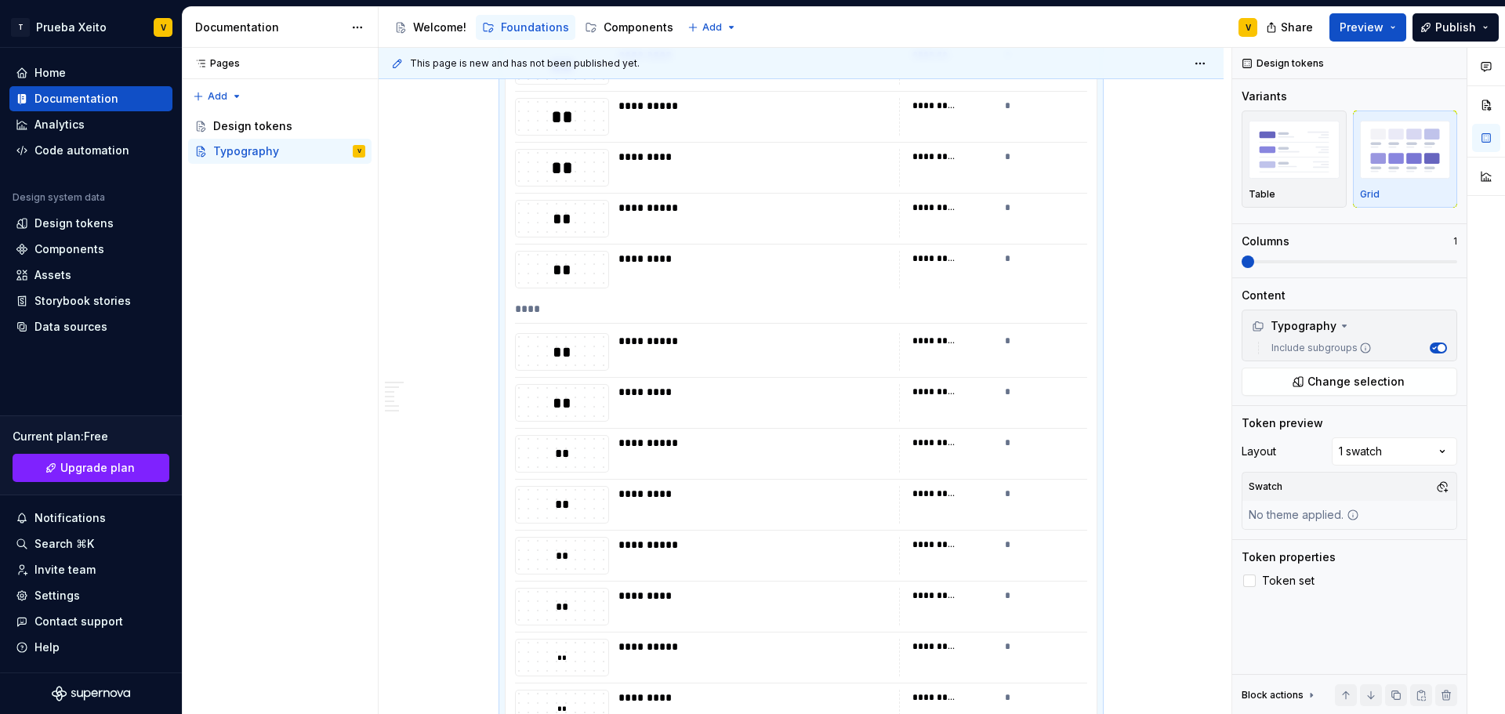
scroll to position [3049, 0]
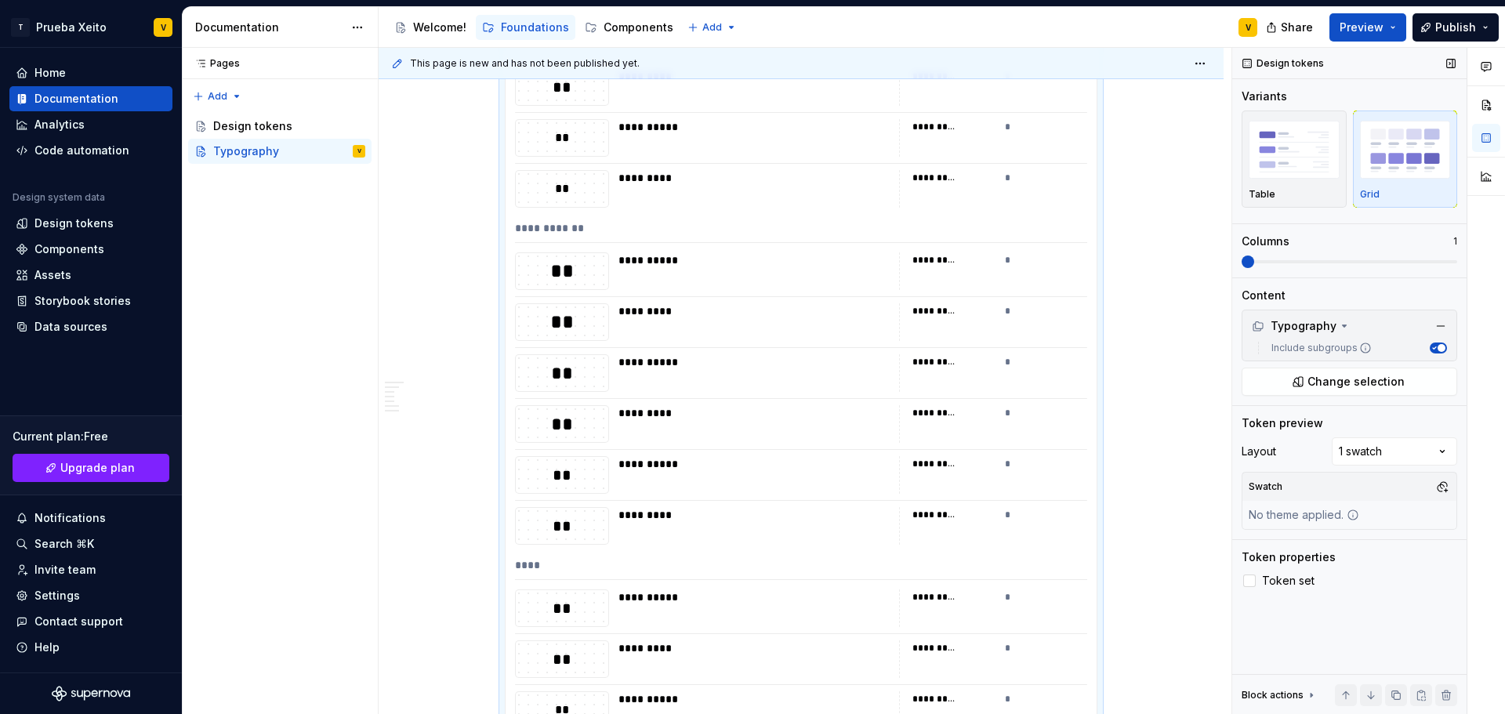
click at [1254, 263] on span at bounding box center [1248, 262] width 13 height 13
click at [1273, 254] on div "Columns 1" at bounding box center [1350, 251] width 216 height 34
click at [1297, 258] on span at bounding box center [1350, 262] width 216 height 13
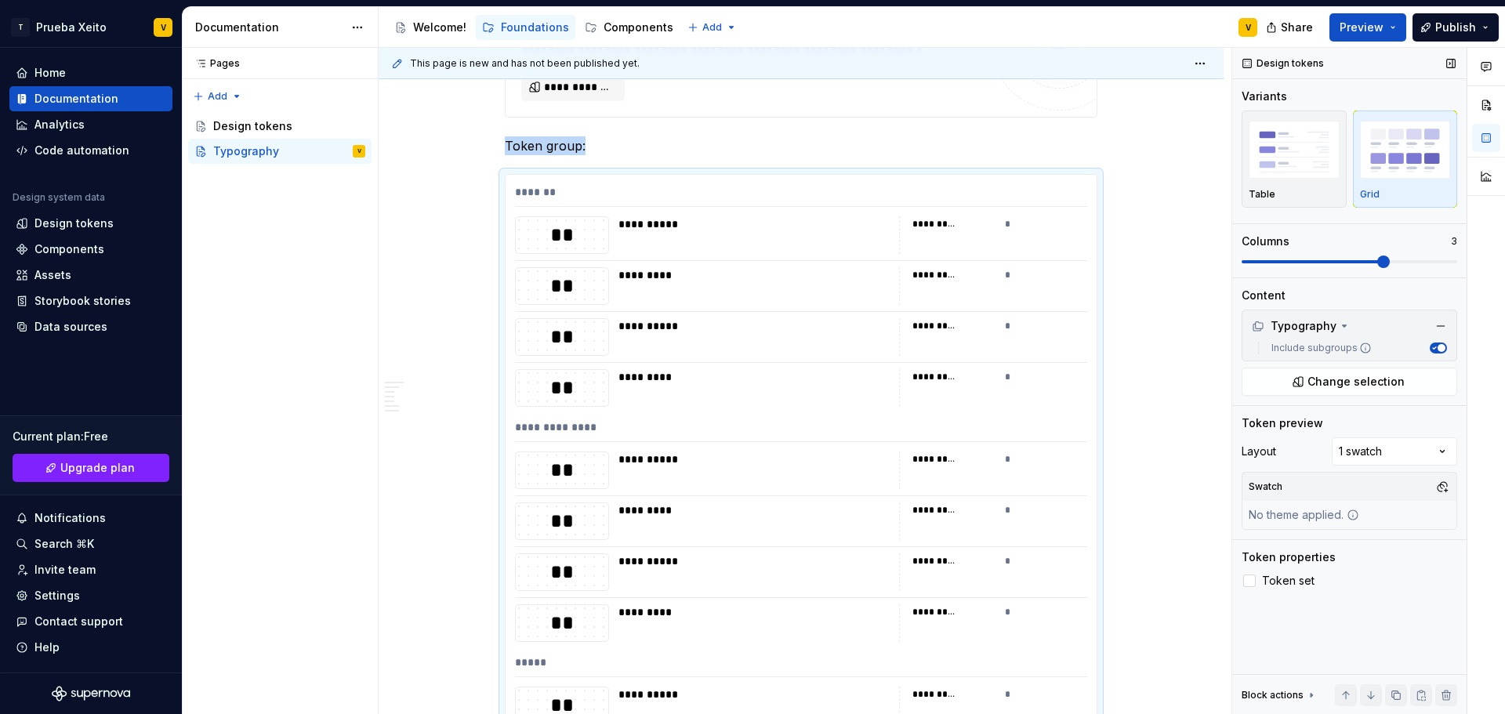
scroll to position [2200, 0]
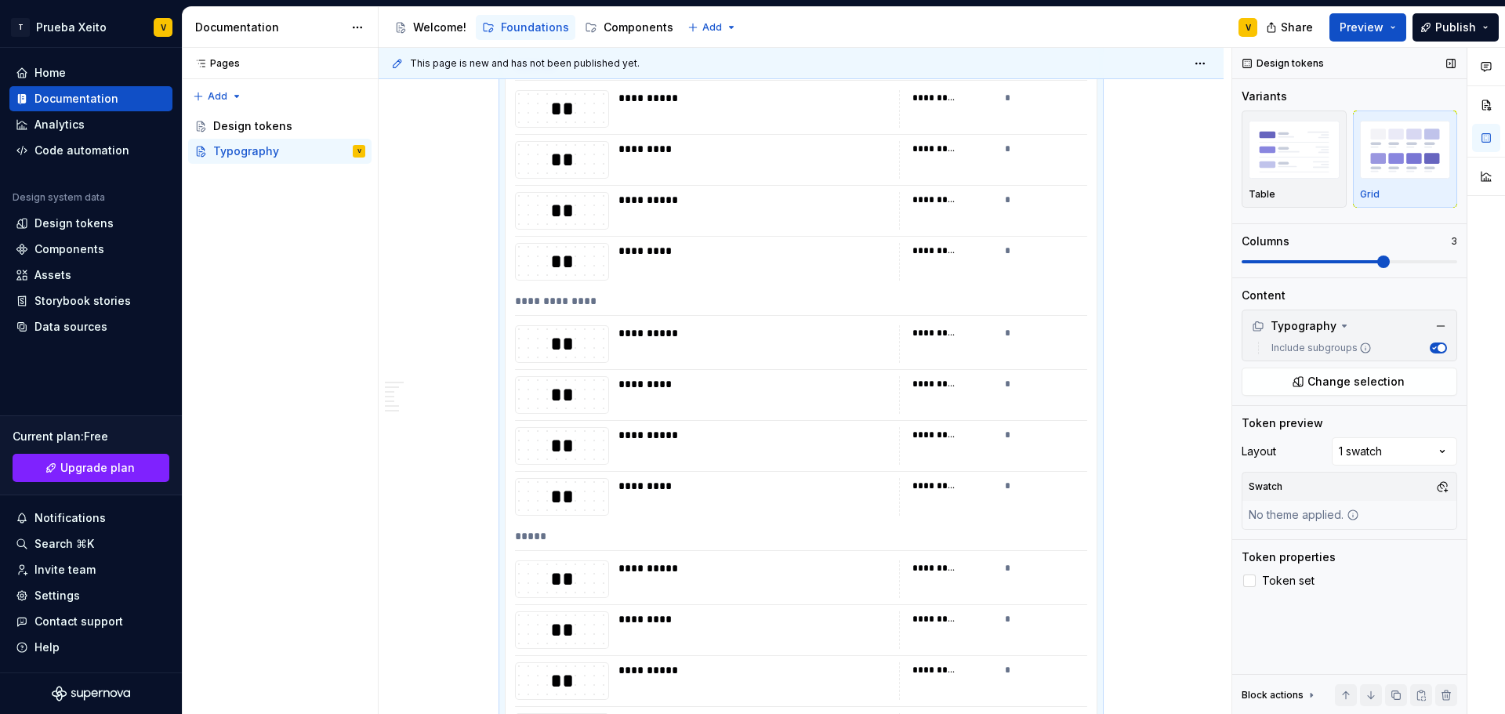
click at [1370, 262] on span at bounding box center [1350, 261] width 216 height 3
click at [1251, 260] on span at bounding box center [1313, 261] width 143 height 3
click at [1481, 20] on button "Publish" at bounding box center [1456, 27] width 86 height 28
click at [1396, 23] on button "Preview" at bounding box center [1368, 27] width 77 height 28
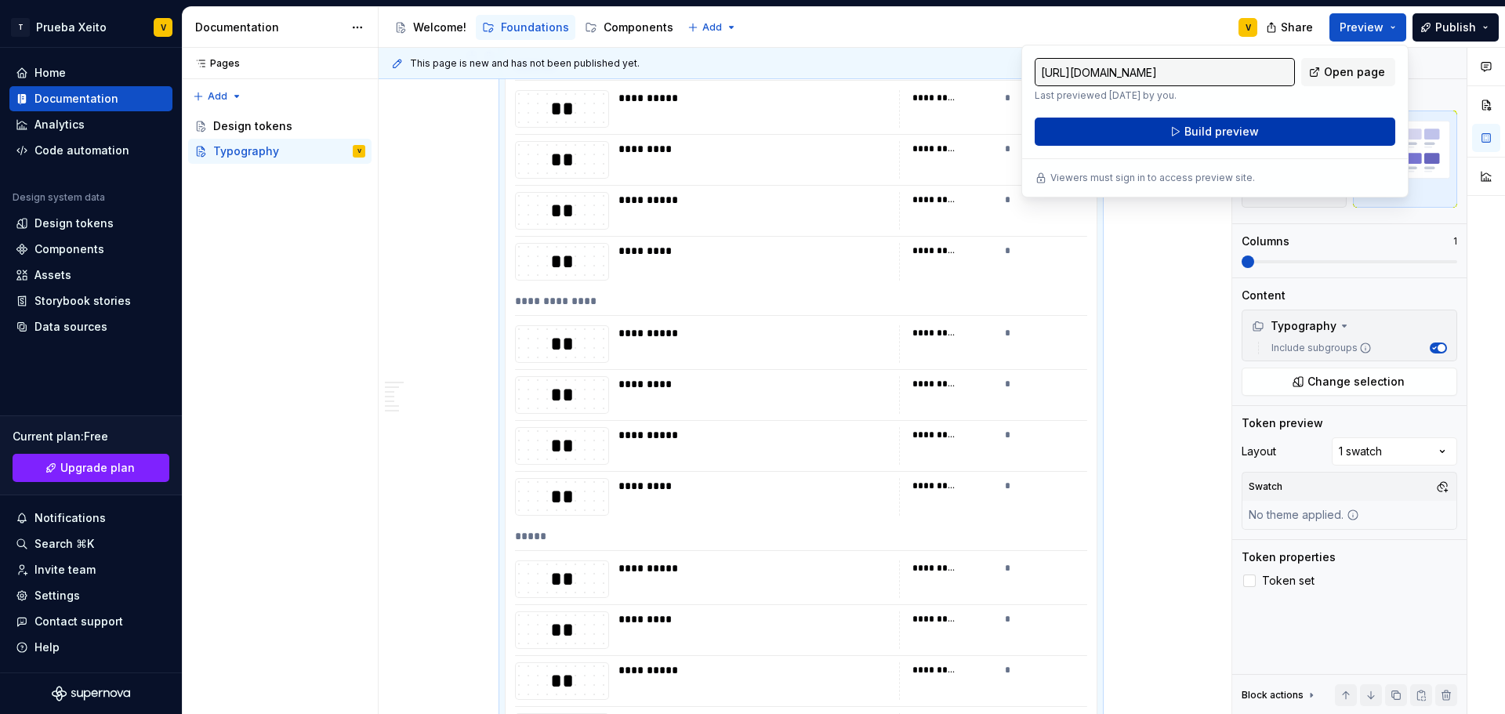
click at [1132, 129] on button "Build preview" at bounding box center [1215, 132] width 361 height 28
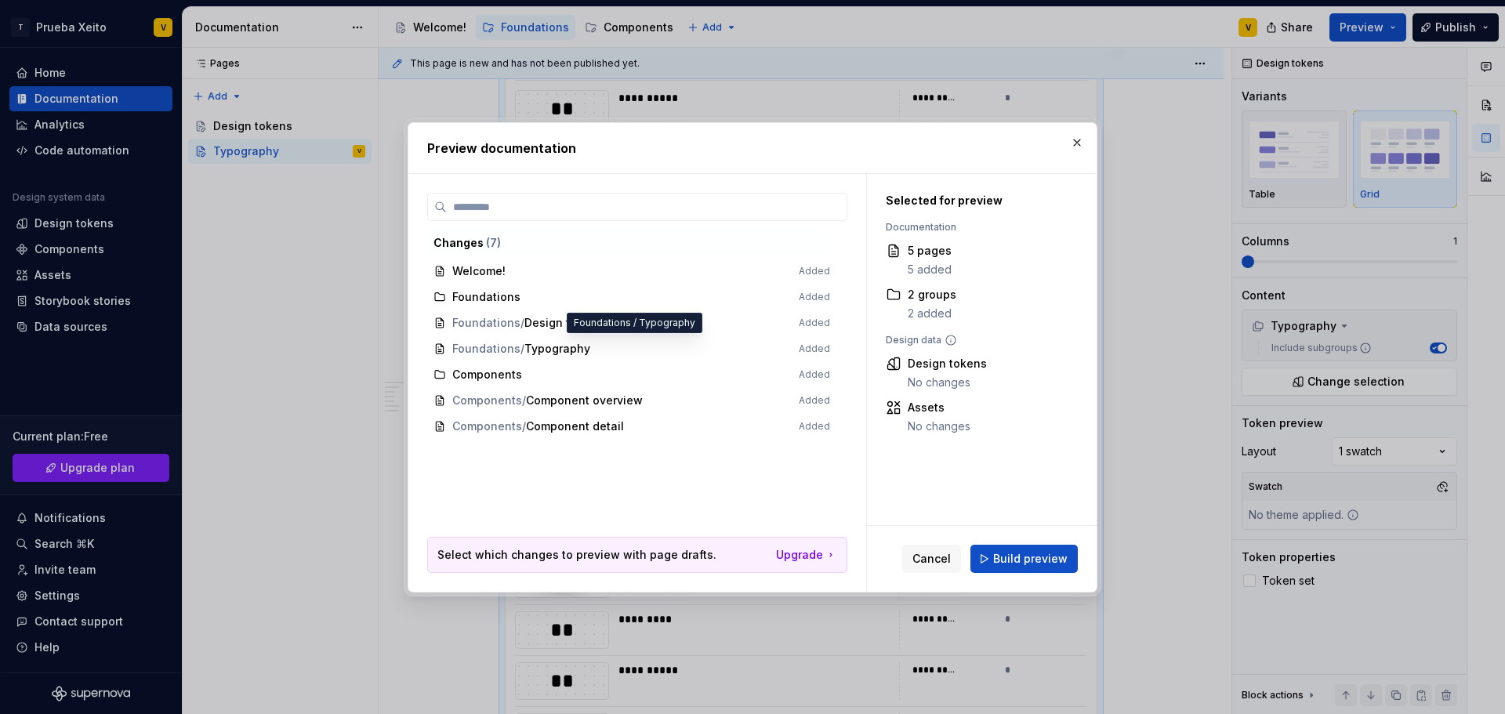
click at [545, 349] on span "Foundations / Typography Added" at bounding box center [631, 349] width 409 height 26
click at [1050, 556] on span "Build preview" at bounding box center [1030, 559] width 74 height 16
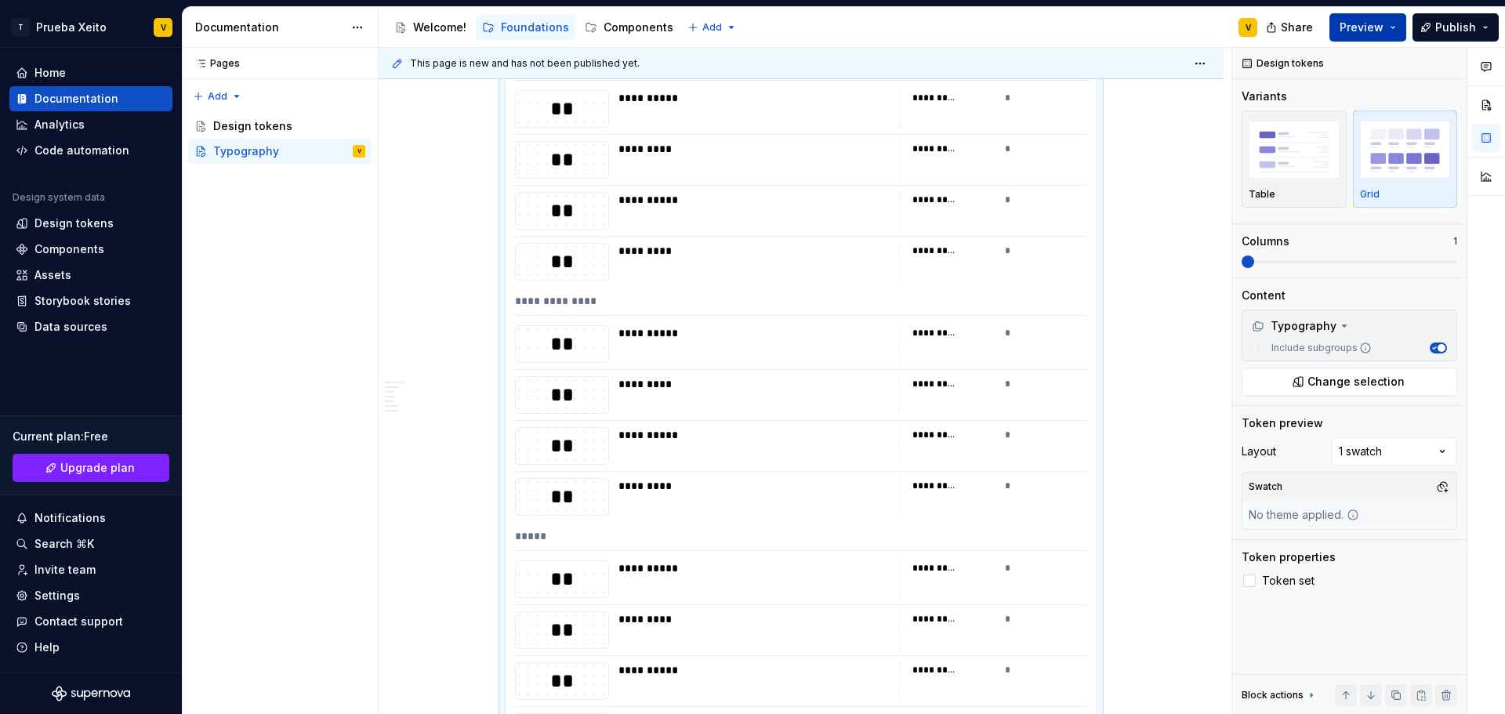
click at [1394, 28] on button "Preview" at bounding box center [1368, 27] width 77 height 28
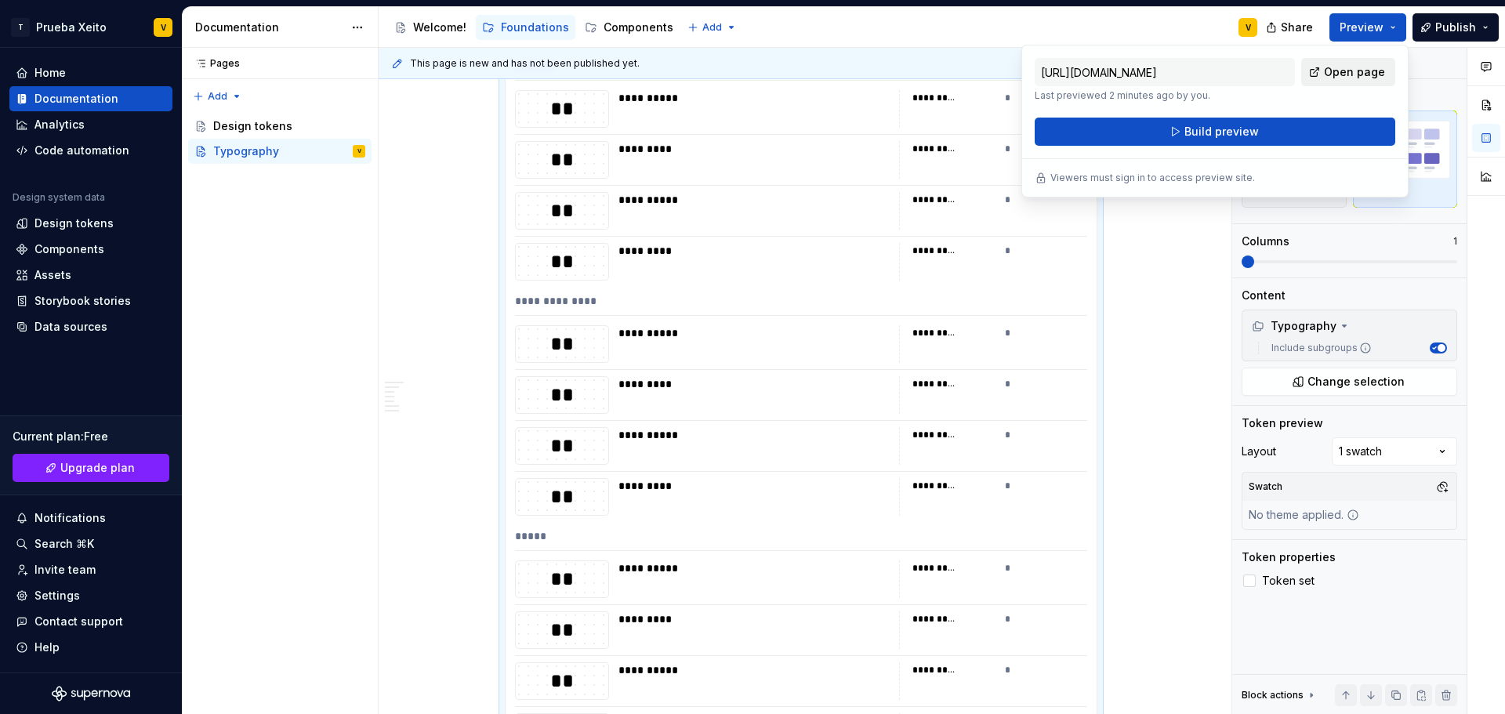
click at [1353, 74] on span "Open page" at bounding box center [1354, 72] width 61 height 16
click at [1166, 314] on div "This template contains some sample content on typography documentation, and a s…" at bounding box center [801, 325] width 845 height 4515
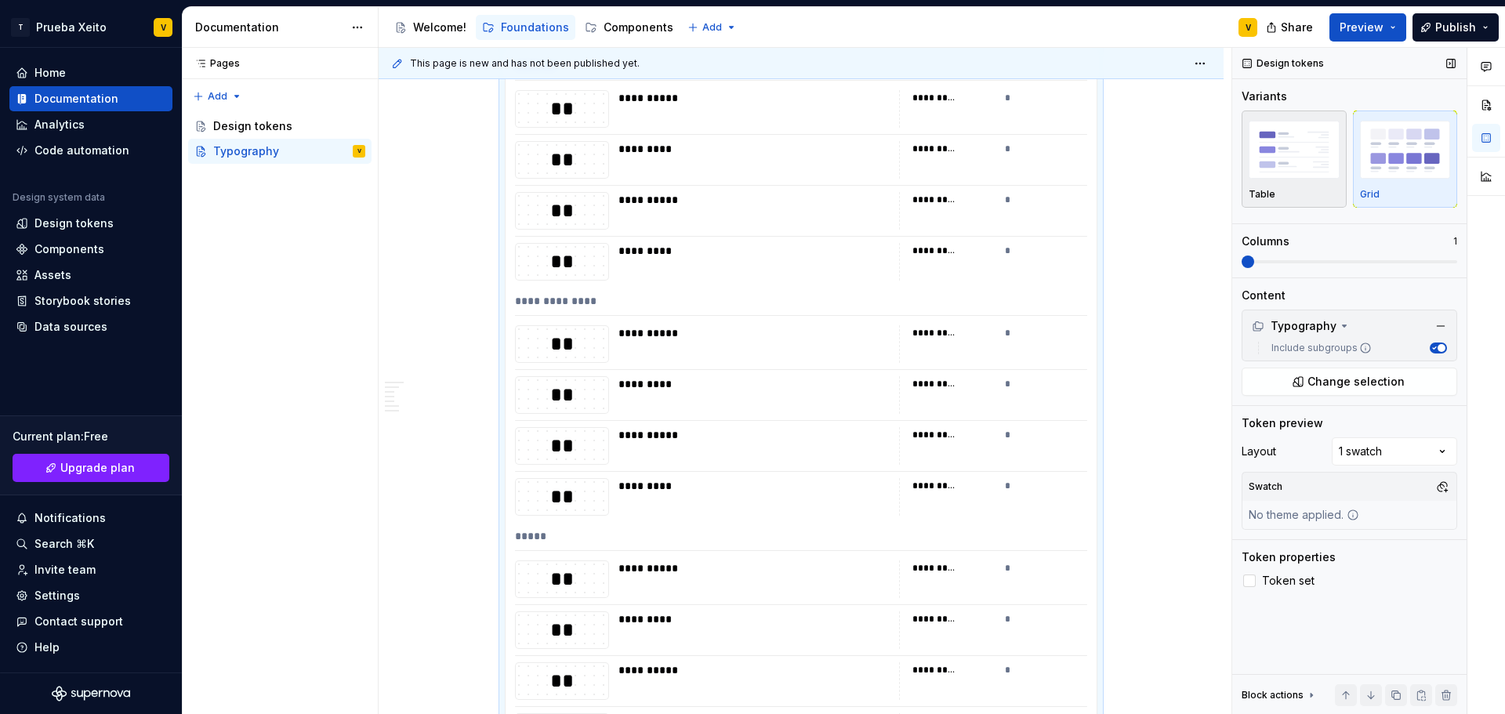
click at [1306, 165] on img "button" at bounding box center [1294, 149] width 91 height 57
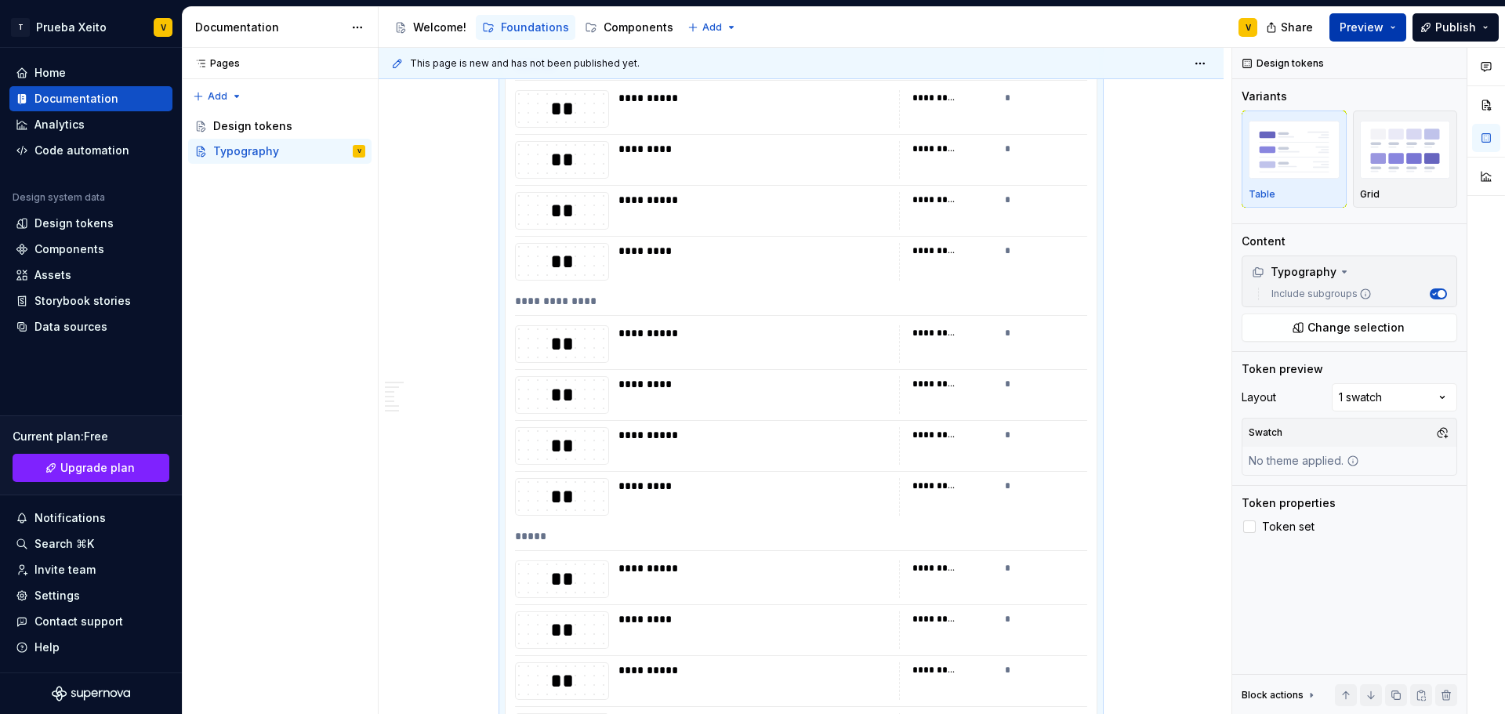
click at [1357, 25] on span "Preview" at bounding box center [1362, 28] width 44 height 16
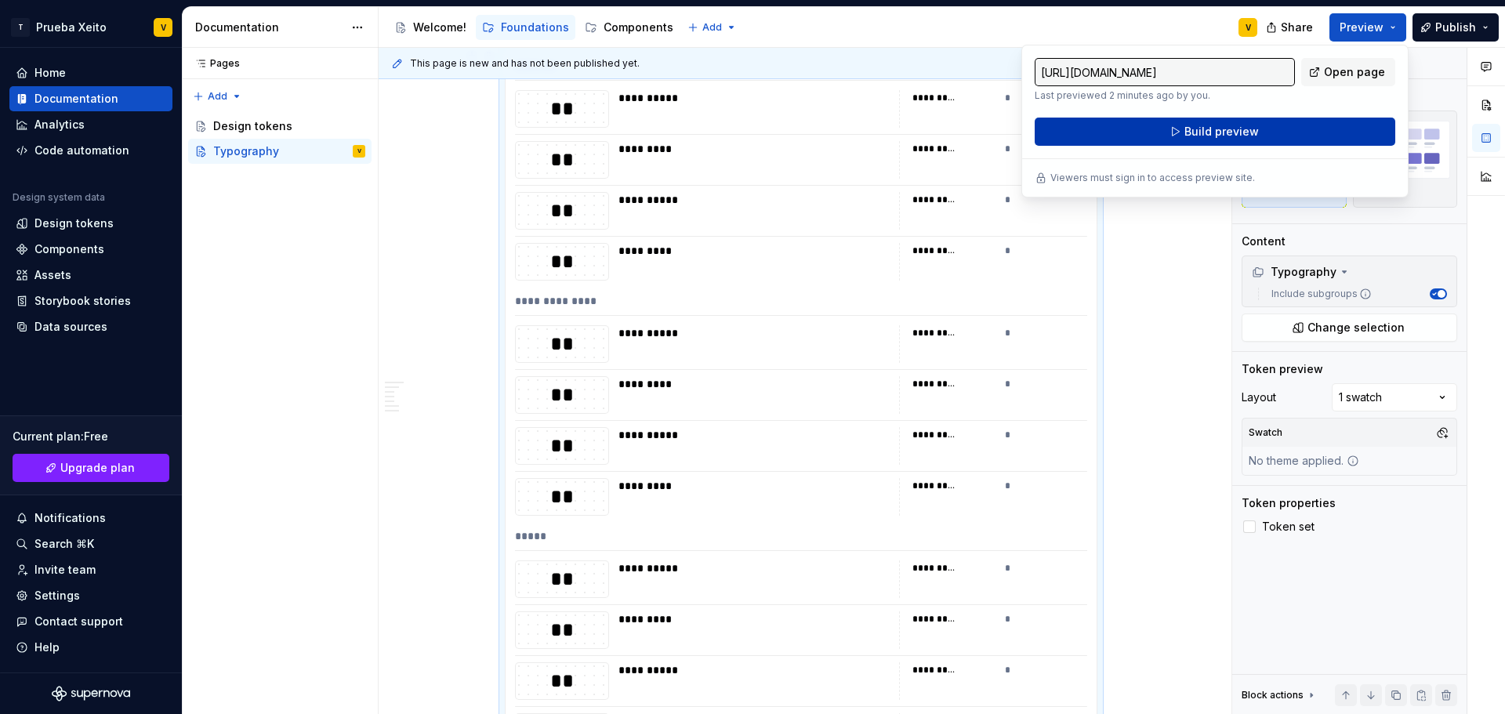
click at [1207, 133] on span "Build preview" at bounding box center [1222, 132] width 74 height 16
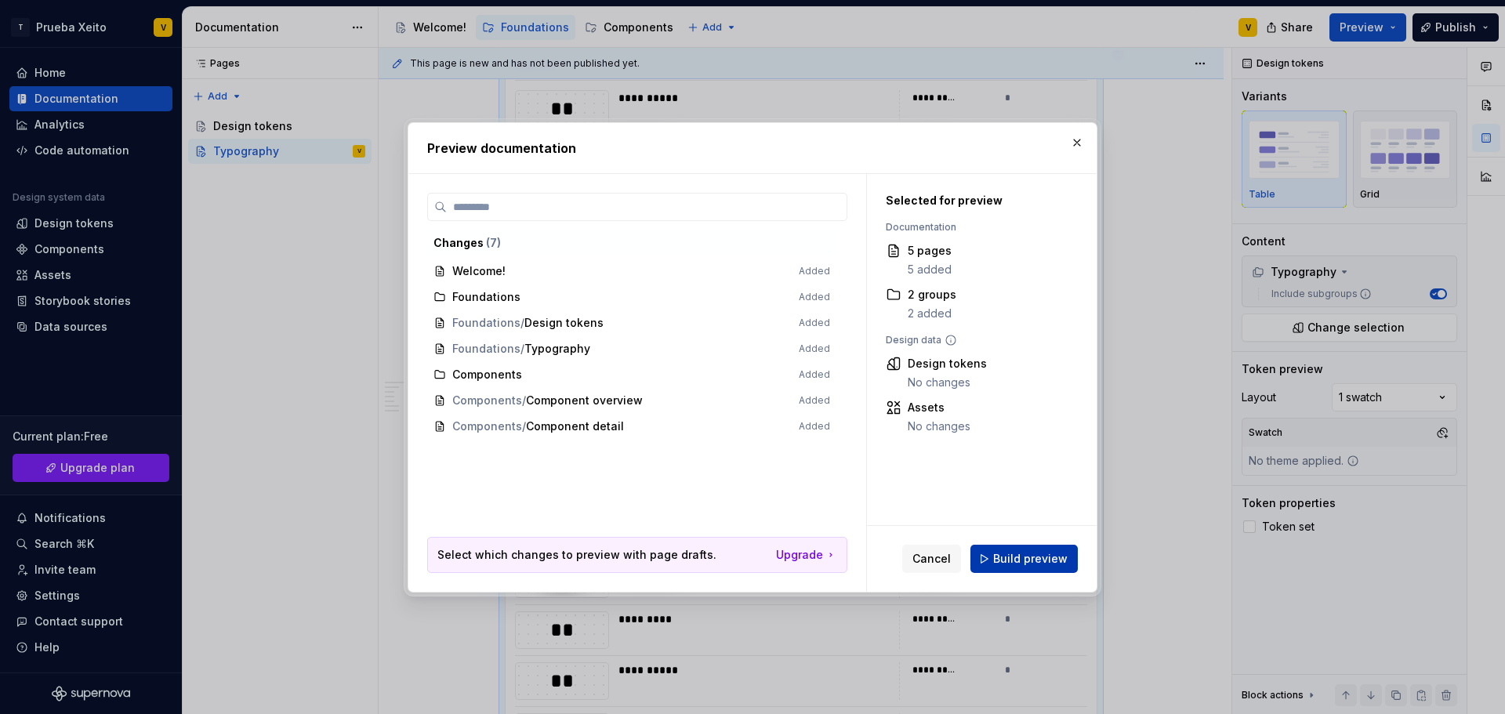
click at [1048, 560] on span "Build preview" at bounding box center [1030, 559] width 74 height 16
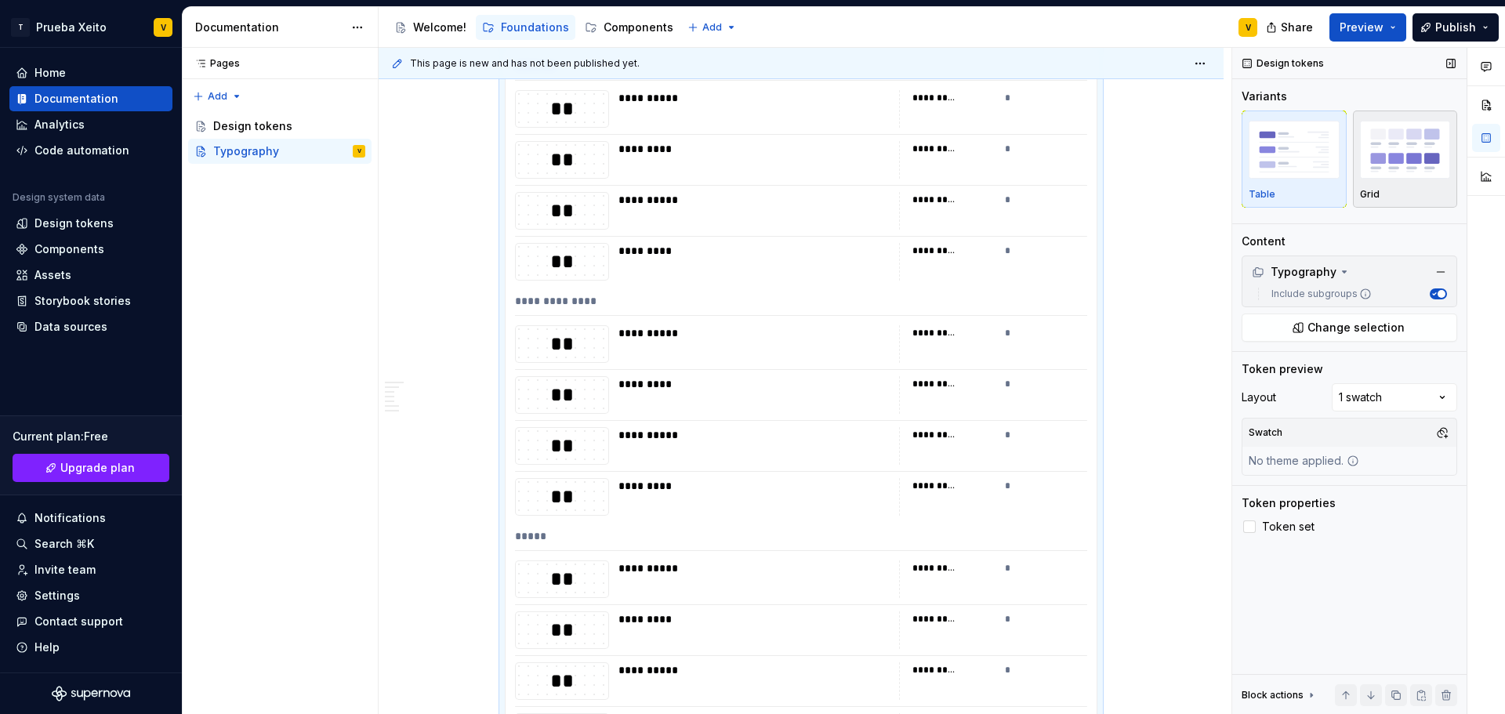
click at [1436, 143] on img "button" at bounding box center [1405, 149] width 91 height 57
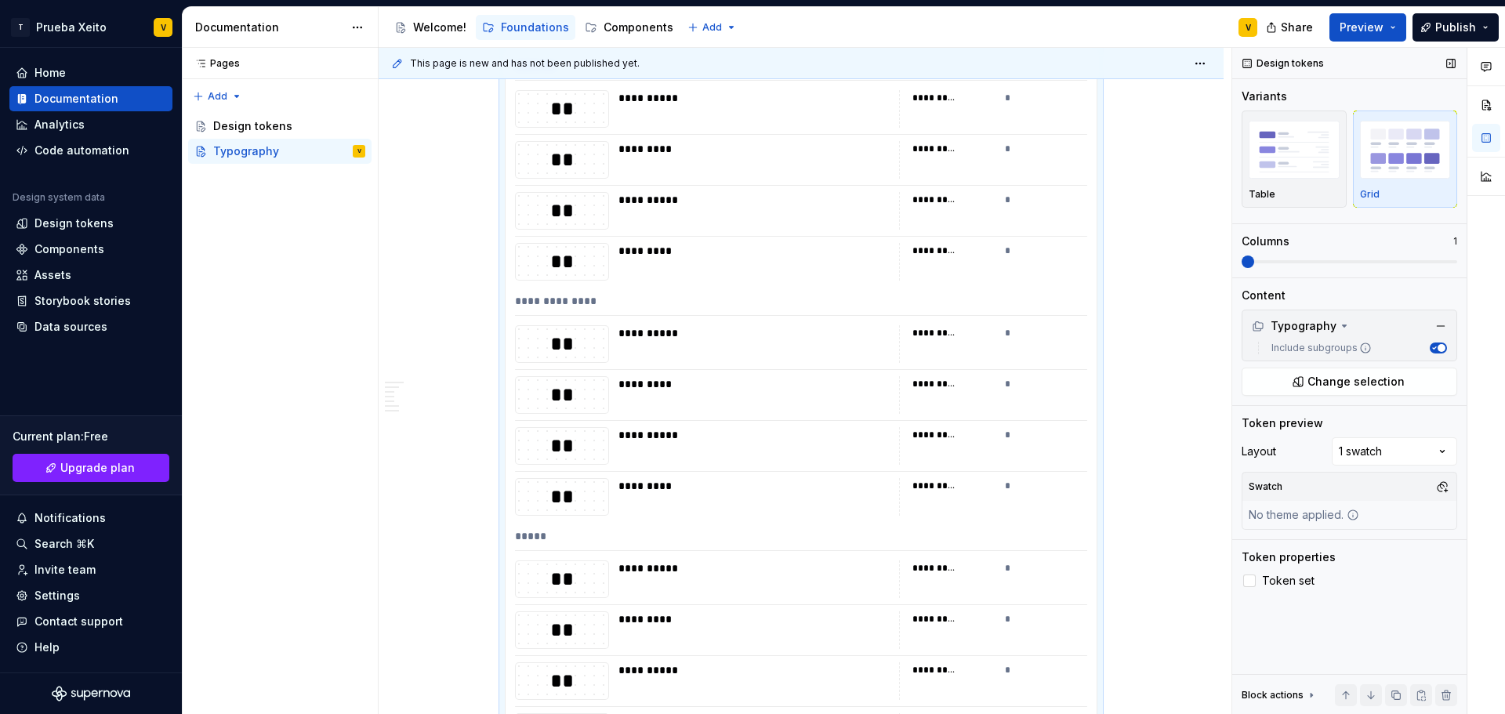
click at [1327, 262] on span at bounding box center [1350, 261] width 216 height 3
click at [1401, 21] on button "Preview" at bounding box center [1368, 27] width 77 height 28
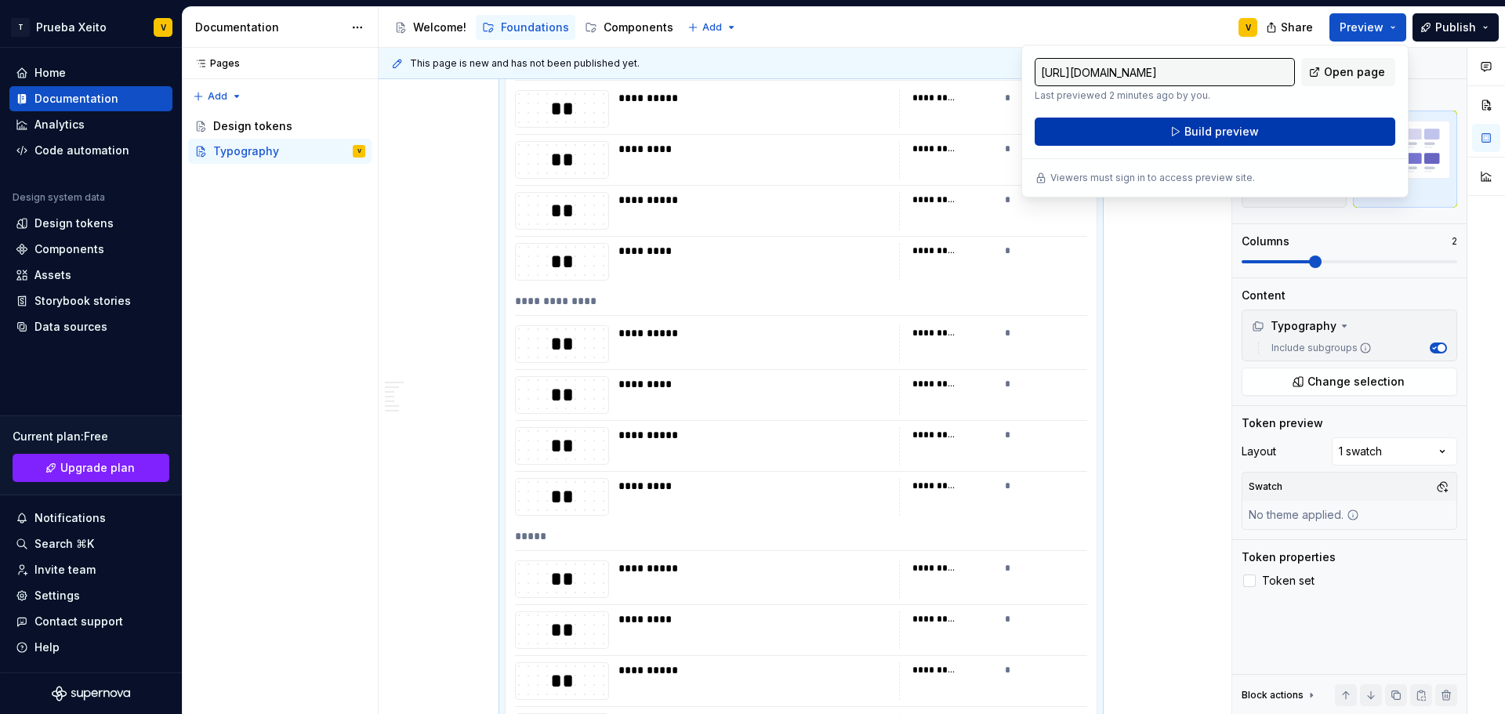
click at [1234, 135] on span "Build preview" at bounding box center [1222, 132] width 74 height 16
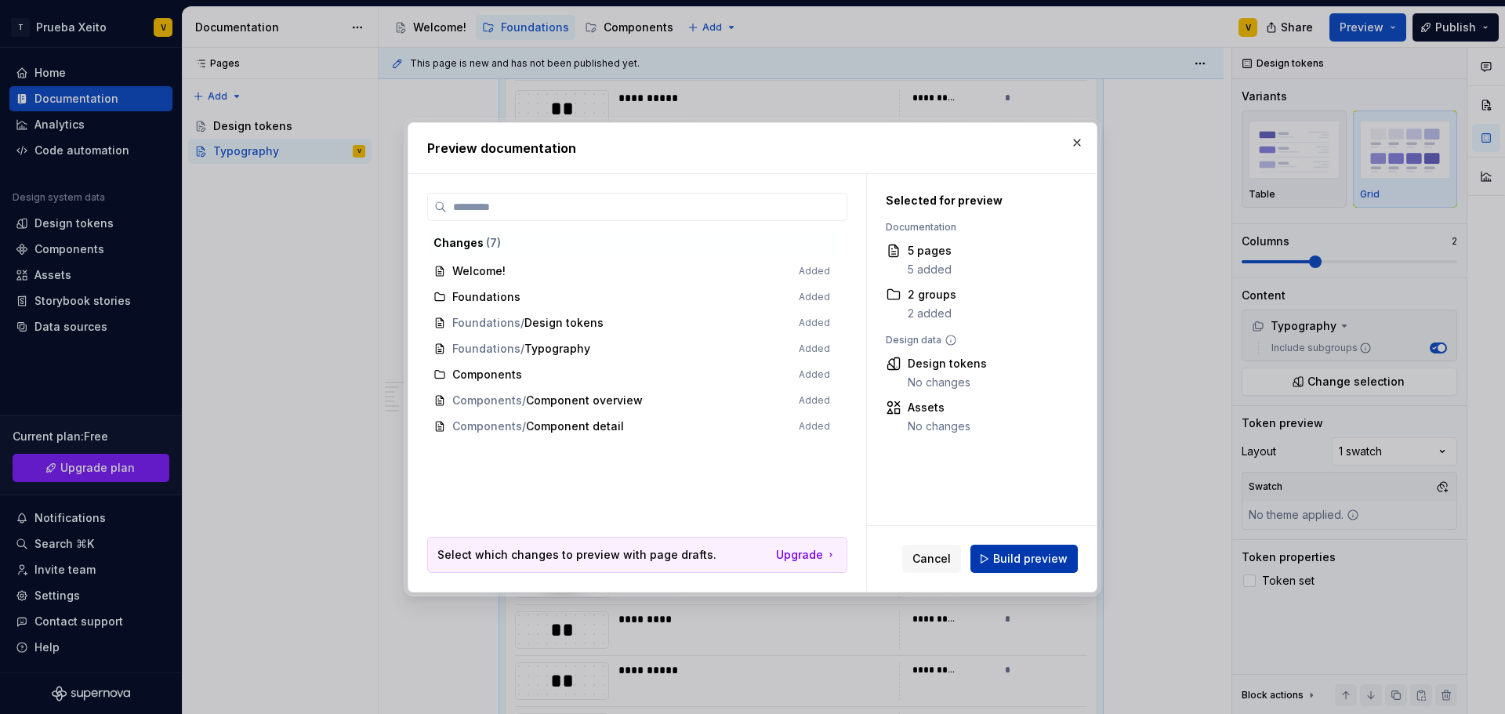
click at [1027, 565] on span "Build preview" at bounding box center [1030, 559] width 74 height 16
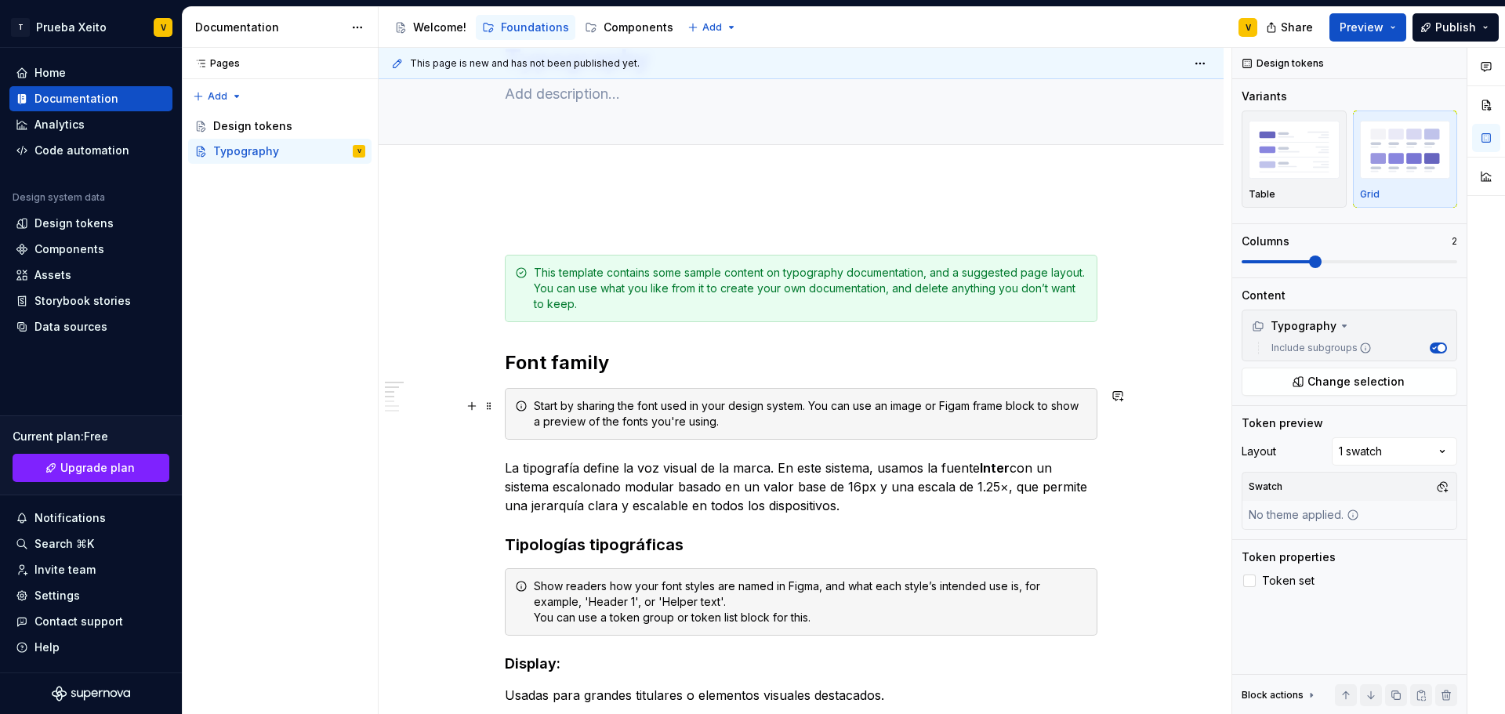
scroll to position [0, 0]
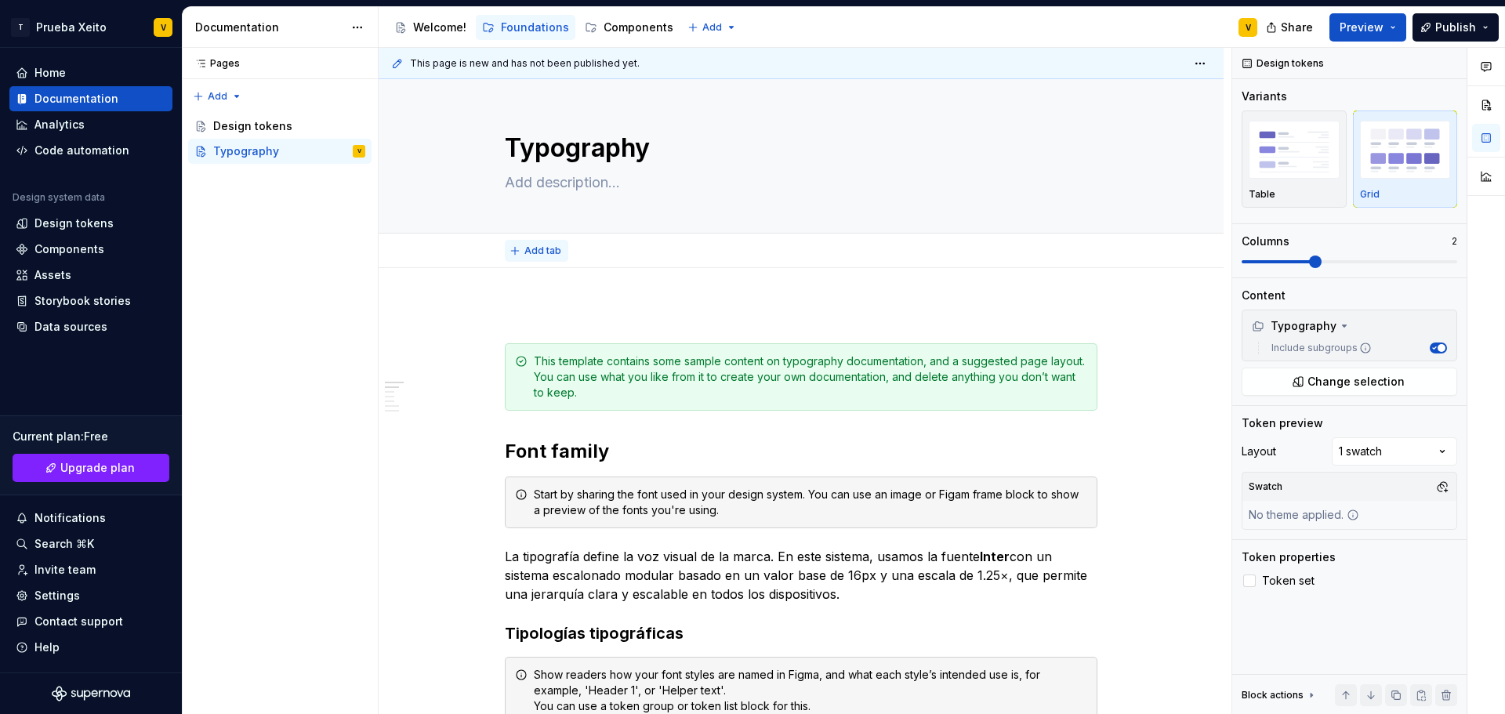
click at [530, 247] on span "Add tab" at bounding box center [543, 251] width 37 height 13
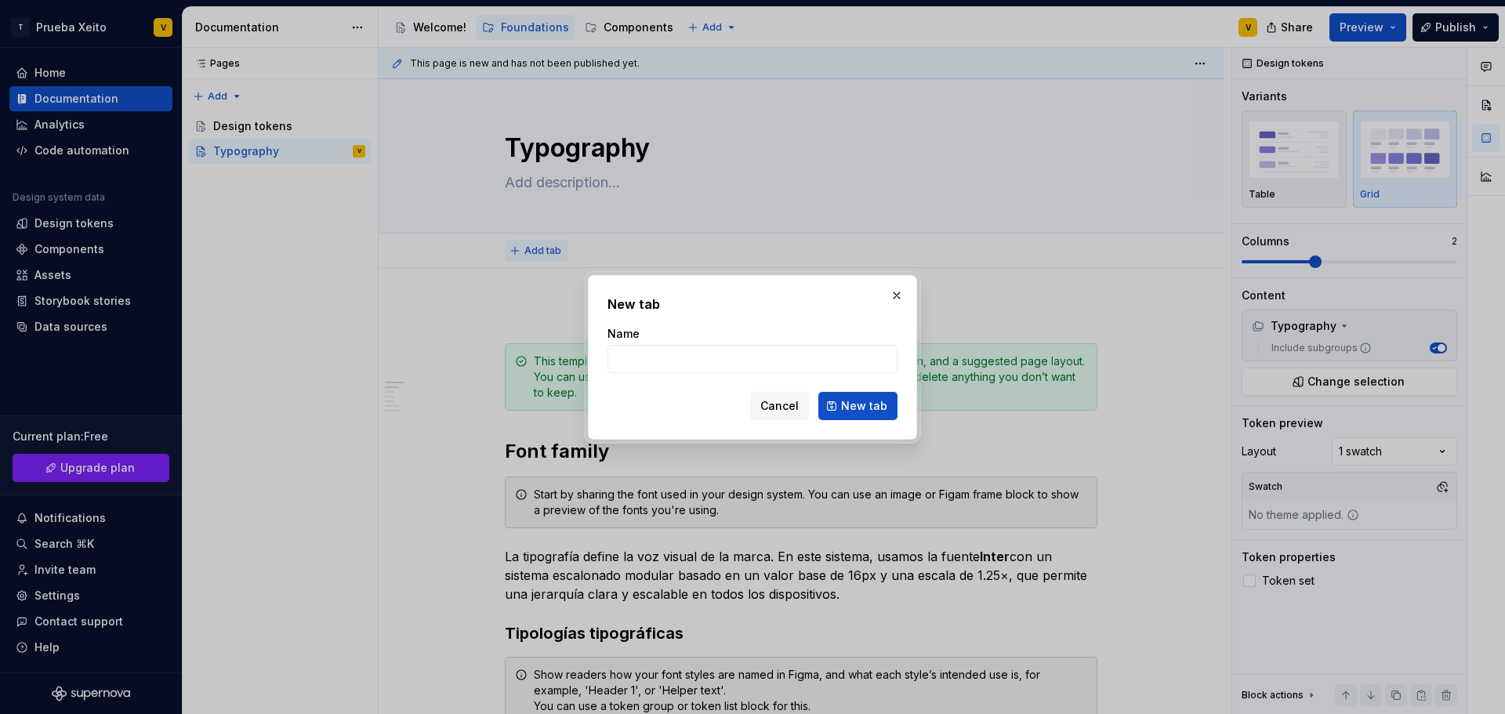
type textarea "*"
click at [626, 354] on input "Name" at bounding box center [753, 359] width 290 height 28
type input "Overview"
type textarea "*"
type input "Overview"
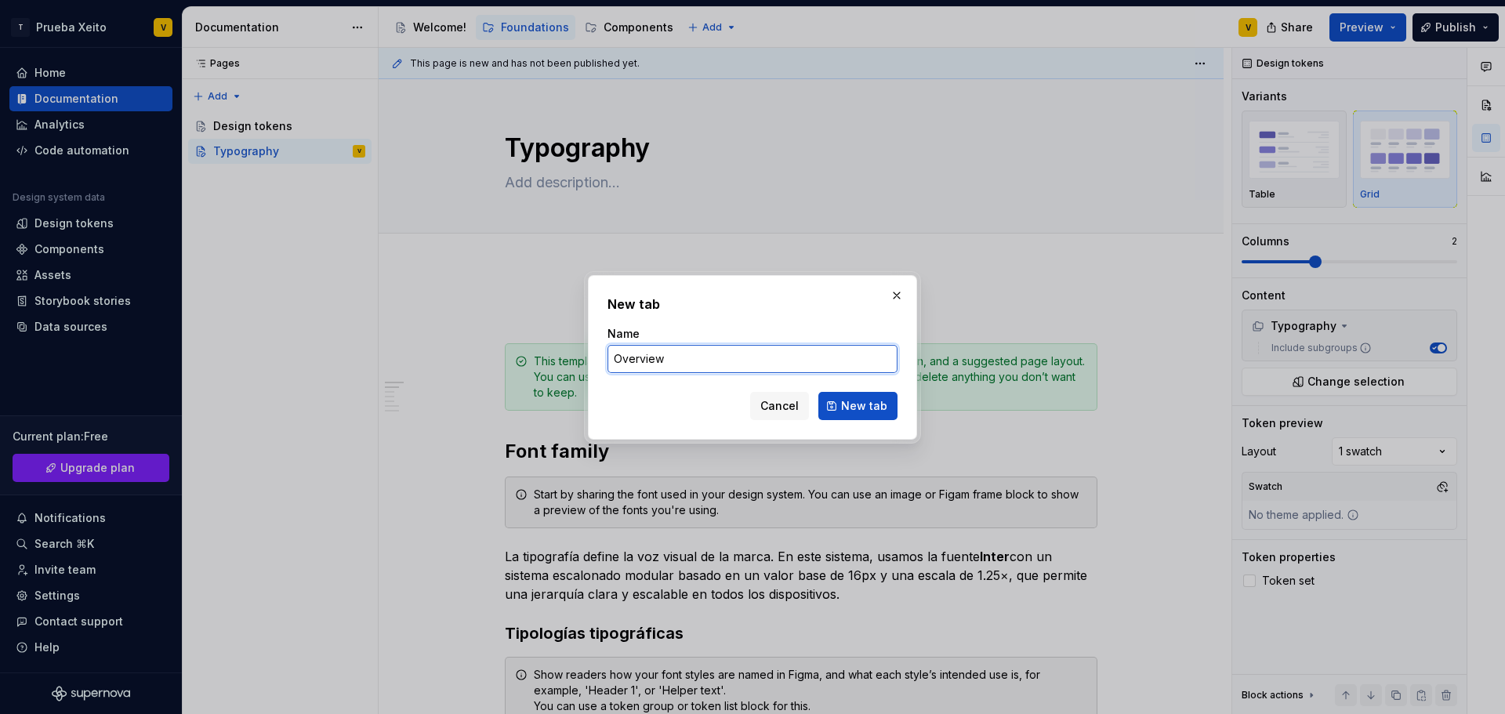
type textarea "*"
drag, startPoint x: 667, startPoint y: 358, endPoint x: 547, endPoint y: 363, distance: 120.0
click at [547, 363] on div "New tab Name Overview Cancel New tab" at bounding box center [752, 357] width 1505 height 714
type input "V"
type textarea "*"
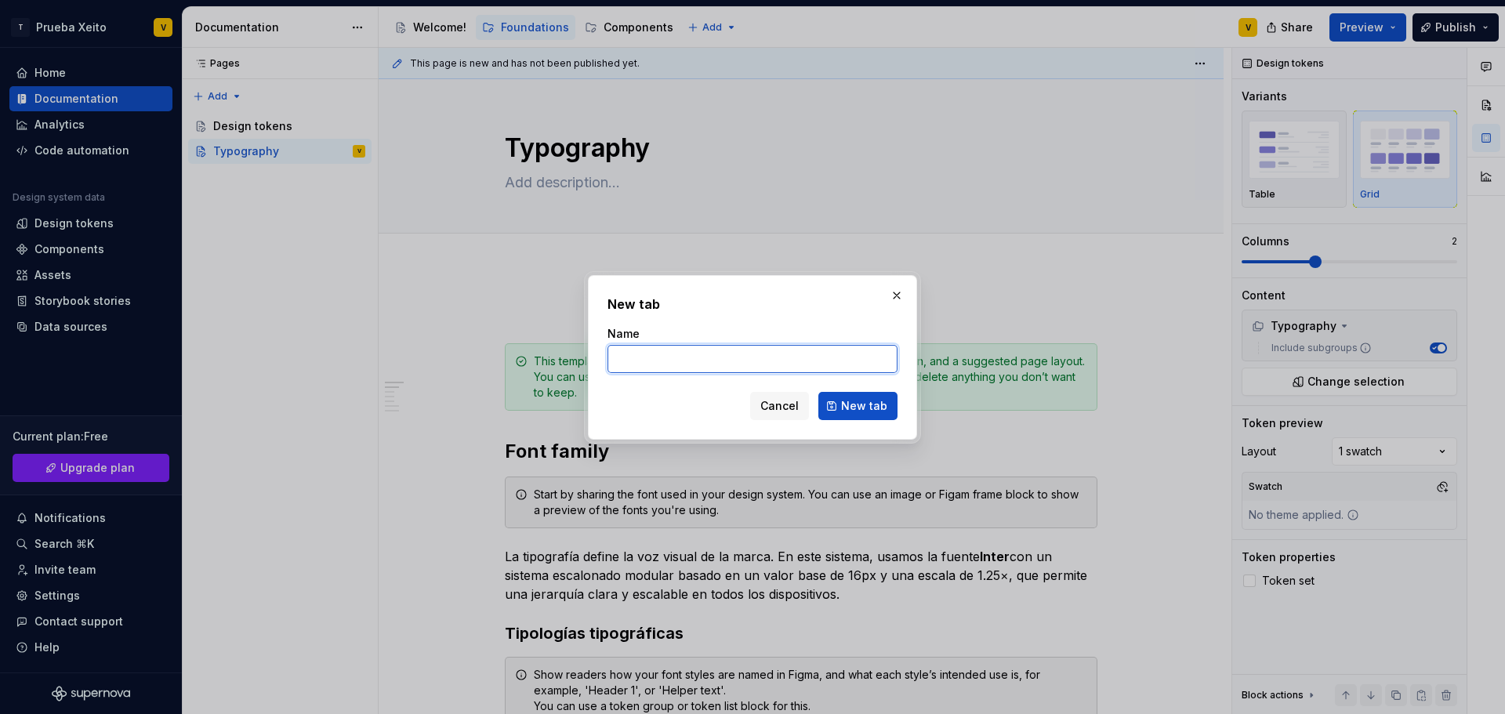
type textarea "*"
click at [722, 358] on input "Name" at bounding box center [753, 359] width 290 height 28
click at [630, 360] on input "Victa general" at bounding box center [753, 359] width 290 height 28
type input "Vista general"
click at [860, 399] on span "New tab" at bounding box center [864, 406] width 46 height 16
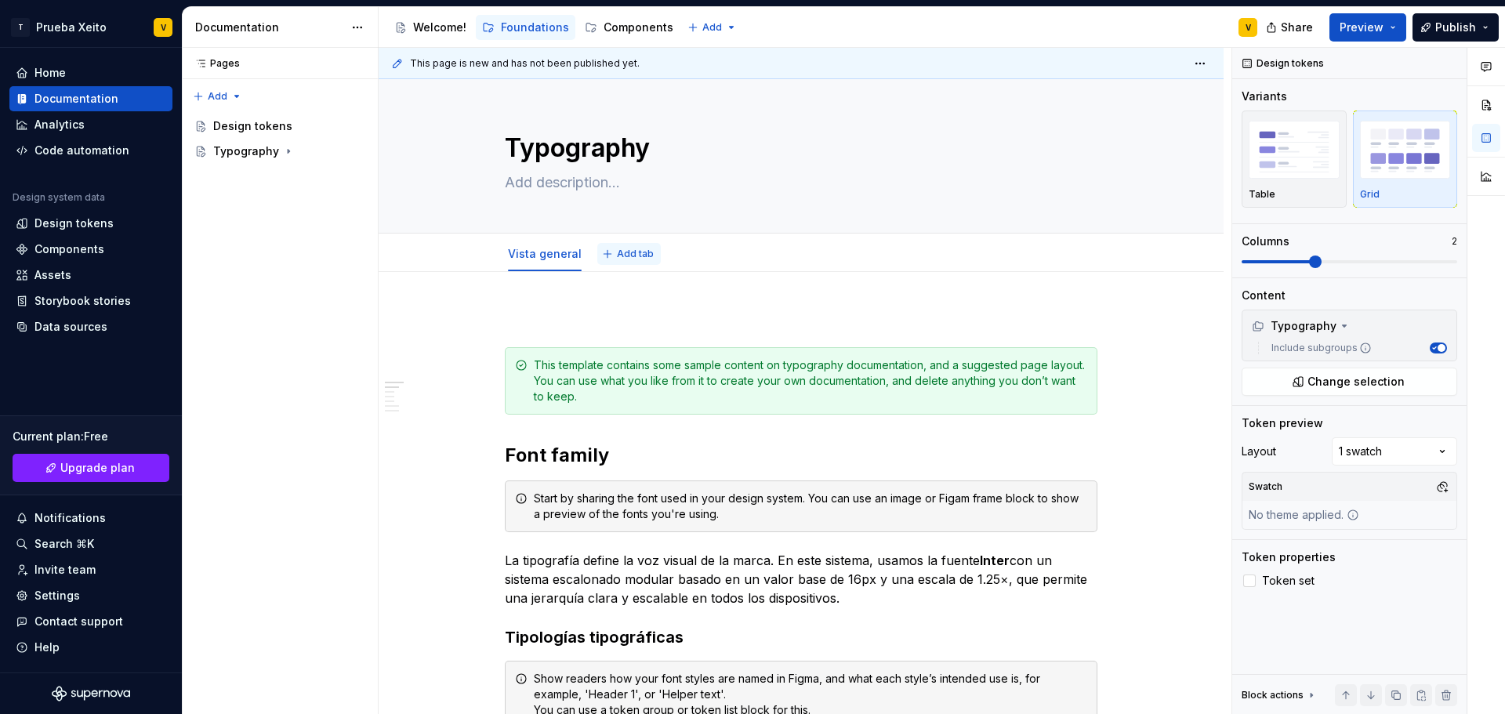
click at [641, 252] on span "Add tab" at bounding box center [635, 254] width 37 height 13
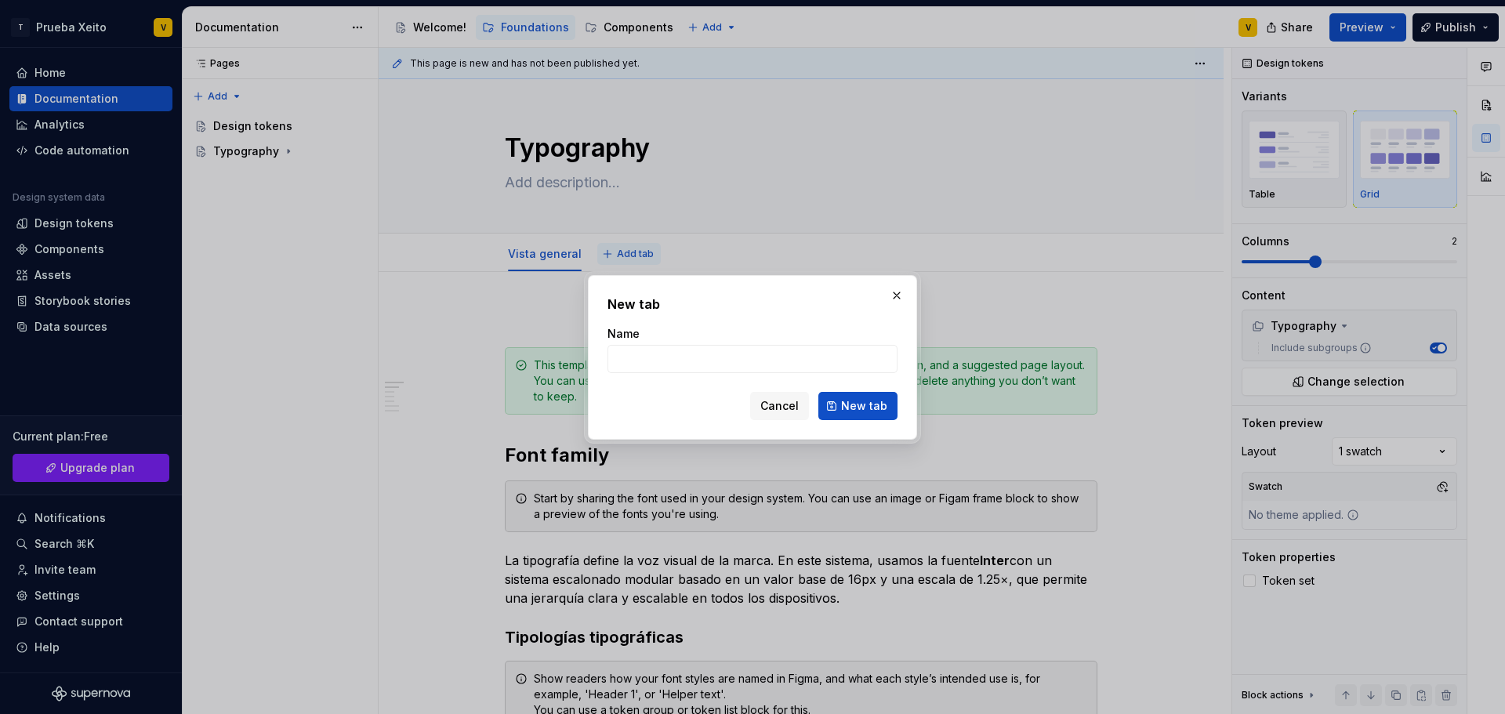
type textarea "*"
type input "Tokens"
click at [877, 400] on span "New tab" at bounding box center [864, 406] width 46 height 16
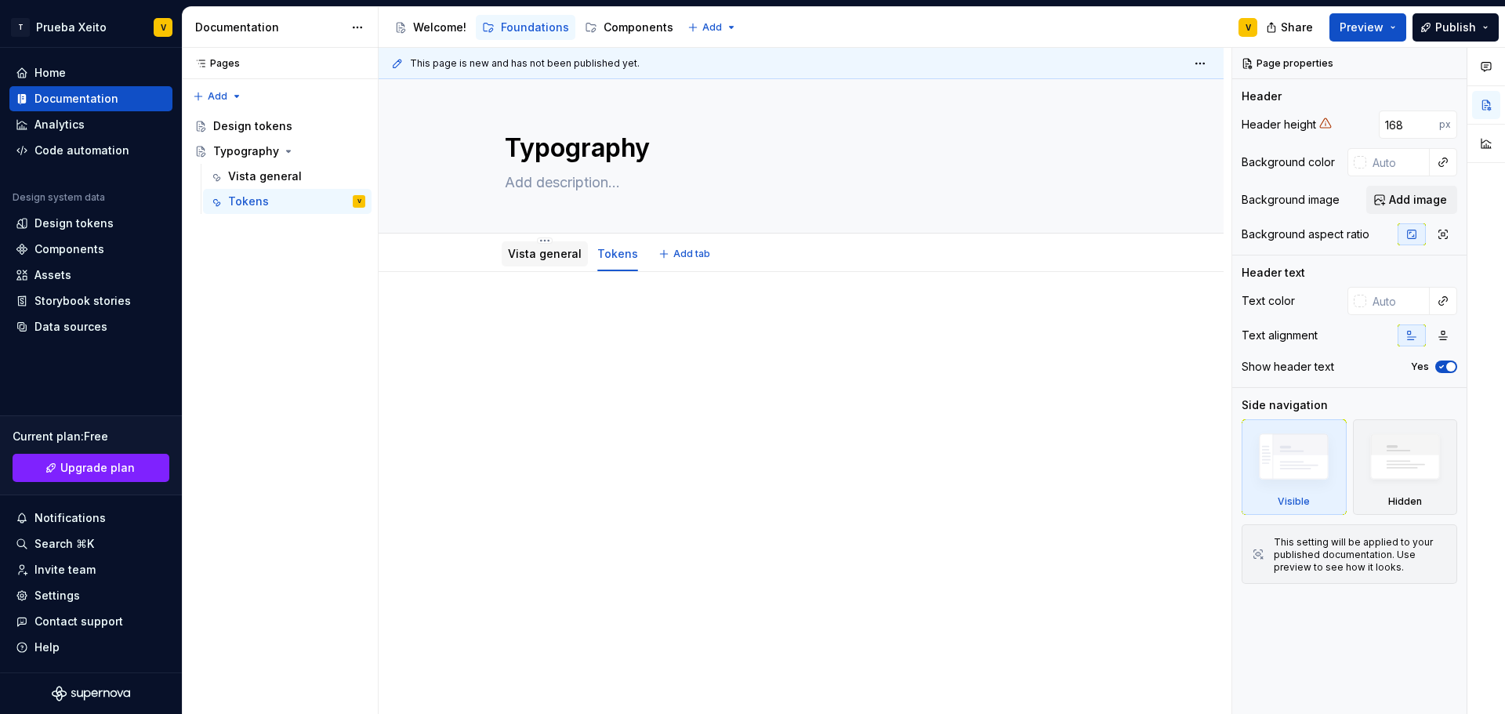
click at [511, 254] on link "Vista general" at bounding box center [545, 253] width 74 height 13
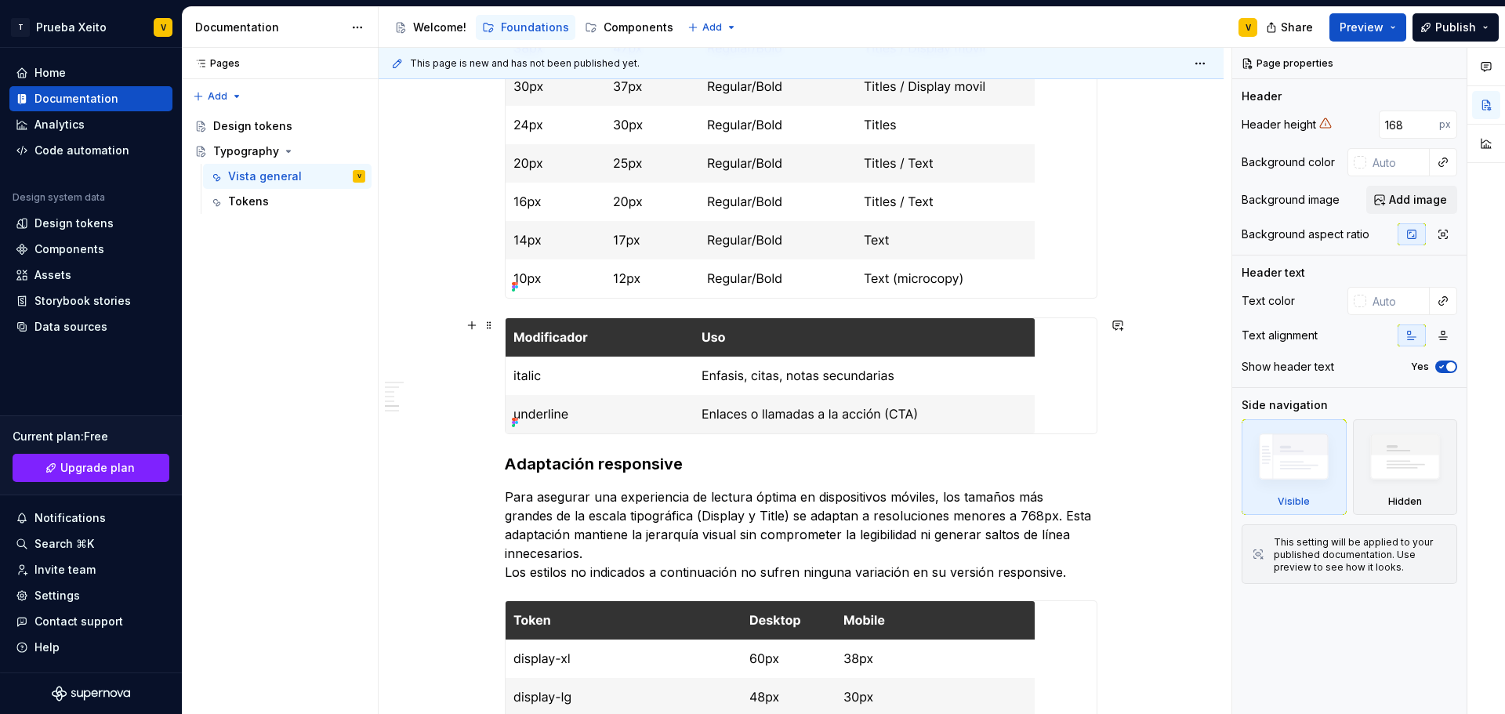
scroll to position [1254, 0]
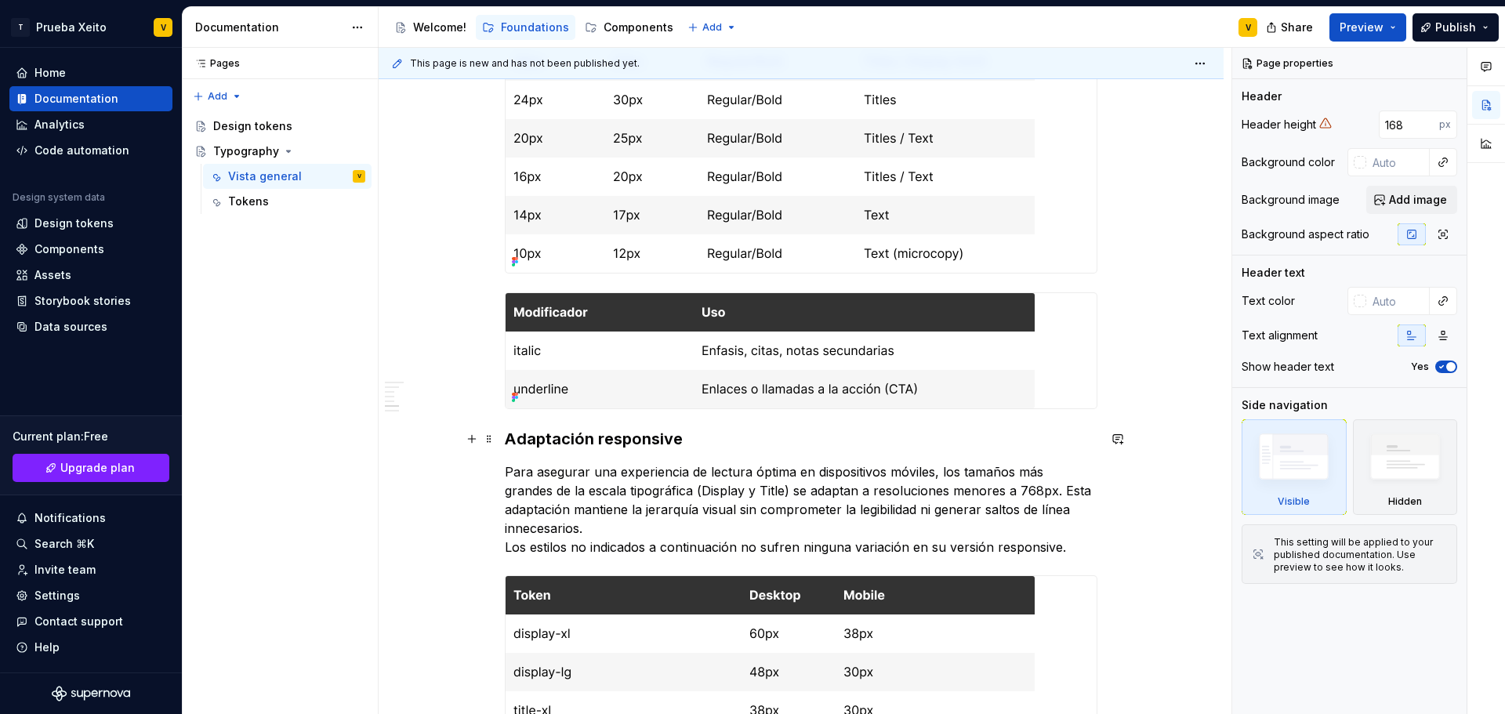
click at [564, 430] on h3 "Adaptación responsive" at bounding box center [801, 439] width 593 height 22
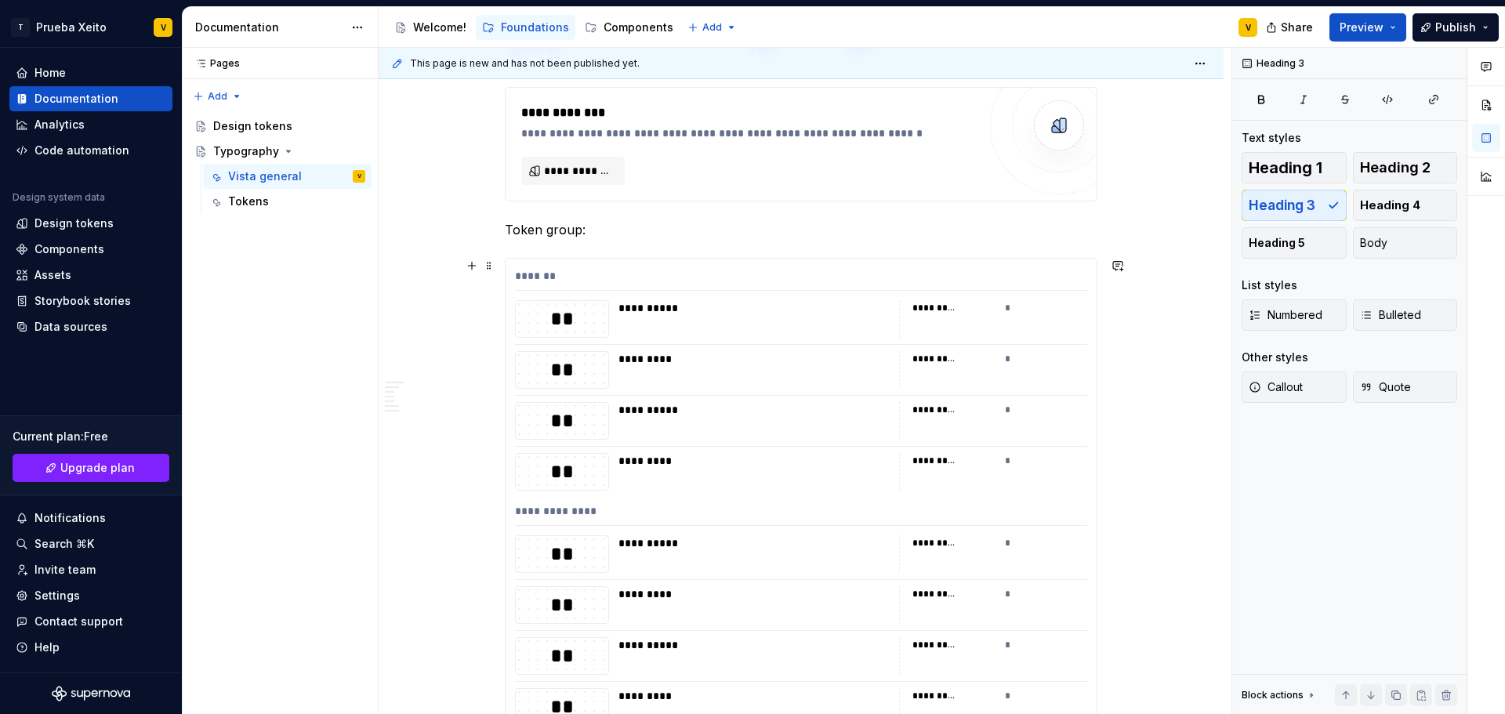
scroll to position [2038, 0]
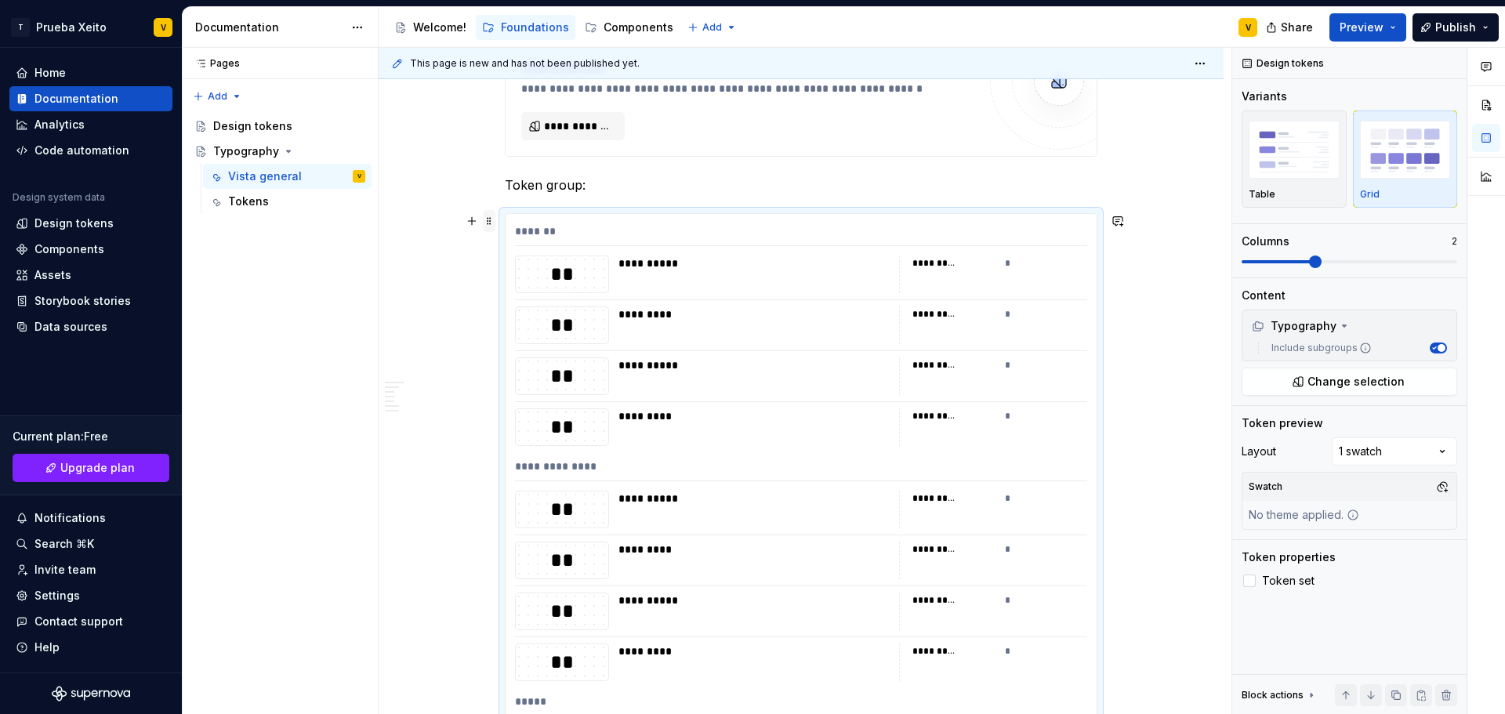
click at [489, 221] on span at bounding box center [489, 221] width 13 height 22
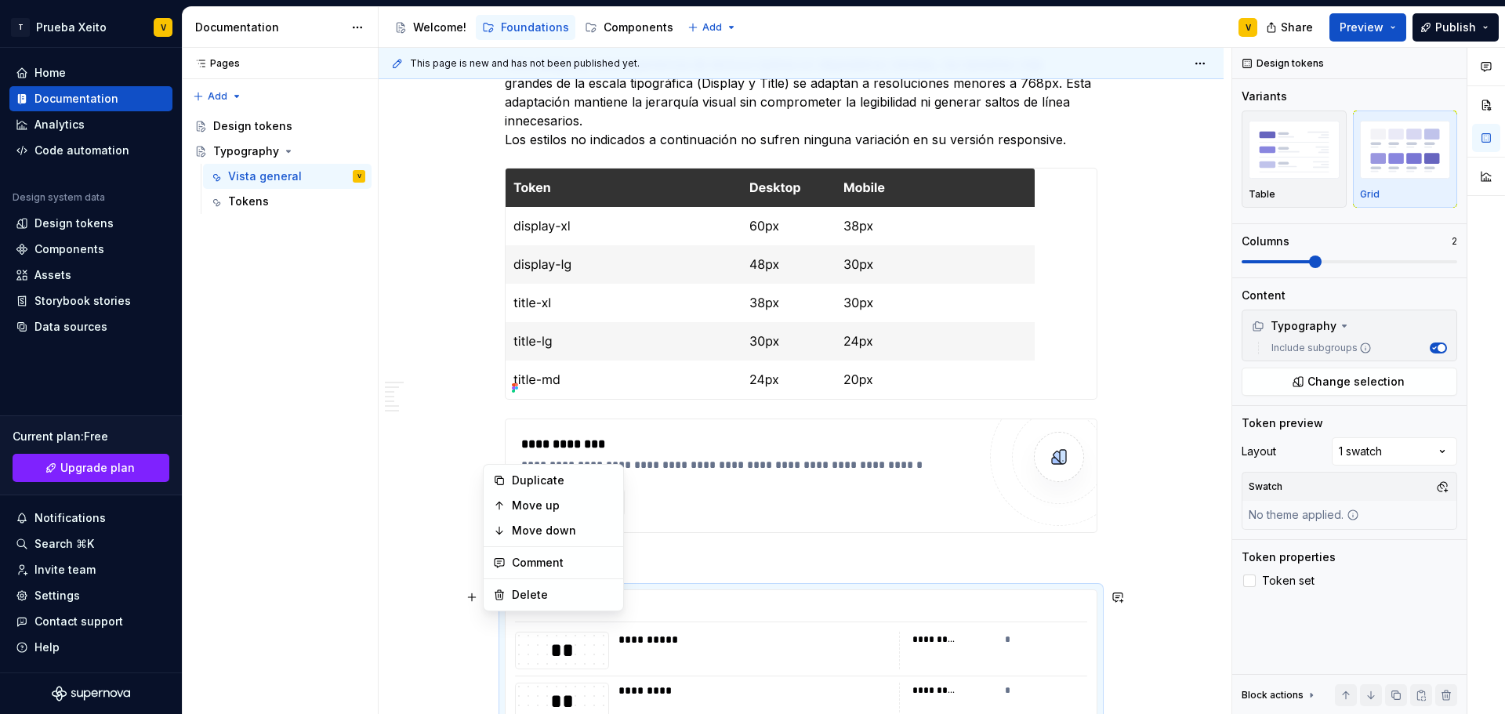
scroll to position [1803, 0]
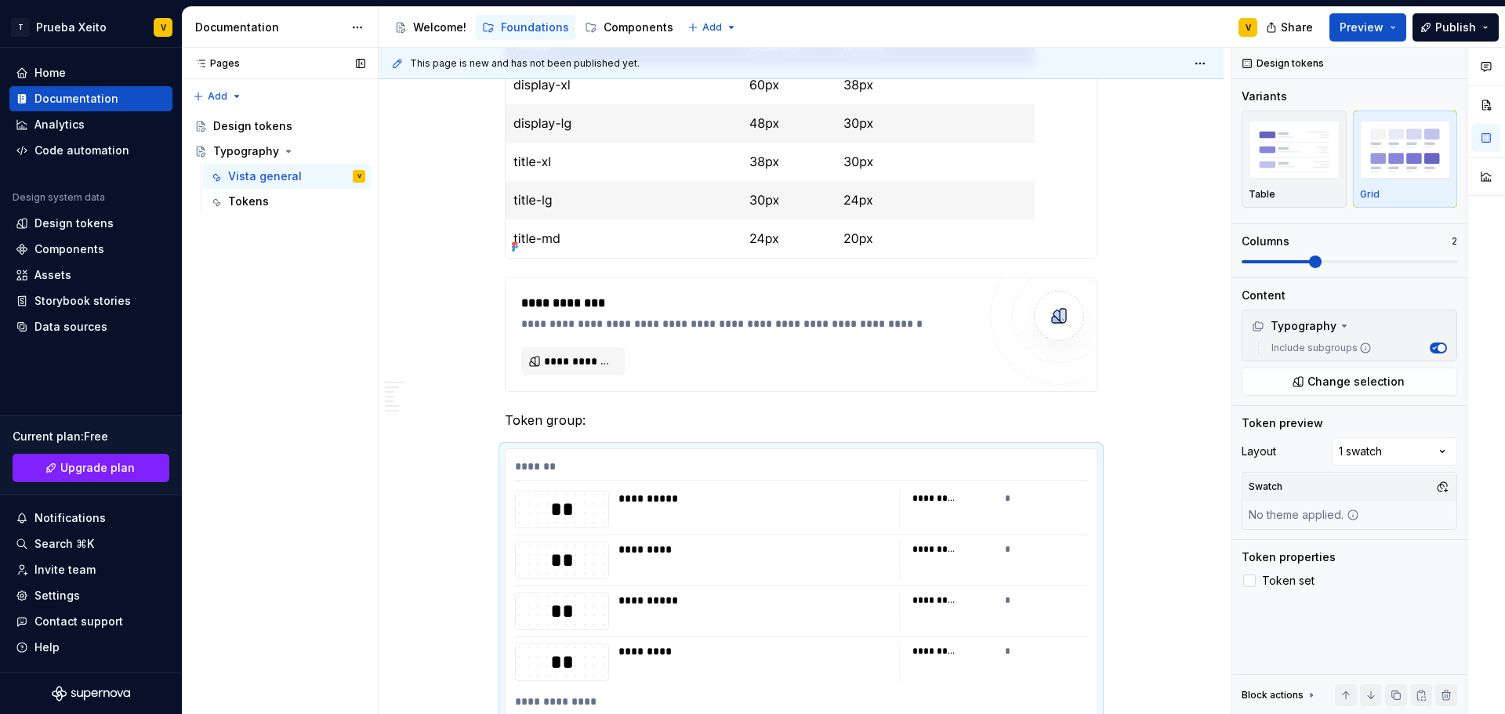
click at [273, 354] on div "Pages Pages Add Accessibility guide for tree Page tree. Navigate the tree with …" at bounding box center [280, 381] width 196 height 667
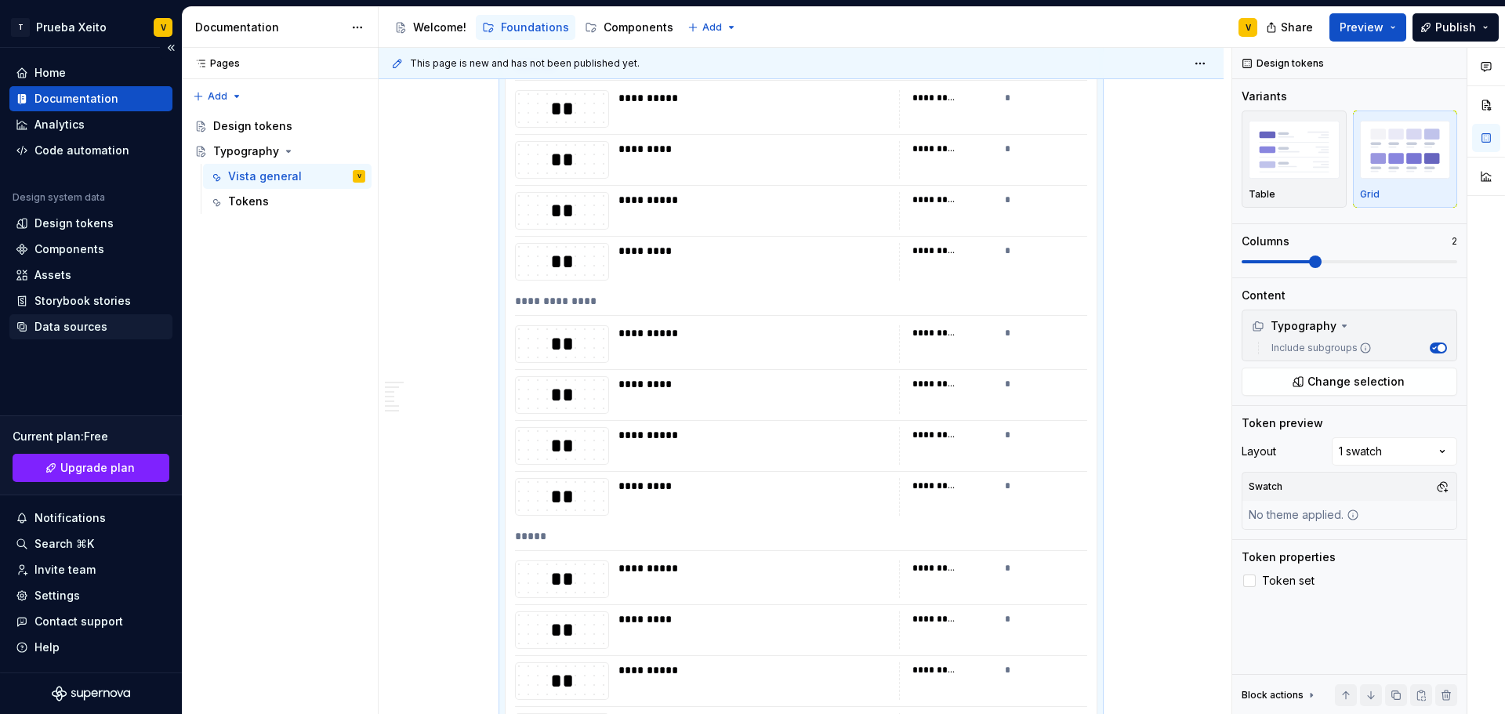
click at [74, 324] on div "Data sources" at bounding box center [70, 327] width 73 height 16
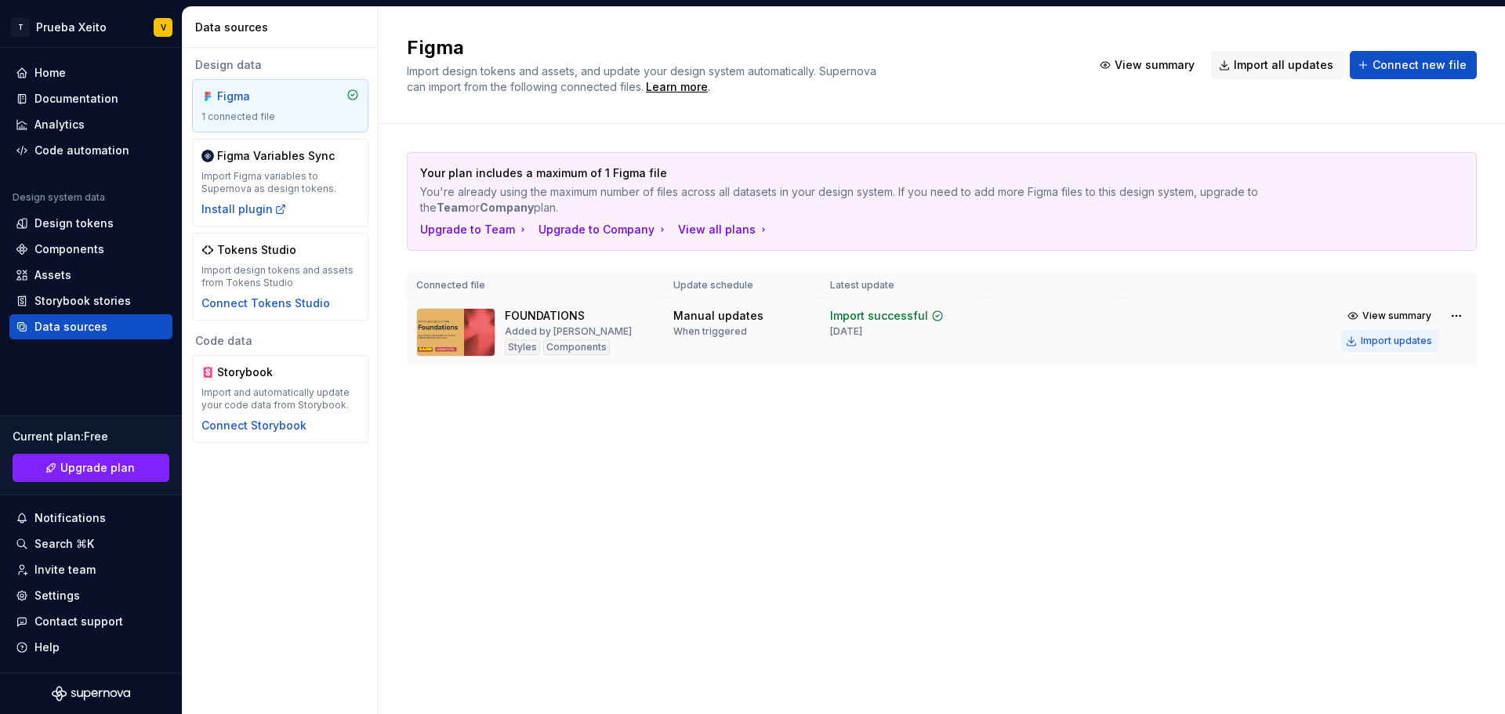
click at [1403, 341] on div "Import updates" at bounding box center [1396, 341] width 71 height 13
click at [60, 102] on div "Documentation" at bounding box center [76, 99] width 84 height 16
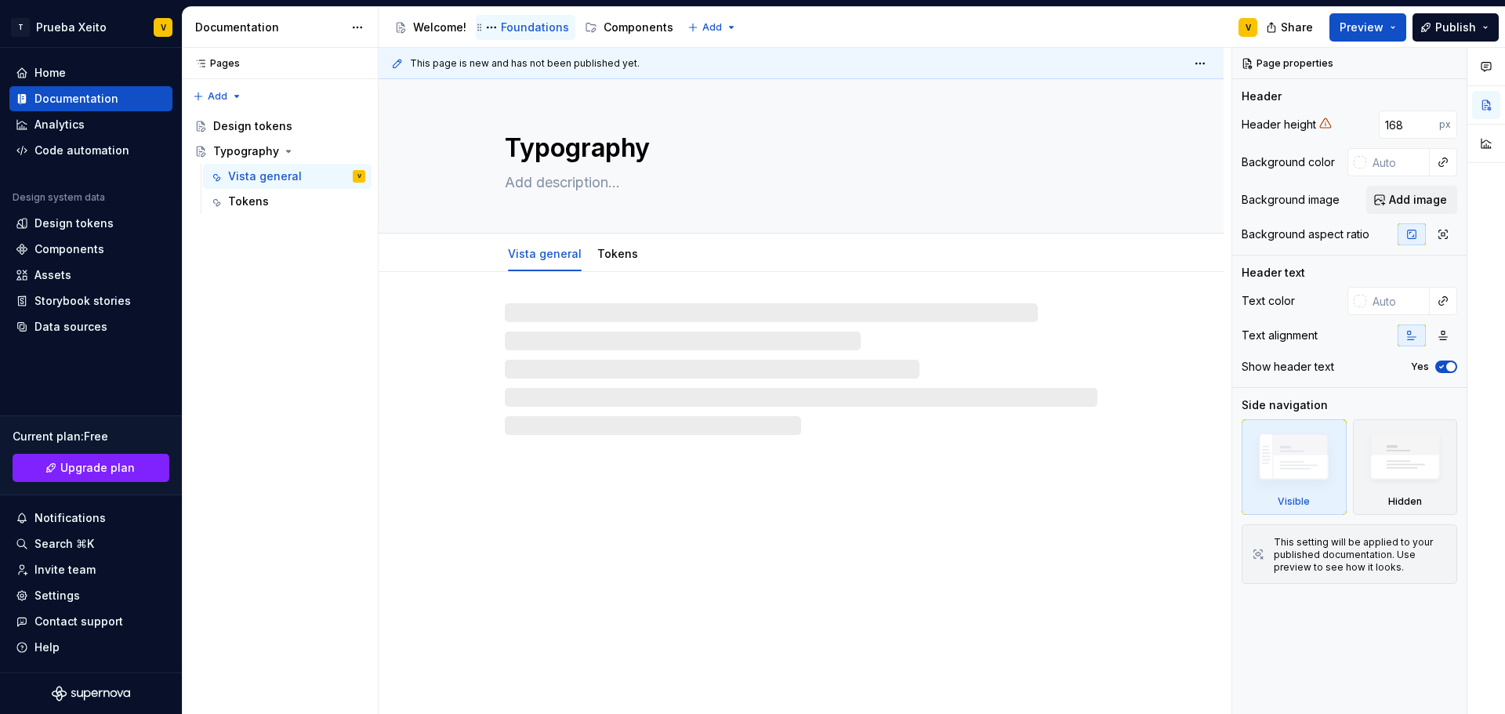
click at [530, 27] on div "Foundations" at bounding box center [535, 28] width 68 height 16
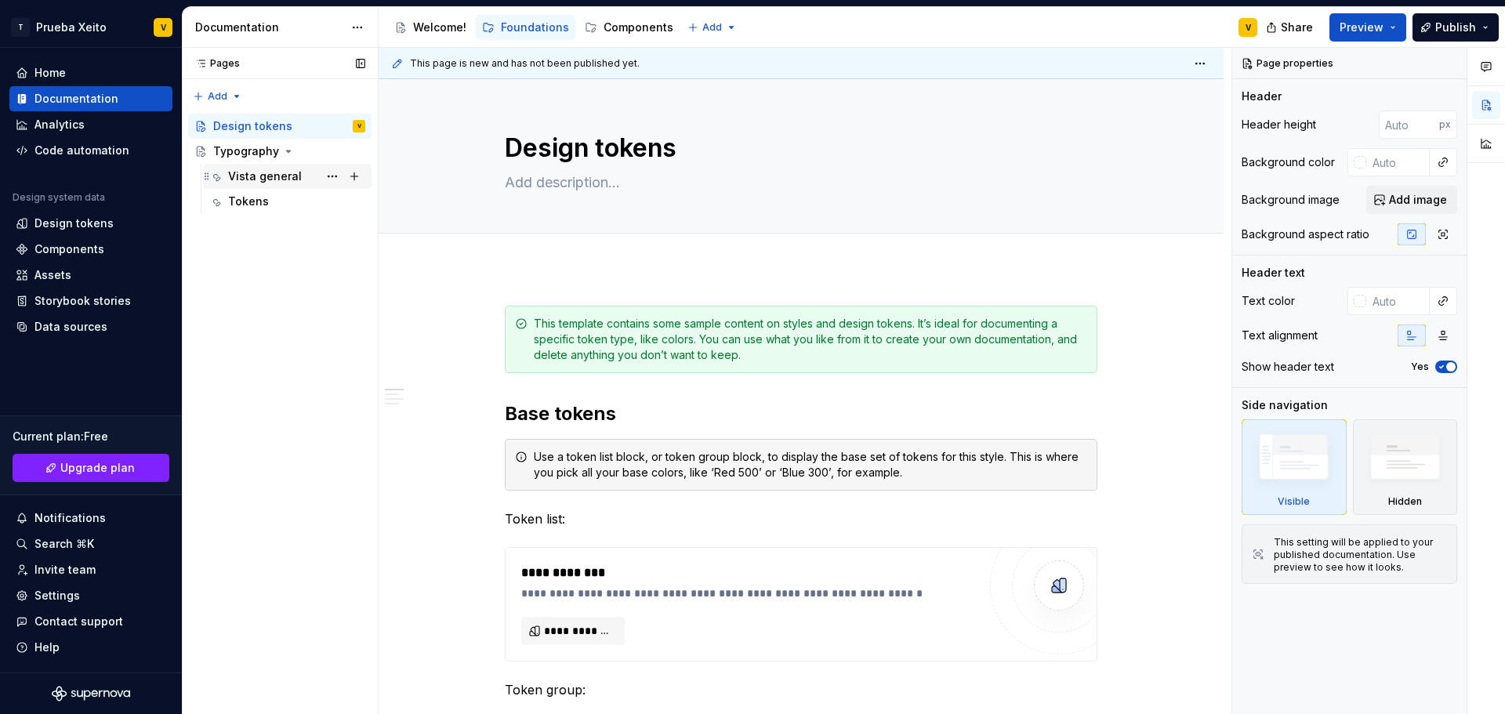
click at [287, 168] on div "Vista general" at bounding box center [296, 176] width 137 height 22
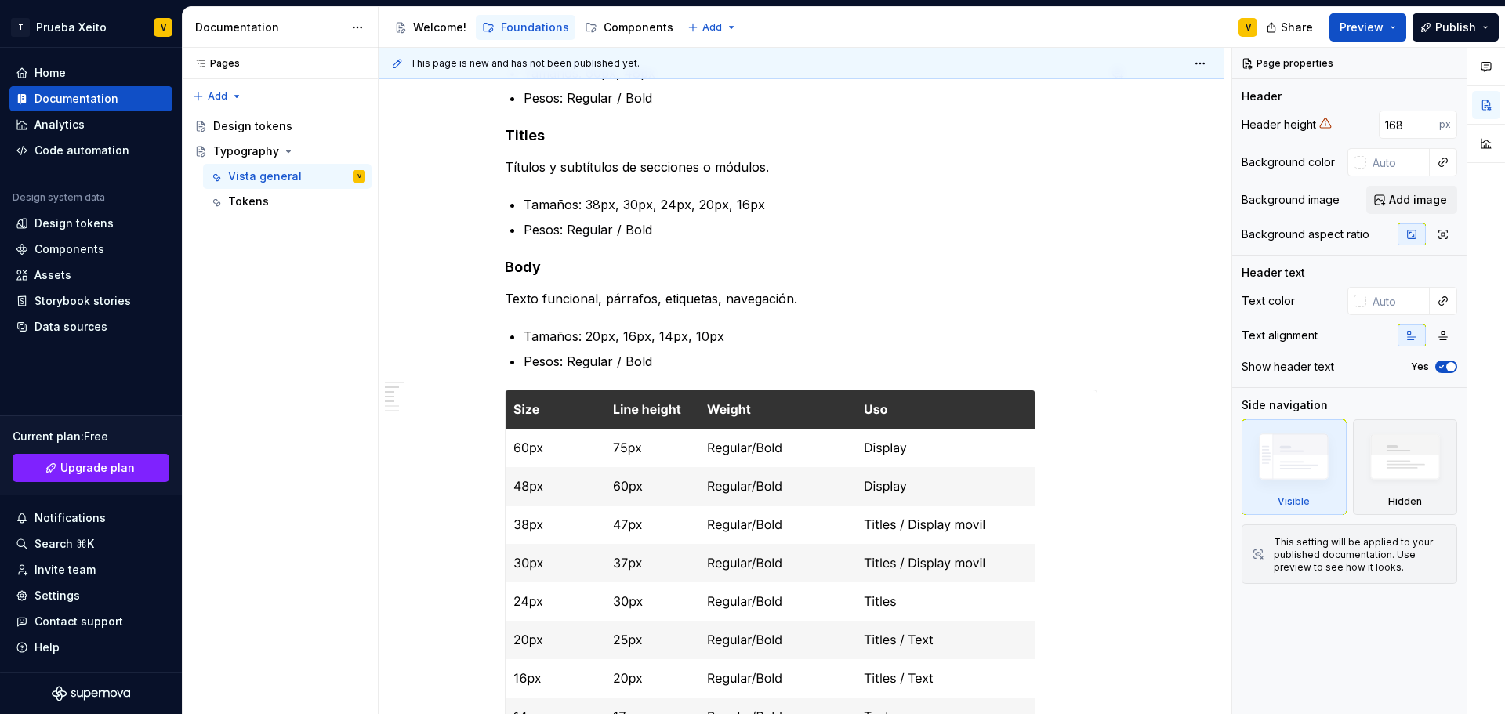
scroll to position [862, 0]
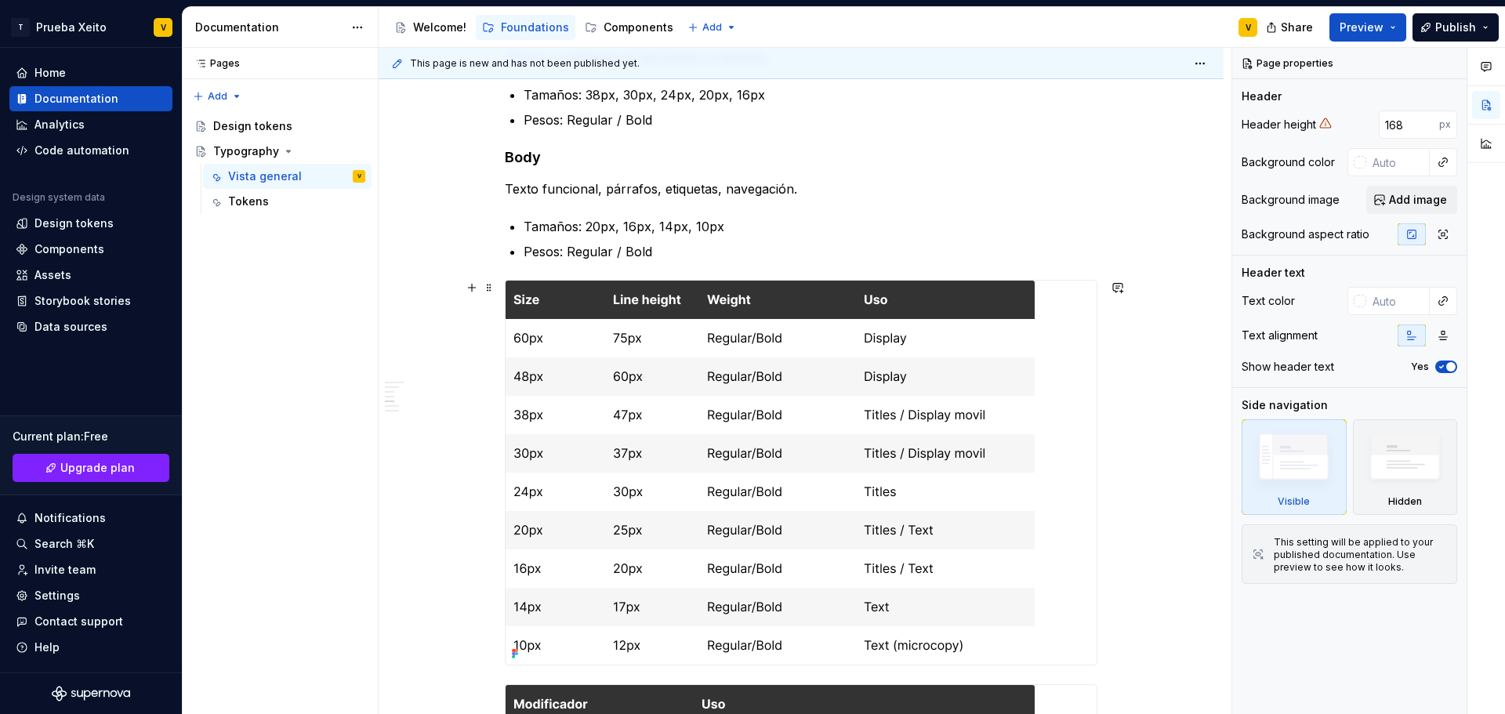
click at [524, 295] on img at bounding box center [770, 473] width 529 height 384
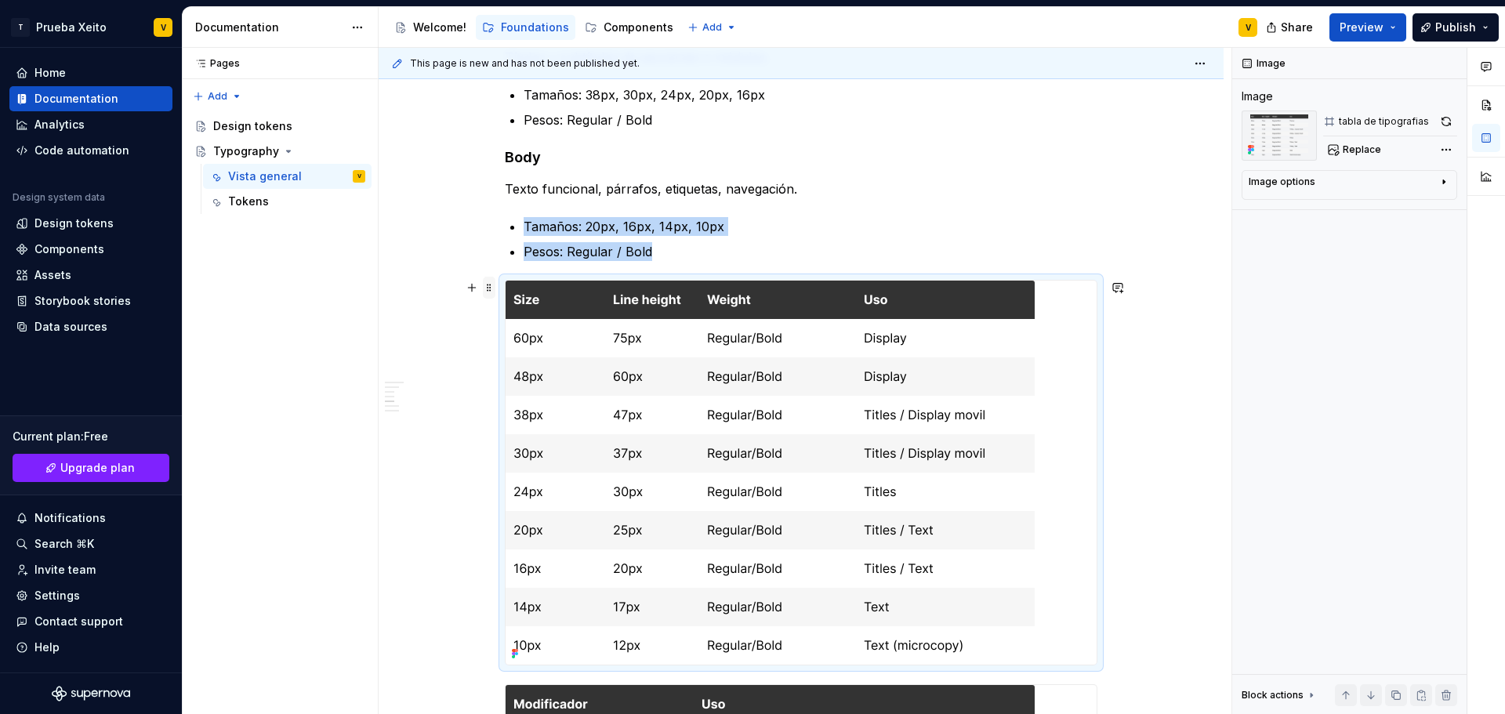
click at [487, 289] on span at bounding box center [489, 288] width 13 height 22
click at [522, 306] on div "Duplicate" at bounding box center [563, 312] width 102 height 16
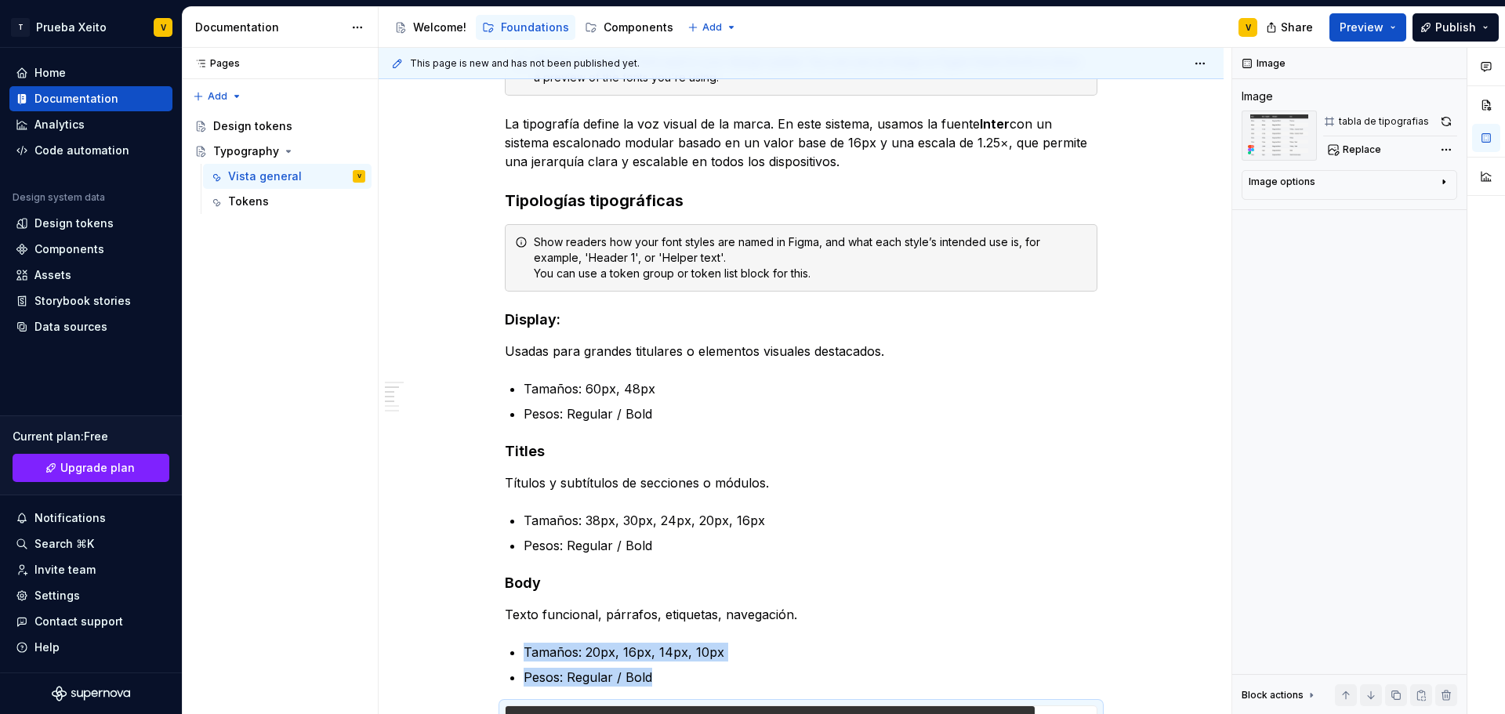
scroll to position [430, 0]
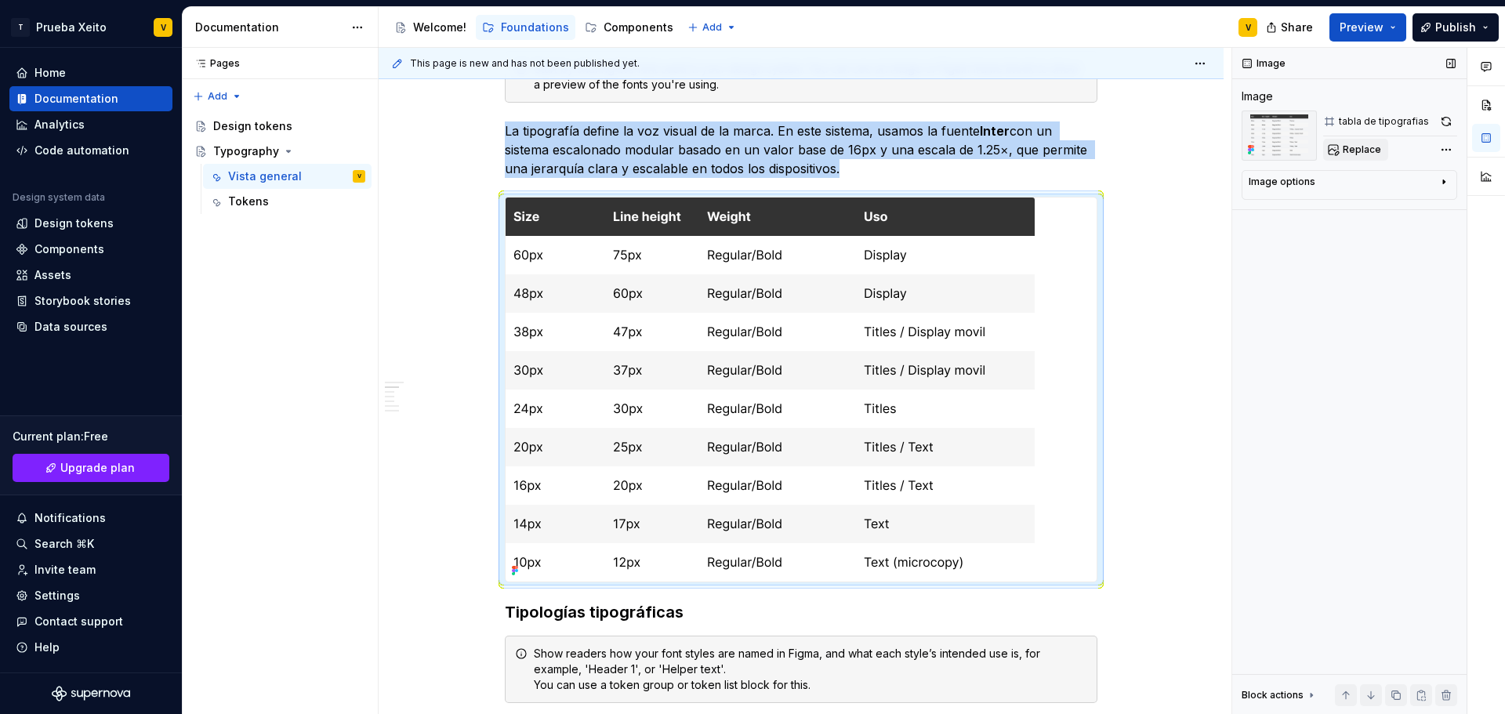
click at [1363, 158] on button "Replace" at bounding box center [1355, 150] width 65 height 22
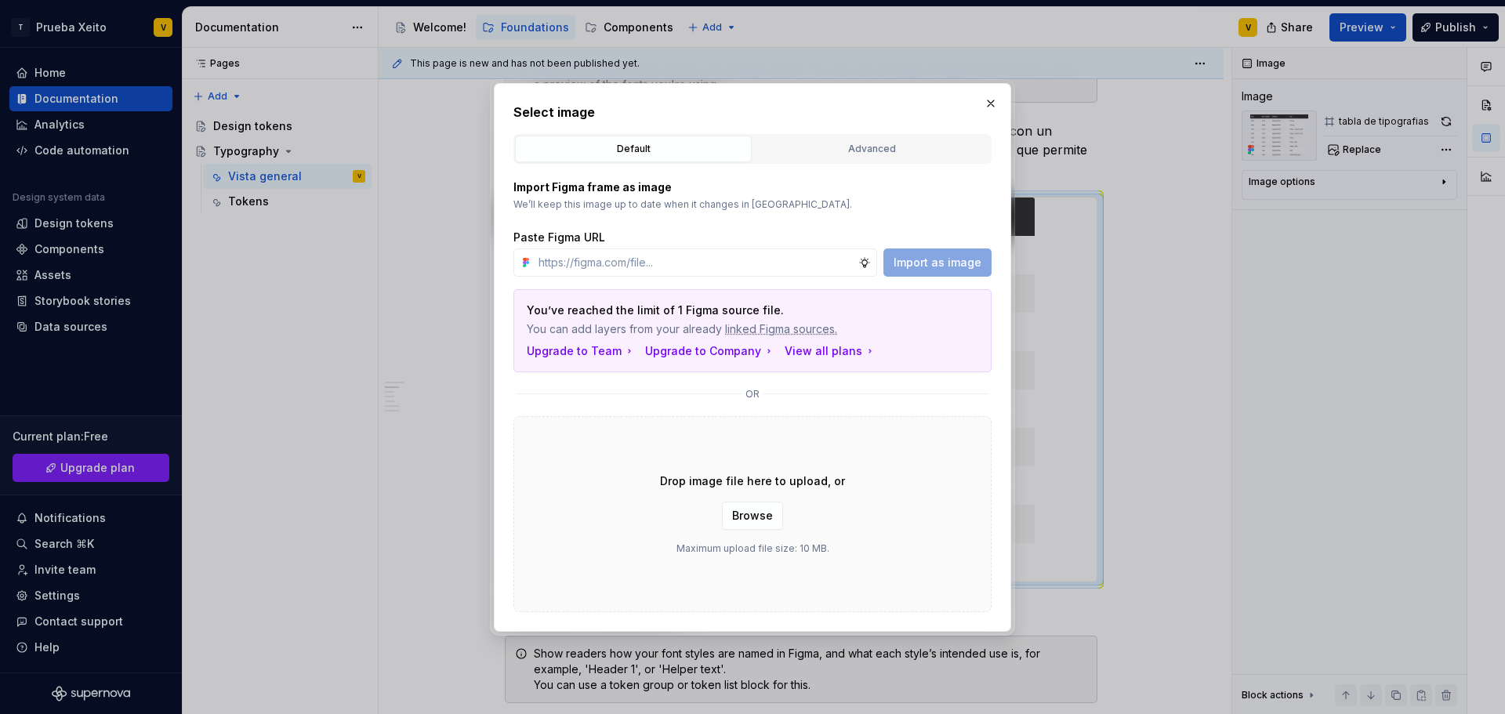
type textarea "*"
click at [850, 143] on div "Advanced" at bounding box center [872, 149] width 226 height 16
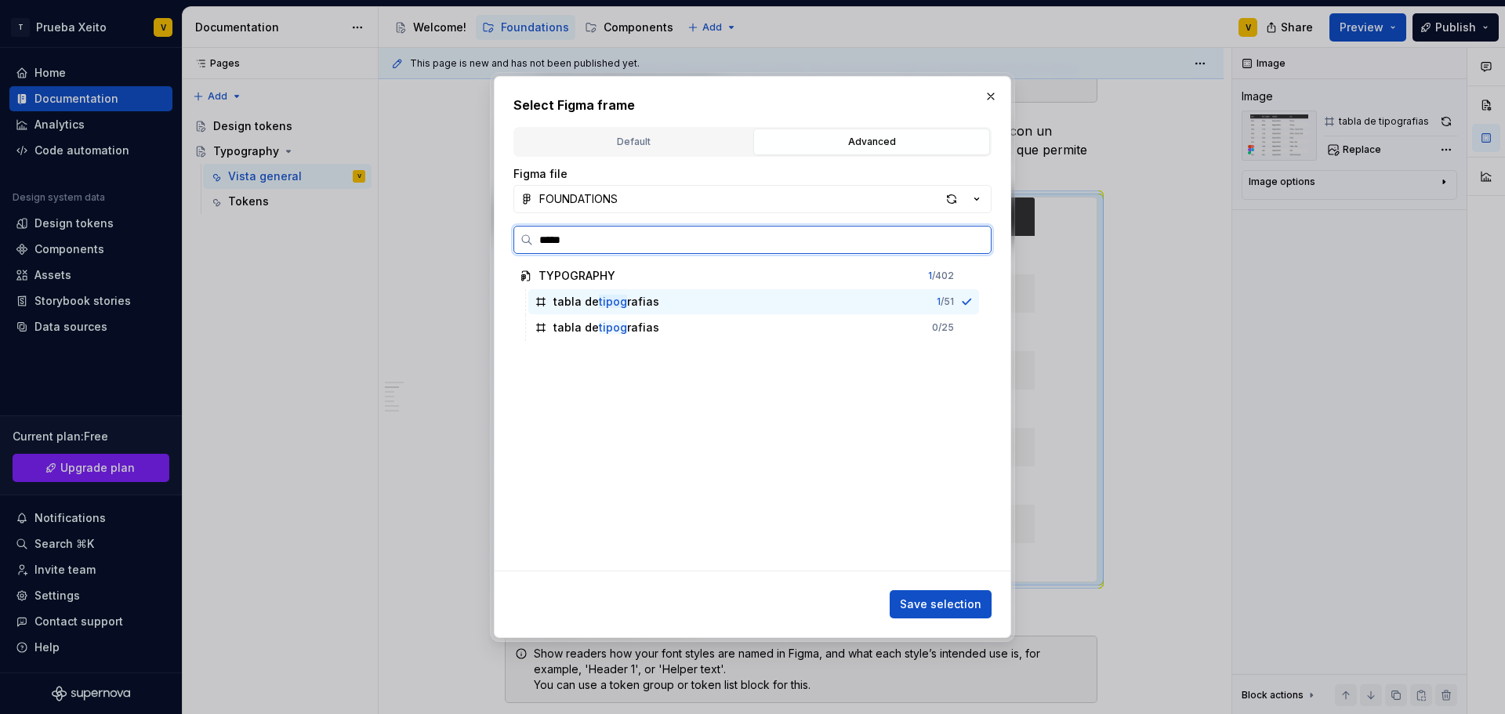
click at [545, 244] on input "*****" at bounding box center [762, 240] width 458 height 16
type input "*****"
click at [973, 240] on input "*****" at bounding box center [762, 240] width 458 height 16
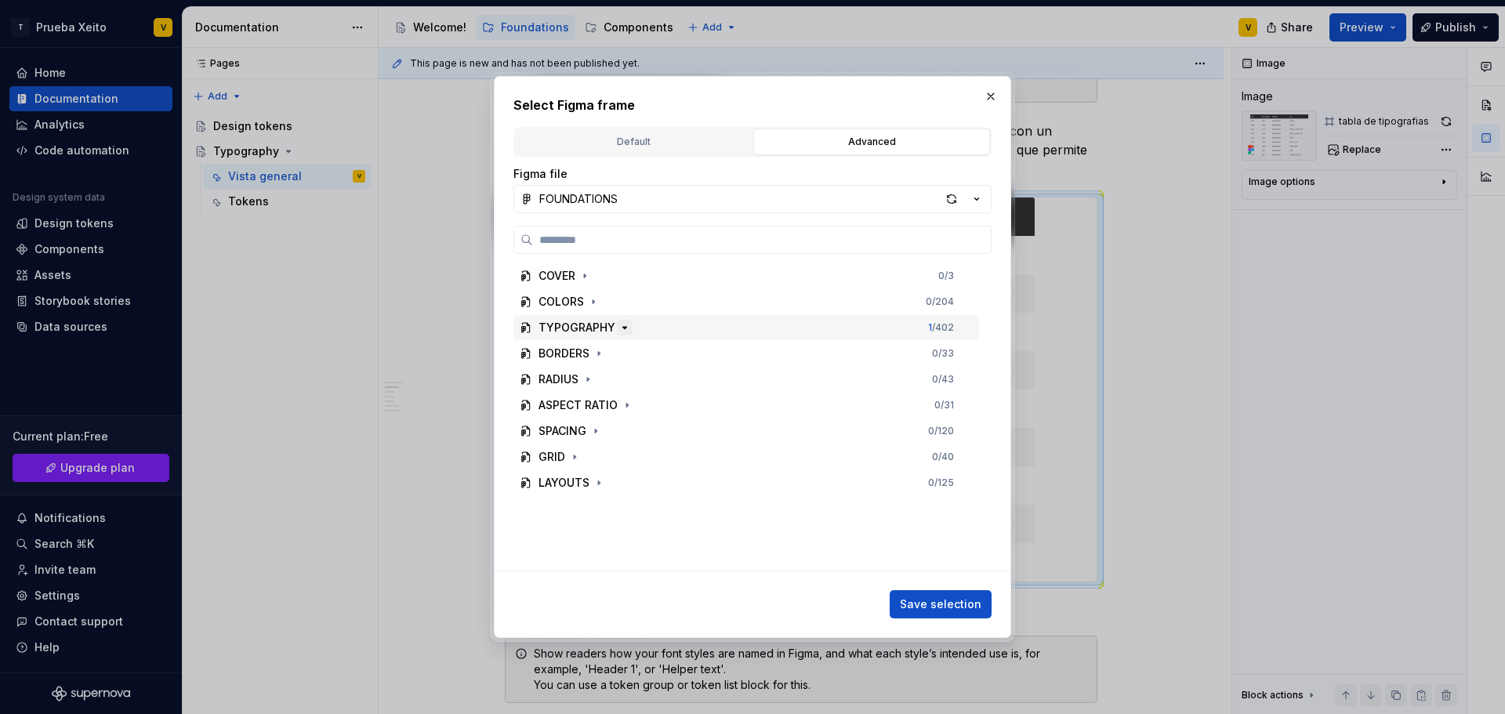
click at [624, 327] on icon "button" at bounding box center [625, 328] width 4 height 2
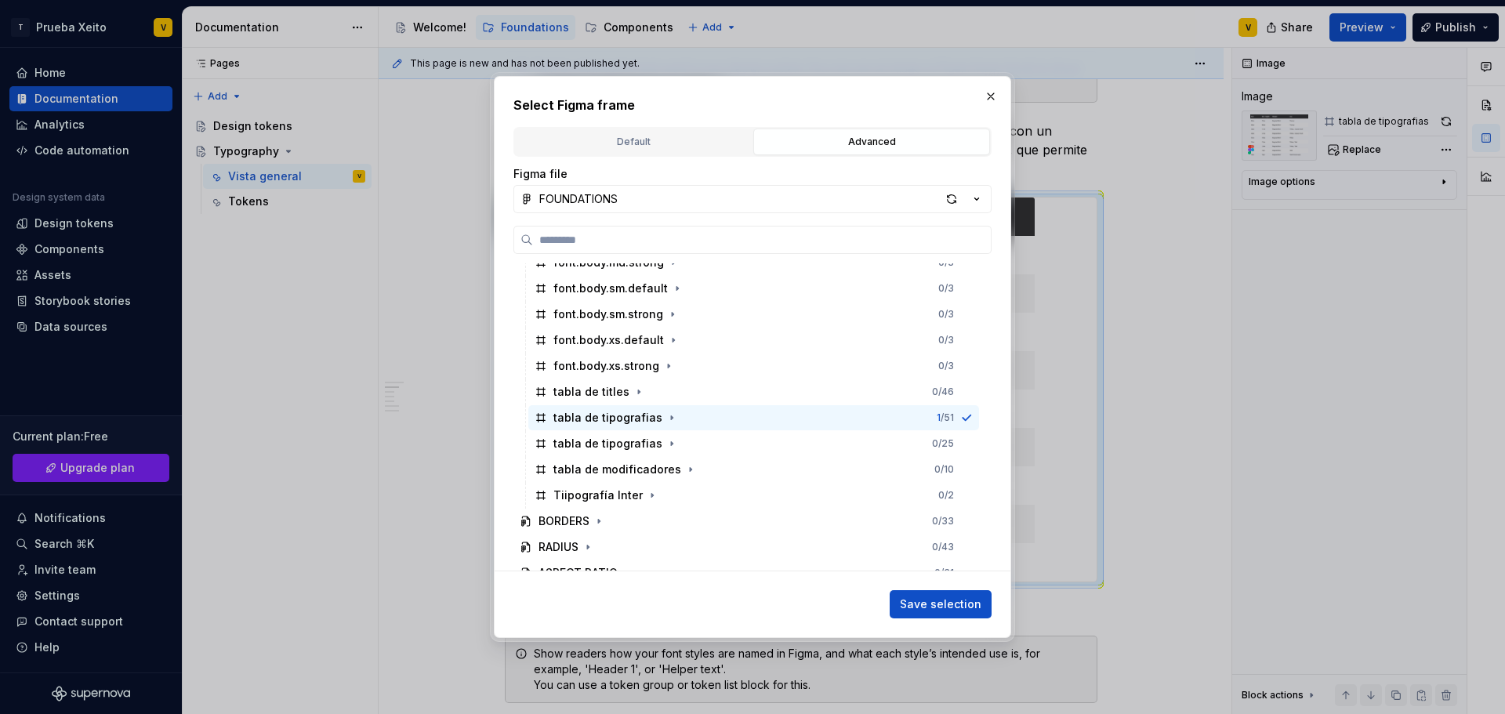
scroll to position [1176, 0]
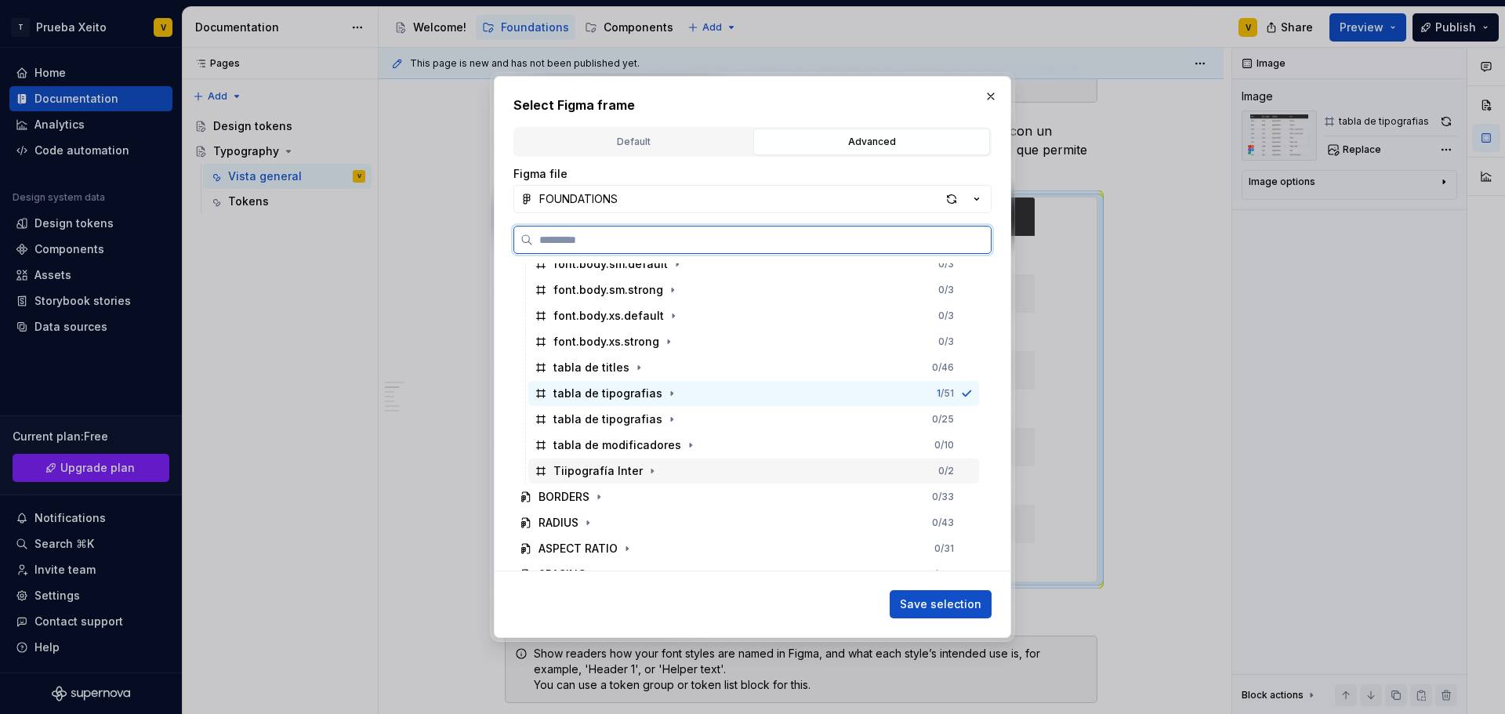
click at [730, 471] on div "Tiipografía Inter 0 / 2" at bounding box center [753, 471] width 451 height 25
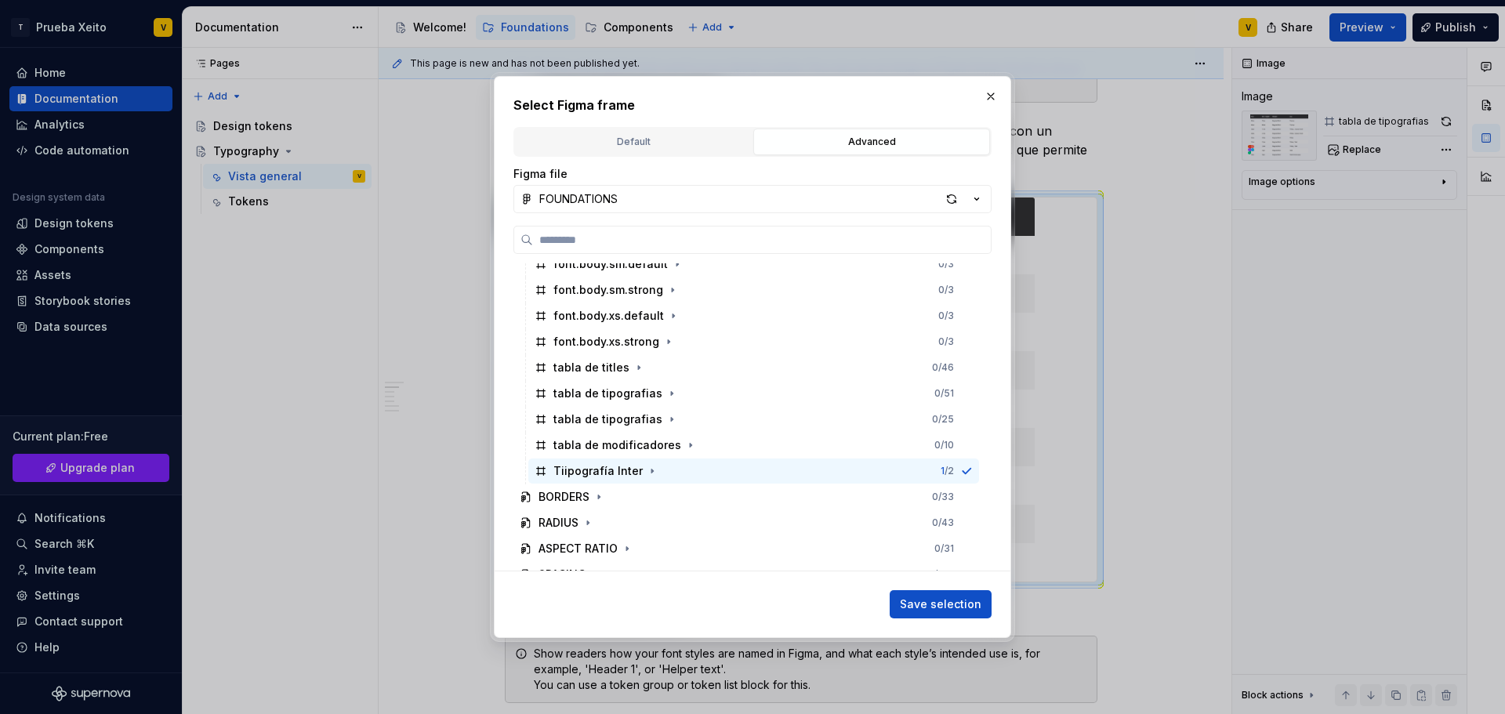
click at [949, 604] on span "Save selection" at bounding box center [941, 605] width 82 height 16
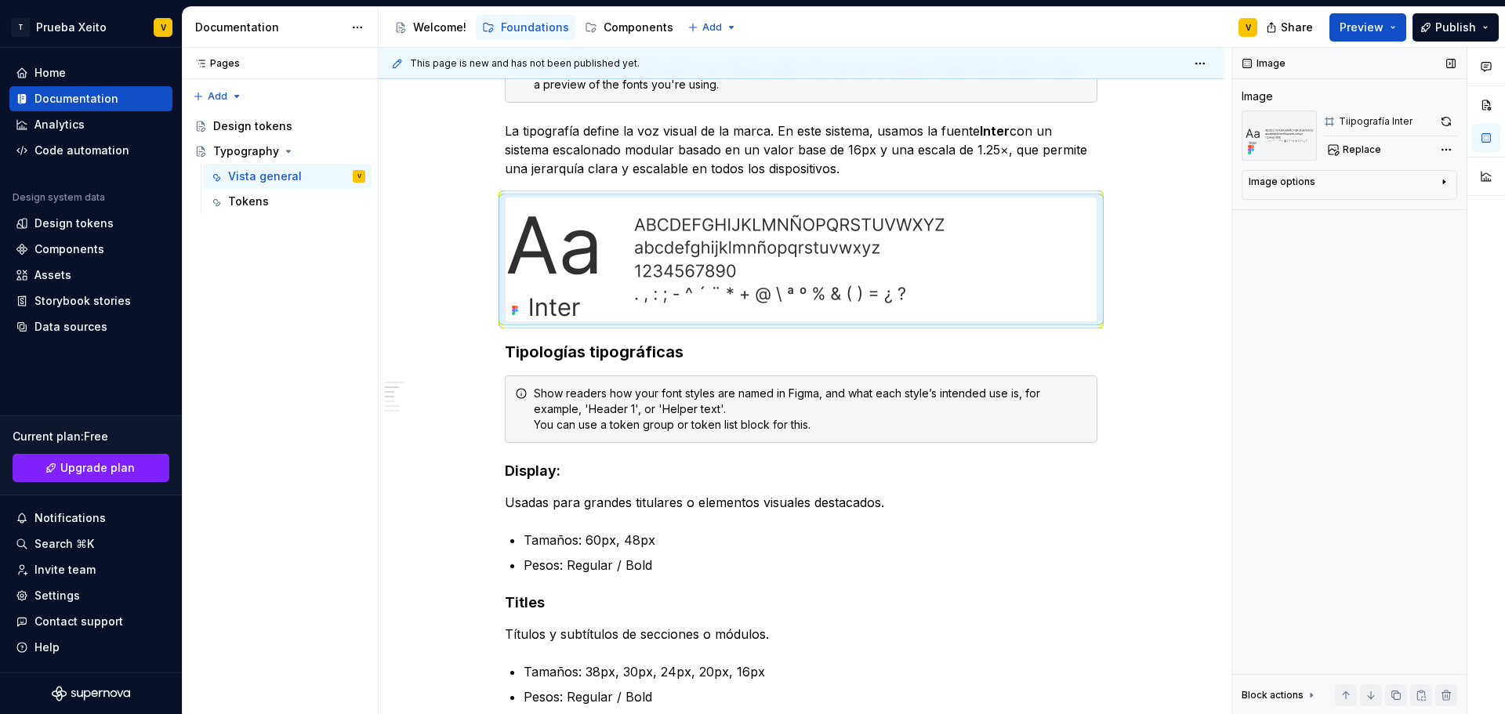
click at [1291, 307] on div "Image Image Tiipografía Inter Replace Image options Alignment Caption Block act…" at bounding box center [1349, 381] width 234 height 667
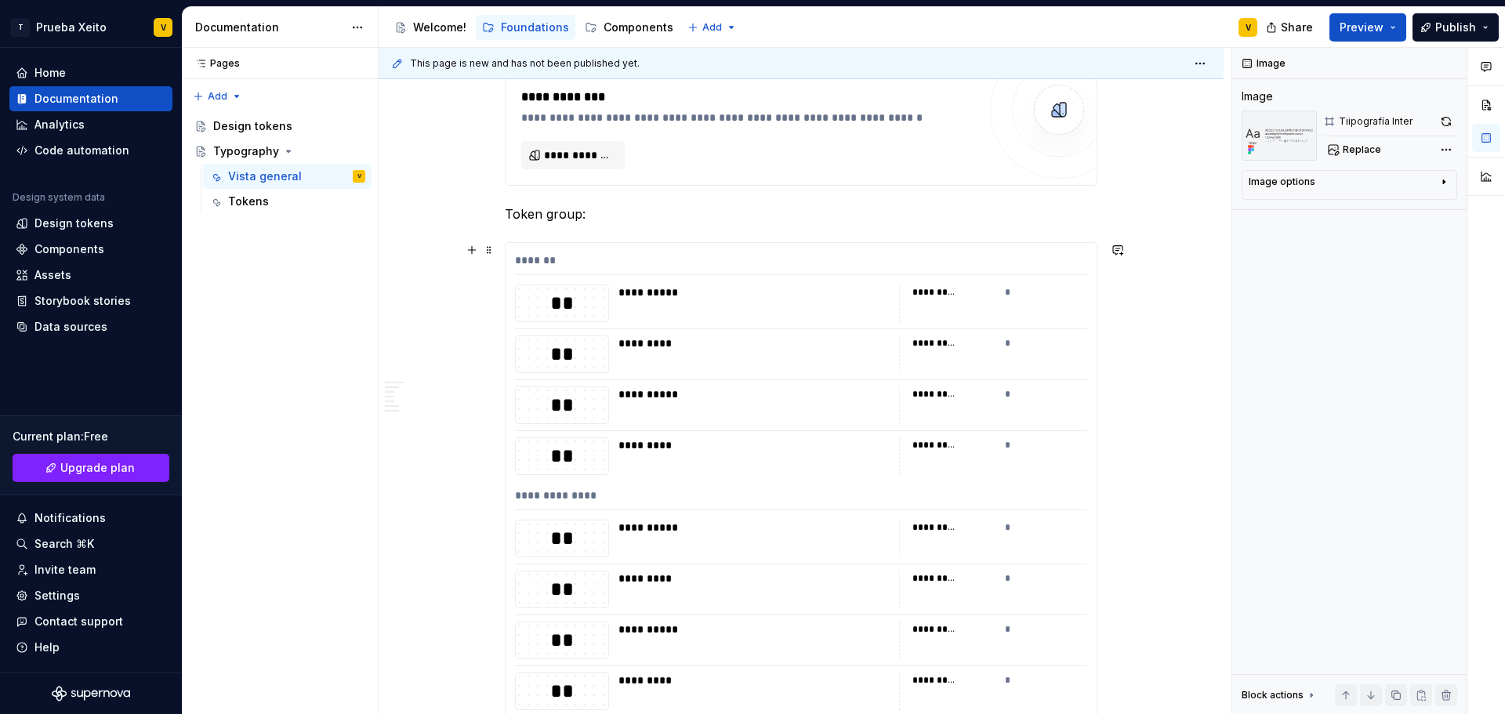
scroll to position [2154, 0]
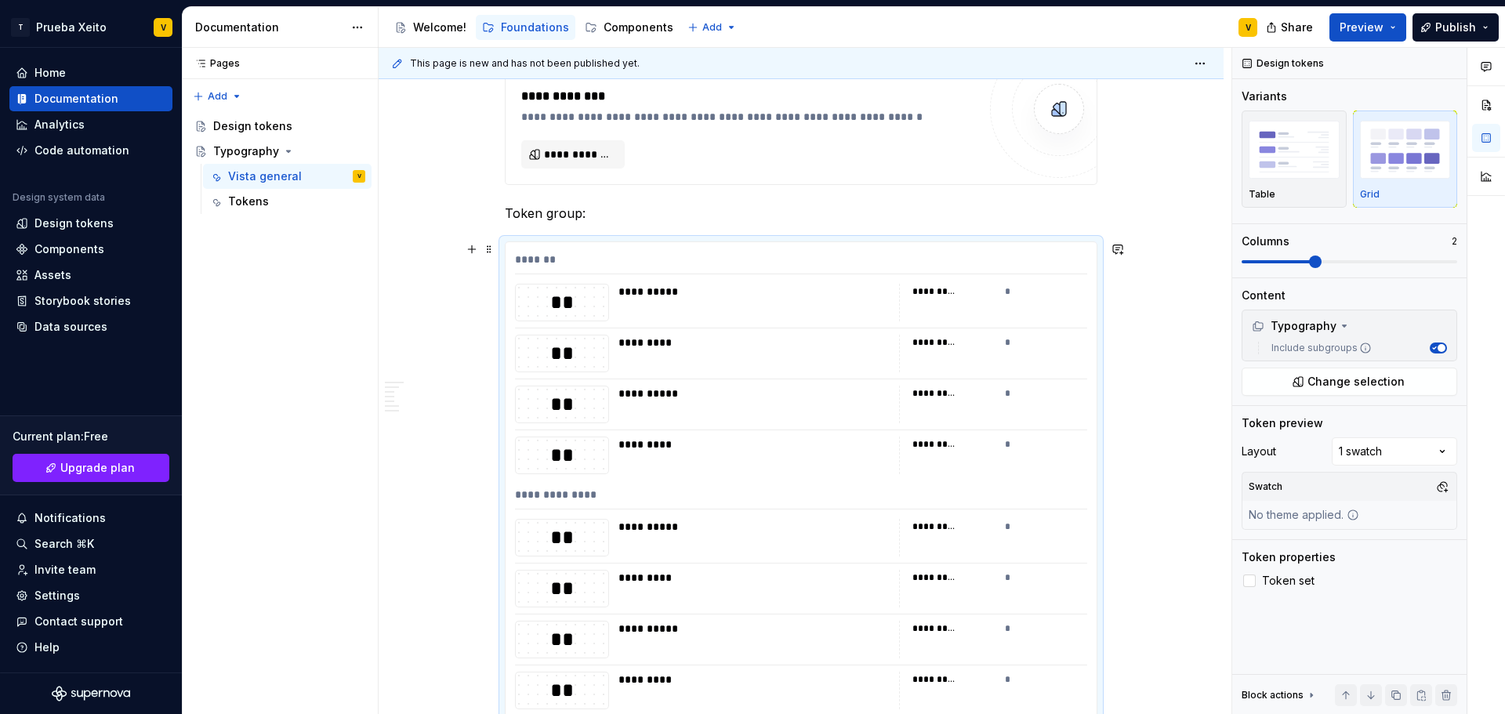
drag, startPoint x: 986, startPoint y: 252, endPoint x: 487, endPoint y: 250, distance: 498.6
click at [487, 250] on span at bounding box center [489, 249] width 13 height 22
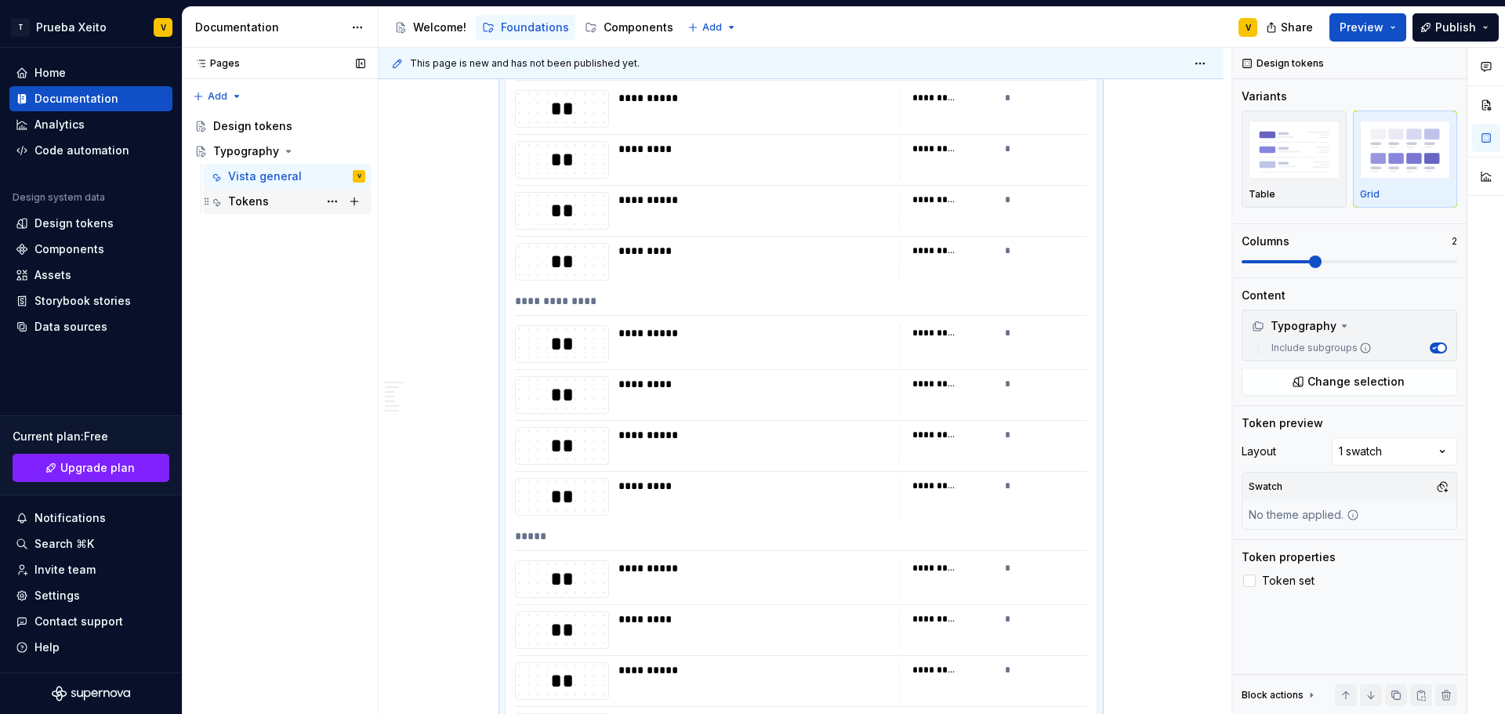
click at [254, 201] on div "Tokens" at bounding box center [248, 202] width 41 height 16
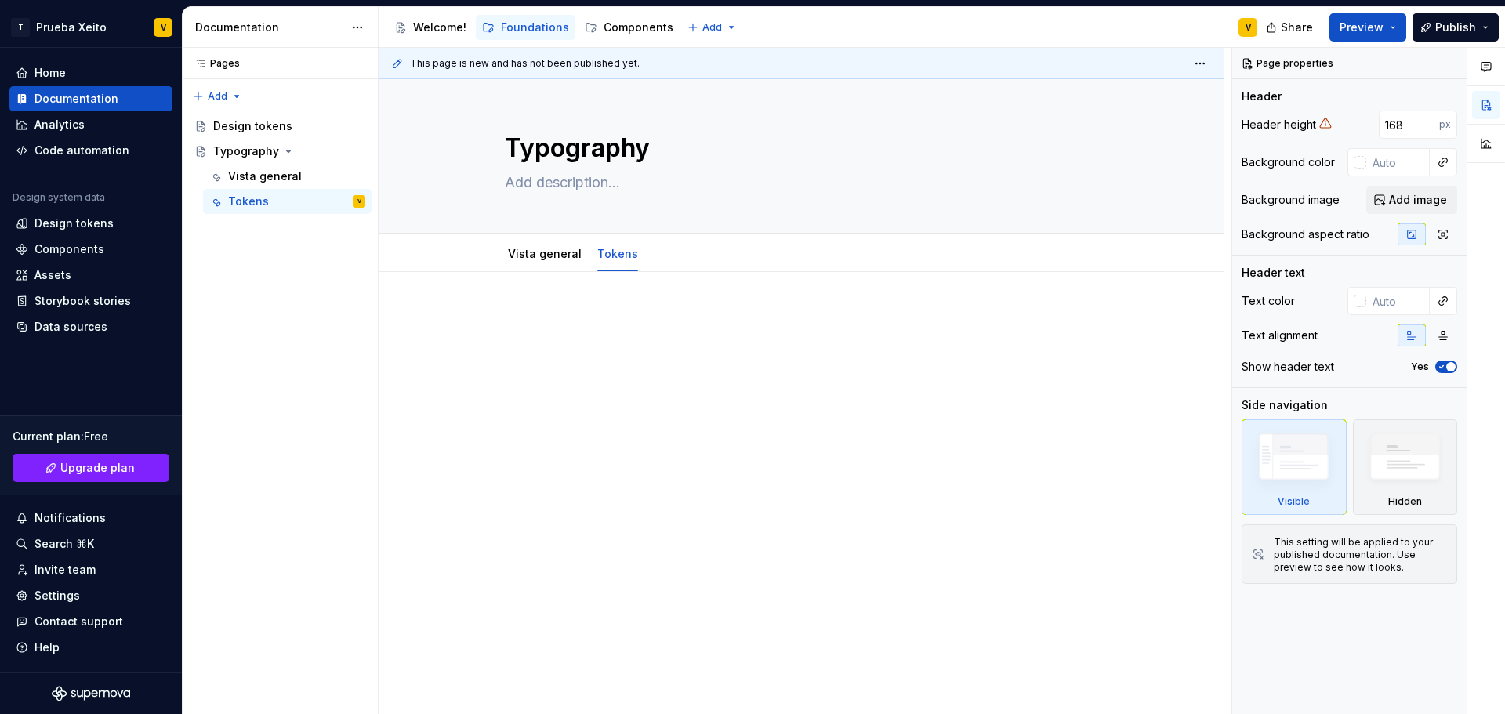
click at [589, 352] on div at bounding box center [801, 340] width 593 height 60
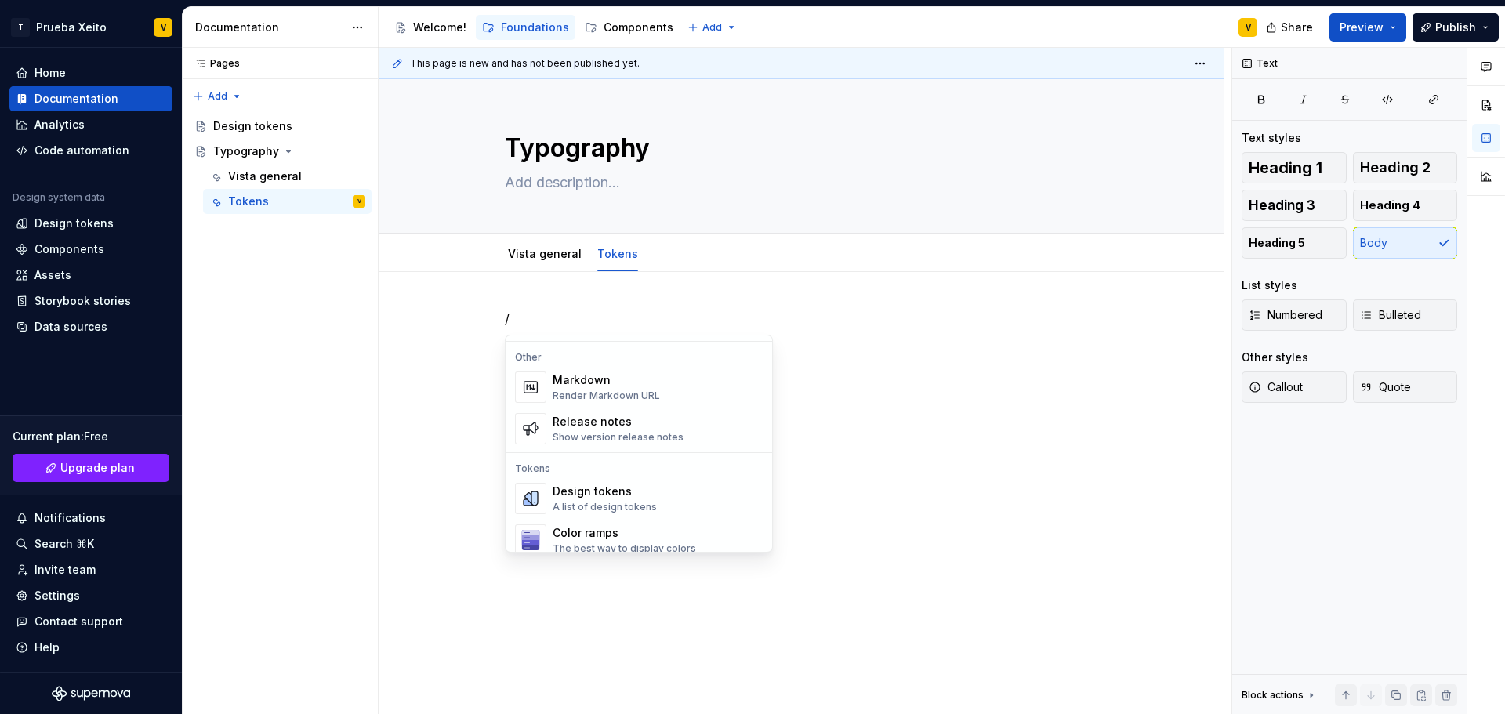
scroll to position [1019, 0]
click at [605, 507] on div "A list of design tokens" at bounding box center [605, 509] width 104 height 13
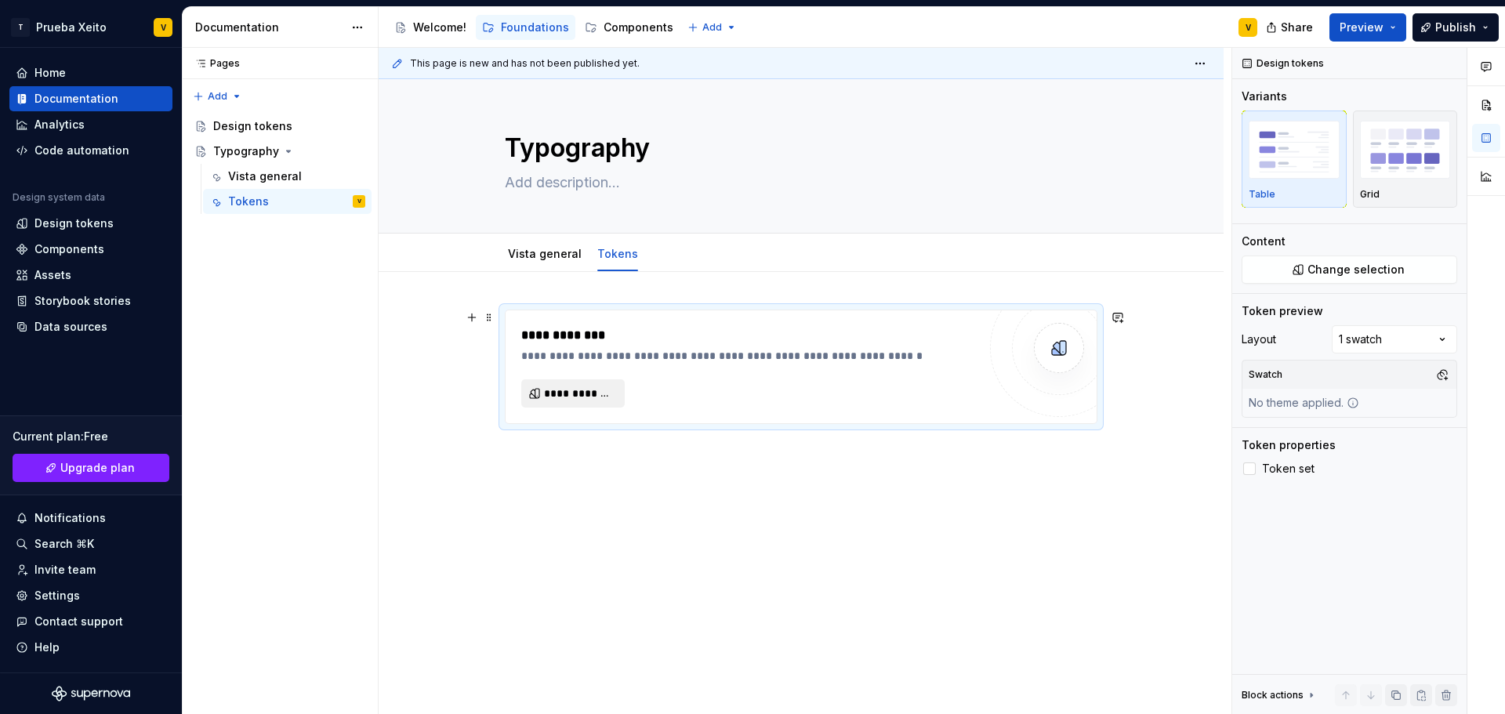
click at [580, 390] on span "**********" at bounding box center [579, 394] width 71 height 16
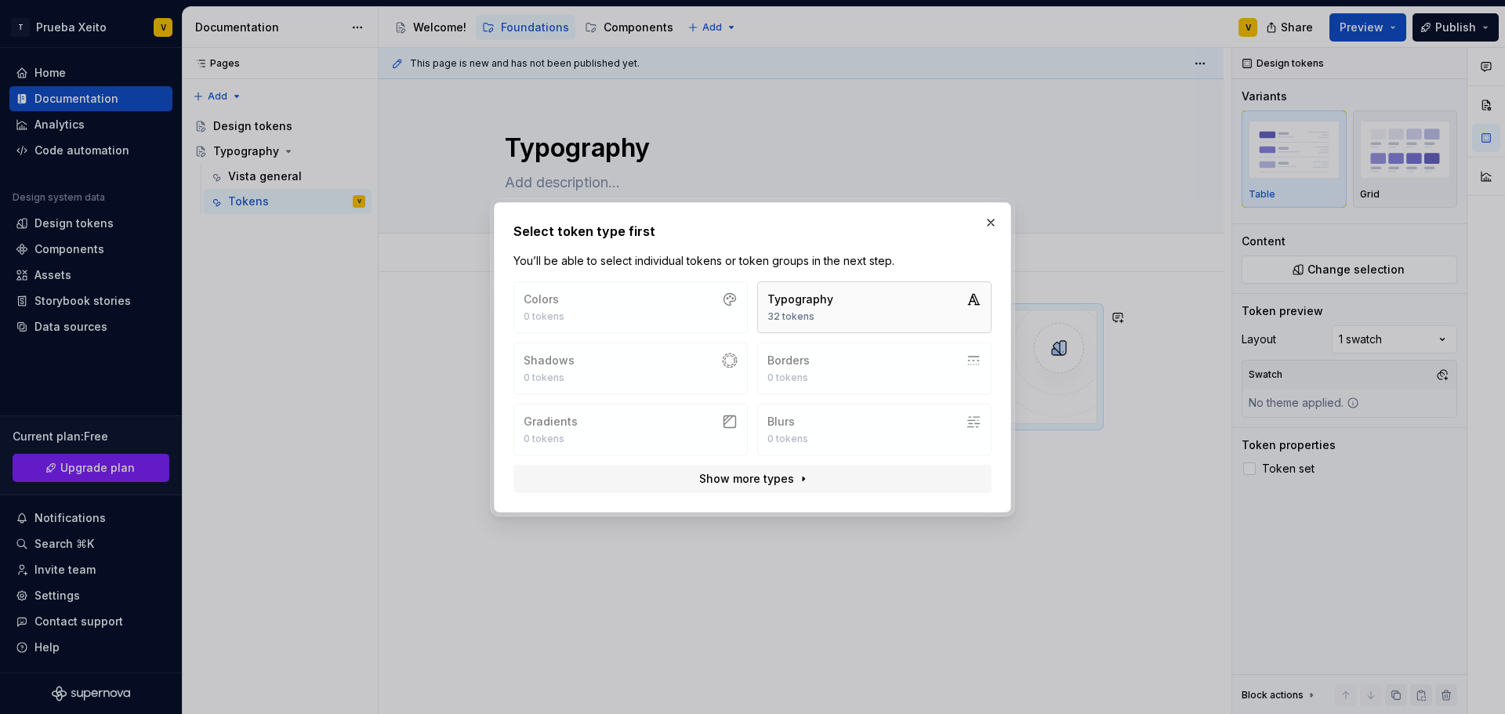
click at [876, 299] on button "Typography 32 tokens" at bounding box center [874, 307] width 234 height 52
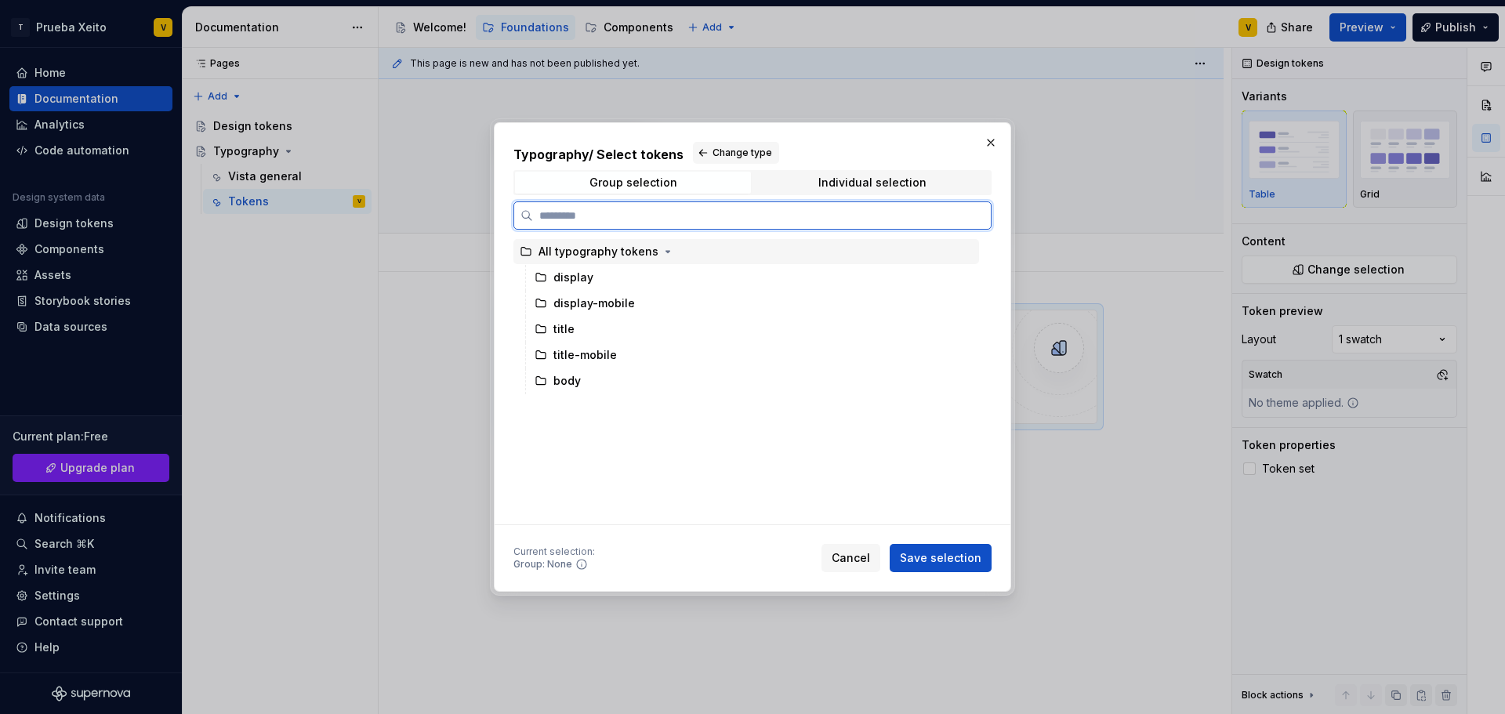
click at [595, 258] on div "All typography tokens" at bounding box center [599, 252] width 120 height 16
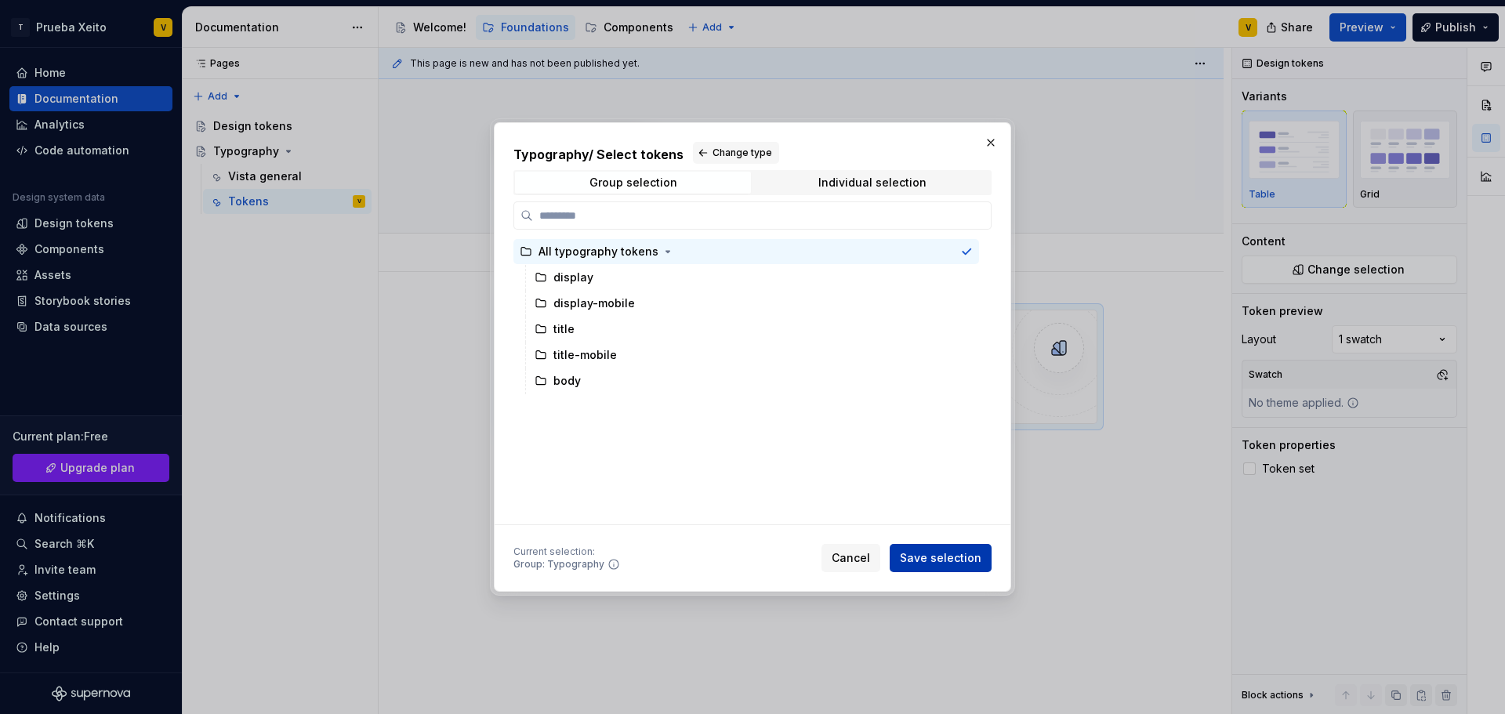
click at [939, 557] on span "Save selection" at bounding box center [941, 558] width 82 height 16
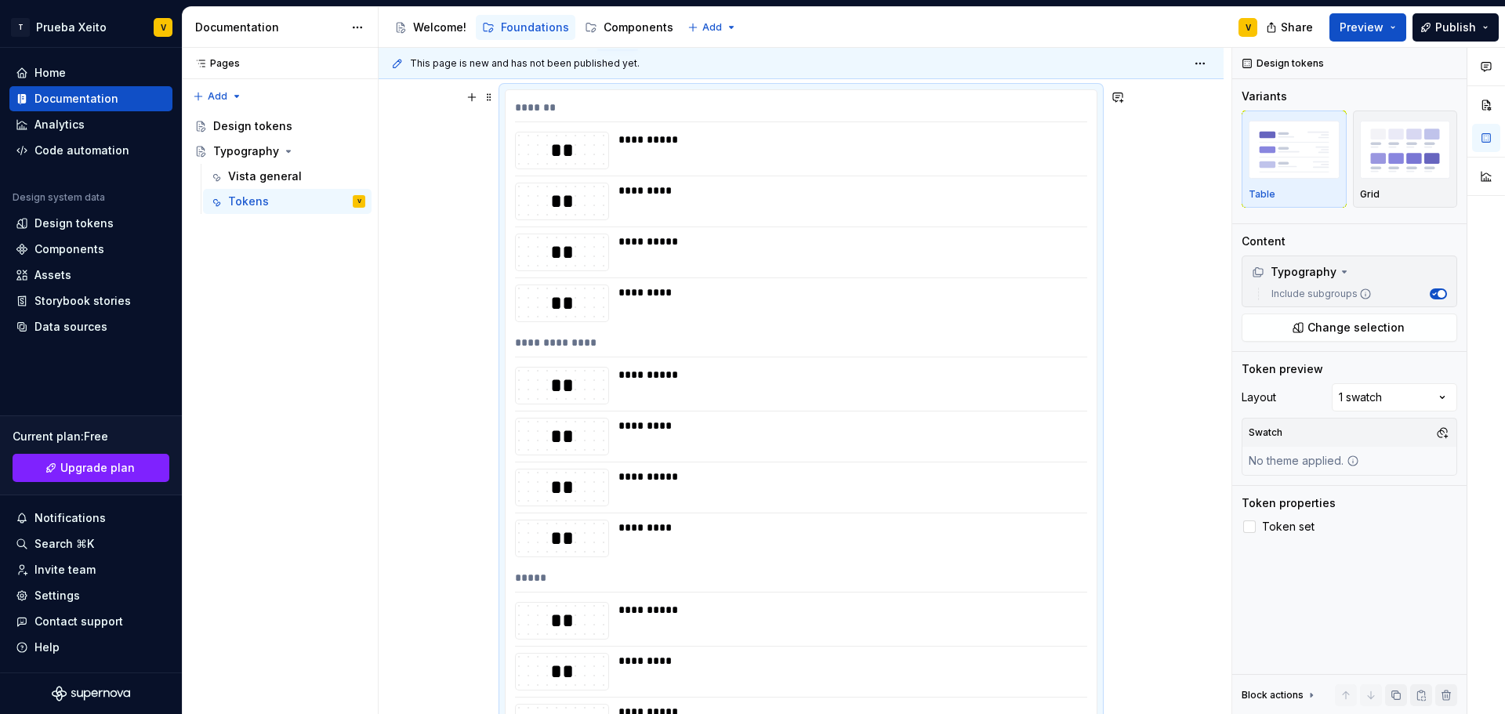
scroll to position [212, 0]
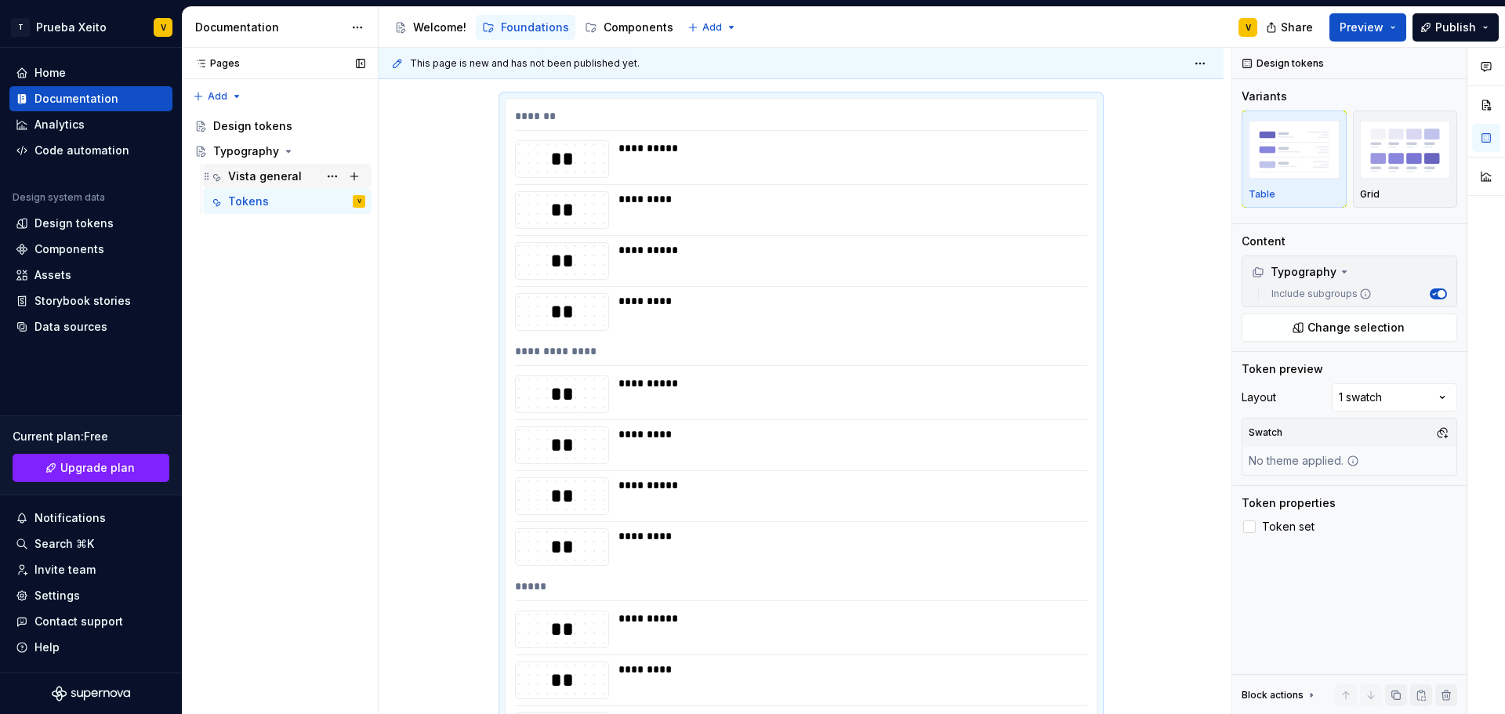
click at [267, 176] on div "Vista general" at bounding box center [265, 177] width 74 height 16
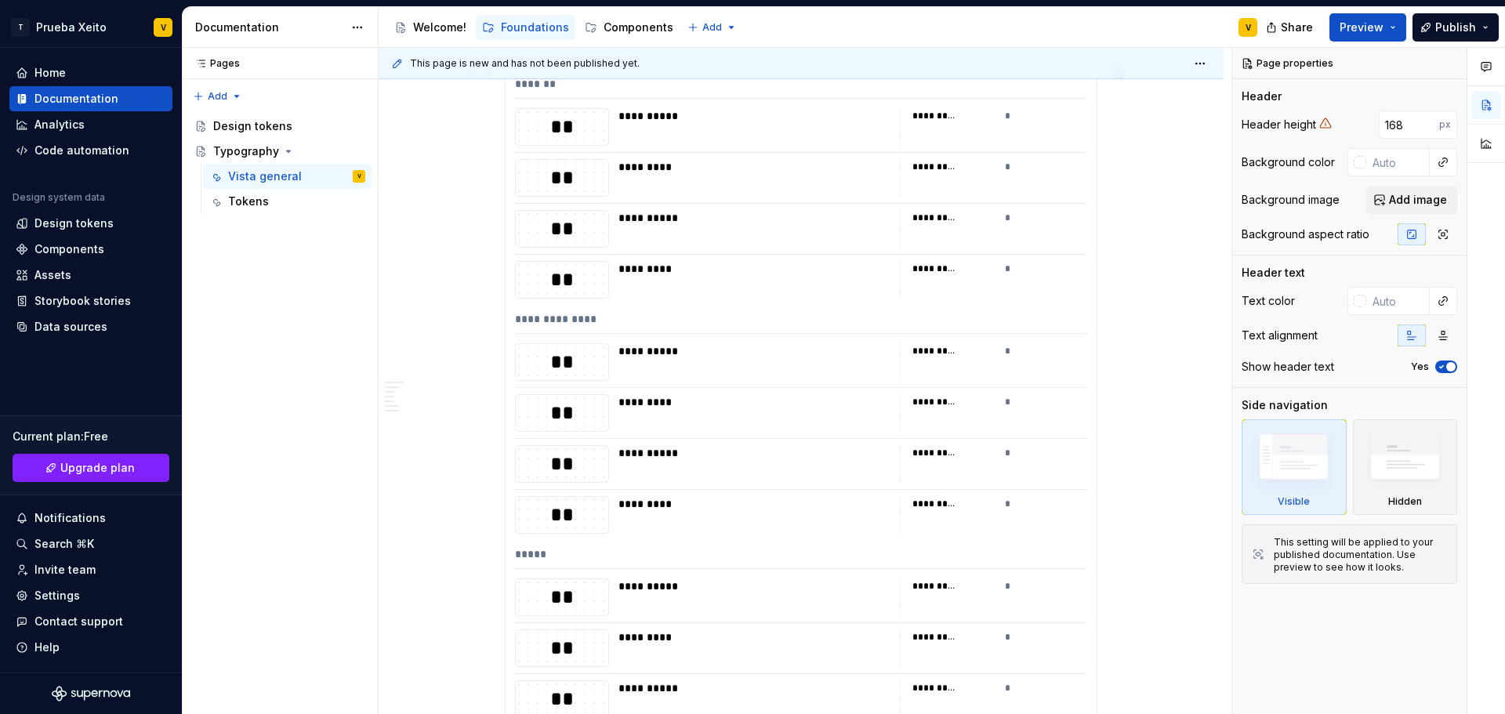
scroll to position [2509, 0]
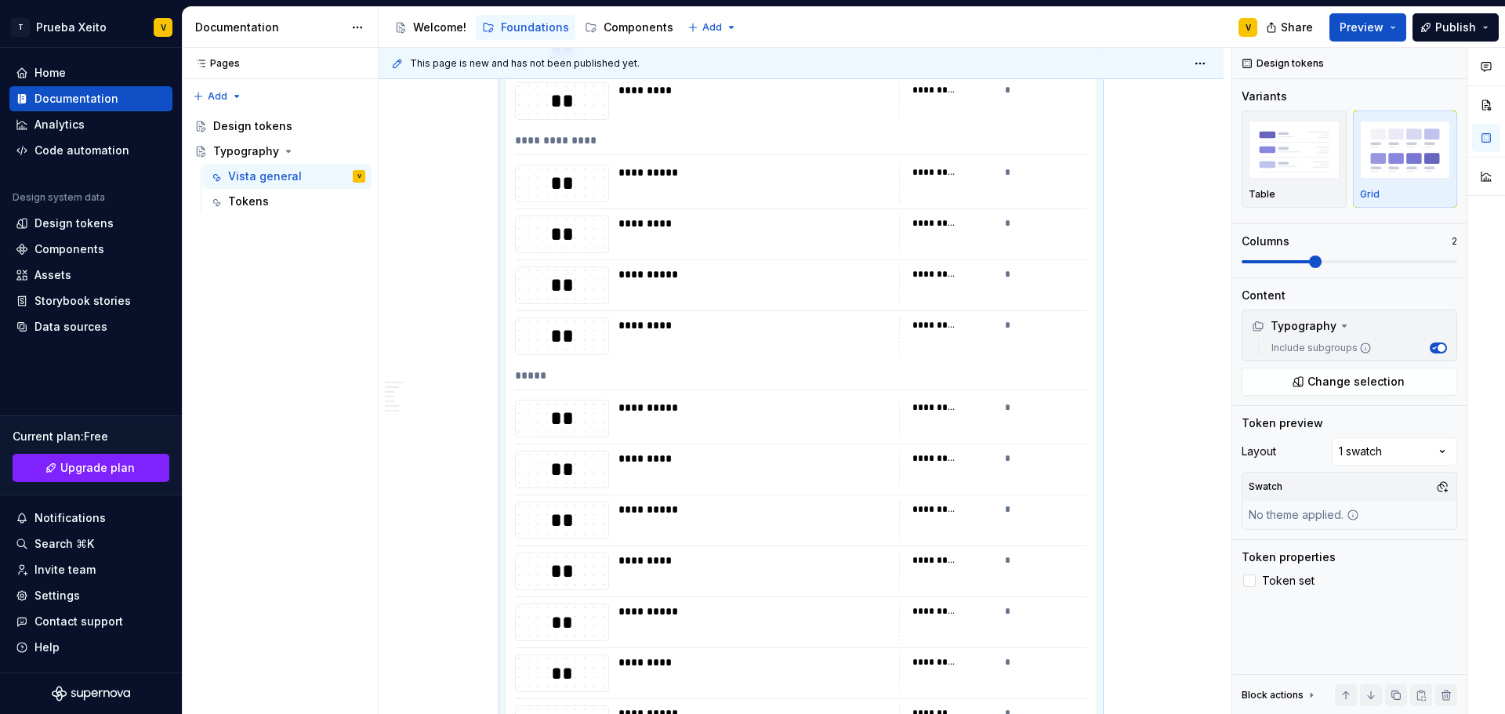
click at [1376, 451] on div "Comments Open comments No comments yet Select ‘Comment’ from the block context …" at bounding box center [1368, 381] width 273 height 667
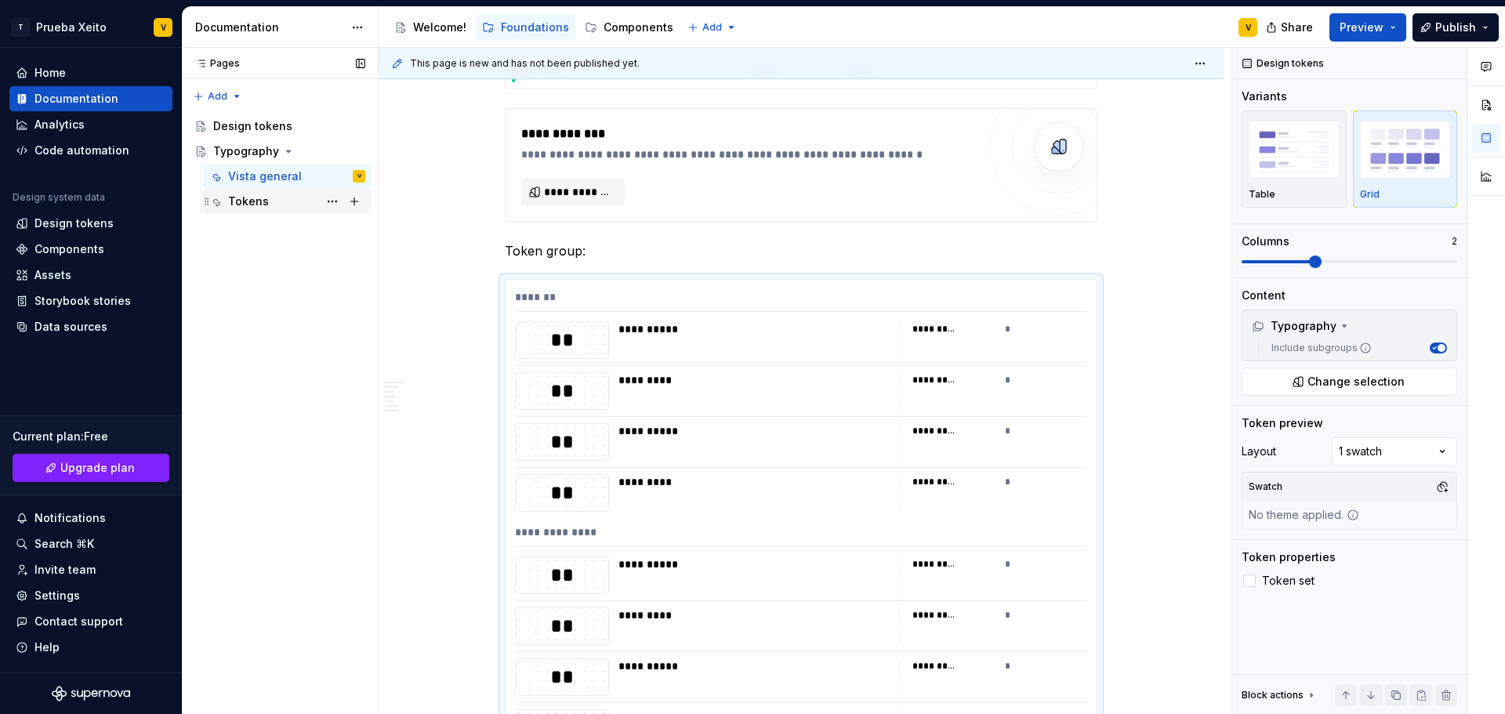
click at [252, 201] on div "Tokens" at bounding box center [248, 202] width 41 height 16
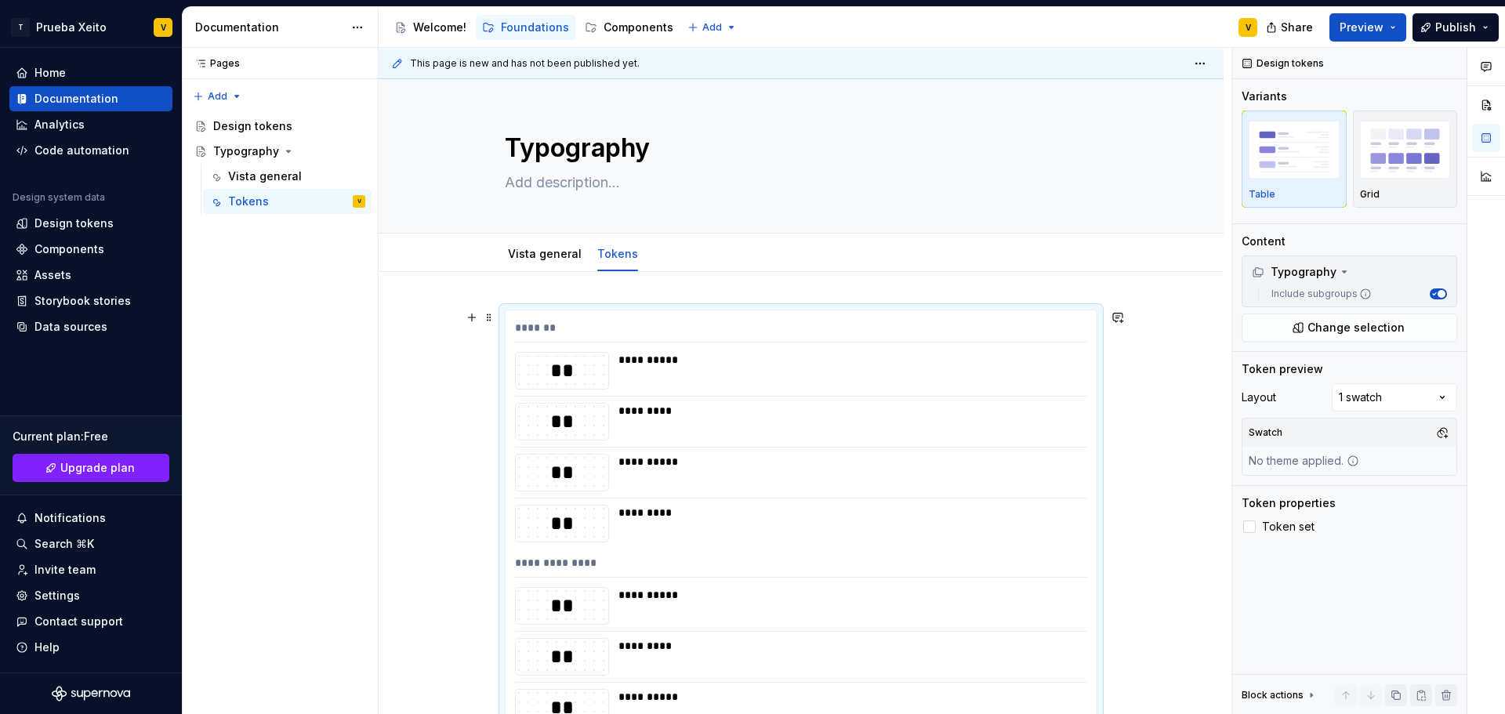
click at [798, 366] on div "**********" at bounding box center [848, 360] width 459 height 16
click at [1414, 169] on img "button" at bounding box center [1405, 149] width 91 height 57
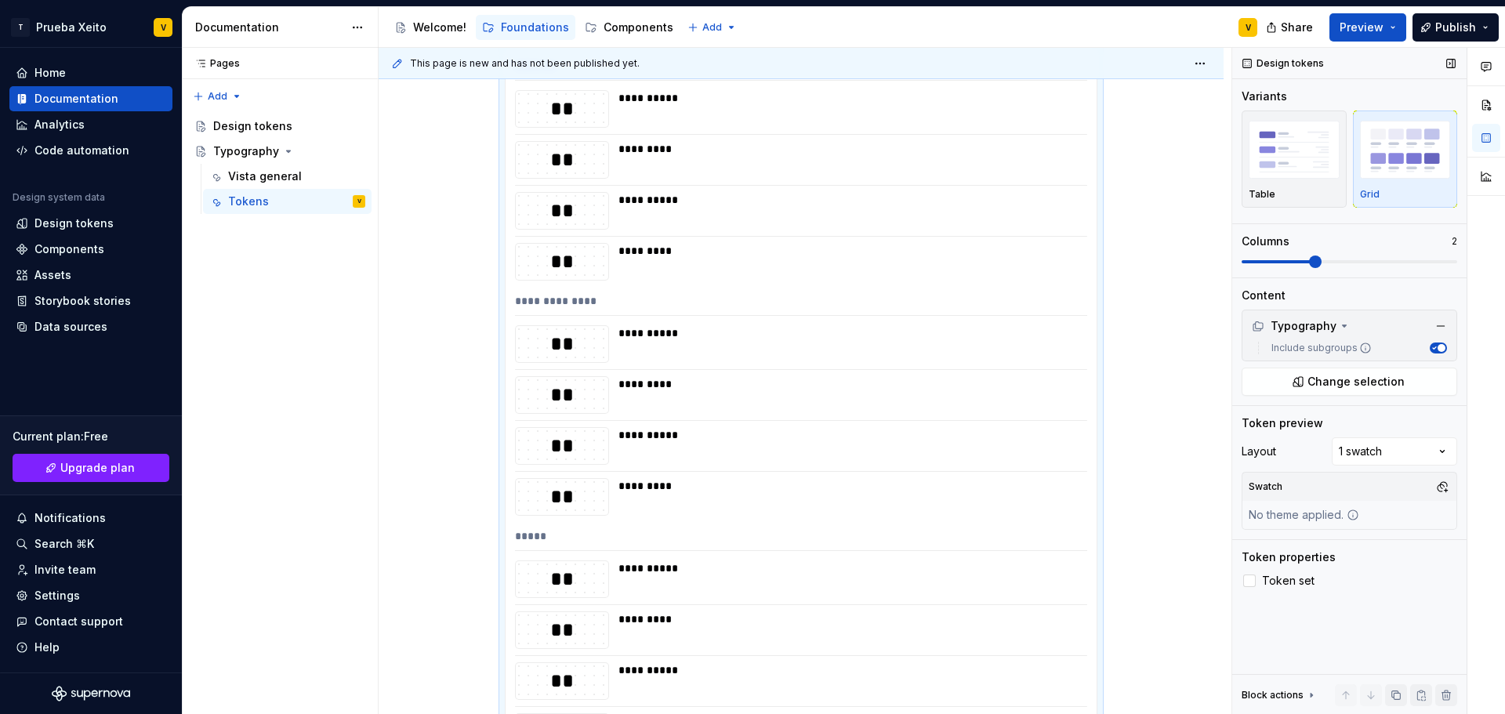
click at [1297, 263] on span at bounding box center [1350, 261] width 216 height 3
click at [278, 172] on div "Vista general" at bounding box center [265, 177] width 74 height 16
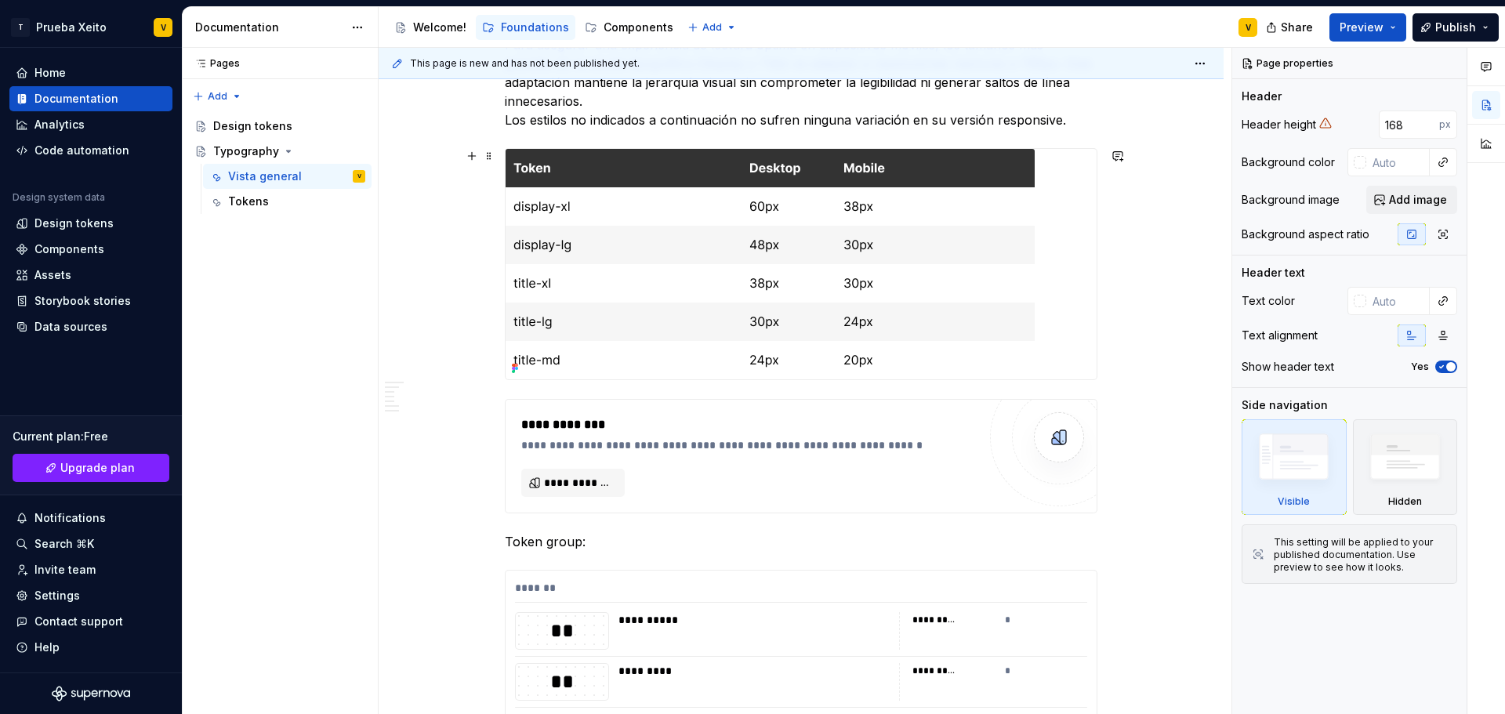
scroll to position [2038, 0]
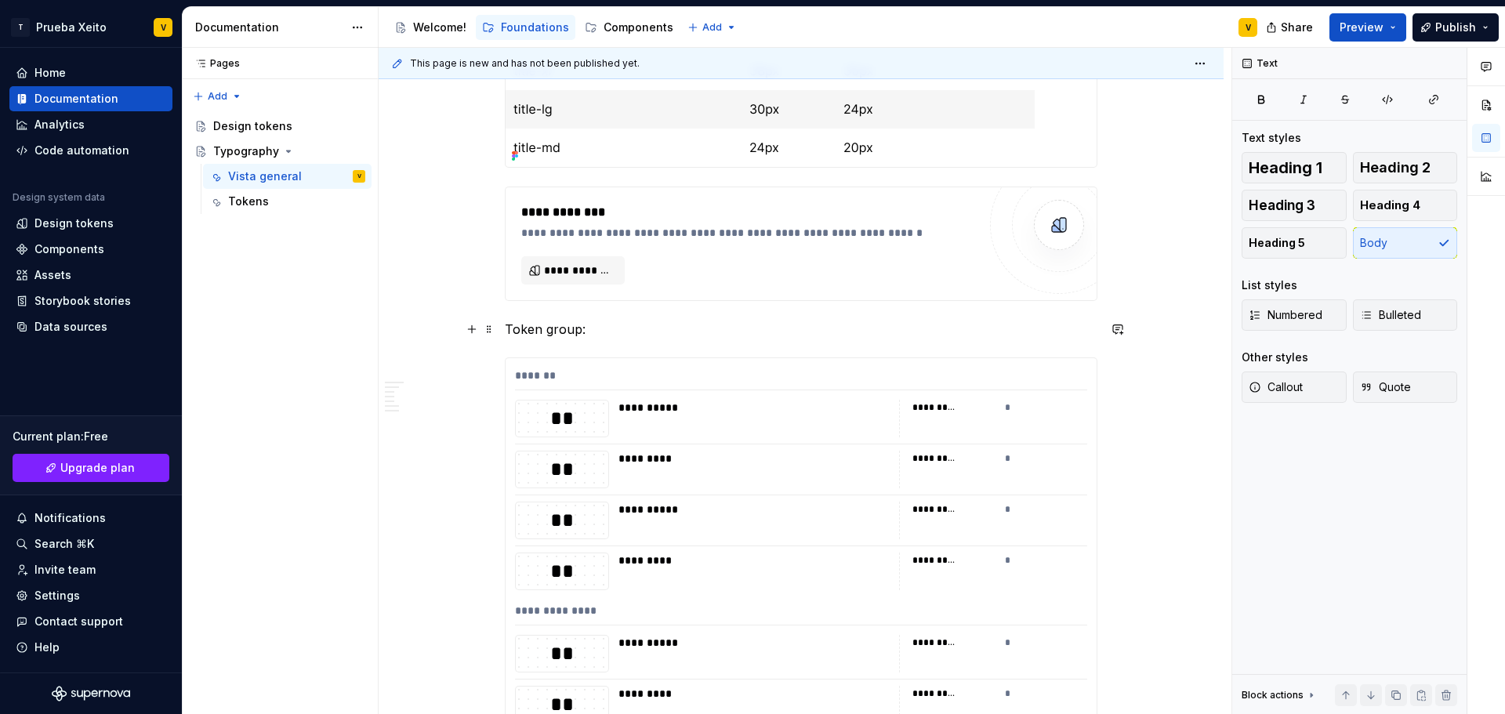
click at [746, 336] on p "Token group:" at bounding box center [801, 329] width 593 height 19
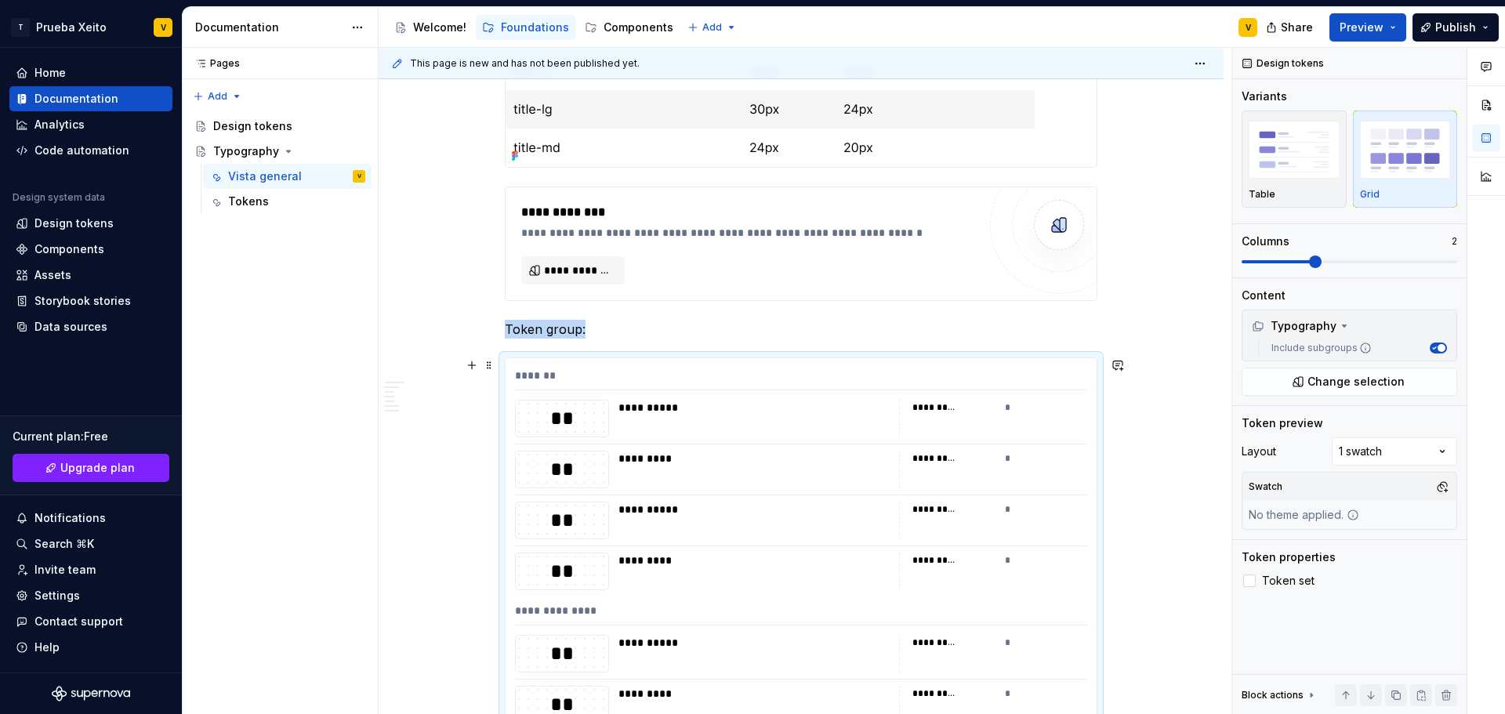
click at [590, 375] on div "*******" at bounding box center [801, 379] width 572 height 23
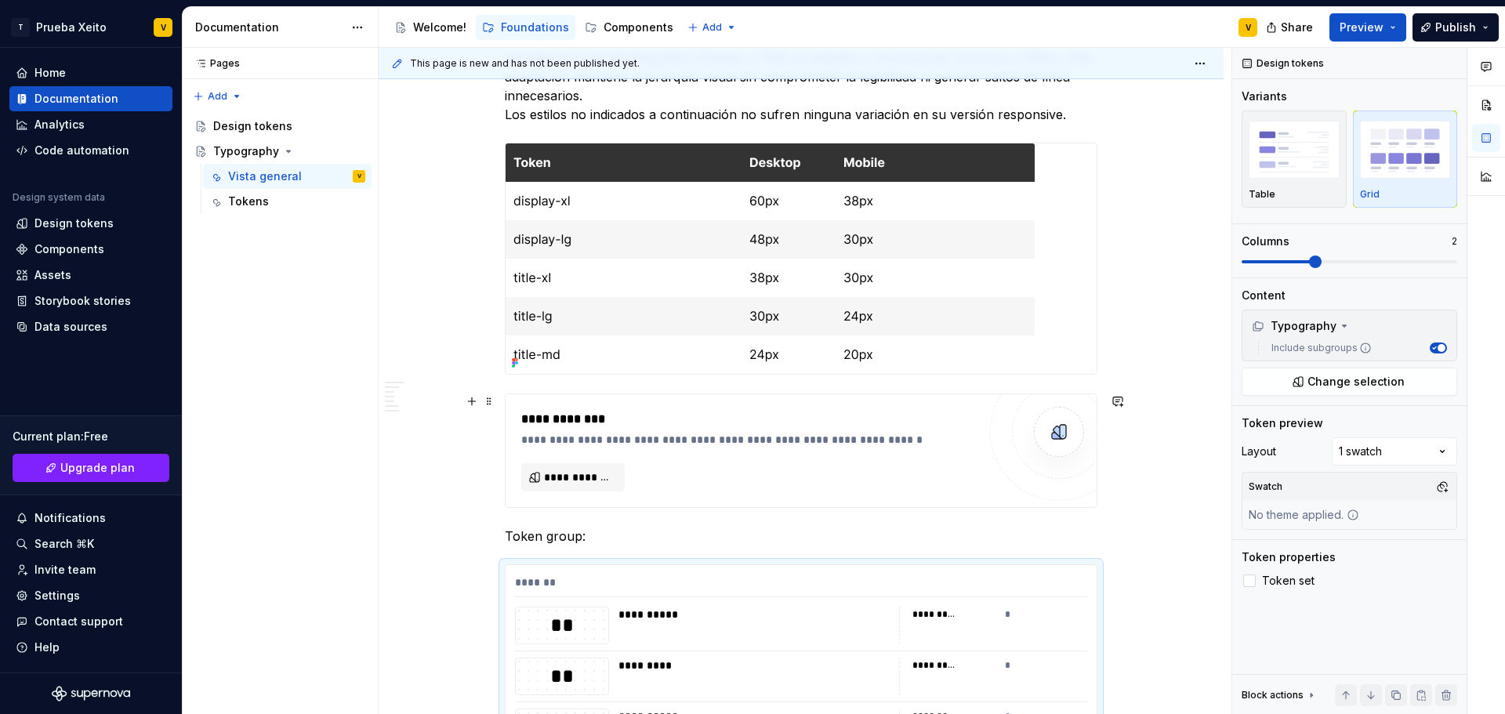
scroll to position [1803, 0]
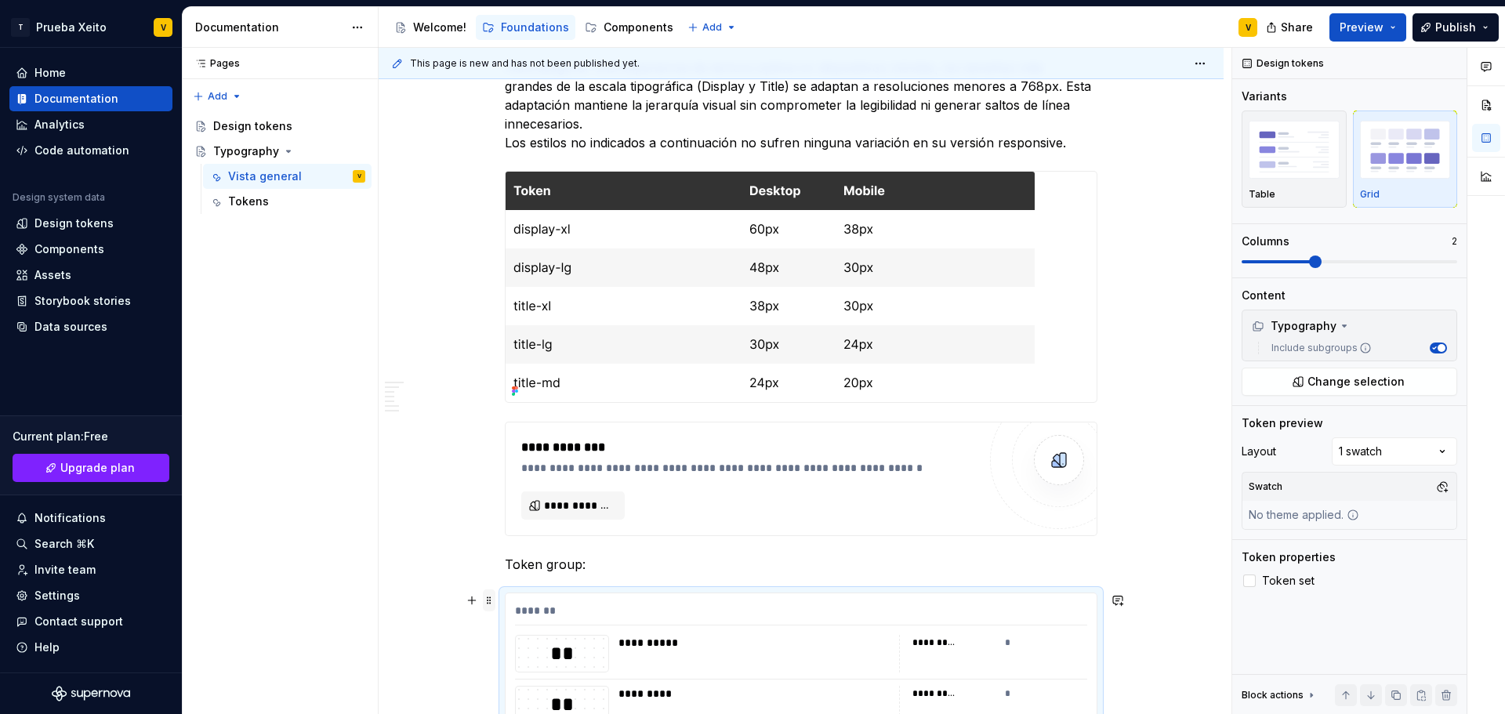
click at [488, 607] on span at bounding box center [489, 601] width 13 height 22
click at [509, 576] on div "Delete" at bounding box center [553, 569] width 133 height 25
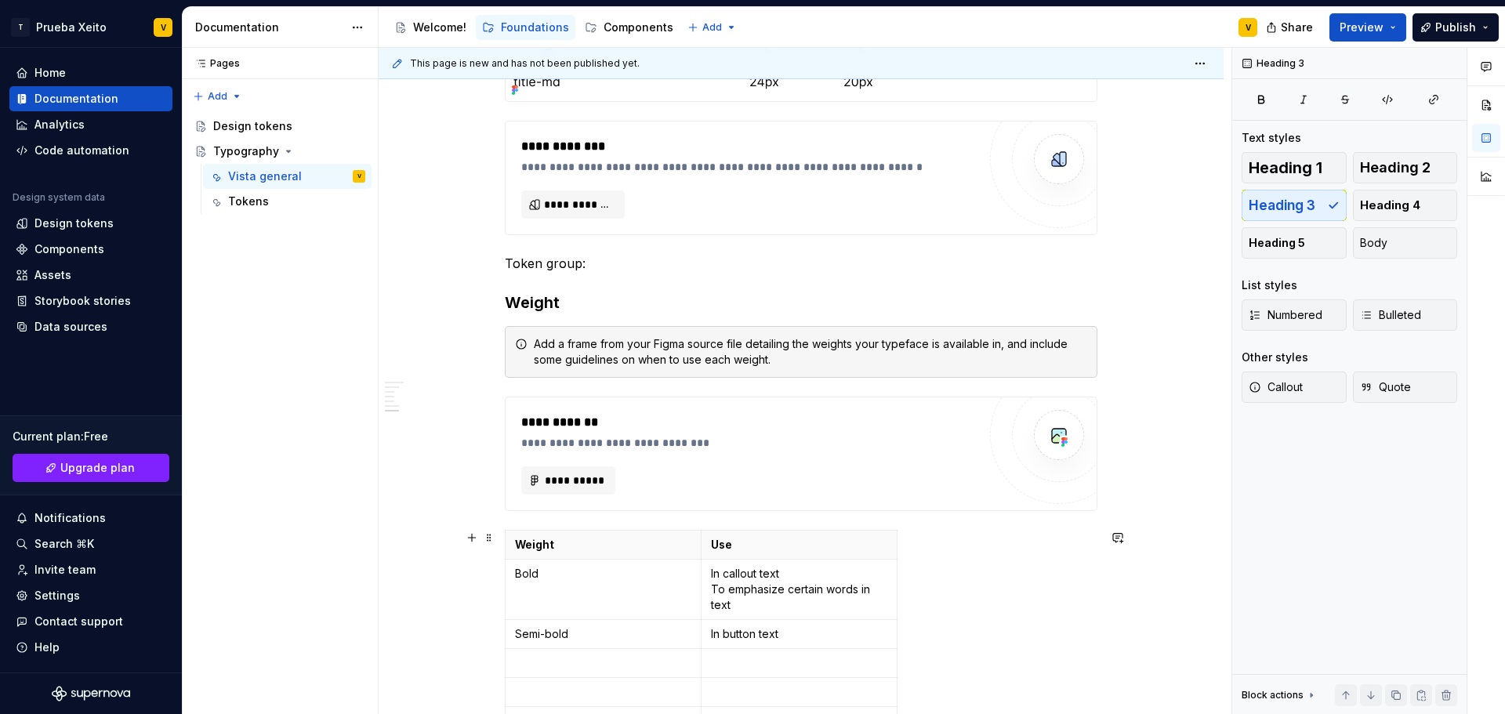
scroll to position [2089, 0]
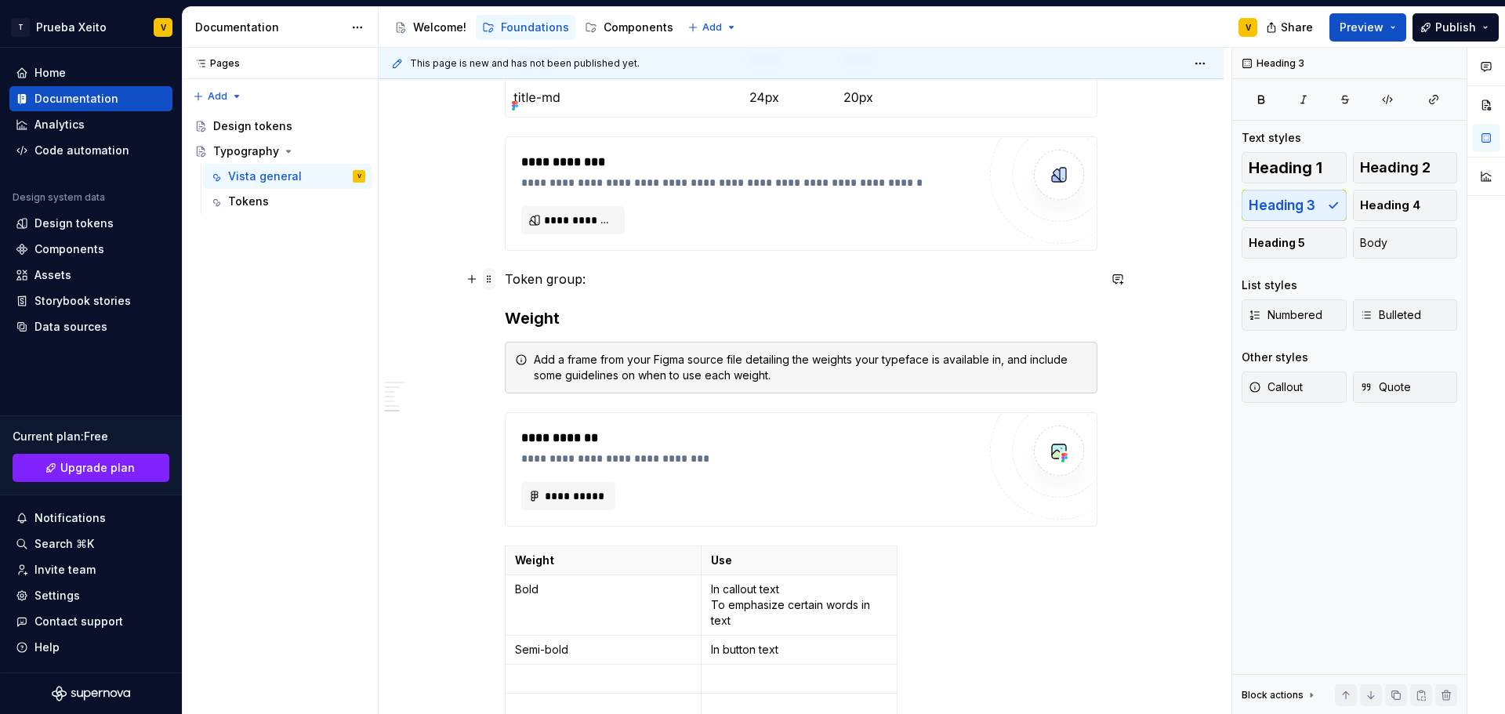
click at [490, 280] on span at bounding box center [489, 279] width 13 height 22
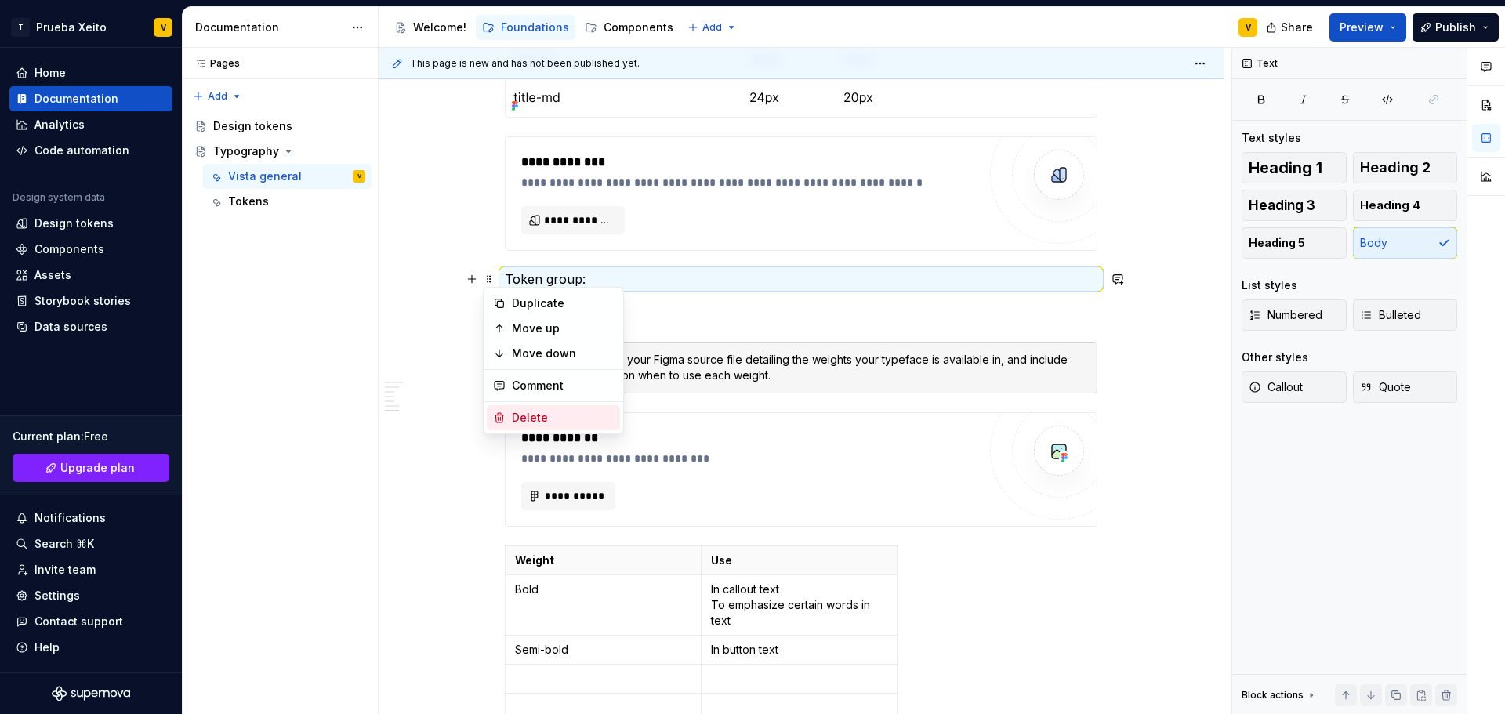
click at [505, 419] on icon at bounding box center [499, 418] width 13 height 13
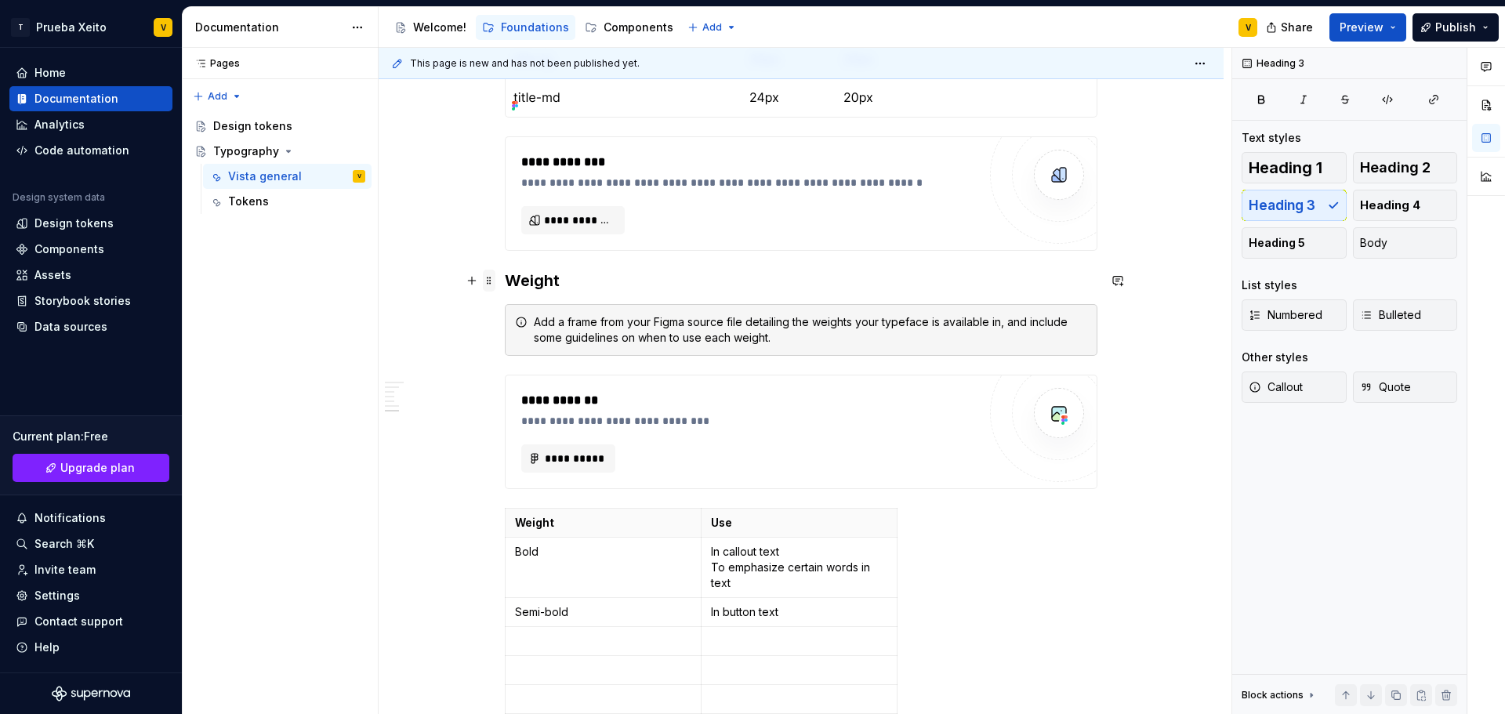
click at [491, 281] on span at bounding box center [489, 281] width 13 height 22
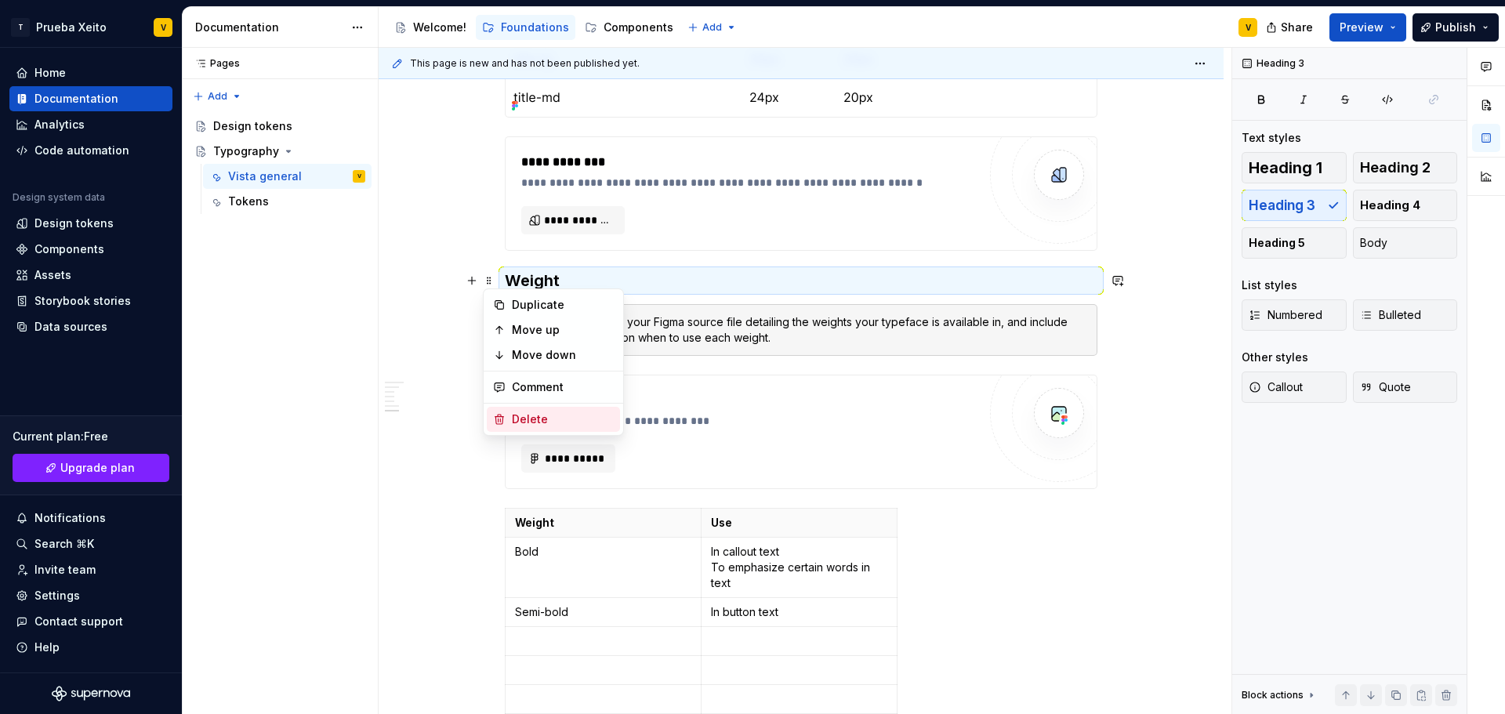
click at [525, 423] on div "Delete" at bounding box center [563, 420] width 102 height 16
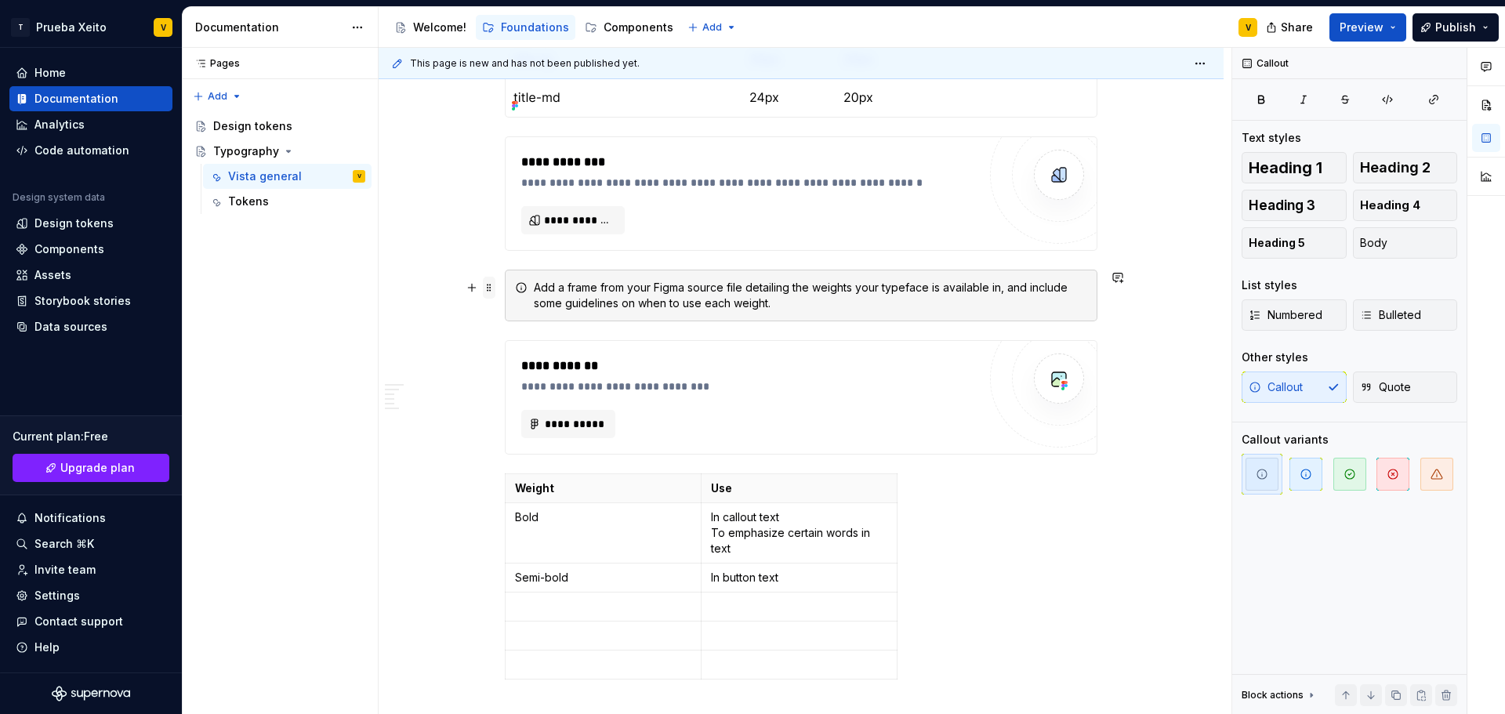
click at [487, 289] on span at bounding box center [489, 288] width 13 height 22
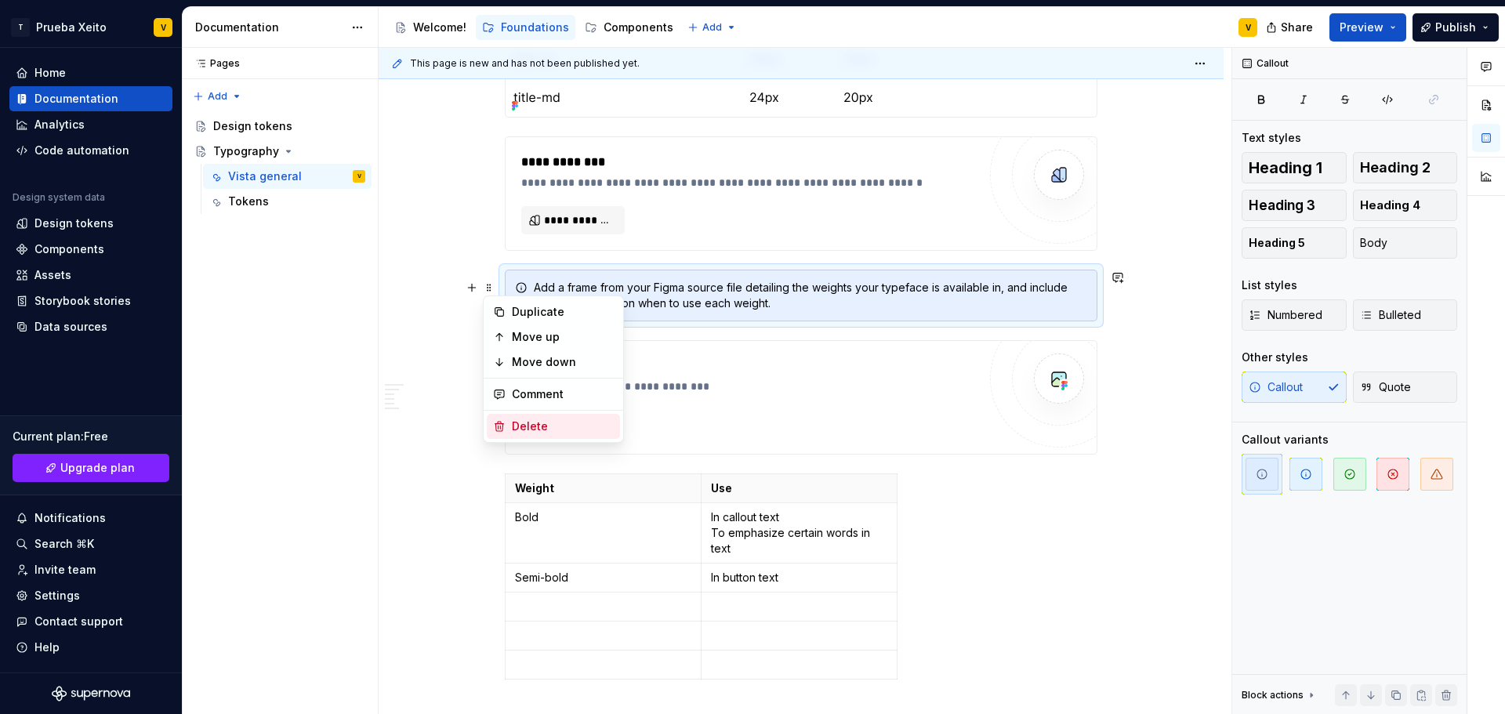
click at [536, 435] on div "Delete" at bounding box center [553, 426] width 133 height 25
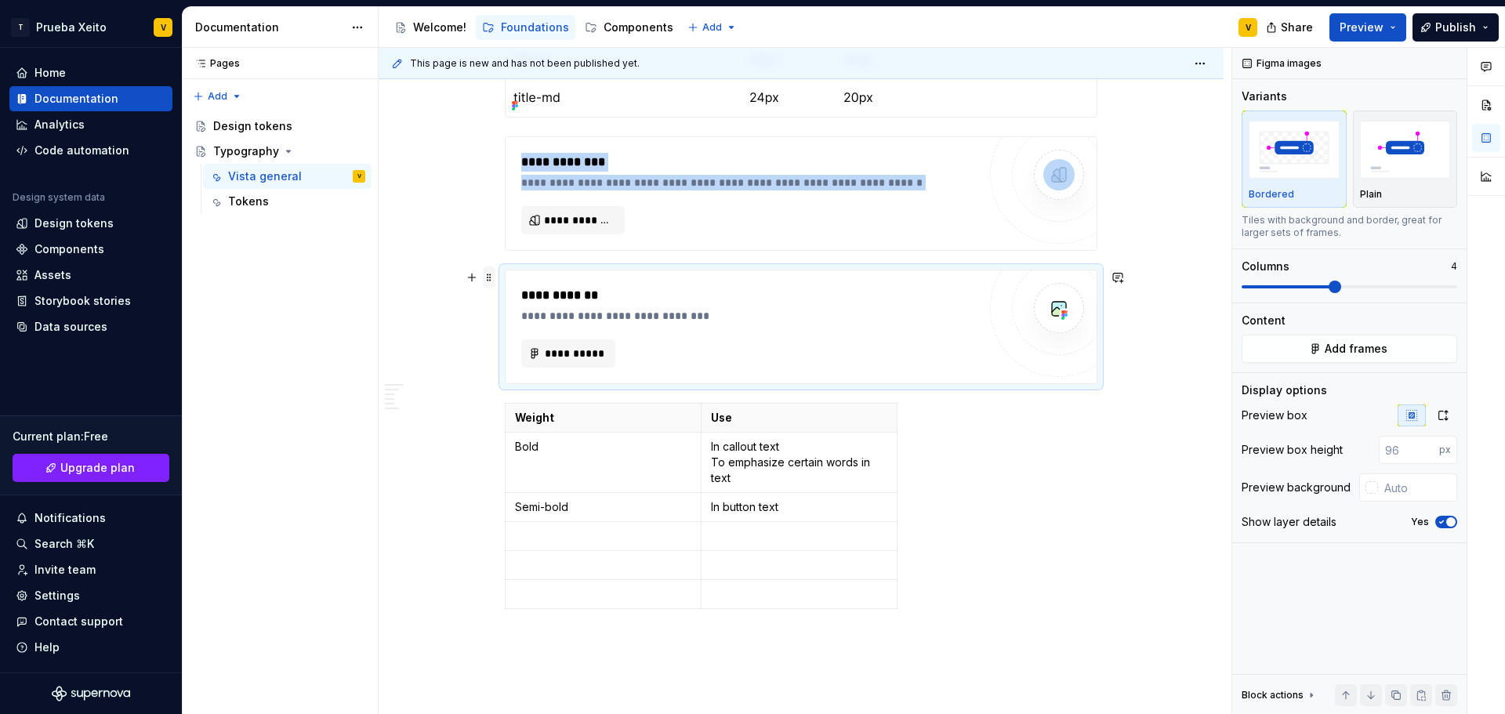
click at [486, 276] on span at bounding box center [489, 278] width 13 height 22
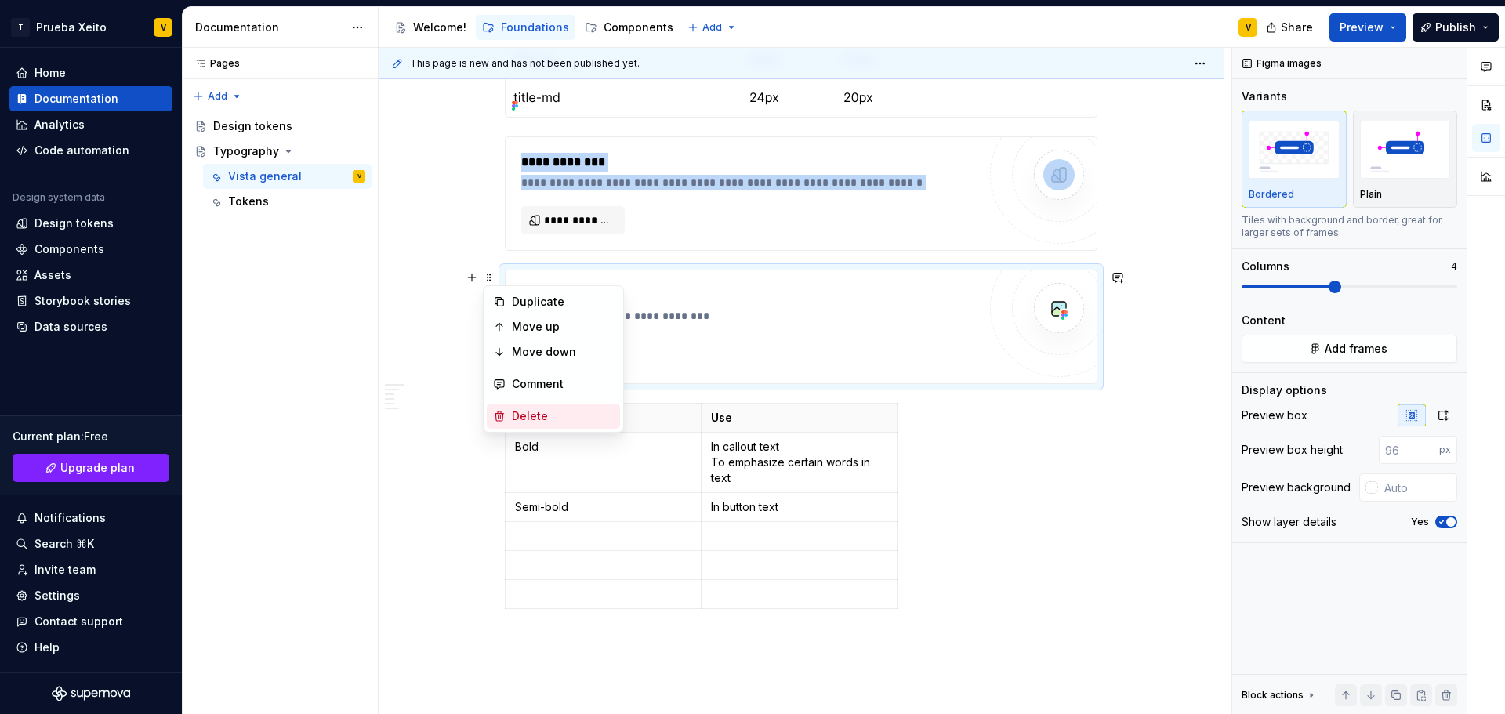
click at [521, 425] on div "Delete" at bounding box center [553, 416] width 133 height 25
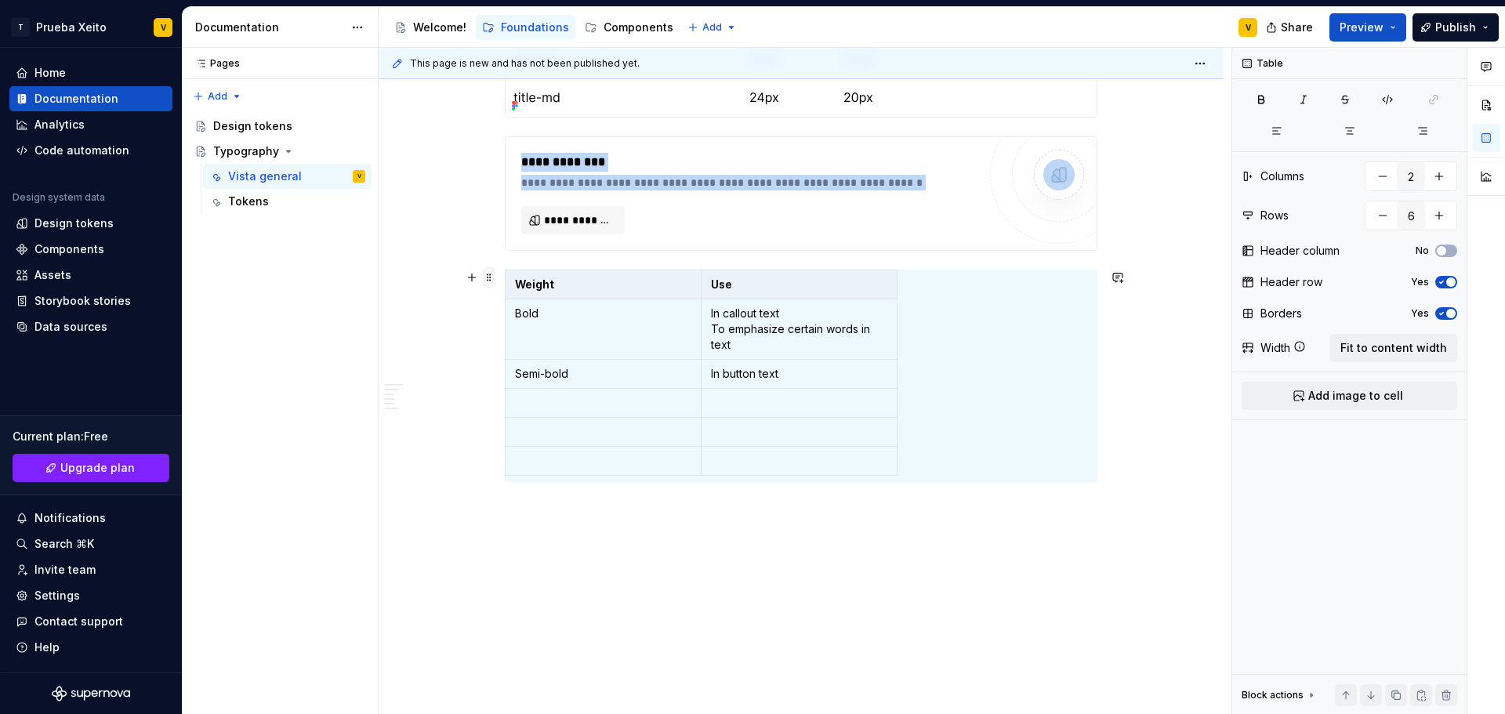
click at [486, 282] on span at bounding box center [489, 278] width 13 height 22
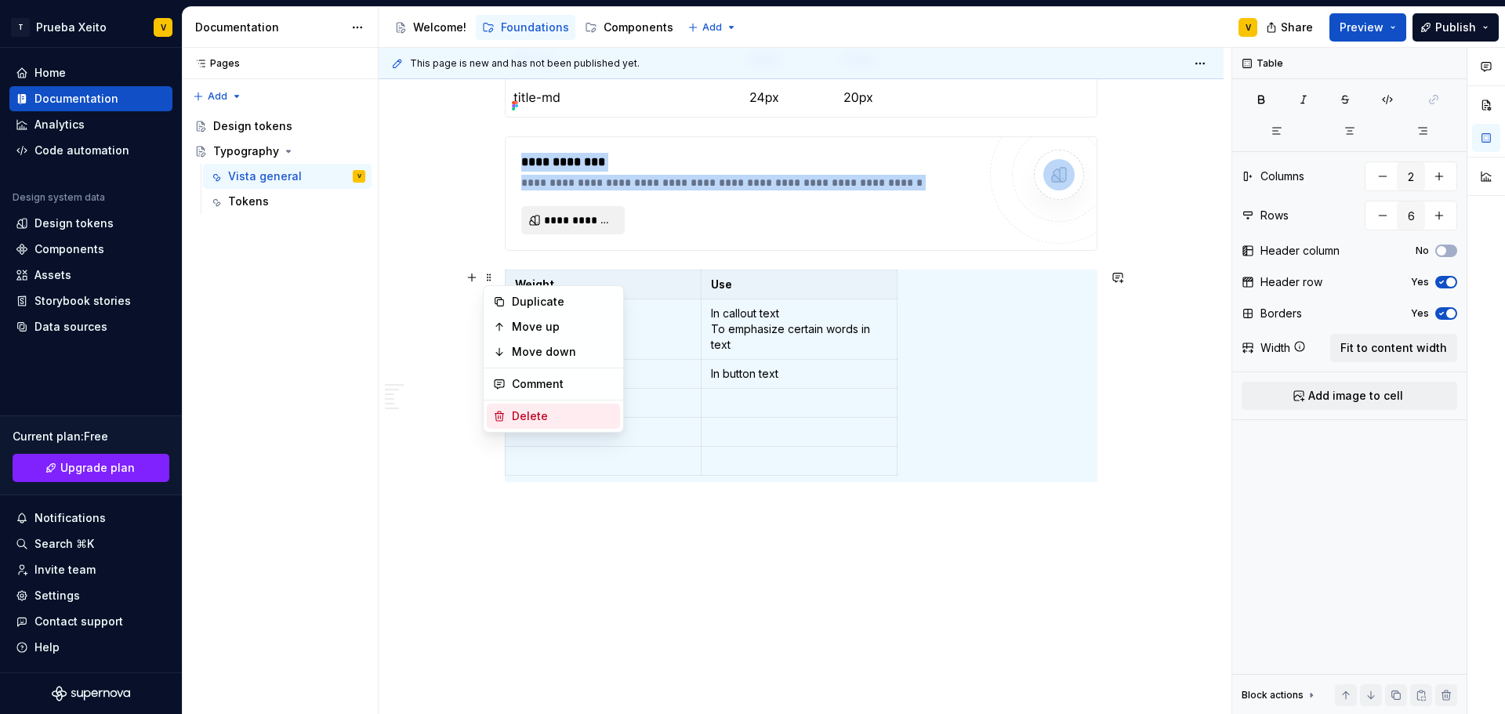
click at [530, 421] on div "Delete" at bounding box center [563, 416] width 102 height 16
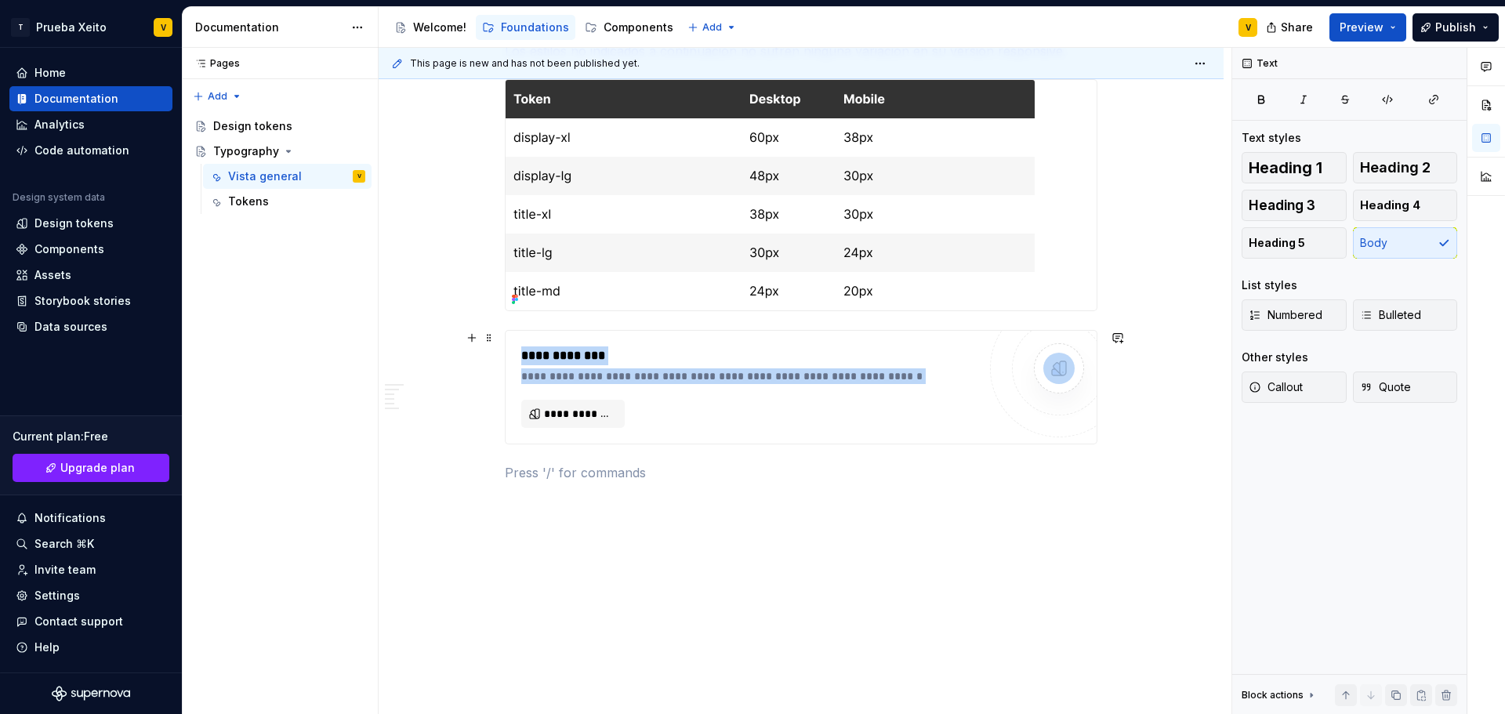
scroll to position [1895, 0]
click at [488, 338] on span at bounding box center [489, 338] width 13 height 22
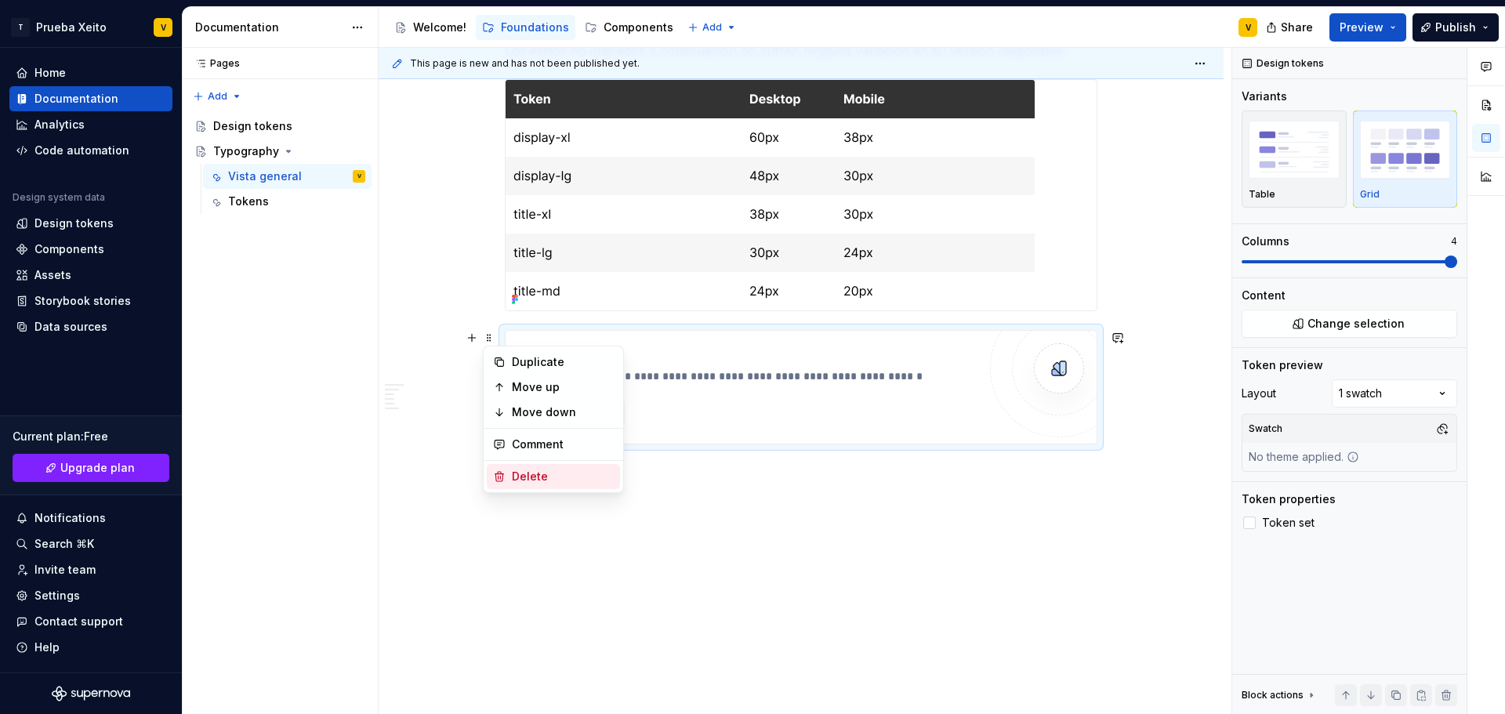
click at [522, 482] on div "Delete" at bounding box center [563, 477] width 102 height 16
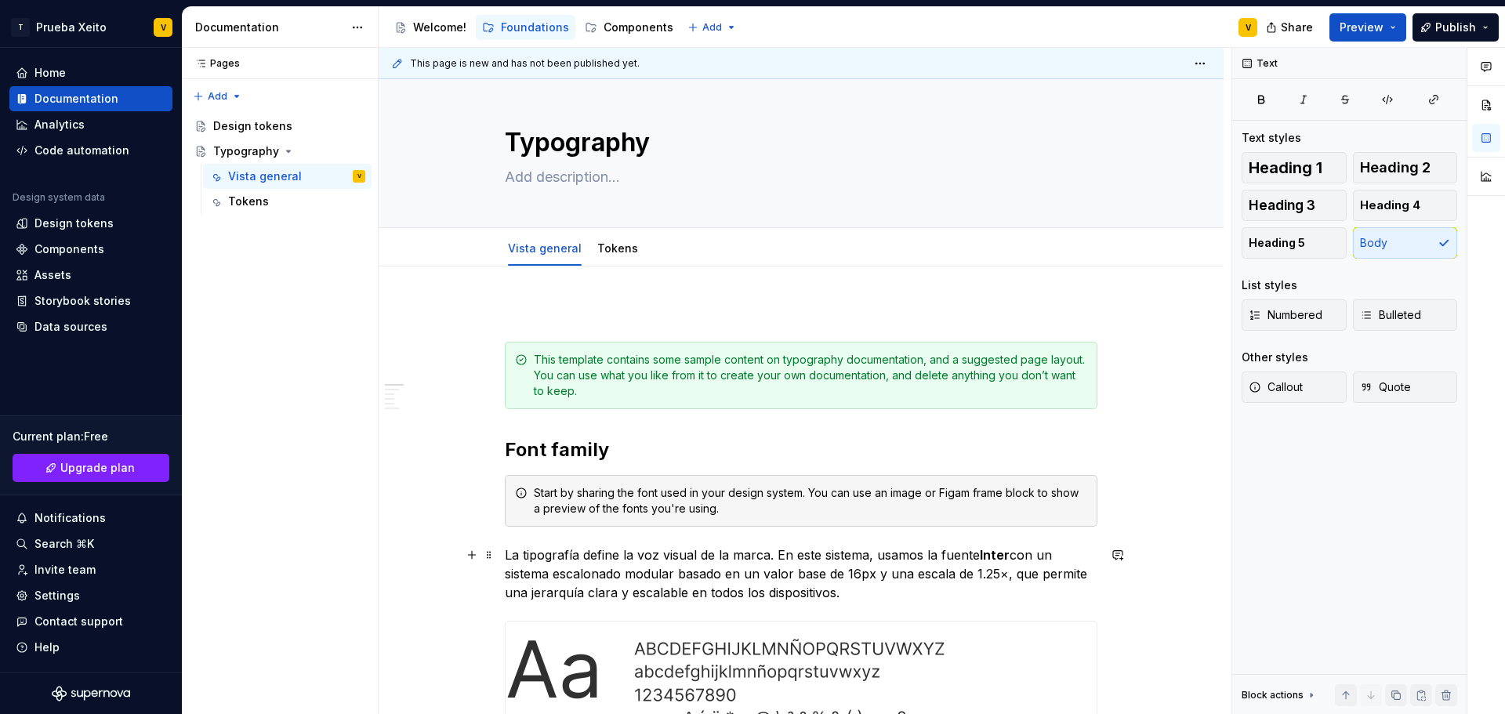
scroll to position [0, 0]
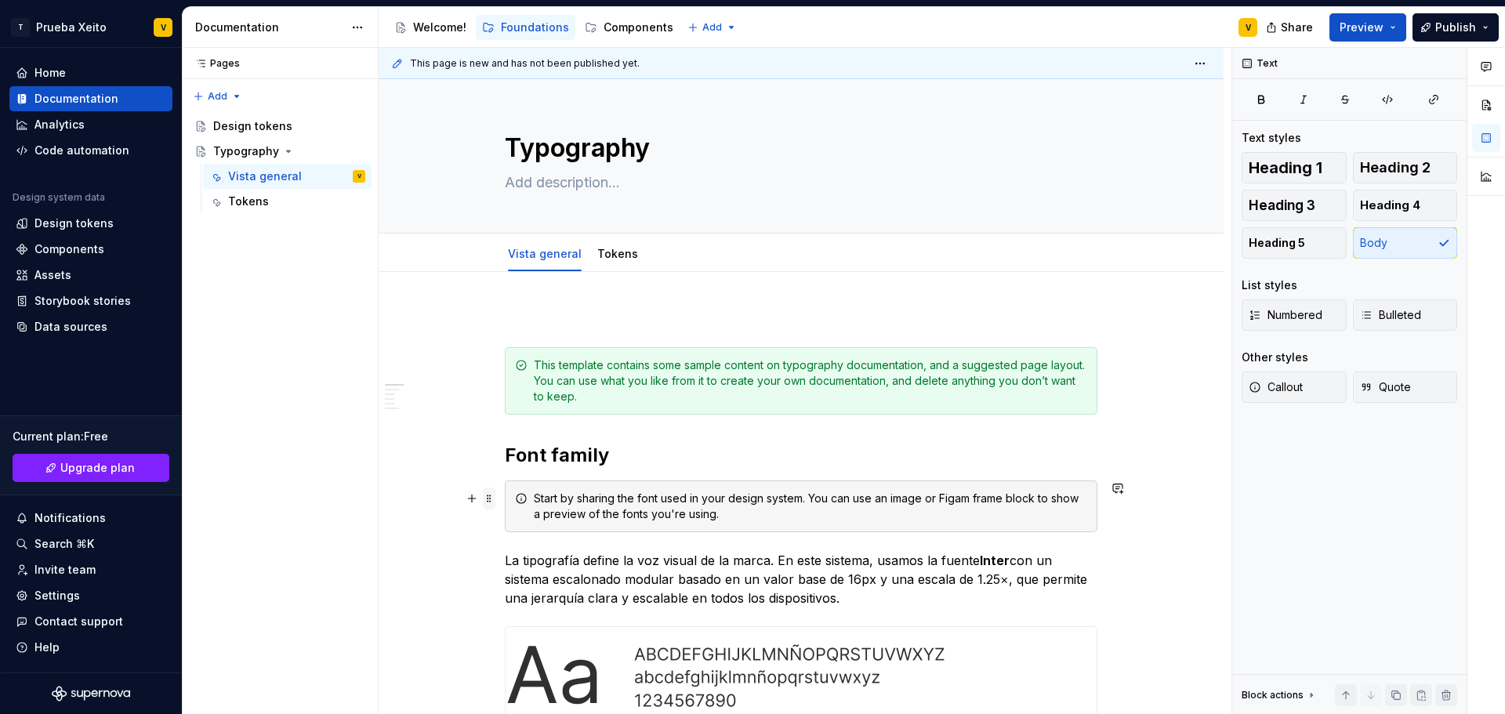
click at [493, 500] on span at bounding box center [489, 499] width 13 height 22
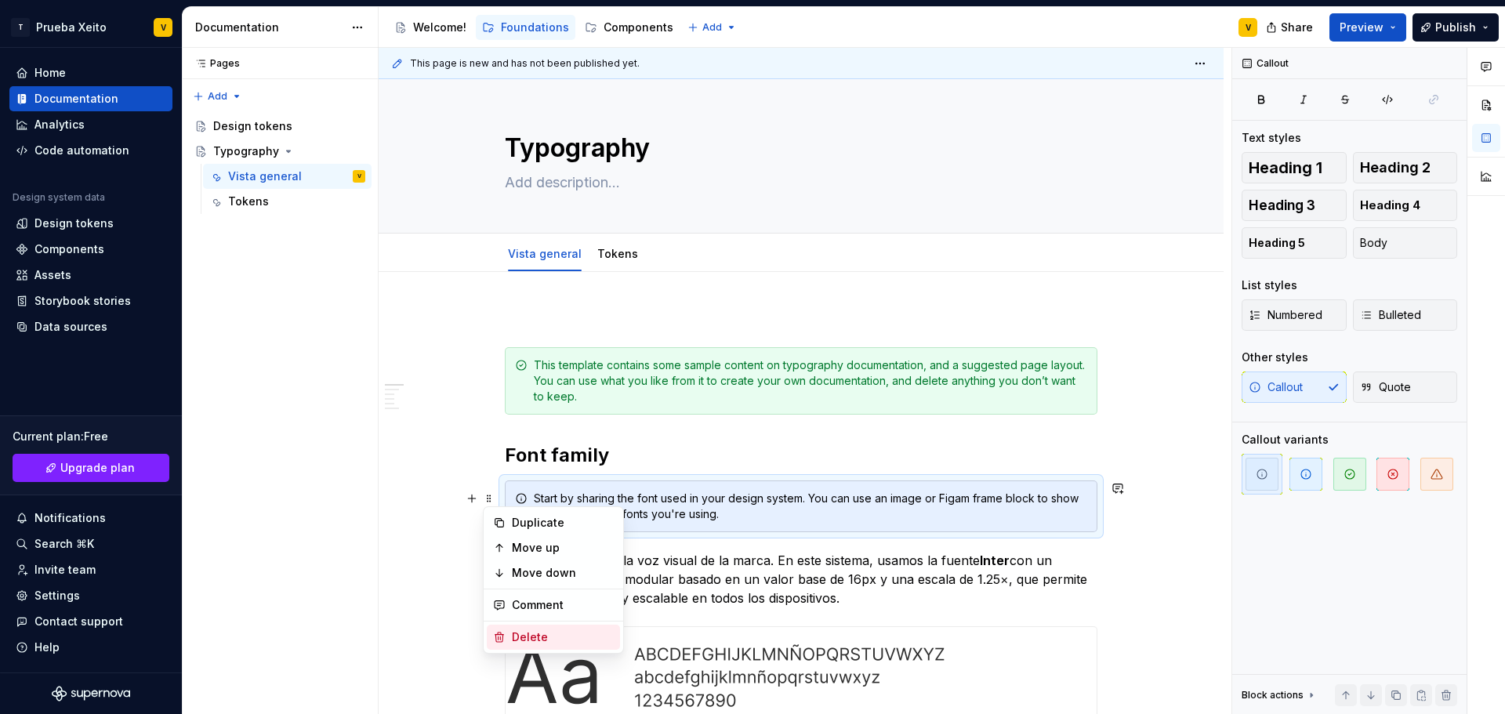
click at [546, 641] on div "Delete" at bounding box center [563, 638] width 102 height 16
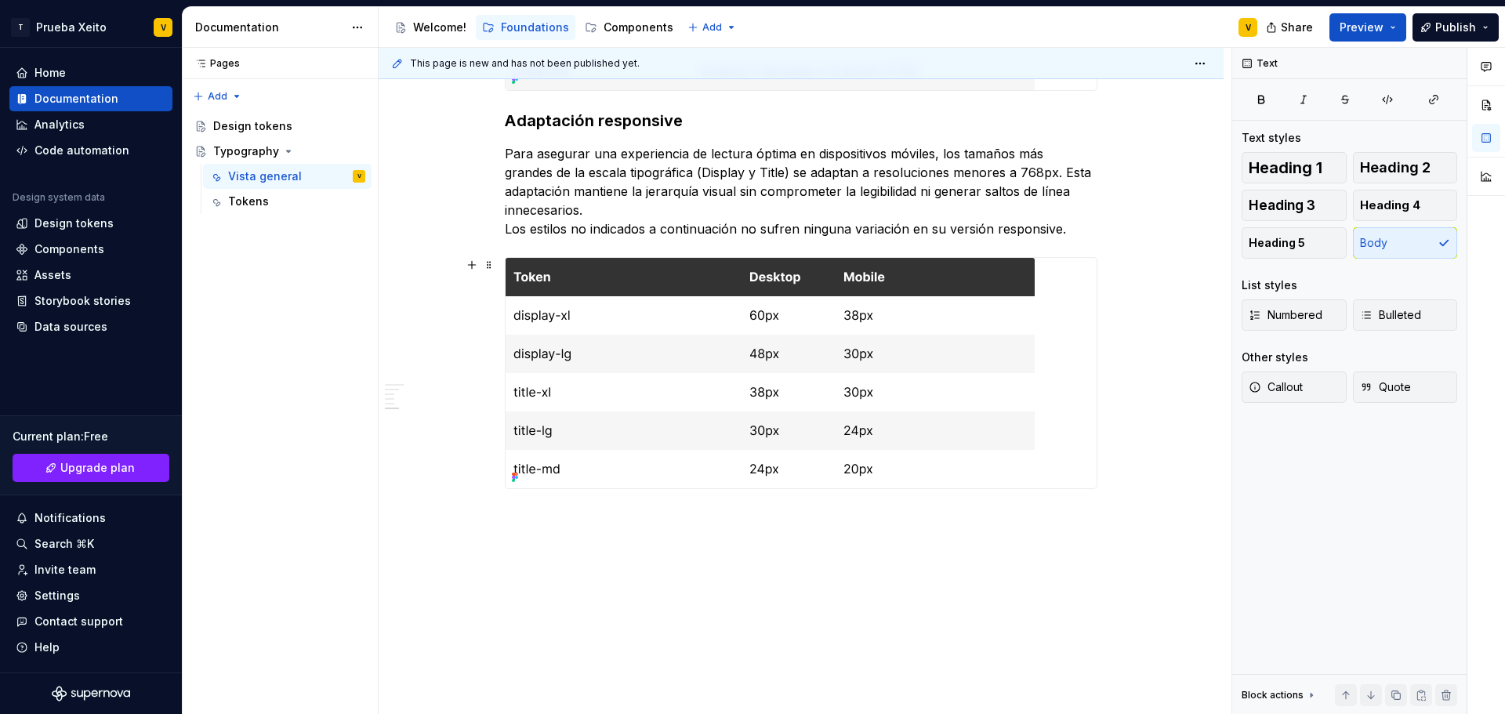
scroll to position [1691, 0]
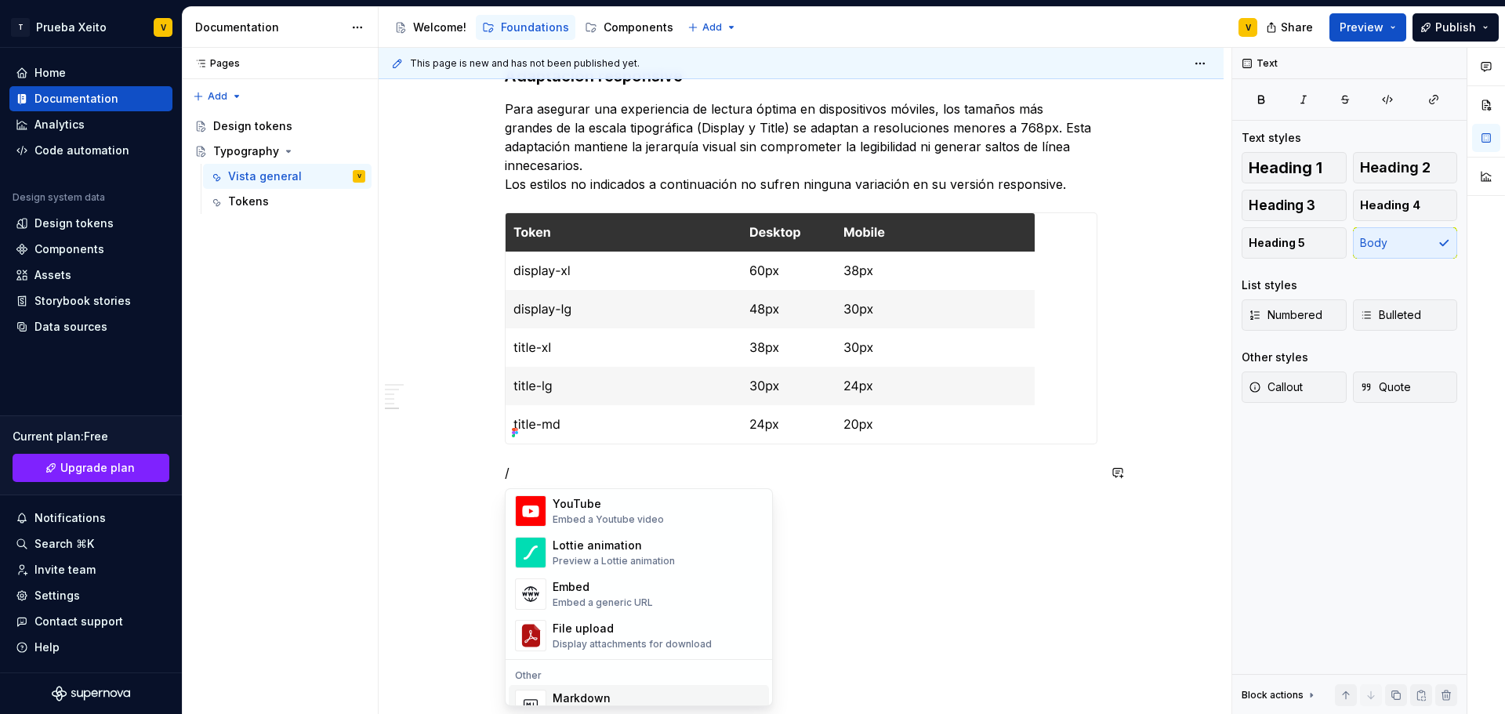
scroll to position [855, 0]
click at [659, 595] on div "Embed Embed a generic URL" at bounding box center [658, 594] width 210 height 31
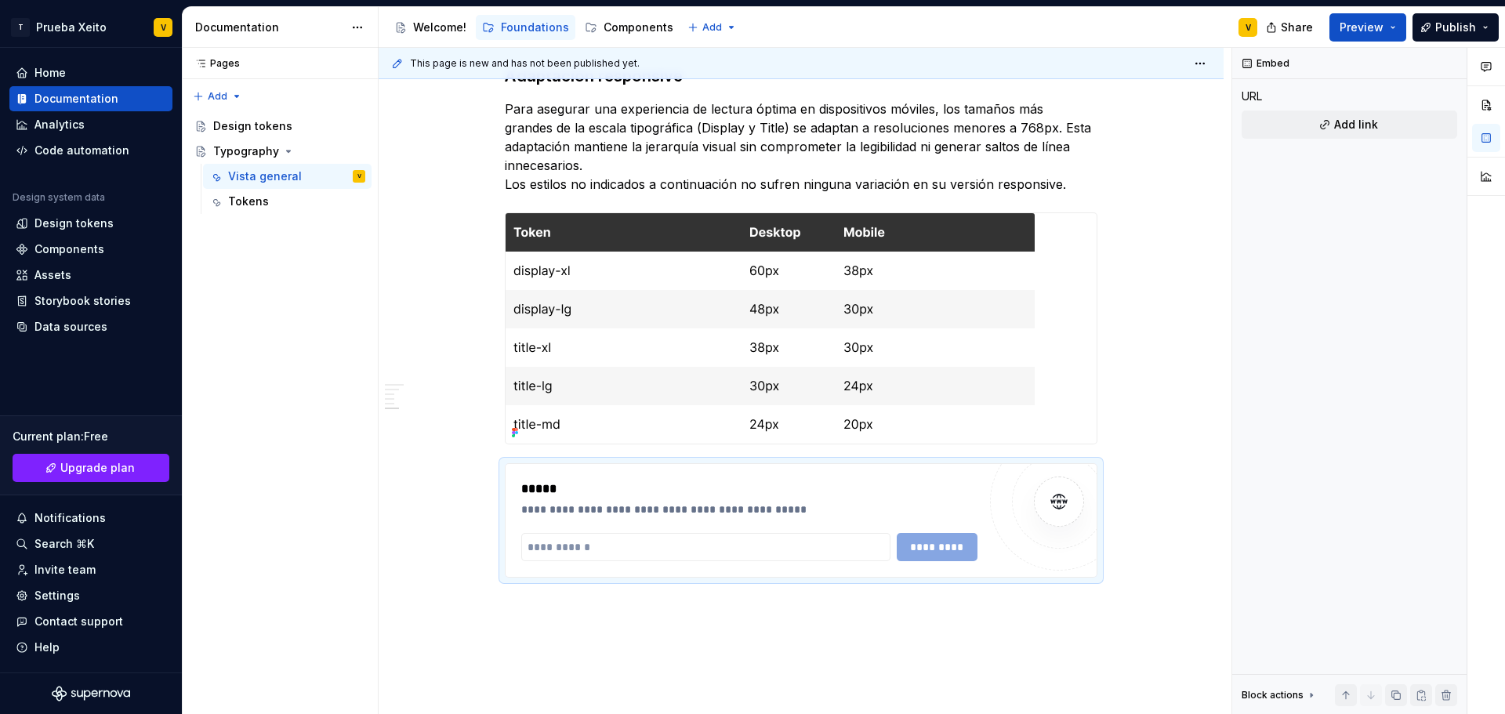
type textarea "*"
click at [570, 541] on input "text" at bounding box center [705, 547] width 369 height 28
paste input "**********"
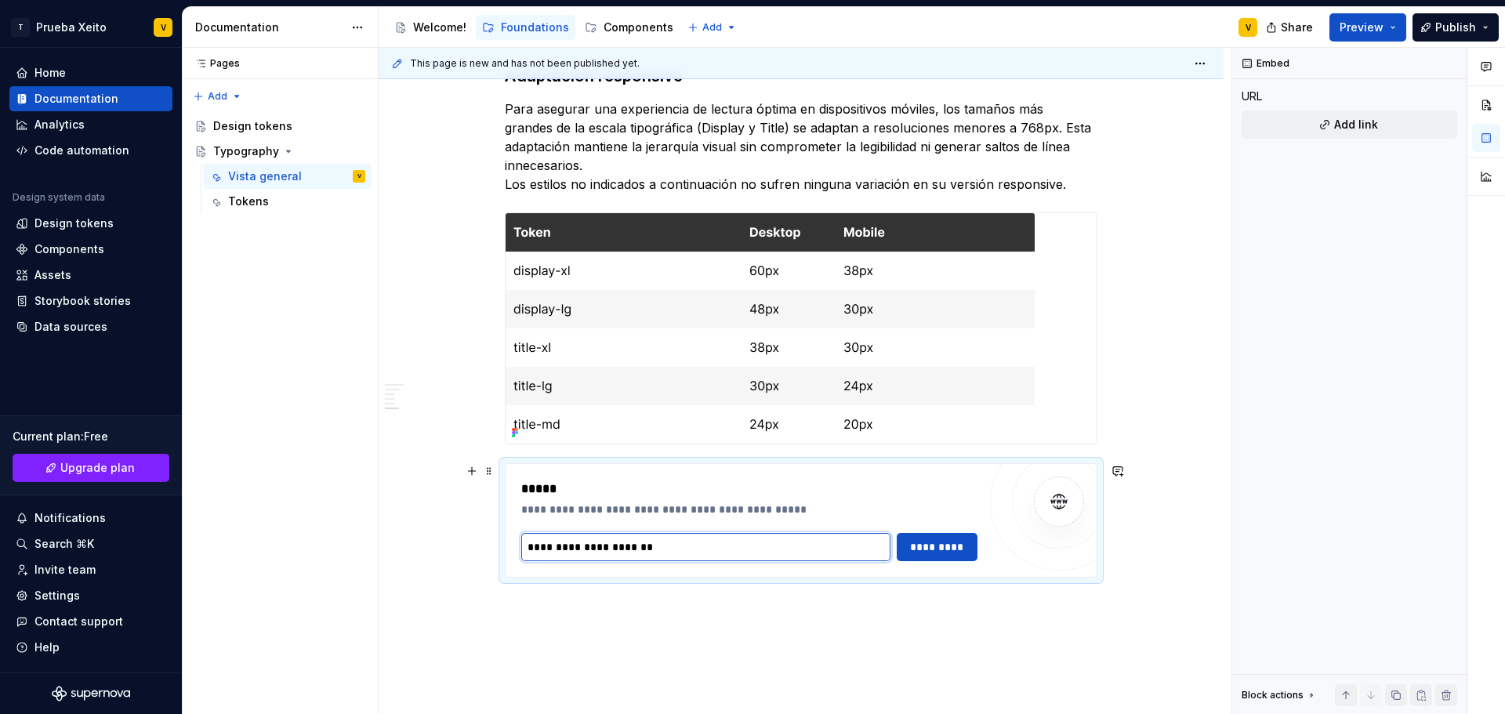
type input "**********"
click at [630, 499] on div "**********" at bounding box center [749, 499] width 456 height 38
click at [559, 514] on div "**********" at bounding box center [749, 510] width 456 height 16
click at [940, 537] on button "*********" at bounding box center [938, 547] width 82 height 28
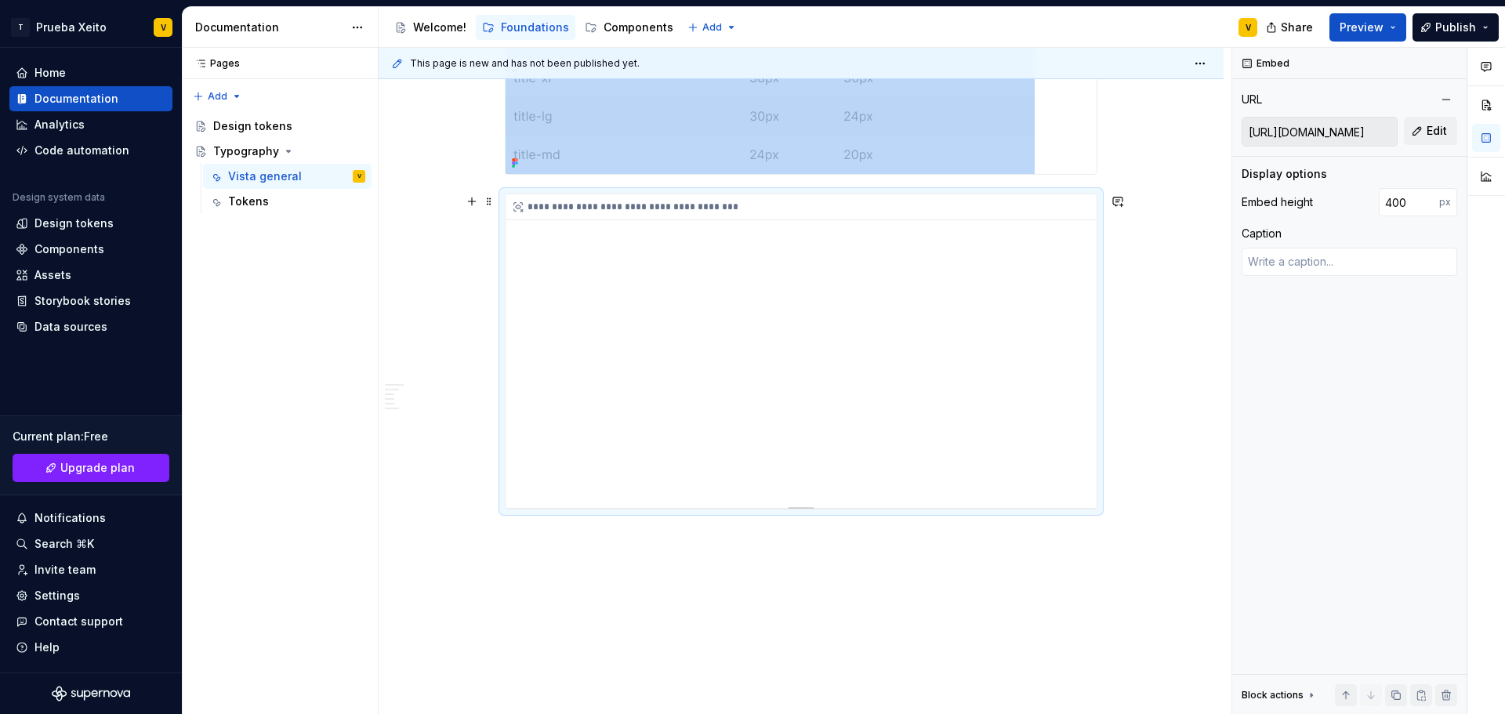
scroll to position [1988, 0]
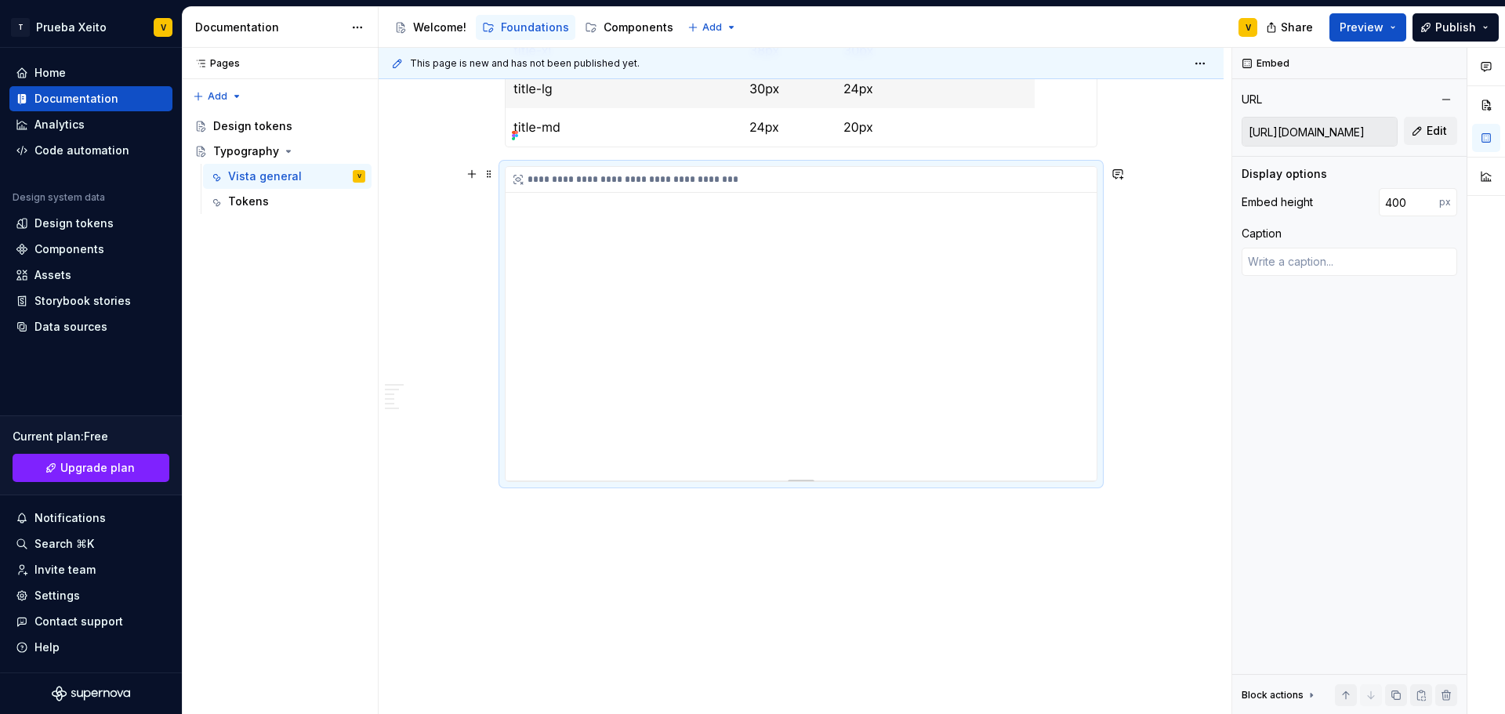
click at [541, 179] on div "**********" at bounding box center [801, 180] width 591 height 26
type textarea "*"
click at [1414, 200] on input "400" at bounding box center [1409, 202] width 60 height 28
drag, startPoint x: 1404, startPoint y: 201, endPoint x: 1371, endPoint y: 201, distance: 32.9
click at [1371, 201] on div "Embed height 400 px" at bounding box center [1350, 202] width 216 height 28
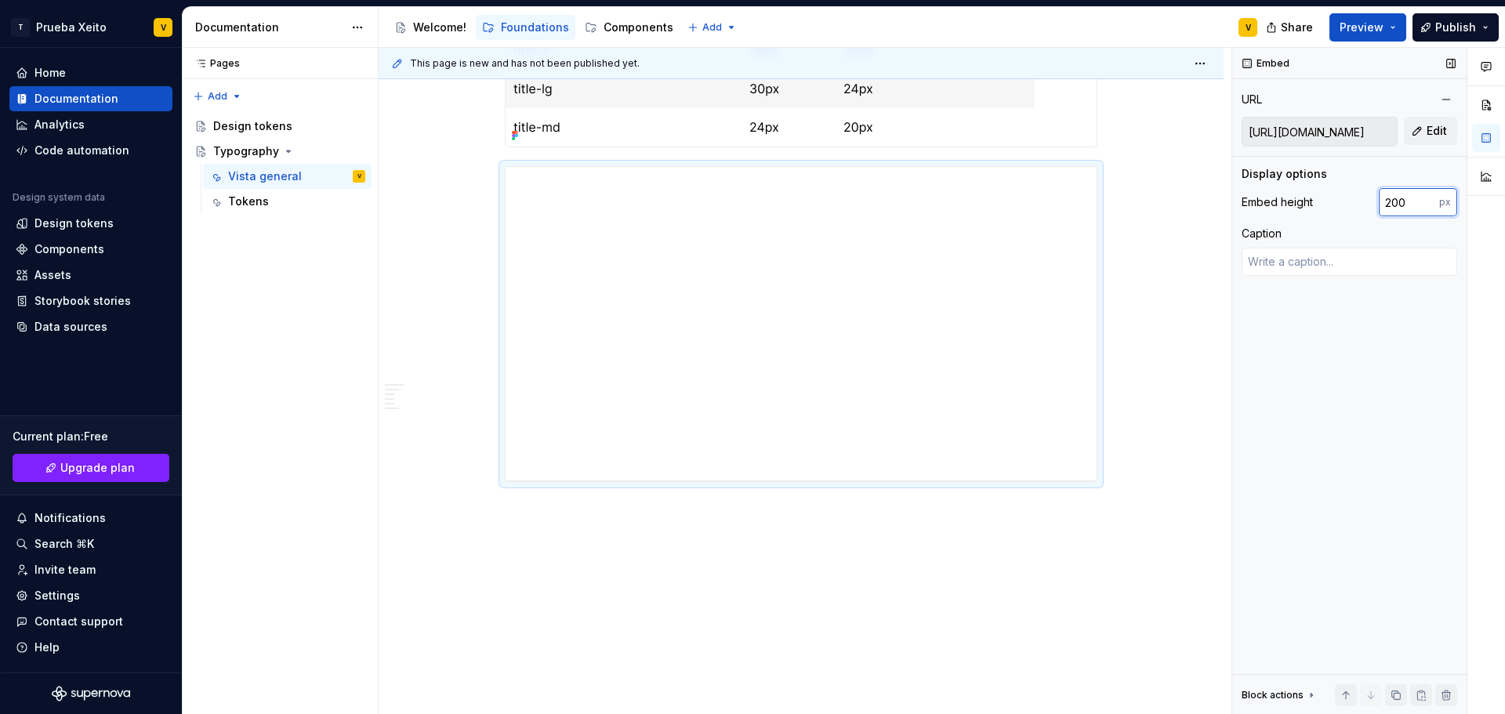
type input "200"
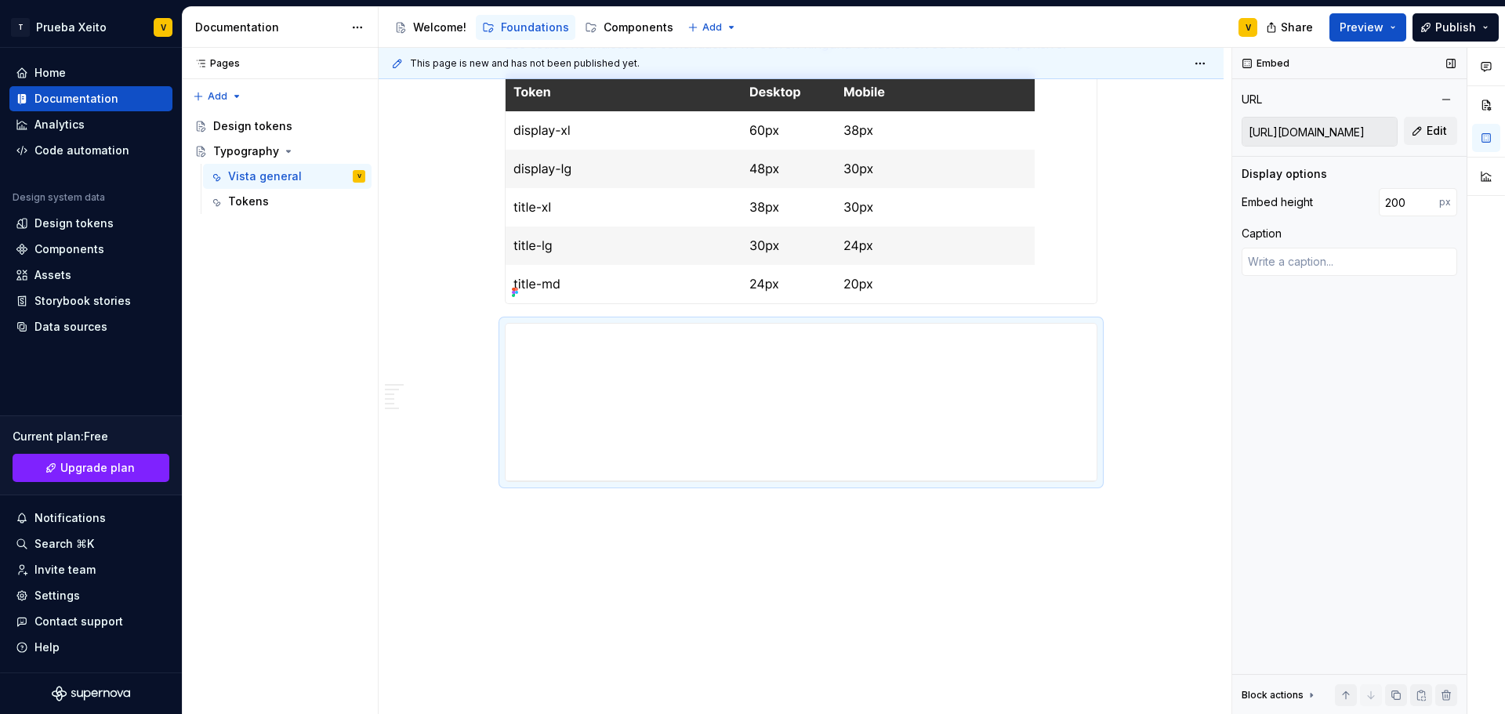
scroll to position [1831, 0]
click at [487, 334] on span at bounding box center [489, 331] width 13 height 22
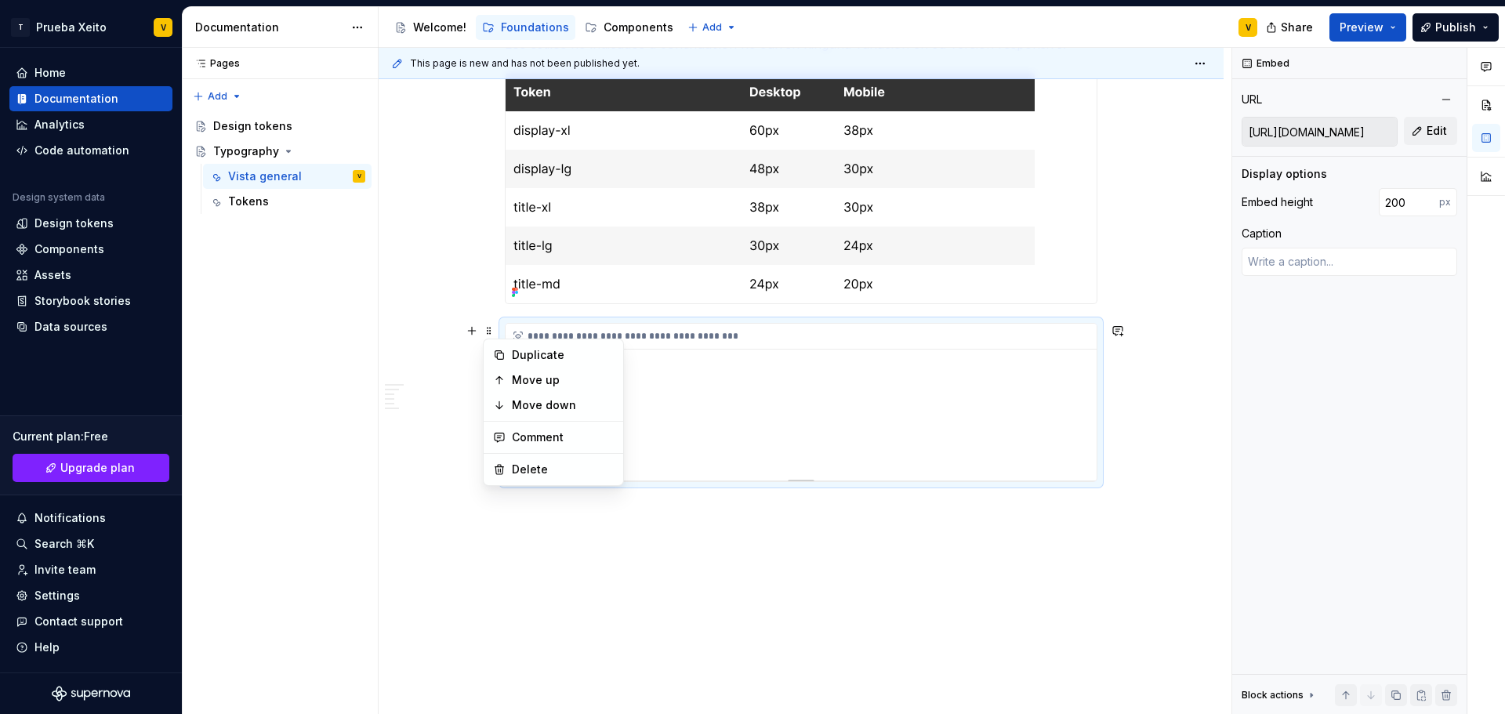
click at [899, 391] on div "**********" at bounding box center [801, 402] width 591 height 157
click at [491, 330] on span at bounding box center [489, 331] width 13 height 22
click at [524, 470] on div "Delete" at bounding box center [563, 470] width 102 height 16
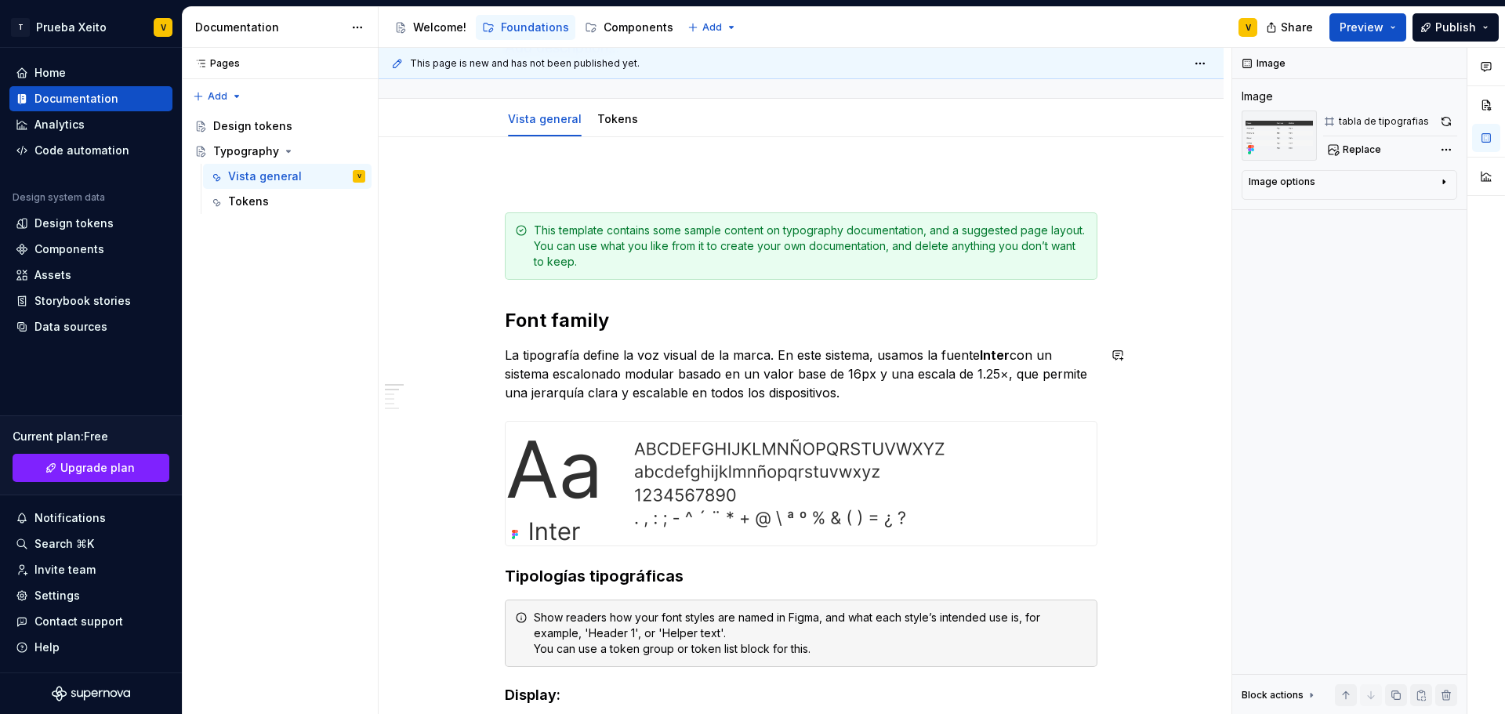
scroll to position [321, 0]
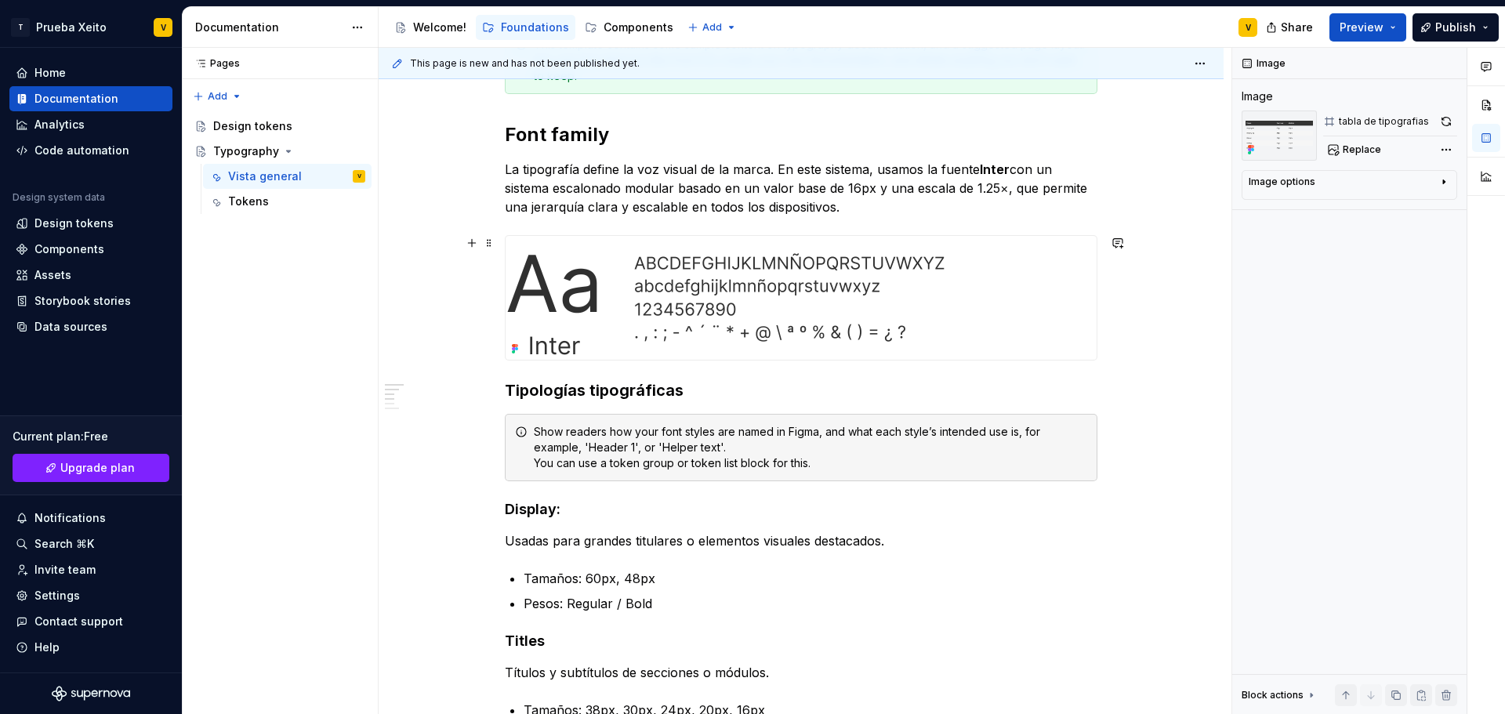
click at [567, 343] on img at bounding box center [726, 298] width 440 height 124
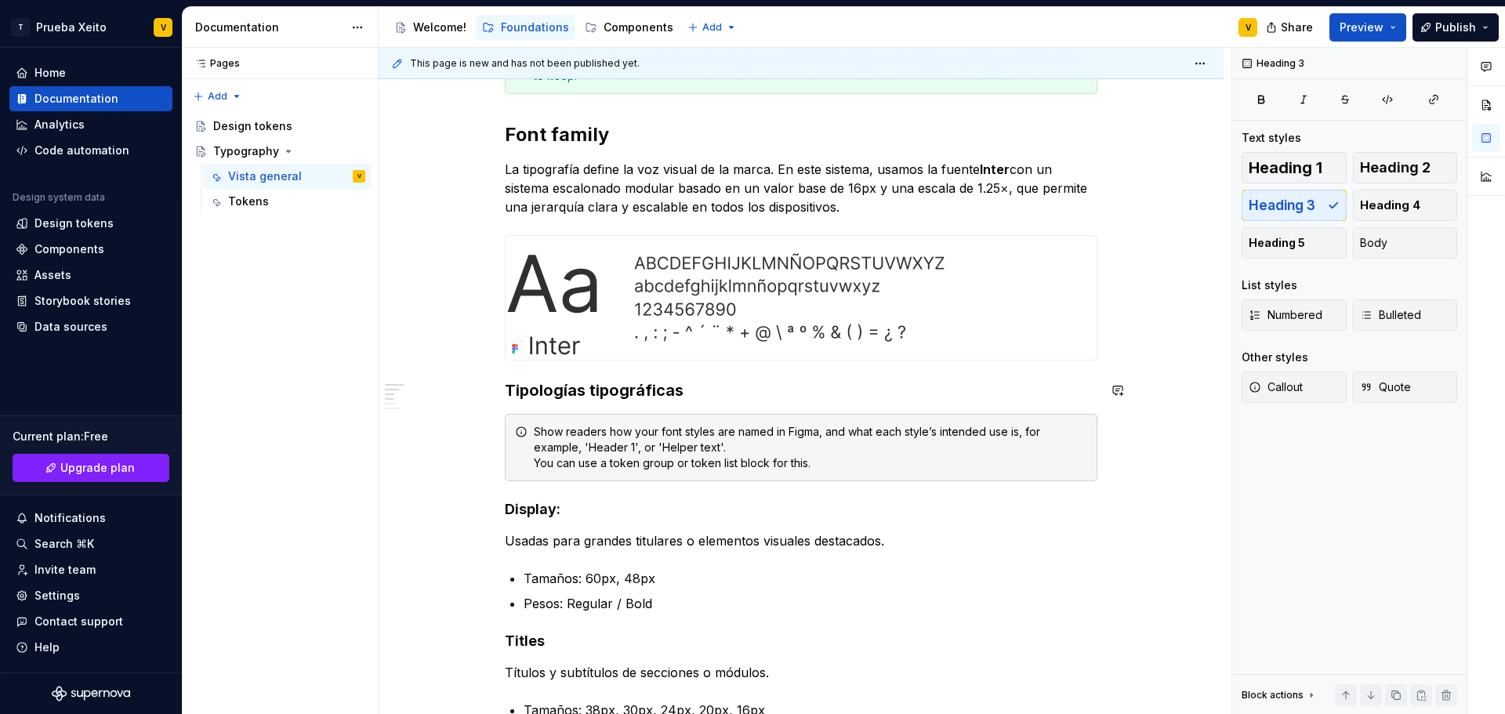
type textarea "*"
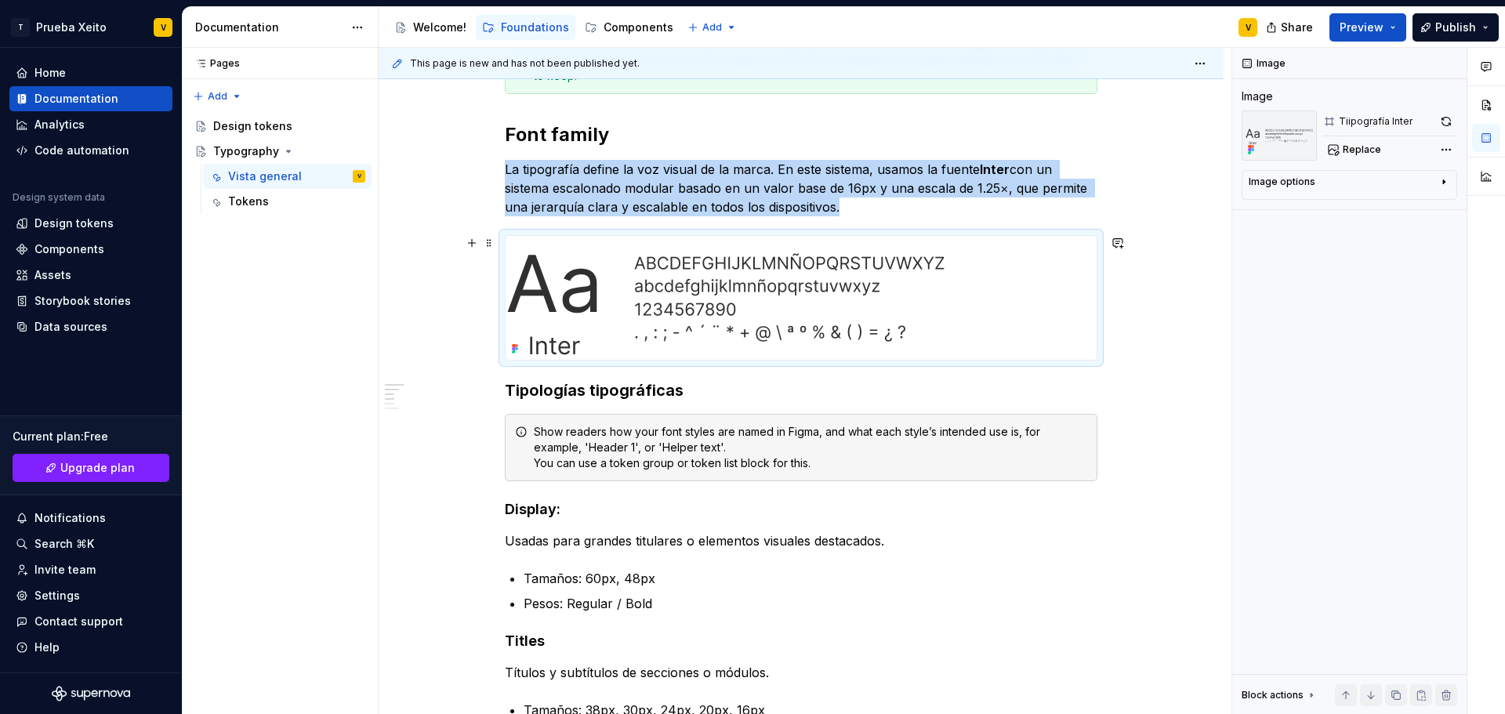
click at [532, 346] on img at bounding box center [726, 298] width 440 height 124
click at [470, 247] on button "button" at bounding box center [472, 243] width 22 height 22
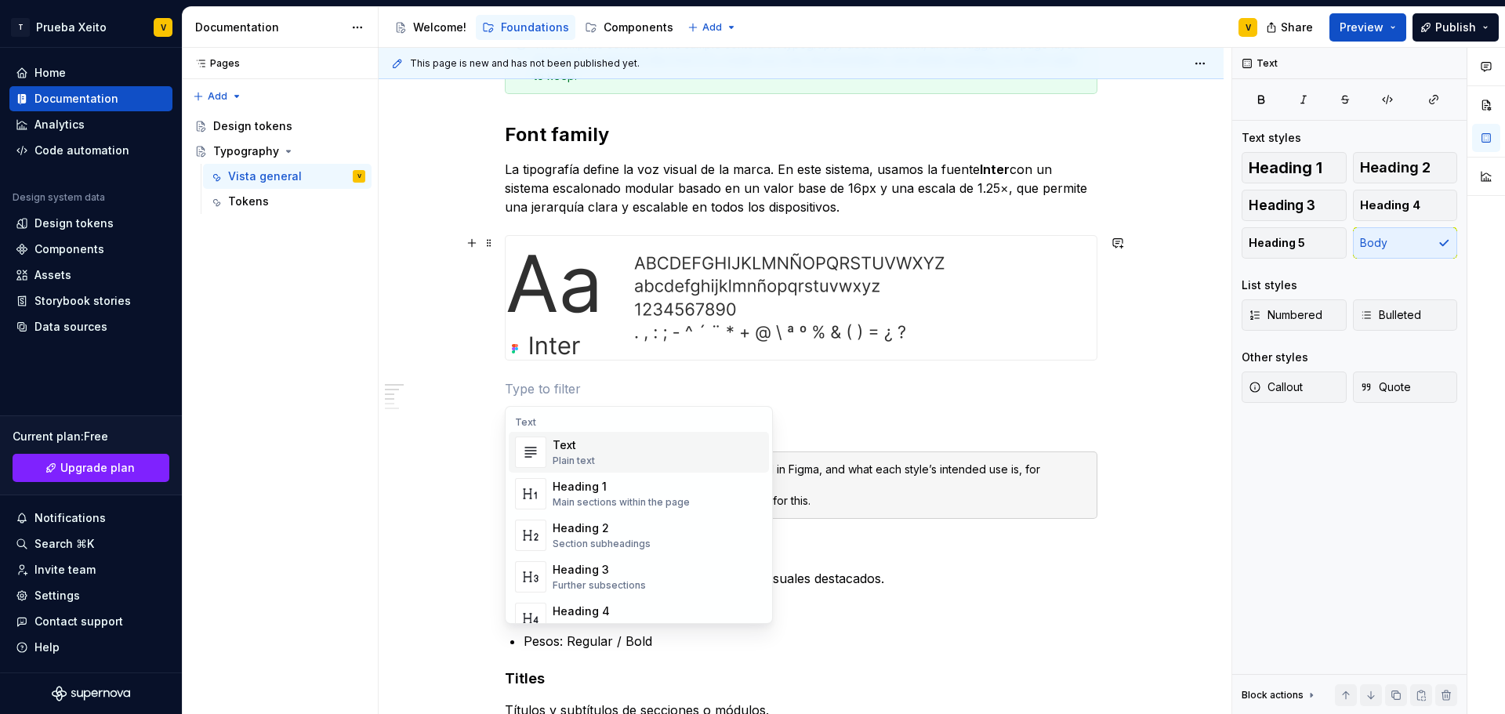
click at [591, 455] on div "Plain text" at bounding box center [574, 461] width 42 height 13
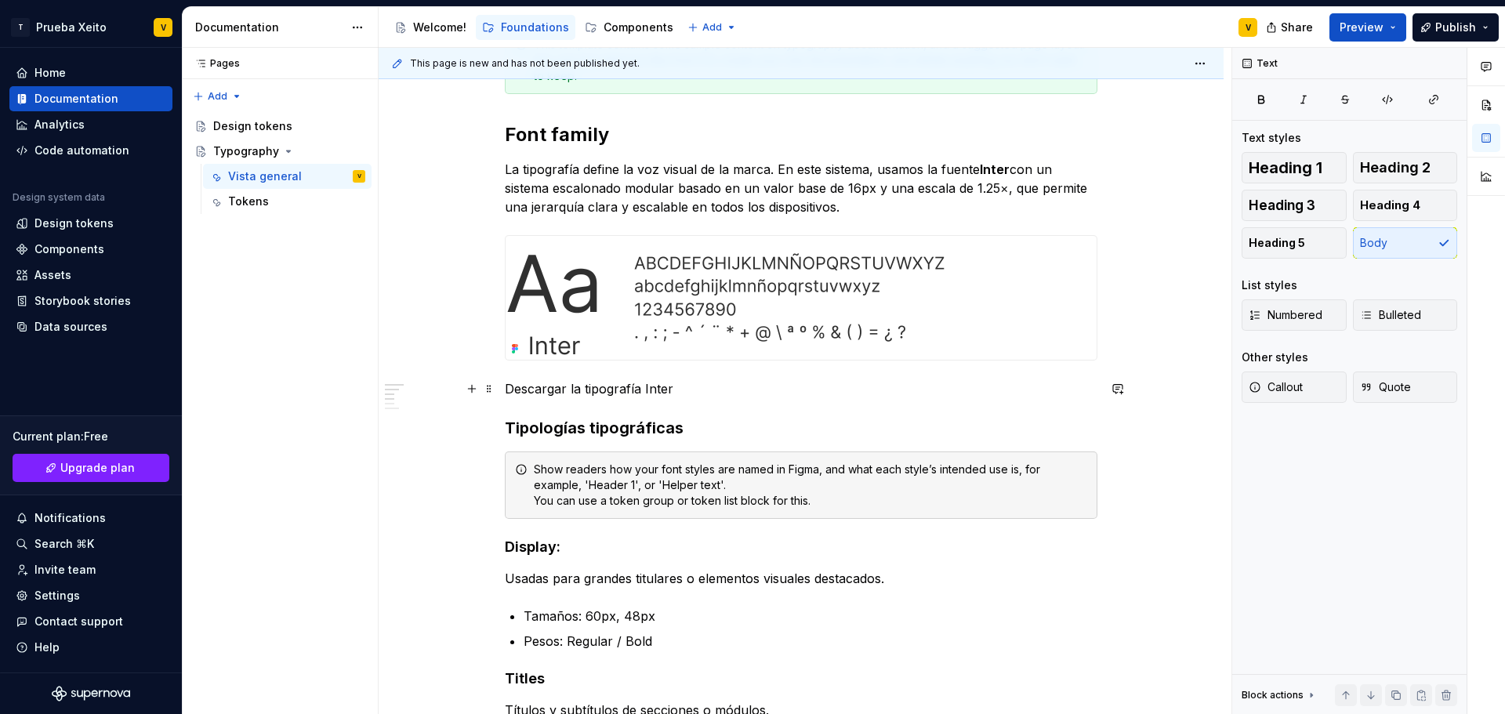
drag, startPoint x: 599, startPoint y: 387, endPoint x: 532, endPoint y: 389, distance: 67.5
click at [532, 389] on p "Descargar la tipografía Inter" at bounding box center [801, 388] width 593 height 19
click at [560, 387] on p "Descargar la tipografía Inter" at bounding box center [801, 388] width 593 height 19
click at [645, 386] on p "Descarga la tipografía Inter" at bounding box center [801, 388] width 593 height 19
click at [627, 390] on p "Descarga la tipografía Inter" at bounding box center [801, 388] width 593 height 19
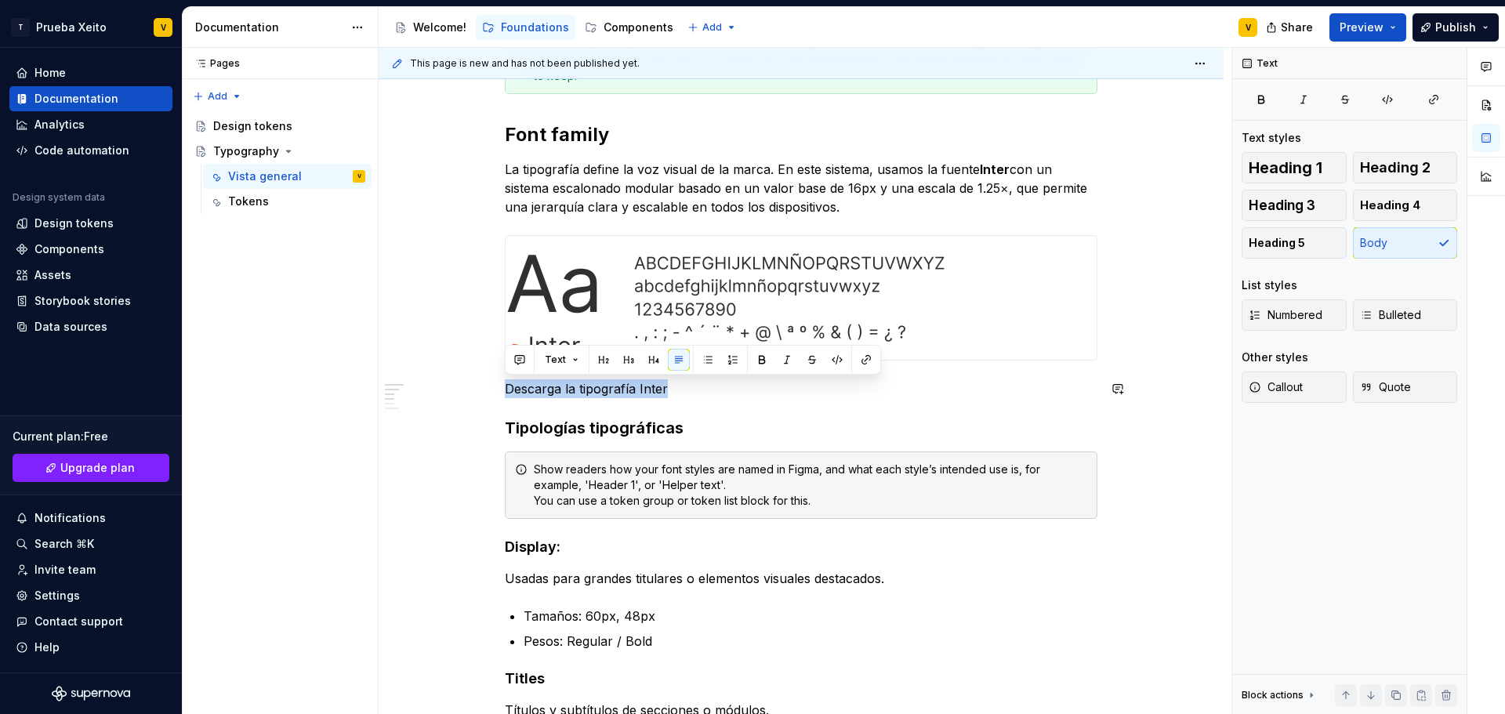
drag, startPoint x: 664, startPoint y: 386, endPoint x: 494, endPoint y: 379, distance: 170.3
click at [864, 355] on button "button" at bounding box center [866, 360] width 22 height 22
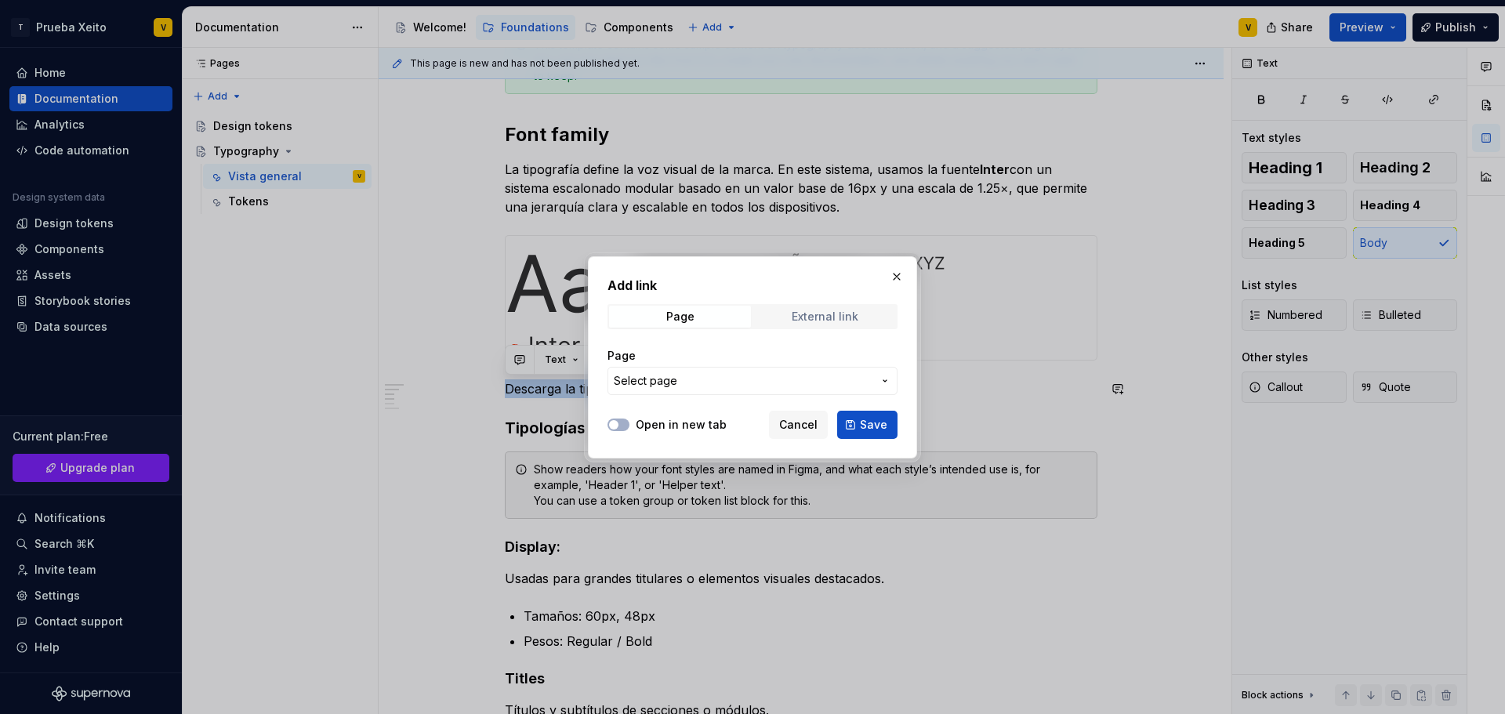
click at [816, 315] on div "External link" at bounding box center [825, 316] width 67 height 13
click at [632, 387] on input "URL" at bounding box center [753, 381] width 290 height 28
paste input "[URL][DOMAIN_NAME]"
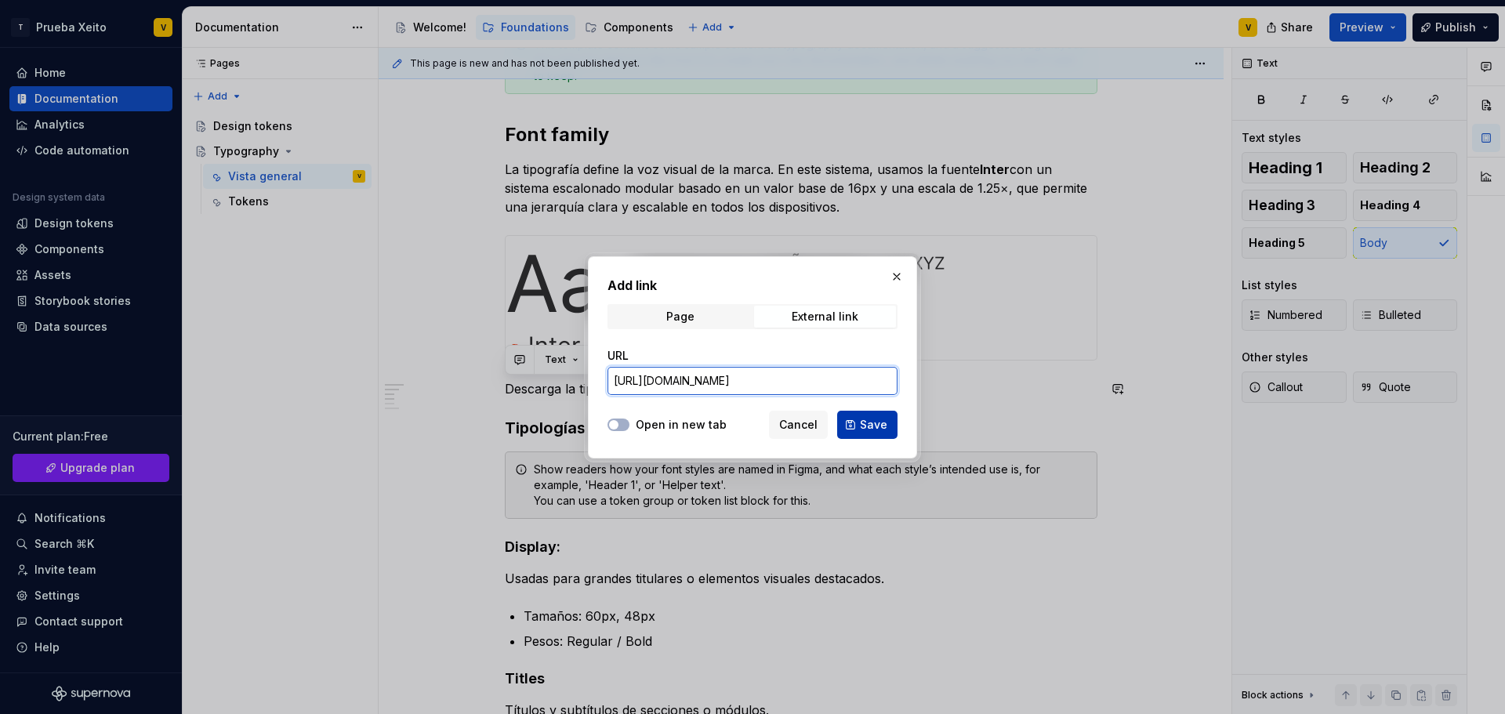
type input "[URL][DOMAIN_NAME]"
click at [872, 422] on span "Save" at bounding box center [873, 425] width 27 height 16
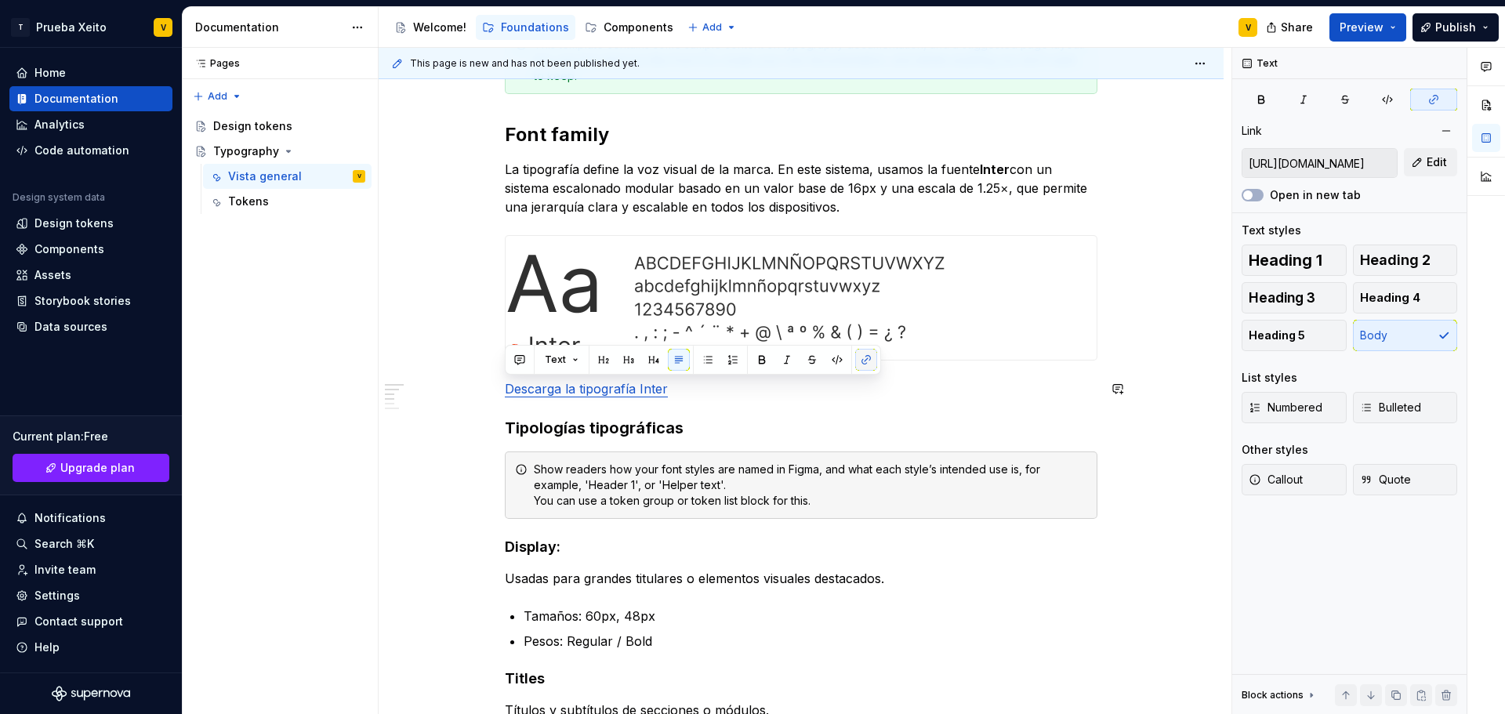
click at [869, 362] on button "button" at bounding box center [866, 360] width 22 height 22
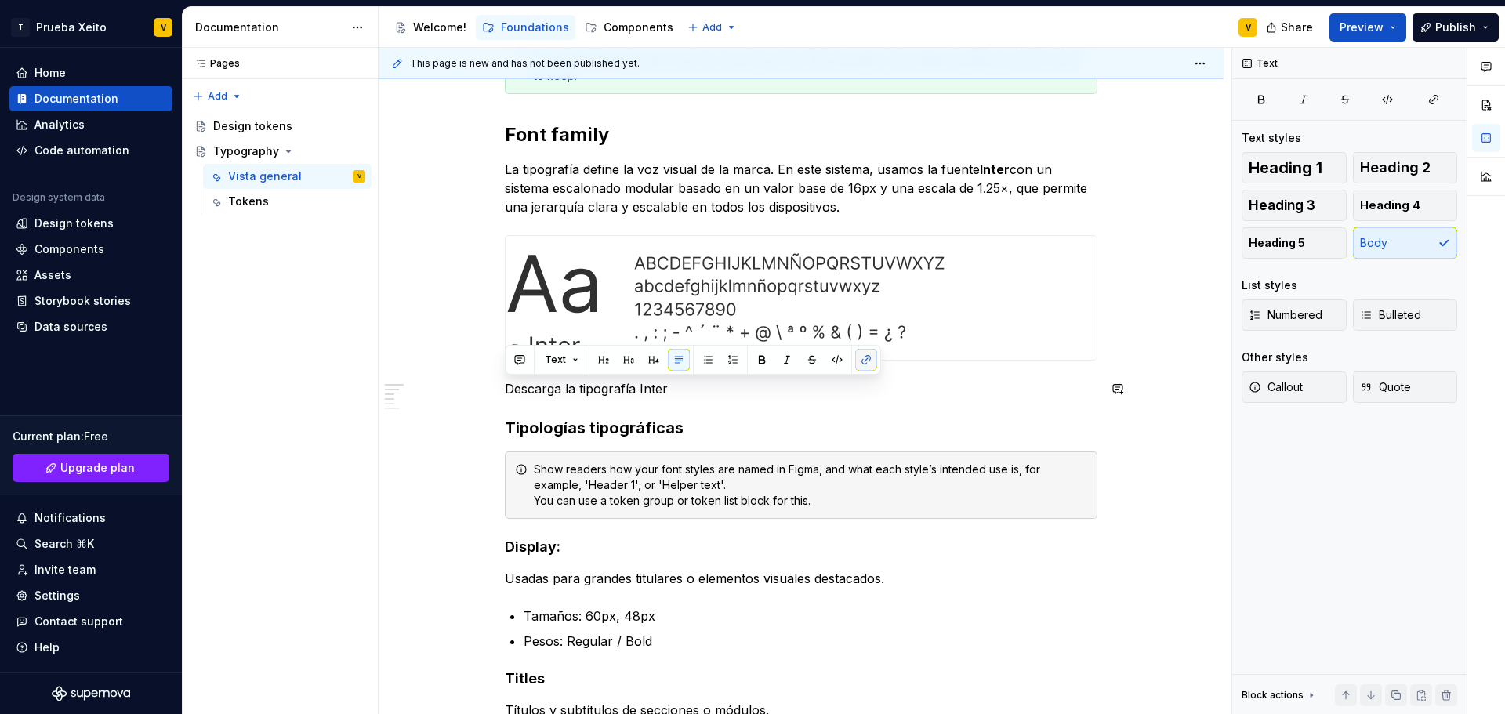
click at [869, 362] on button "button" at bounding box center [866, 360] width 22 height 22
click at [864, 361] on button "button" at bounding box center [866, 360] width 22 height 22
click at [604, 390] on p "Descarga la tipografía Inter" at bounding box center [801, 388] width 593 height 19
click at [637, 390] on p "Descarga la tipografía Inter" at bounding box center [801, 388] width 593 height 19
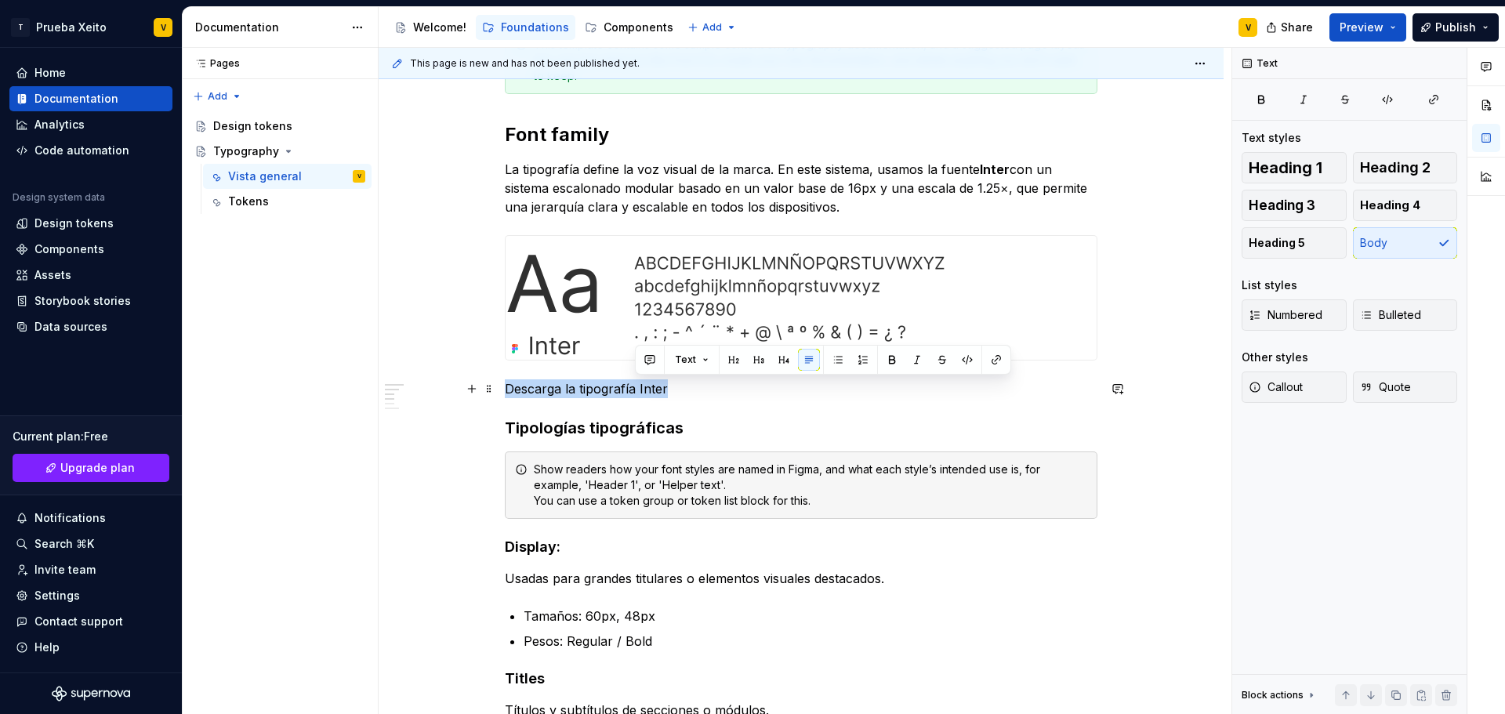
click at [637, 390] on p "Descarga la tipografía Inter" at bounding box center [801, 388] width 593 height 19
click at [866, 354] on button "button" at bounding box center [866, 360] width 22 height 22
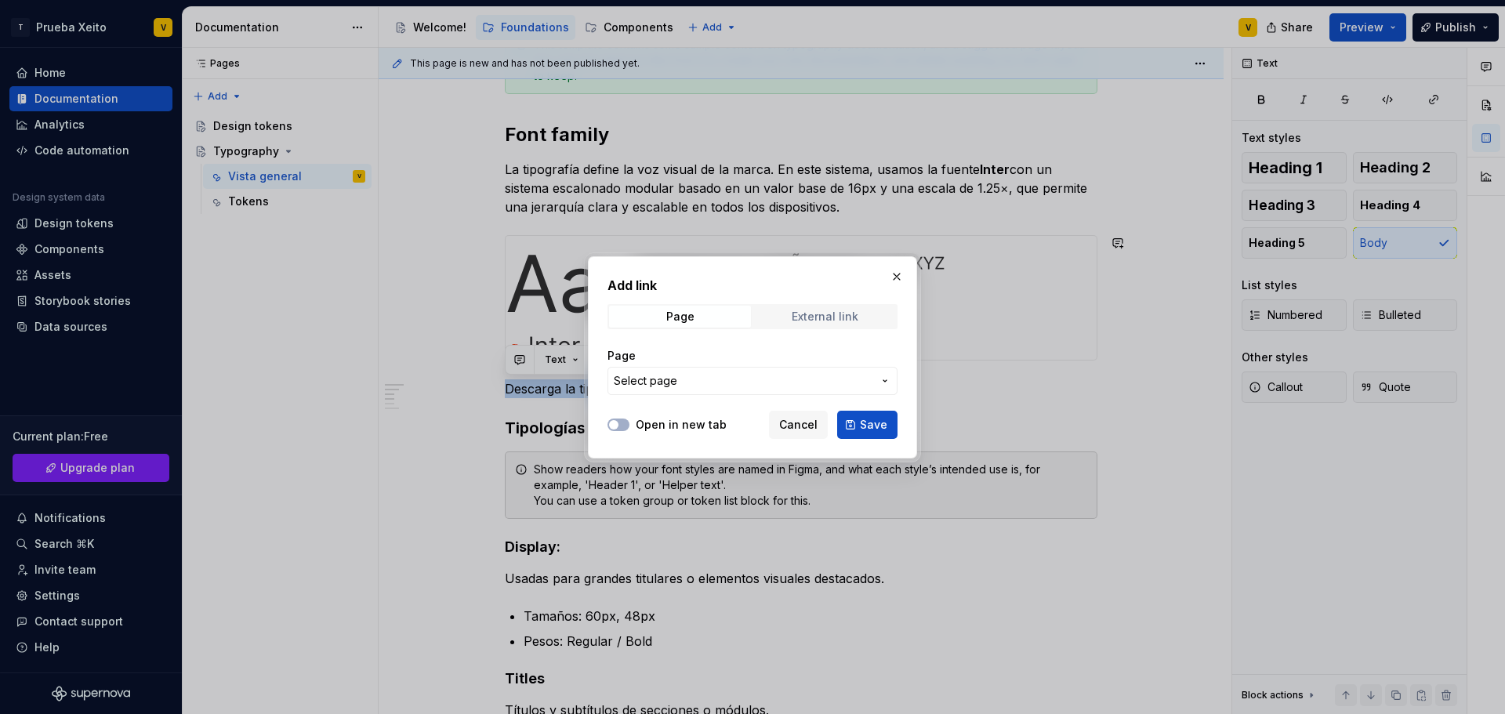
click at [827, 318] on div "External link" at bounding box center [825, 316] width 67 height 13
click at [683, 379] on input "URL" at bounding box center [753, 381] width 290 height 28
paste input "[URL][DOMAIN_NAME]"
type input "[URL][DOMAIN_NAME]"
click at [630, 417] on div "Open in new tab" at bounding box center [667, 425] width 119 height 16
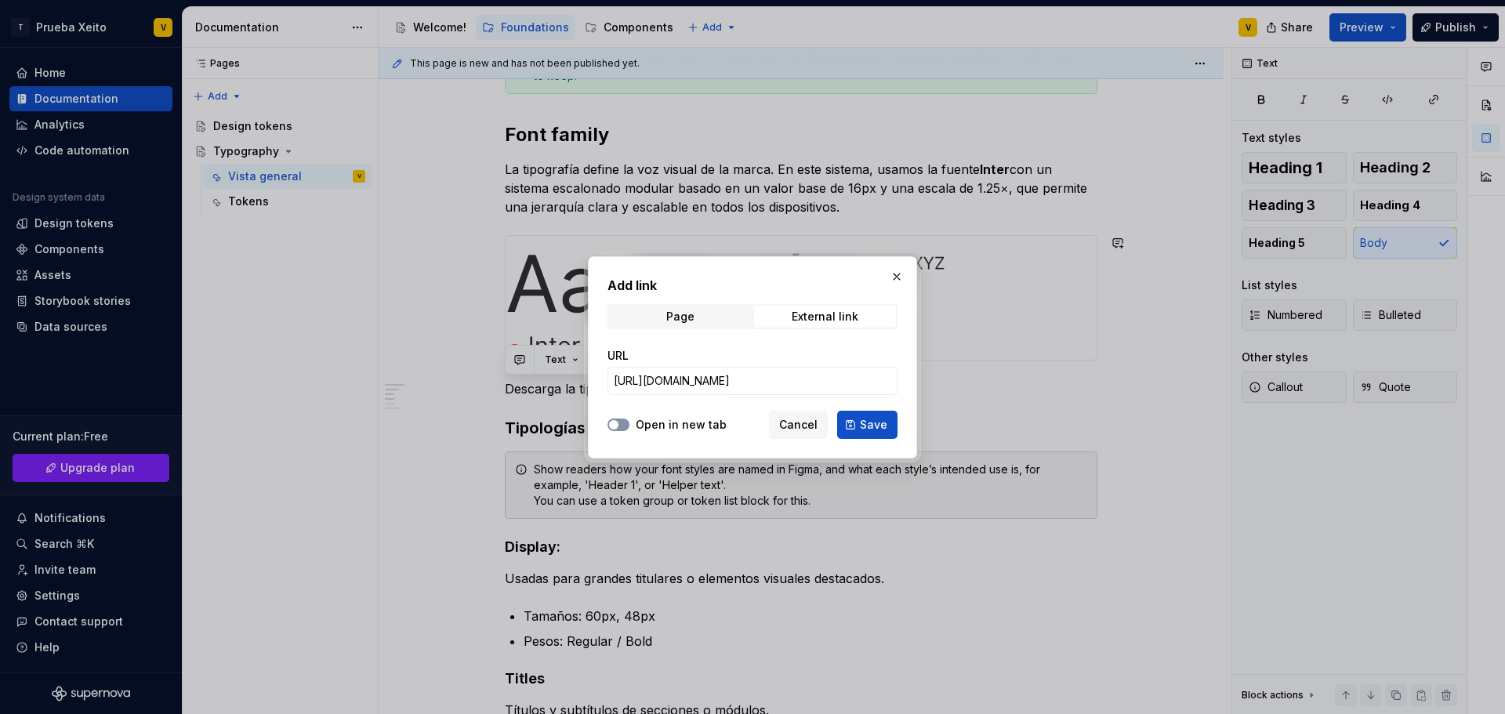
click at [628, 423] on button "Open in new tab" at bounding box center [619, 425] width 22 height 13
click at [881, 433] on button "Save" at bounding box center [867, 425] width 60 height 28
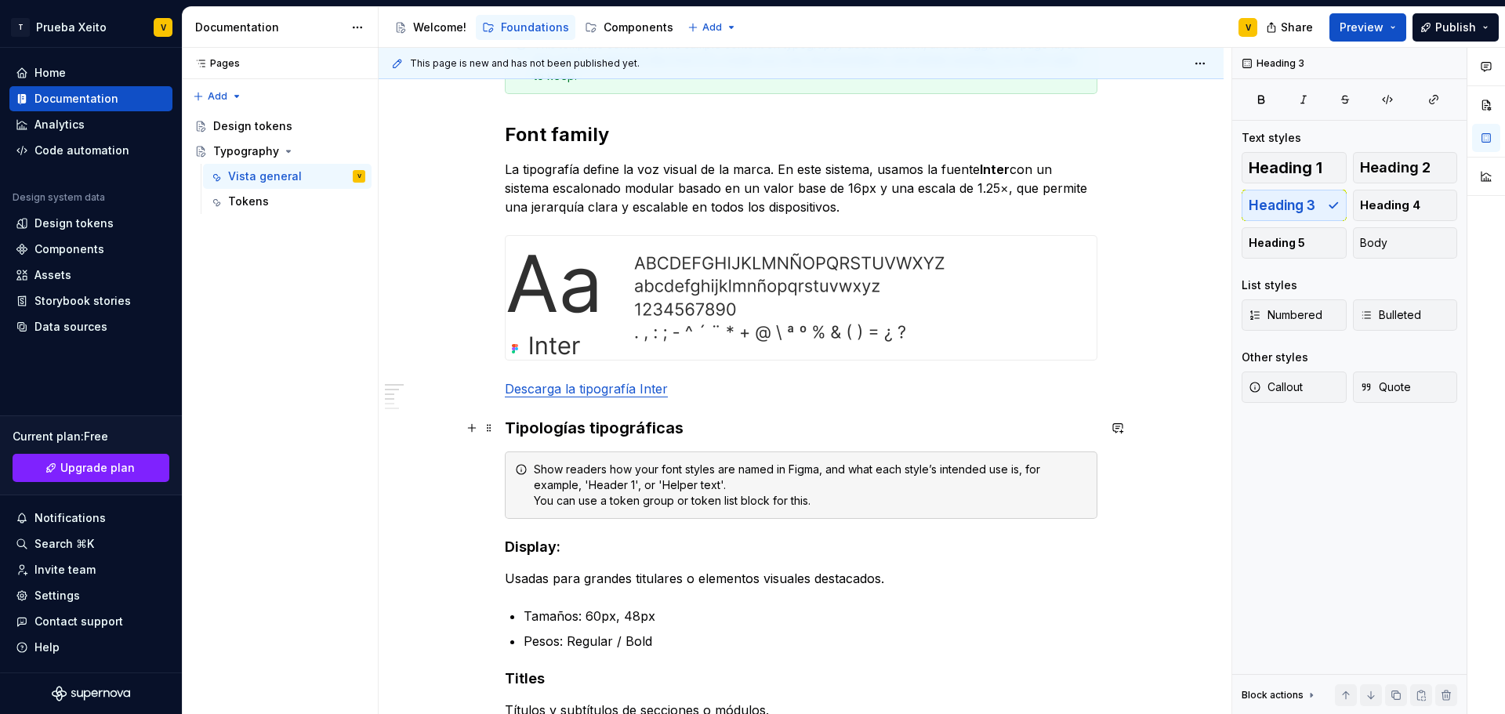
click at [914, 432] on h3 "Tipologías tipográficas" at bounding box center [801, 428] width 593 height 22
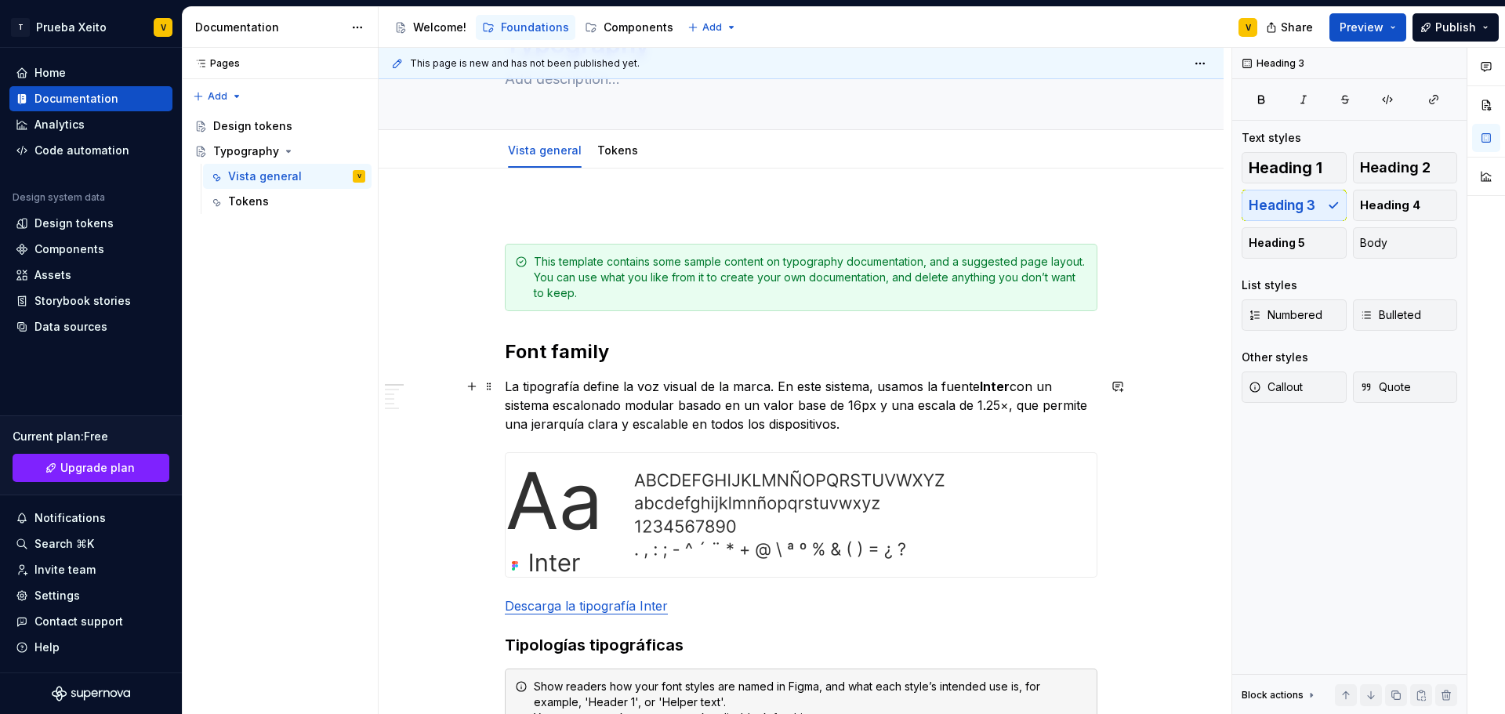
scroll to position [0, 0]
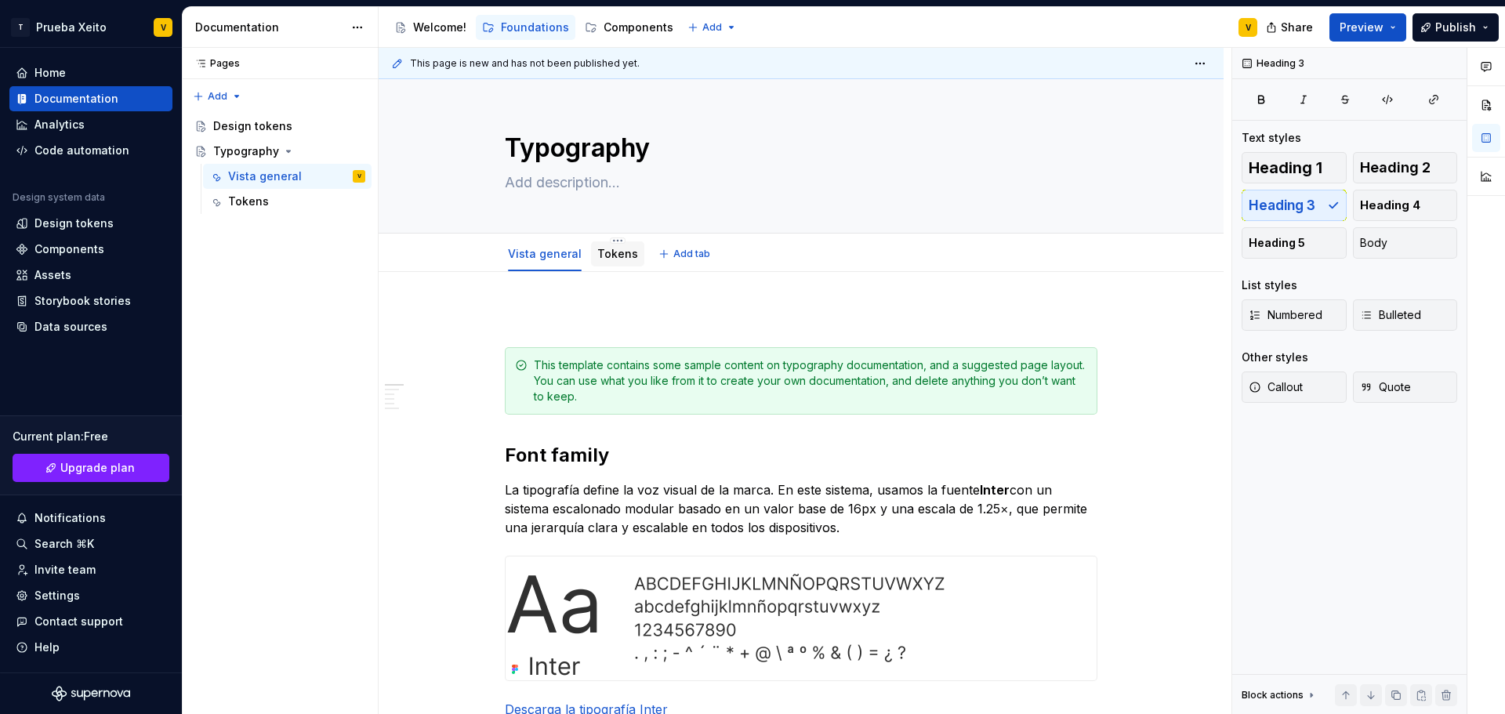
click at [591, 256] on div "Tokens" at bounding box center [617, 253] width 53 height 25
click at [599, 154] on textarea "Typography" at bounding box center [798, 148] width 593 height 38
click at [635, 143] on textarea "Typography" at bounding box center [798, 148] width 593 height 38
click at [525, 148] on textarea "Typography" at bounding box center [798, 148] width 593 height 38
click at [534, 148] on textarea "Typography" at bounding box center [798, 148] width 593 height 38
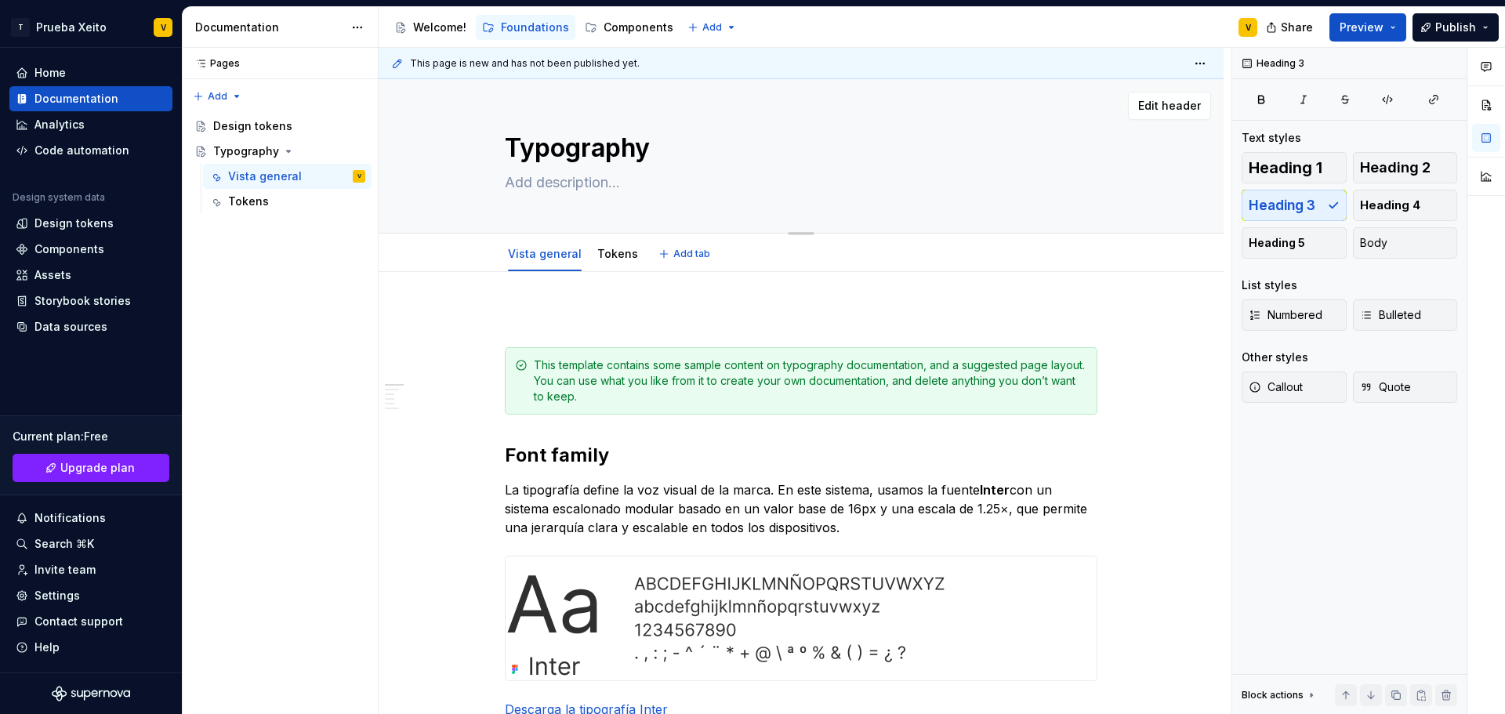
type textarea "*"
type textarea "Tpography"
type textarea "*"
type textarea "Tipography"
drag, startPoint x: 604, startPoint y: 152, endPoint x: 658, endPoint y: 146, distance: 53.7
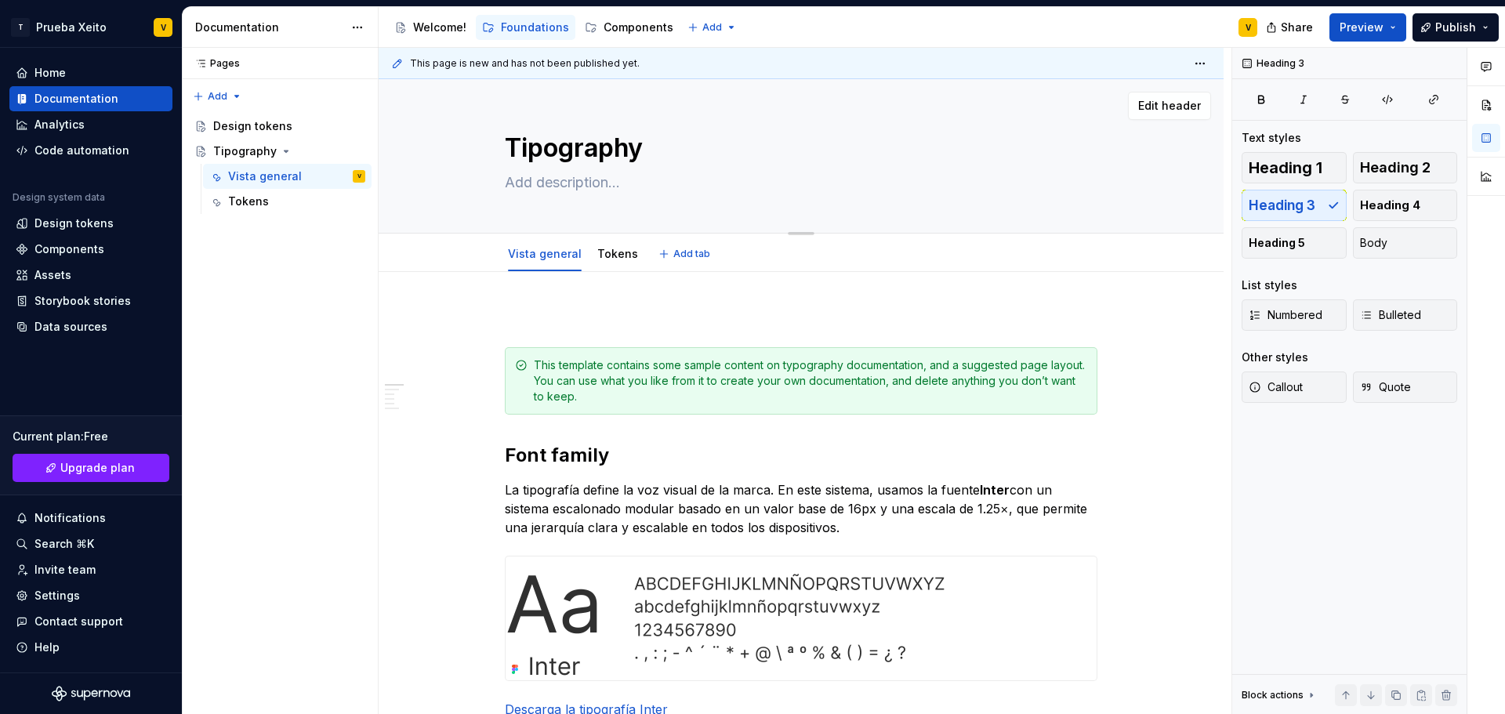
click at [658, 146] on textarea "Tipography" at bounding box center [798, 148] width 593 height 38
type textarea "*"
type textarea "Tipograf"
type textarea "*"
type textarea "Tipografí"
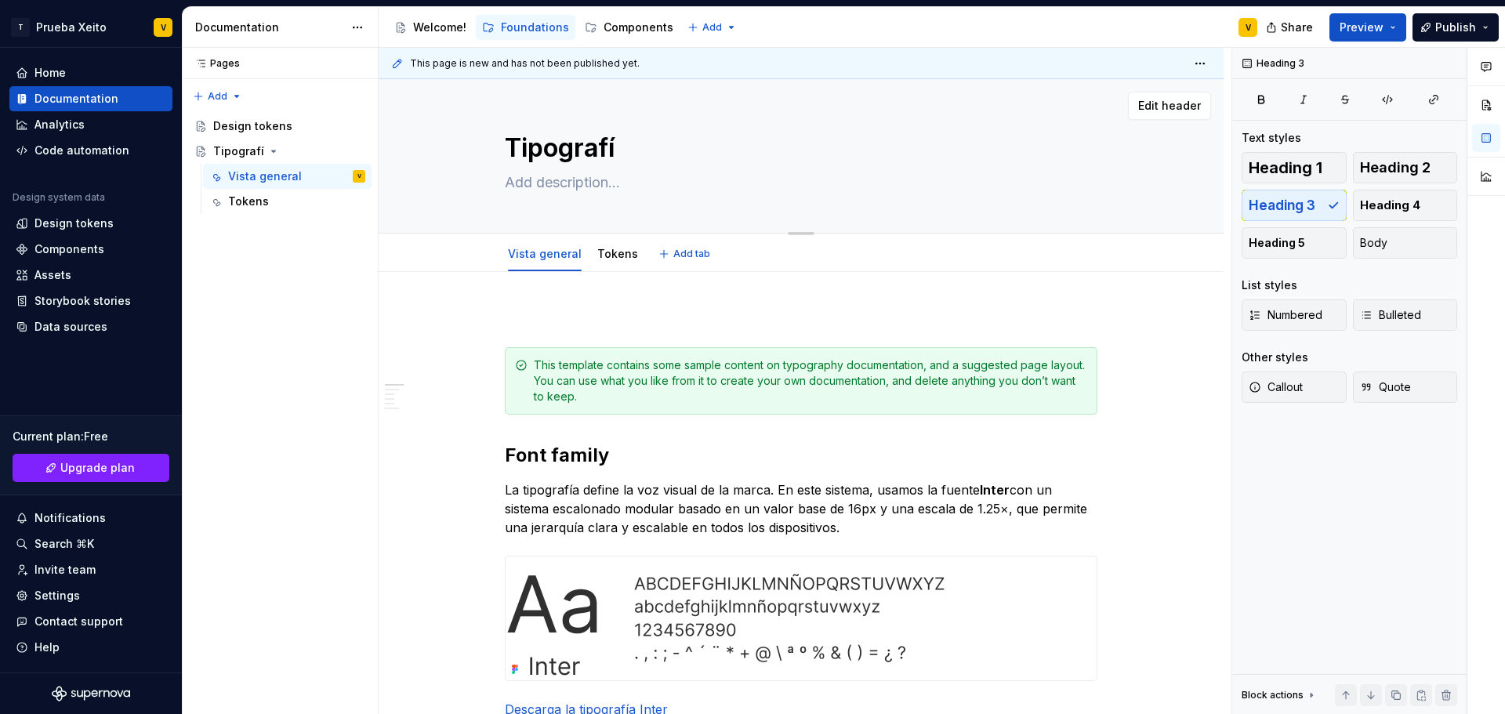
type textarea "*"
type textarea "Tipografía"
type textarea "*"
type textarea "Tipografía"
click at [1397, 24] on button "Preview" at bounding box center [1368, 27] width 77 height 28
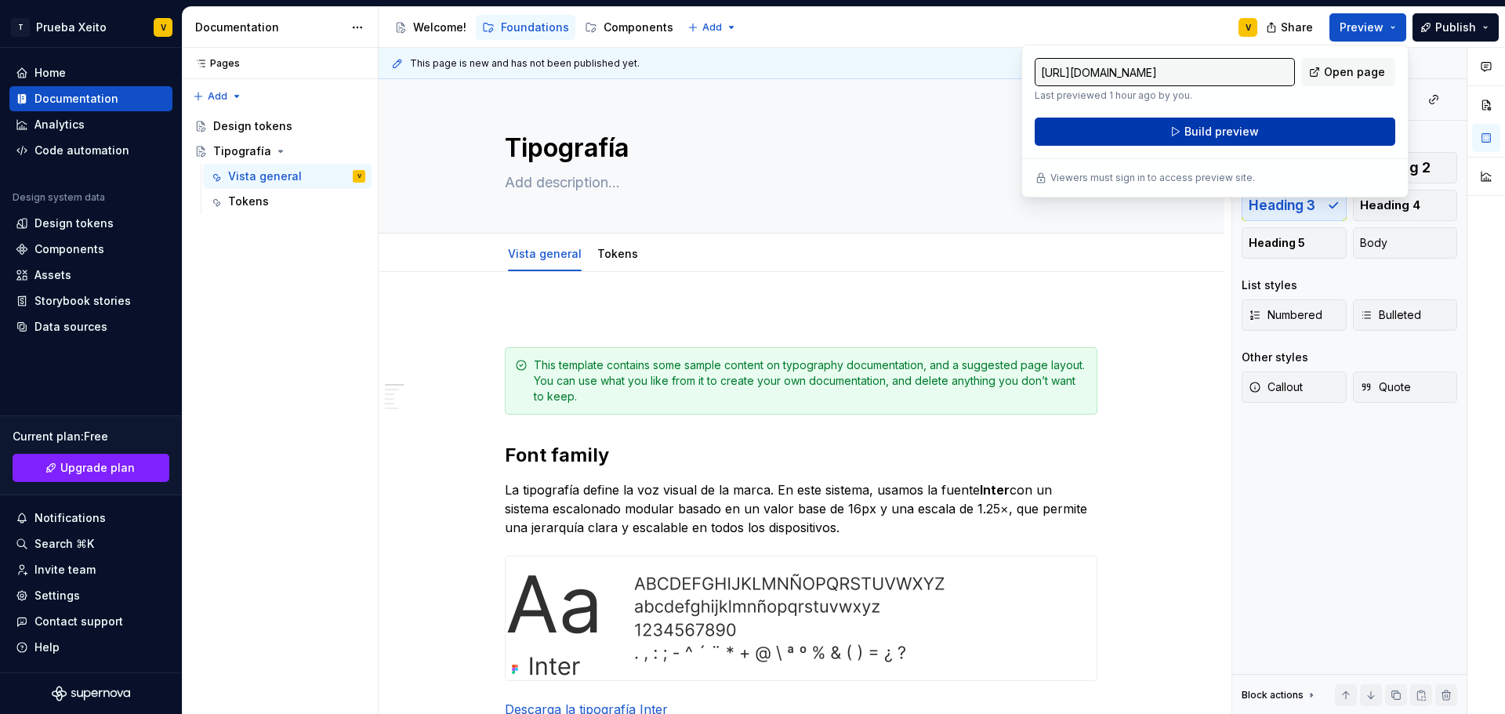
click at [1255, 133] on span "Build preview" at bounding box center [1222, 132] width 74 height 16
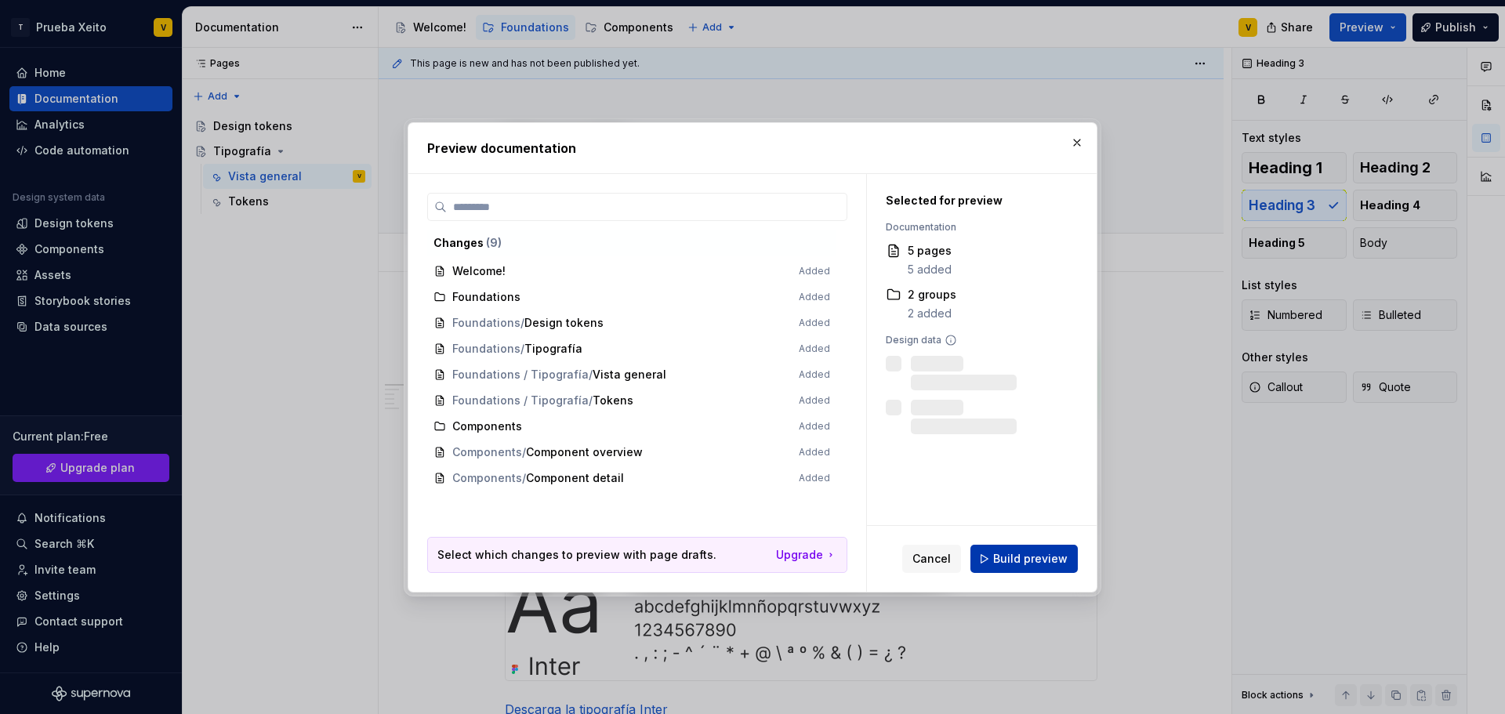
click at [1050, 565] on span "Build preview" at bounding box center [1030, 559] width 74 height 16
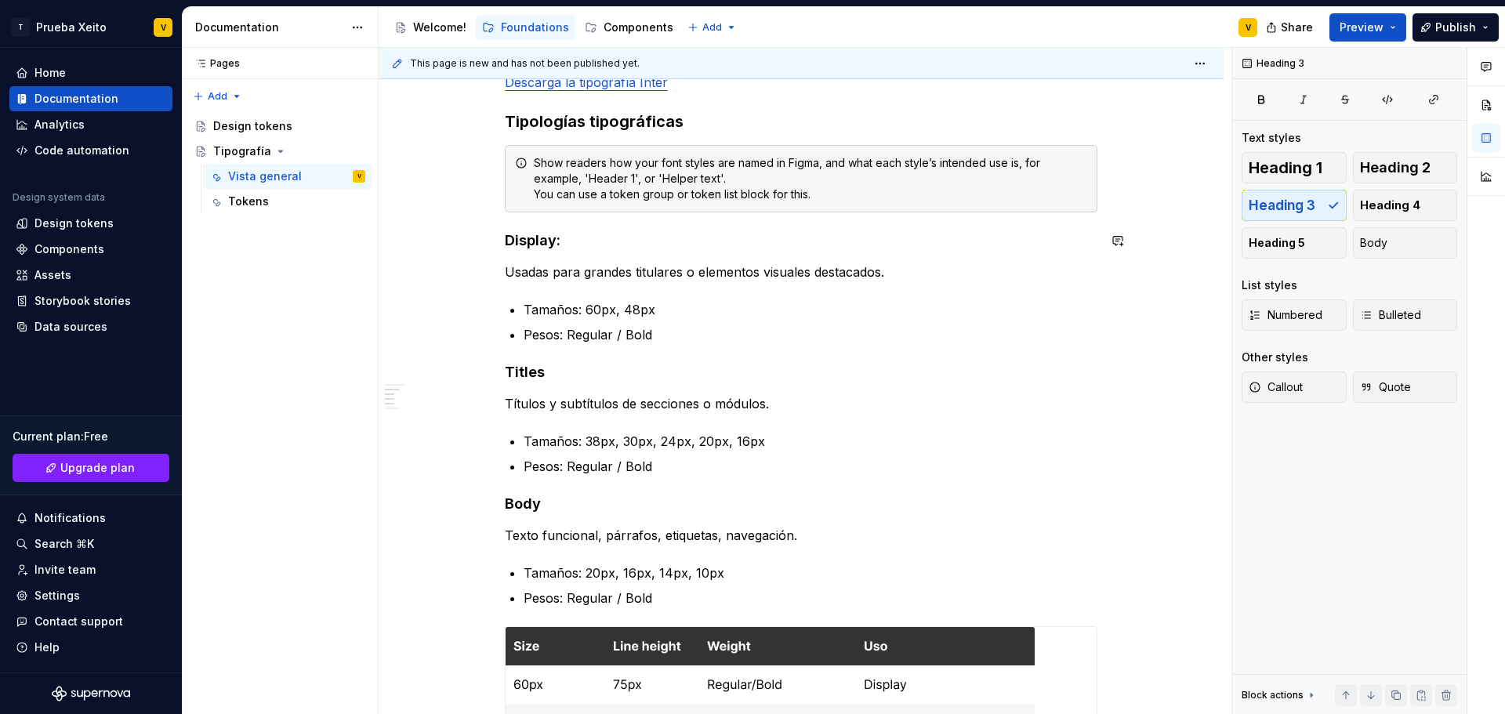
scroll to position [549, 0]
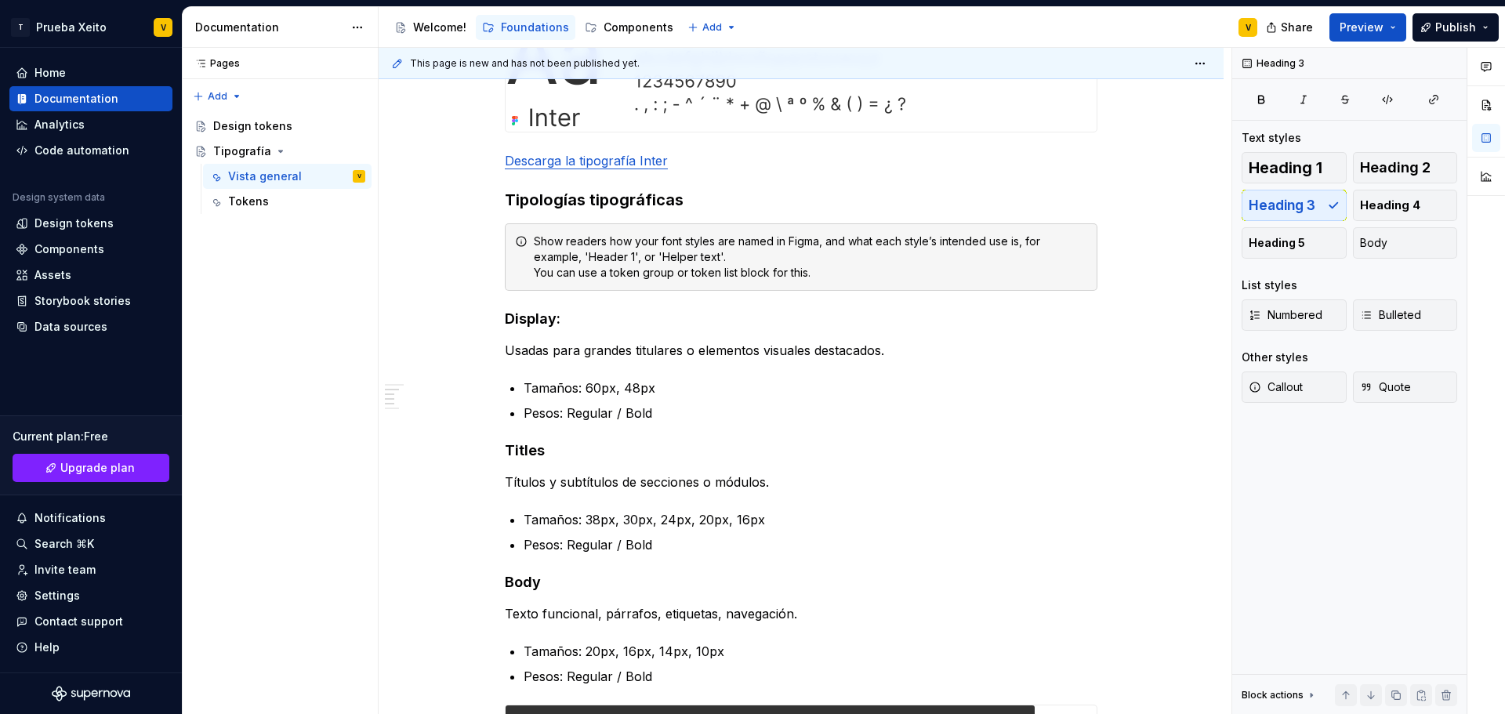
type textarea "*"
